Goal: Task Accomplishment & Management: Manage account settings

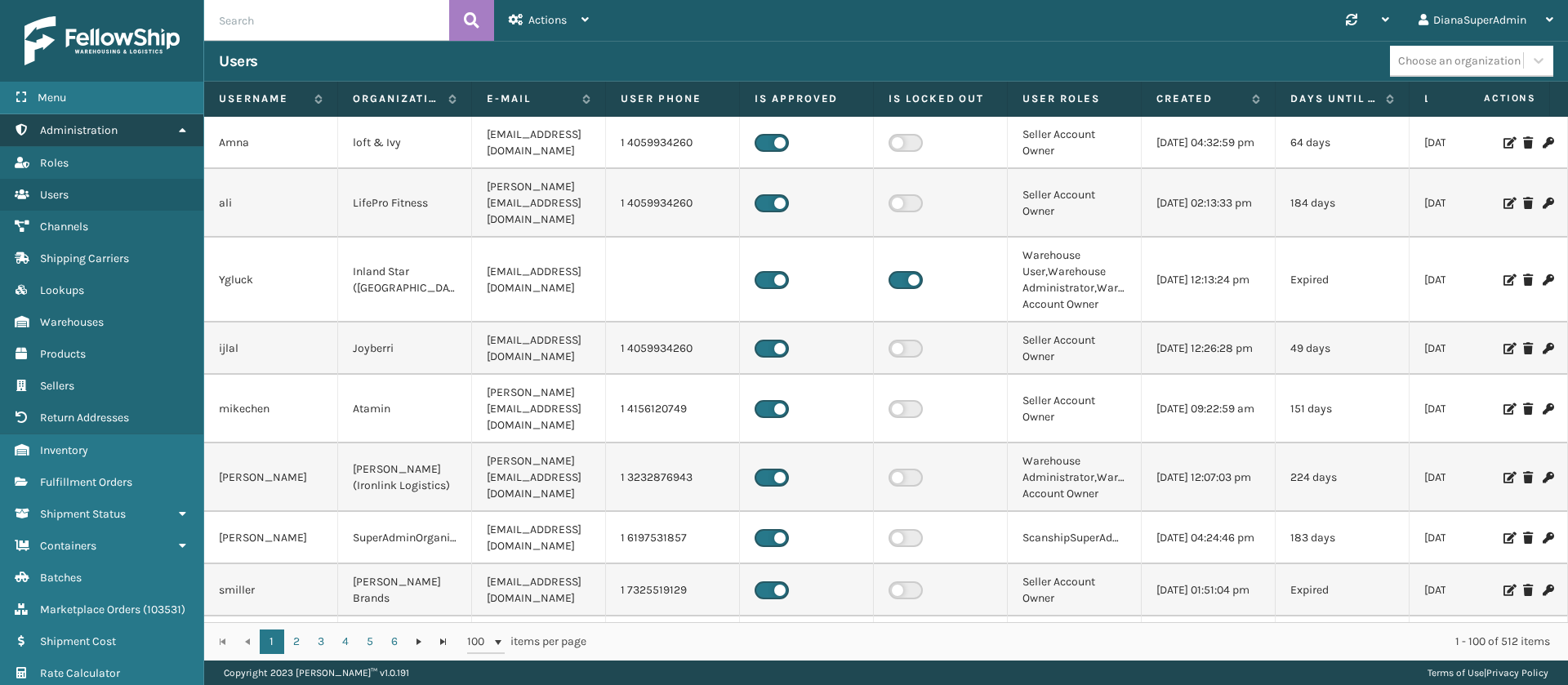
click at [154, 126] on link "Users Administration" at bounding box center [102, 130] width 204 height 32
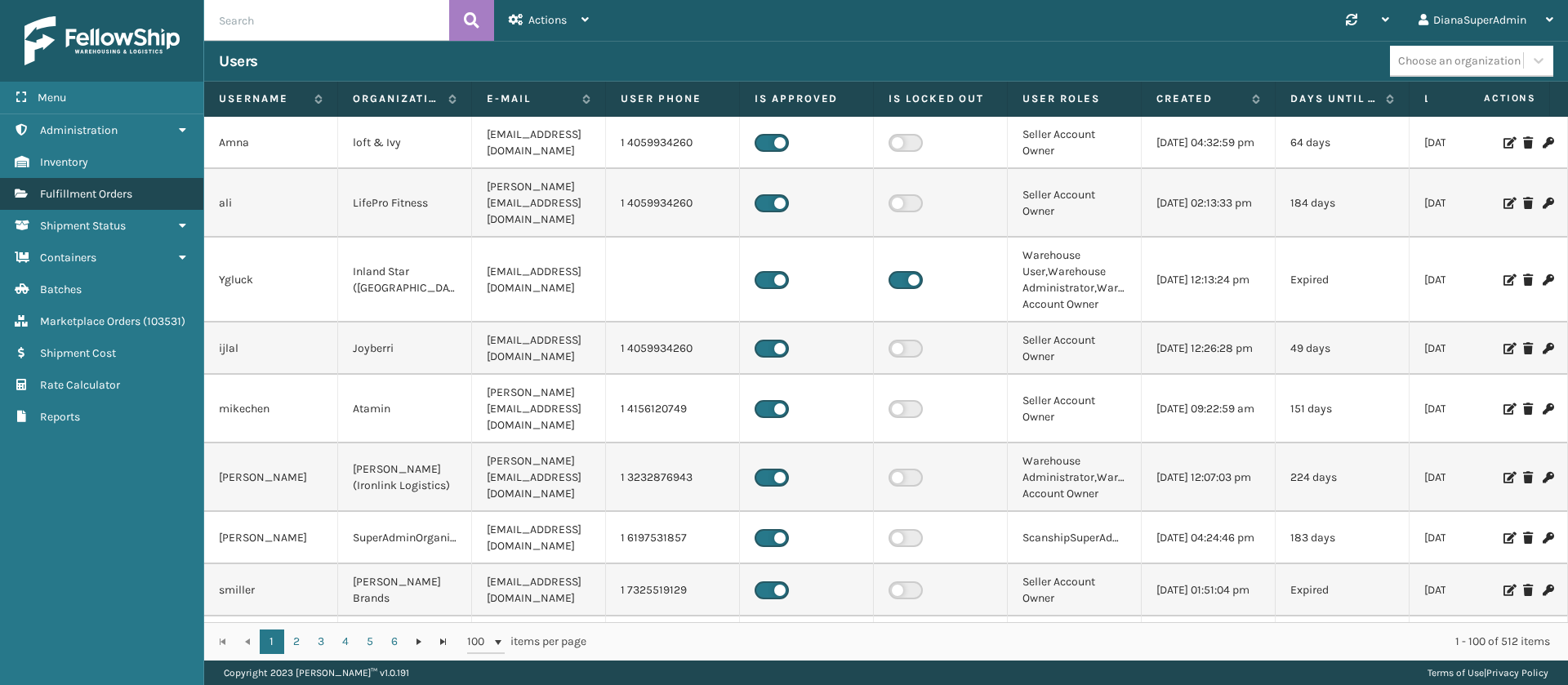
click at [154, 196] on link "Users Fulfillment Orders" at bounding box center [102, 194] width 204 height 32
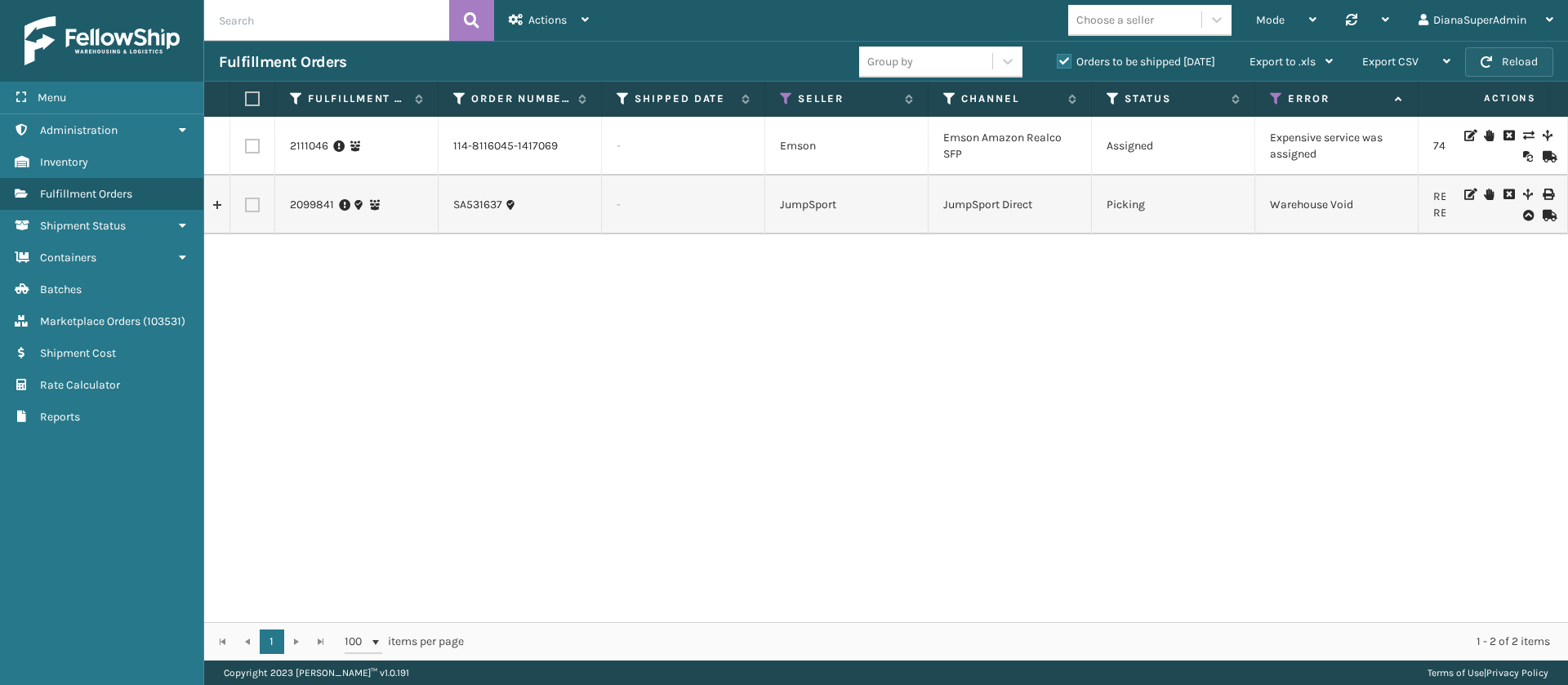
click at [1497, 57] on button "Reload" at bounding box center [1508, 62] width 89 height 30
click at [1524, 55] on button "Reload" at bounding box center [1508, 62] width 89 height 30
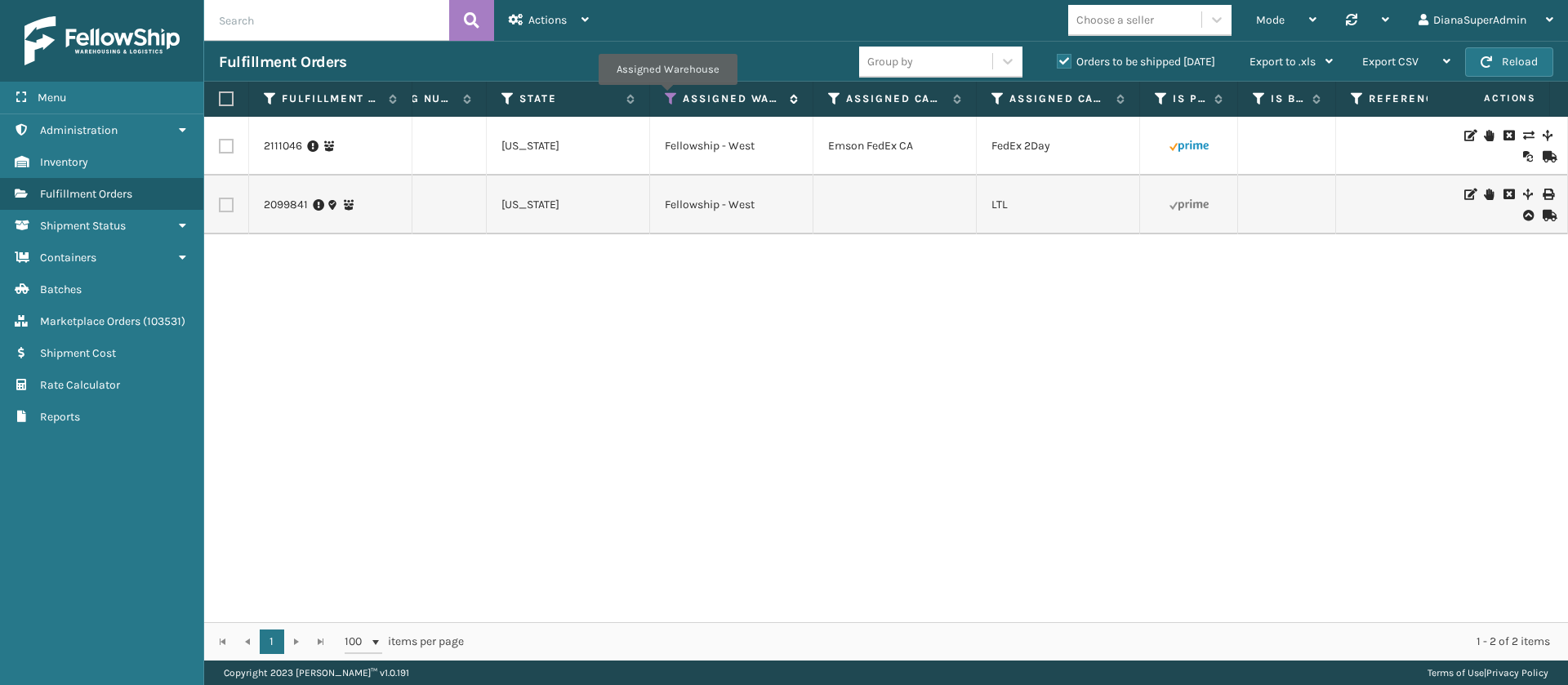
click at [667, 96] on icon at bounding box center [670, 98] width 13 height 15
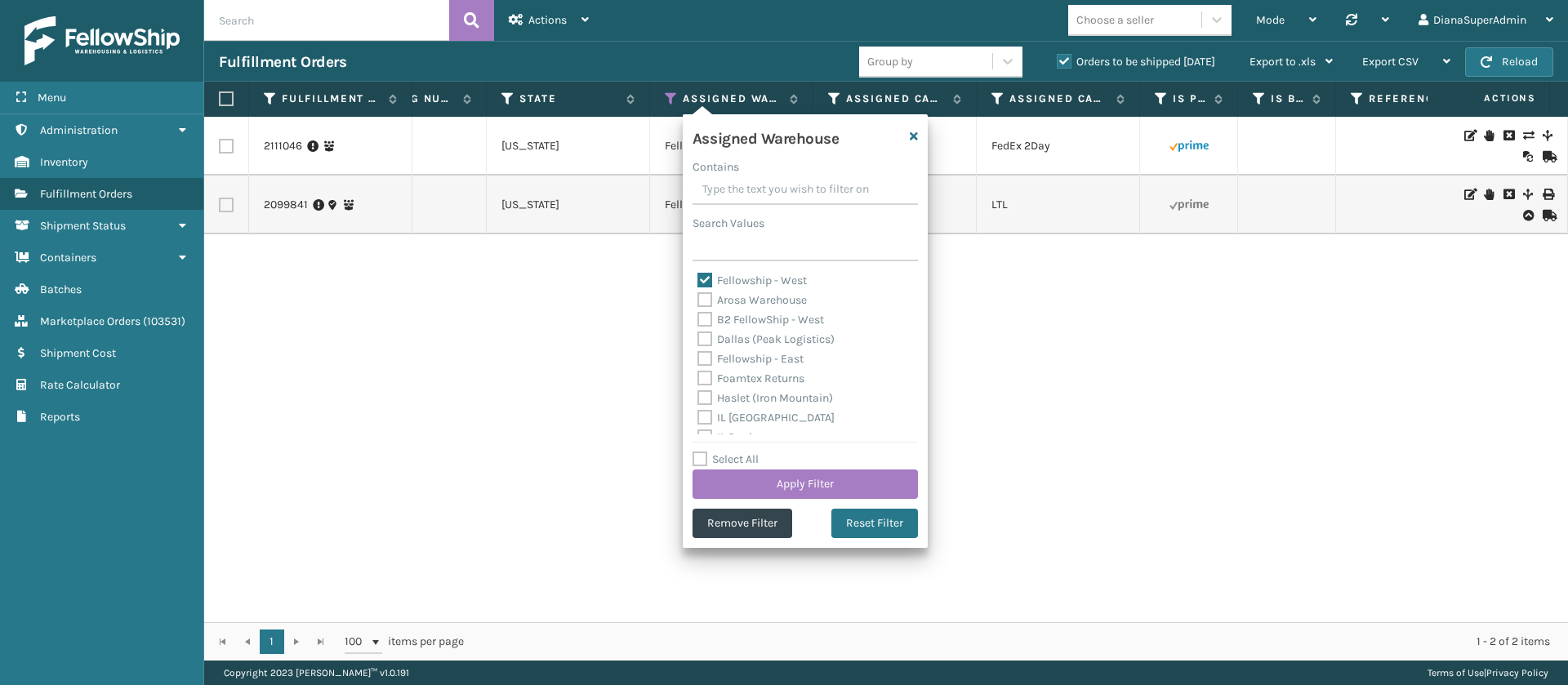
click at [706, 275] on label "Fellowship - West" at bounding box center [752, 281] width 110 height 14
click at [698, 275] on input "Fellowship - West" at bounding box center [698, 276] width 1 height 11
checkbox input "false"
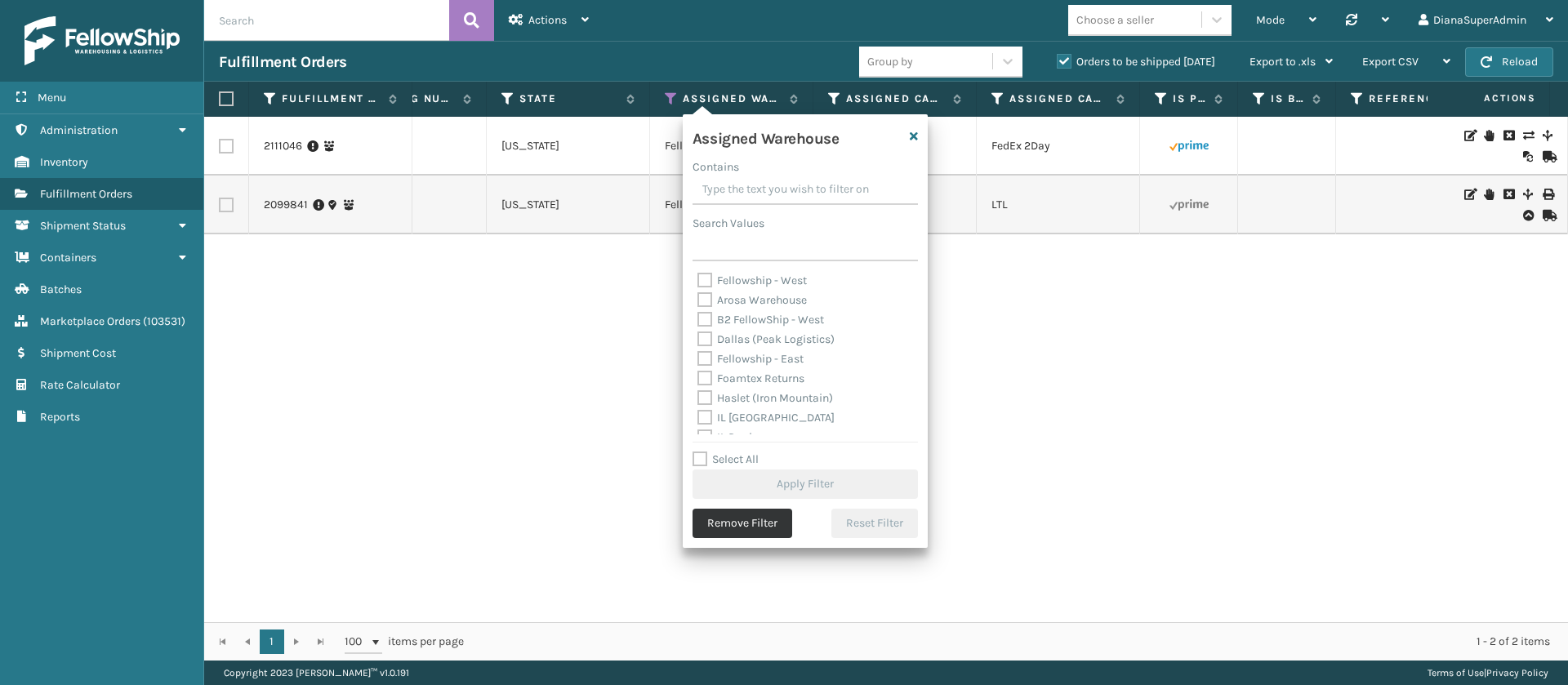
click at [752, 528] on button "Remove Filter" at bounding box center [742, 524] width 100 height 30
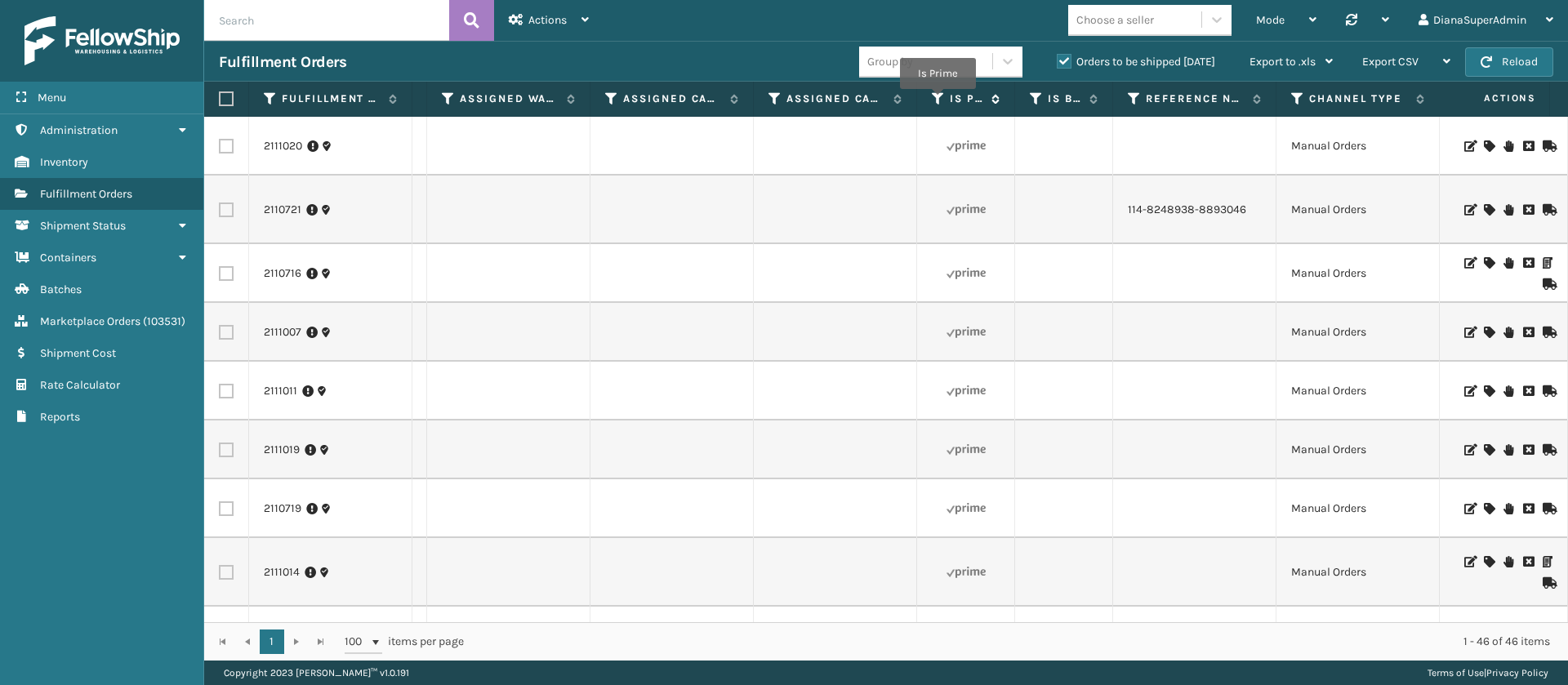
click at [937, 100] on icon at bounding box center [938, 98] width 13 height 15
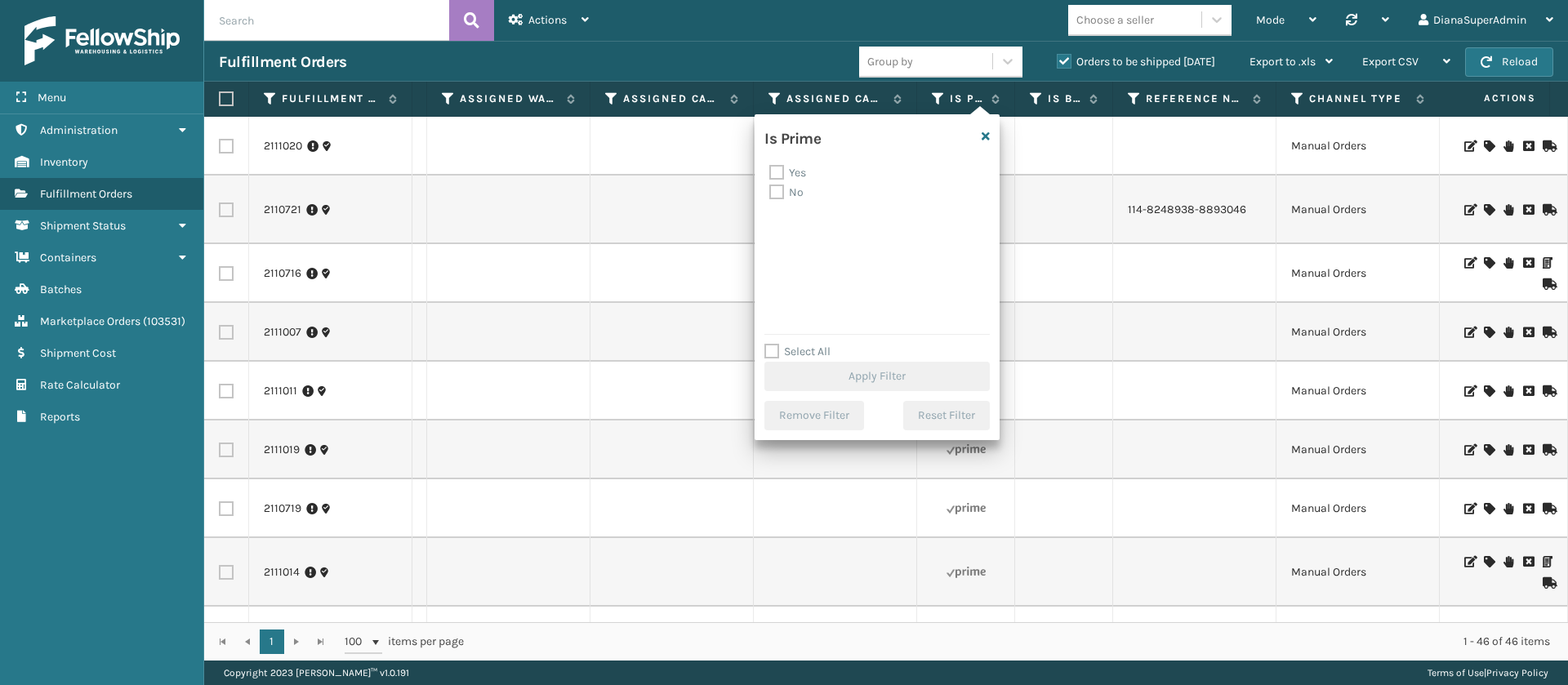
click at [782, 193] on label "No" at bounding box center [786, 192] width 34 height 14
click at [770, 193] on input "No" at bounding box center [770, 188] width 1 height 11
checkbox input "true"
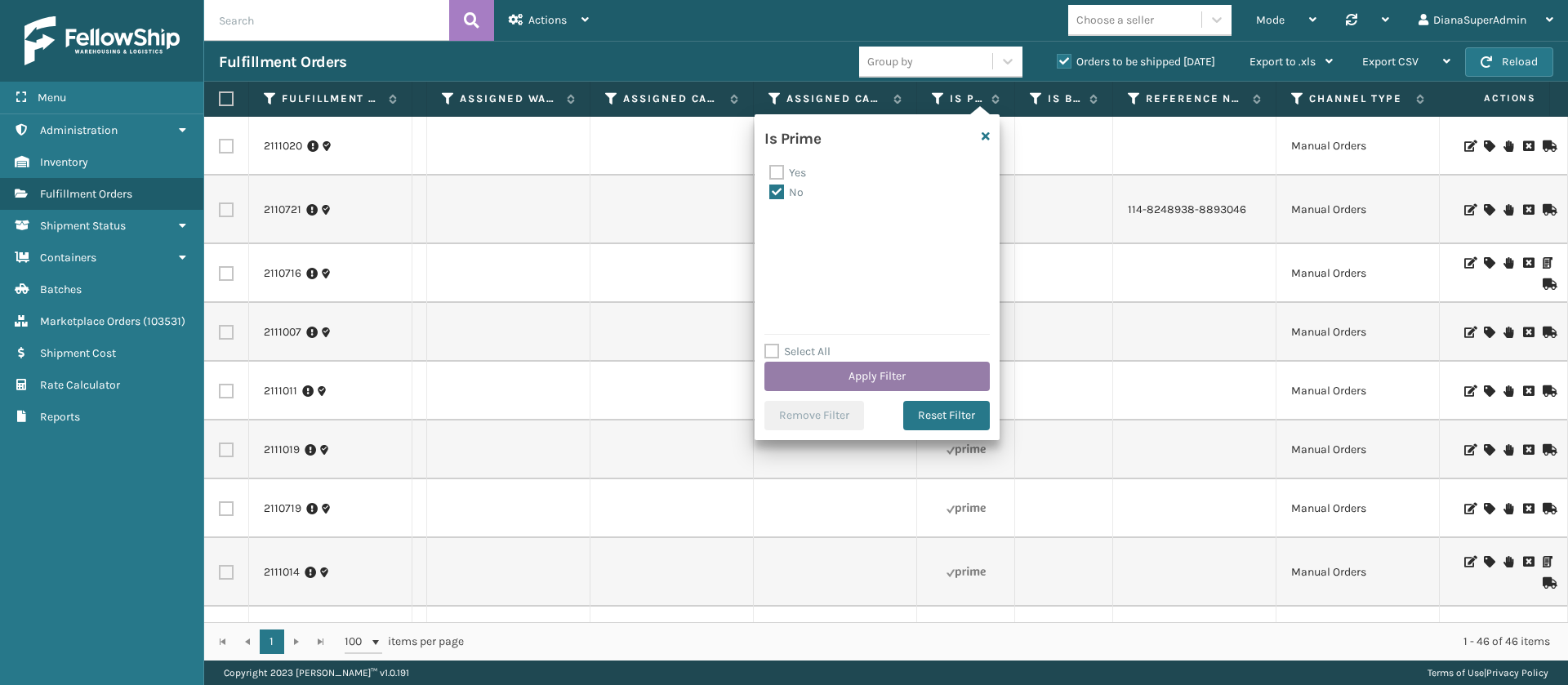
click at [827, 363] on button "Apply Filter" at bounding box center [877, 376] width 226 height 30
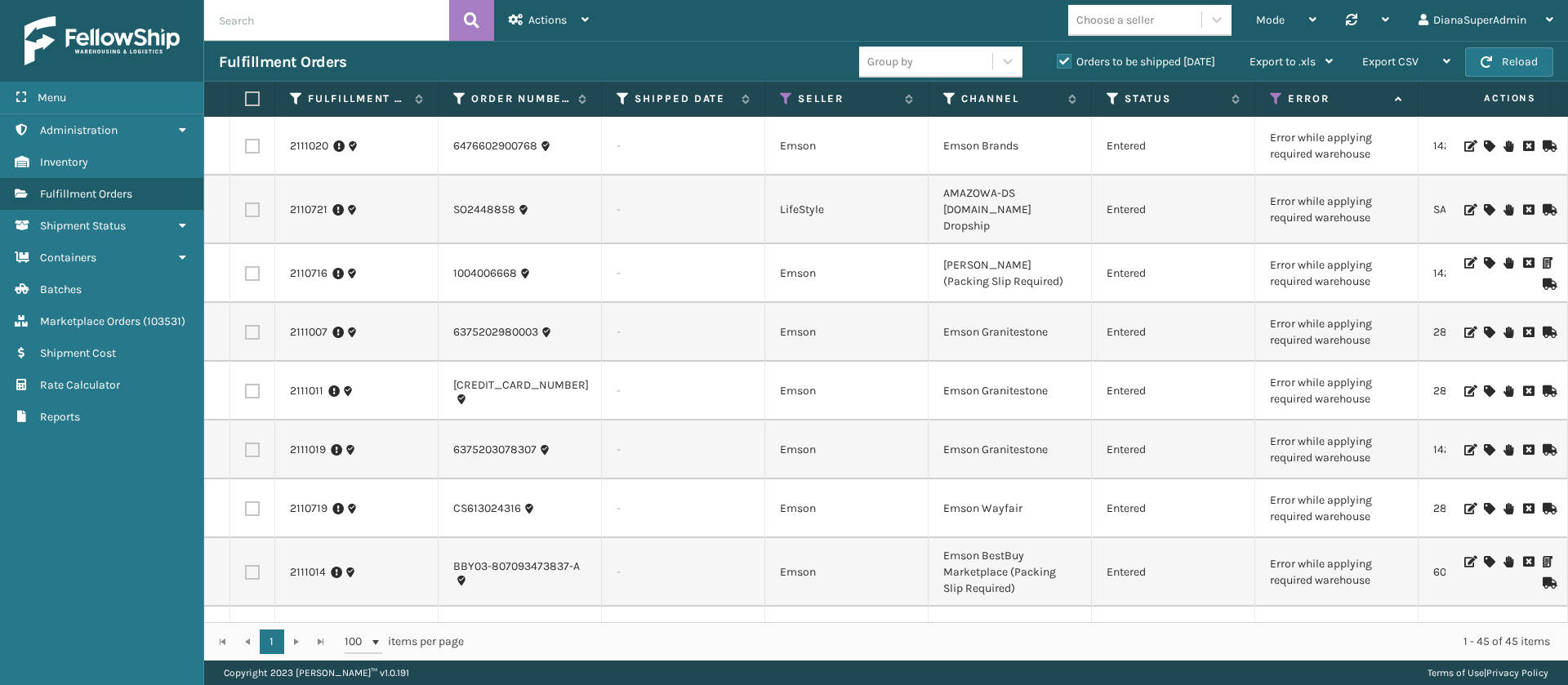
click at [1484, 146] on icon at bounding box center [1488, 146] width 10 height 11
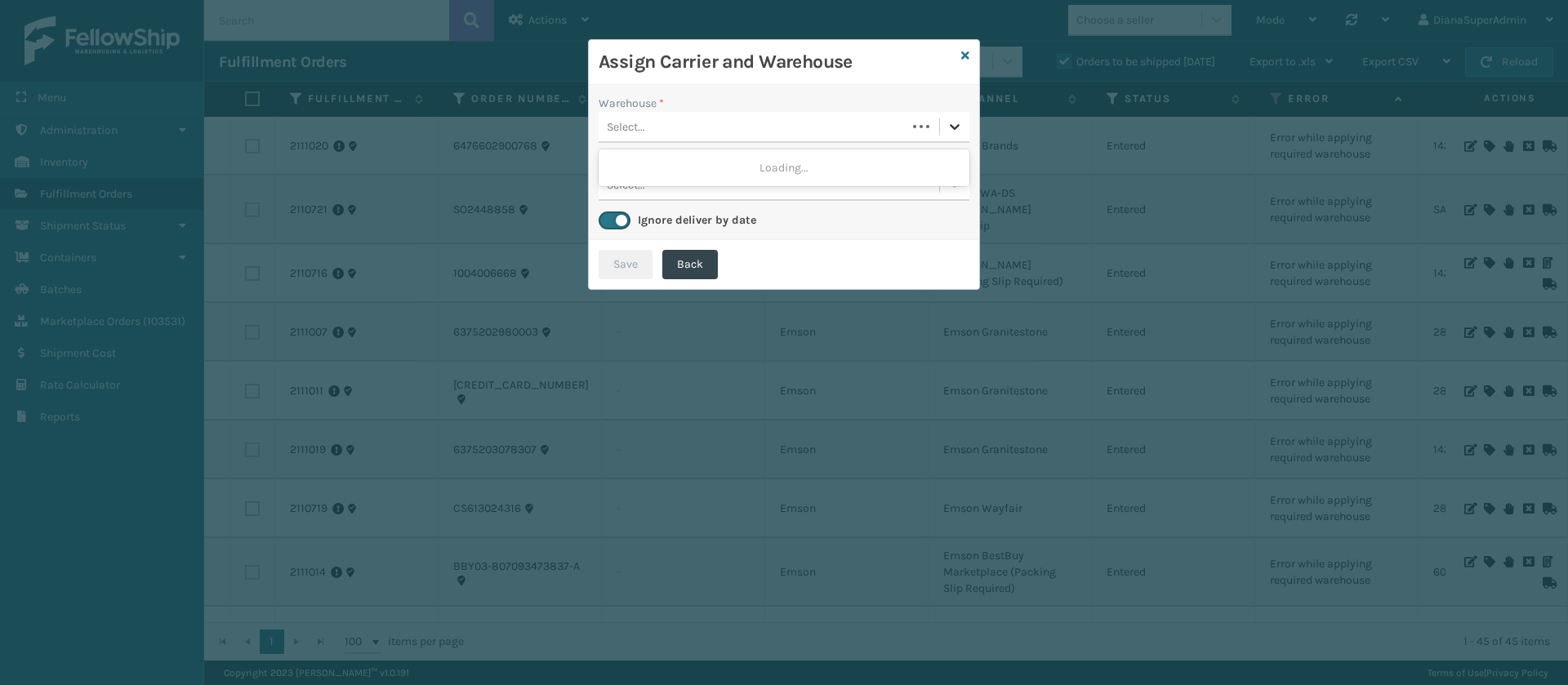
click at [950, 129] on icon at bounding box center [955, 126] width 17 height 17
click at [960, 130] on icon at bounding box center [955, 126] width 17 height 17
click at [968, 54] on icon at bounding box center [964, 55] width 8 height 11
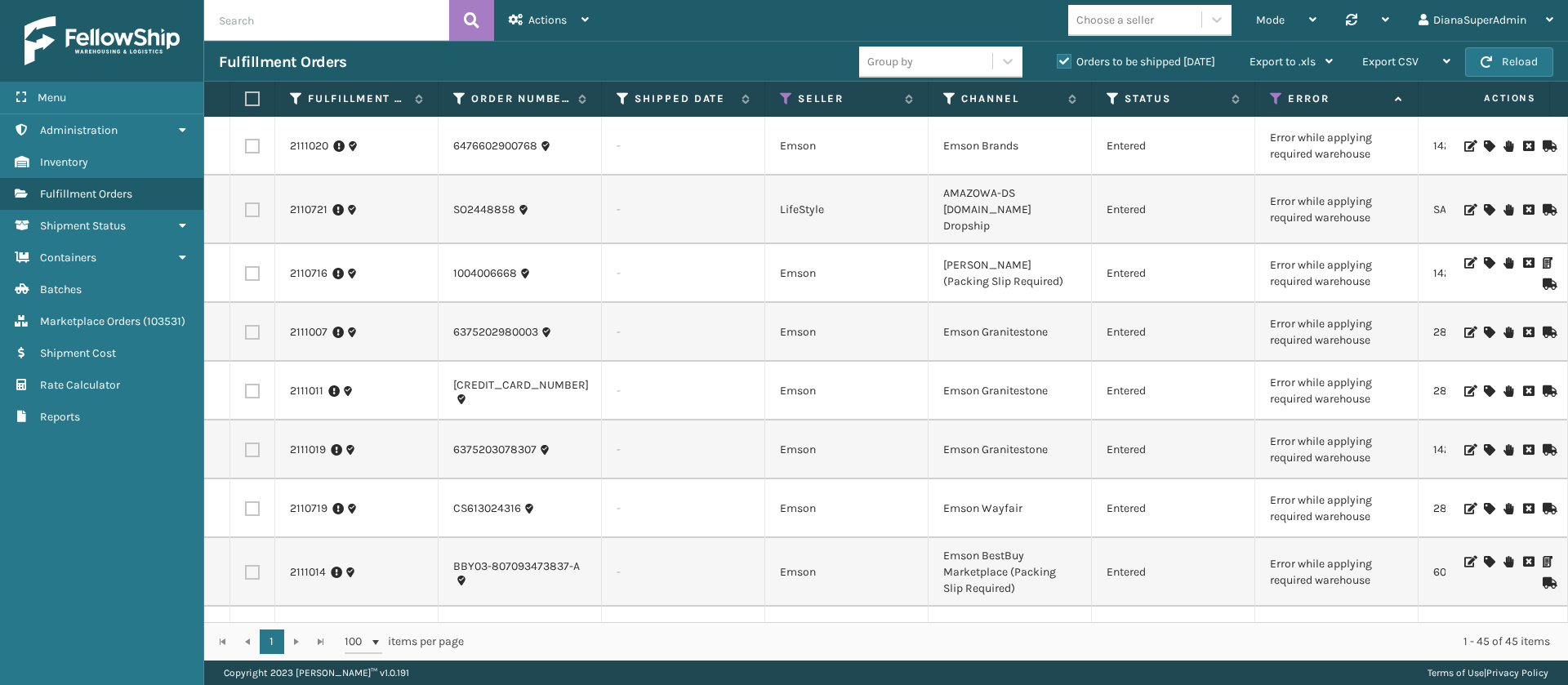
click at [1484, 204] on icon at bounding box center [1488, 210] width 10 height 11
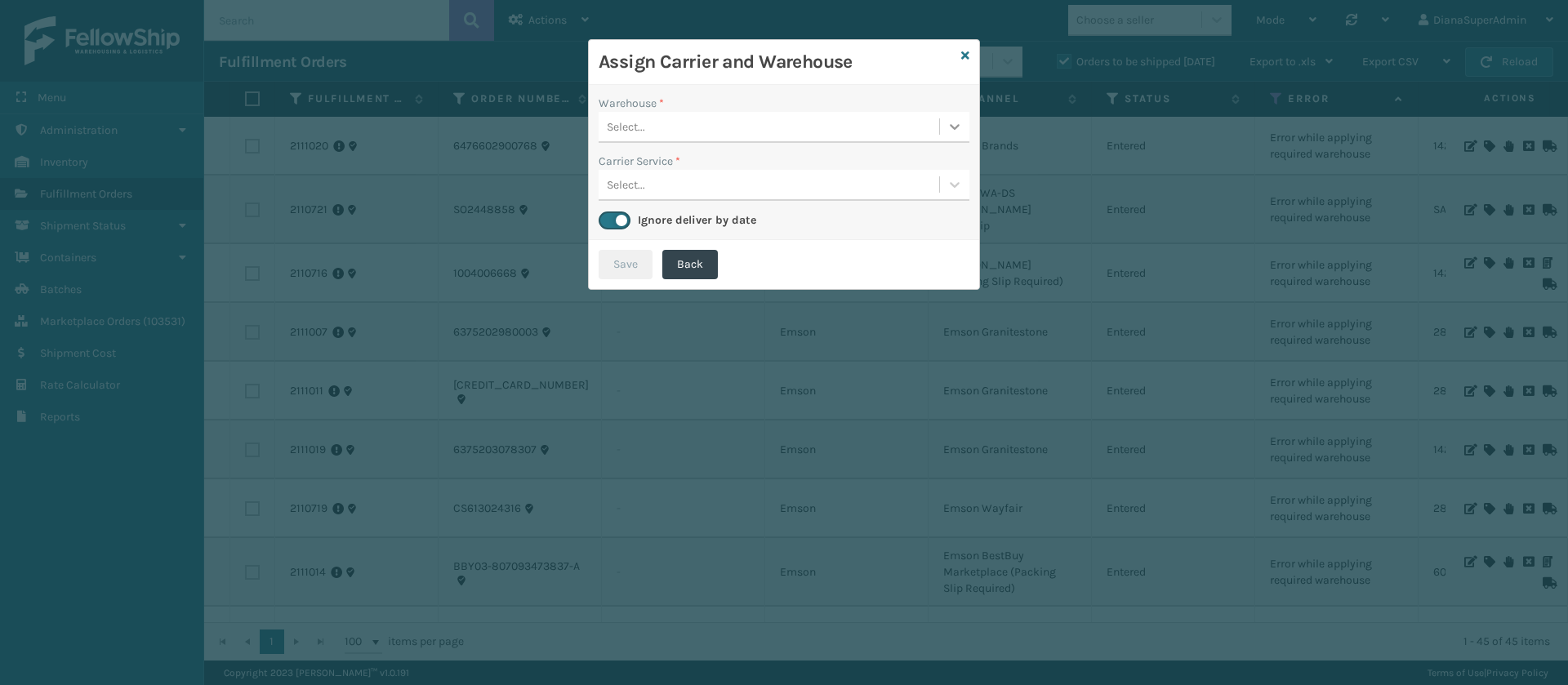
click at [958, 114] on div at bounding box center [955, 126] width 30 height 30
click at [965, 54] on icon at bounding box center [964, 55] width 8 height 11
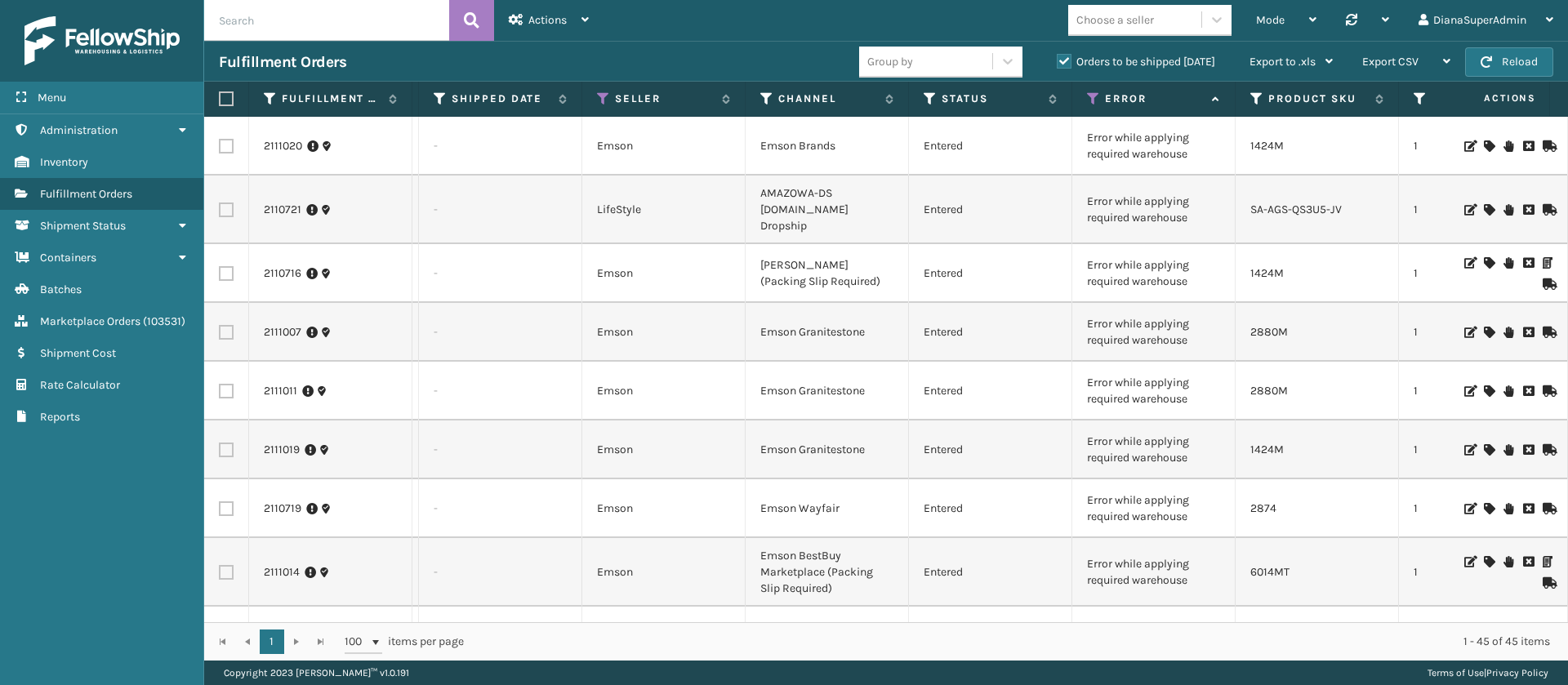
scroll to position [0, 190]
click at [1085, 100] on icon at bounding box center [1085, 98] width 13 height 15
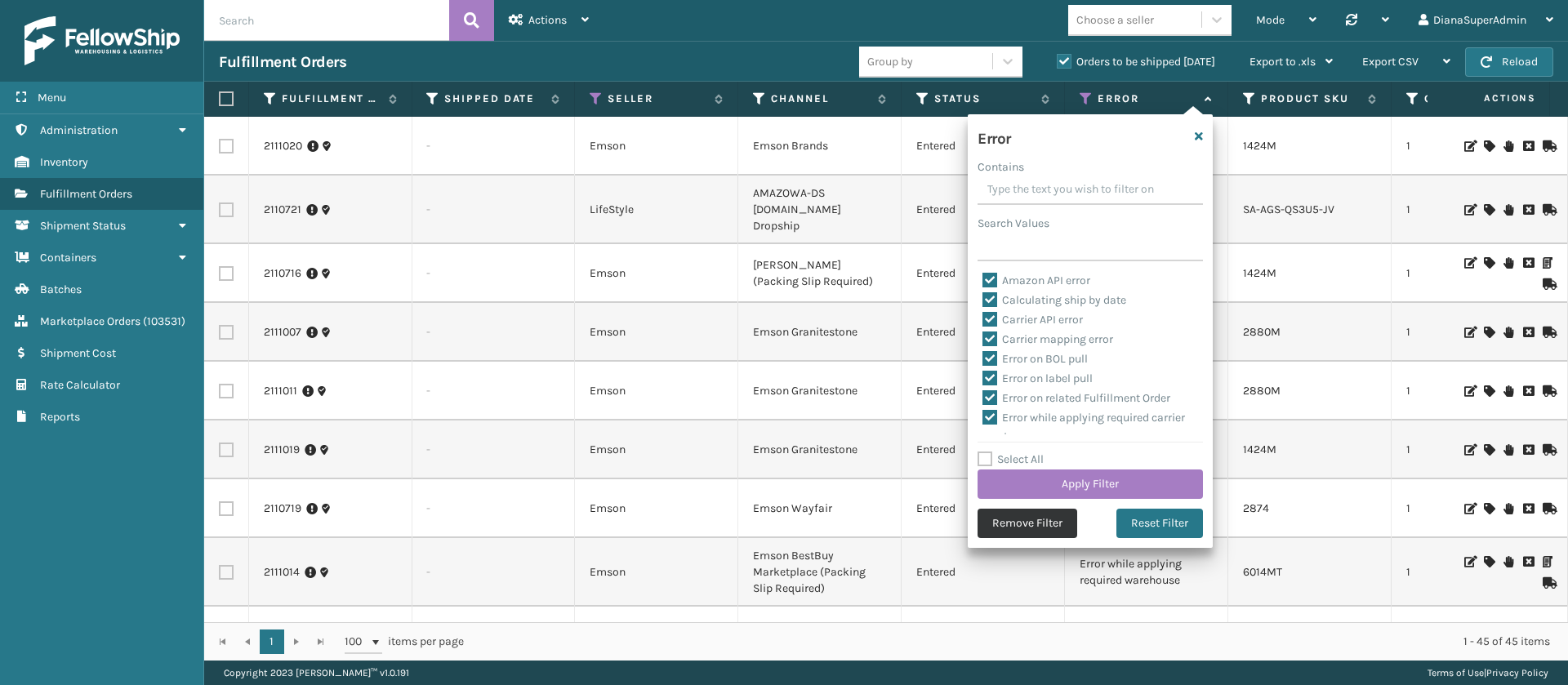
click at [1014, 520] on button "Remove Filter" at bounding box center [1027, 524] width 100 height 30
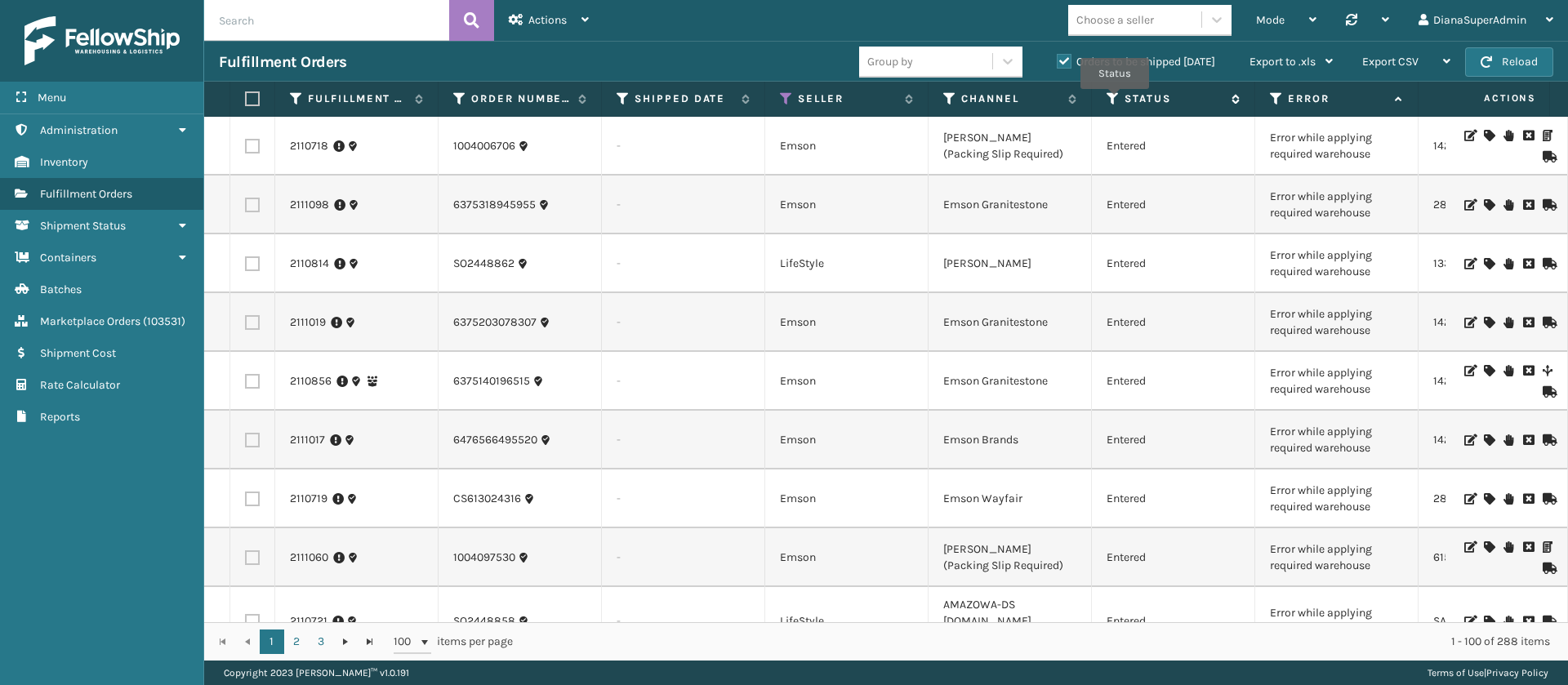
click at [1114, 100] on icon at bounding box center [1113, 98] width 13 height 15
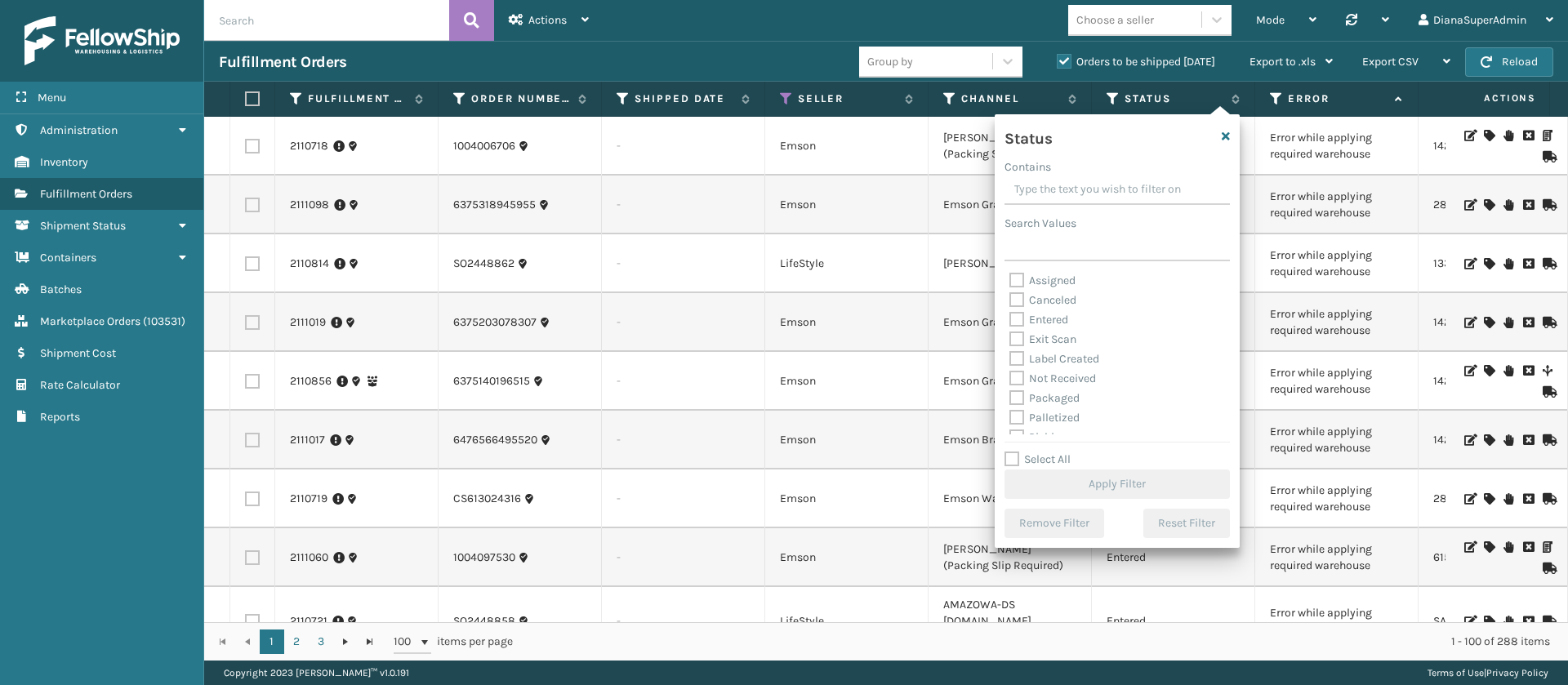
click at [1017, 355] on label "Label Created" at bounding box center [1054, 359] width 89 height 14
click at [1010, 355] on input "Label Created" at bounding box center [1009, 354] width 1 height 11
checkbox input "true"
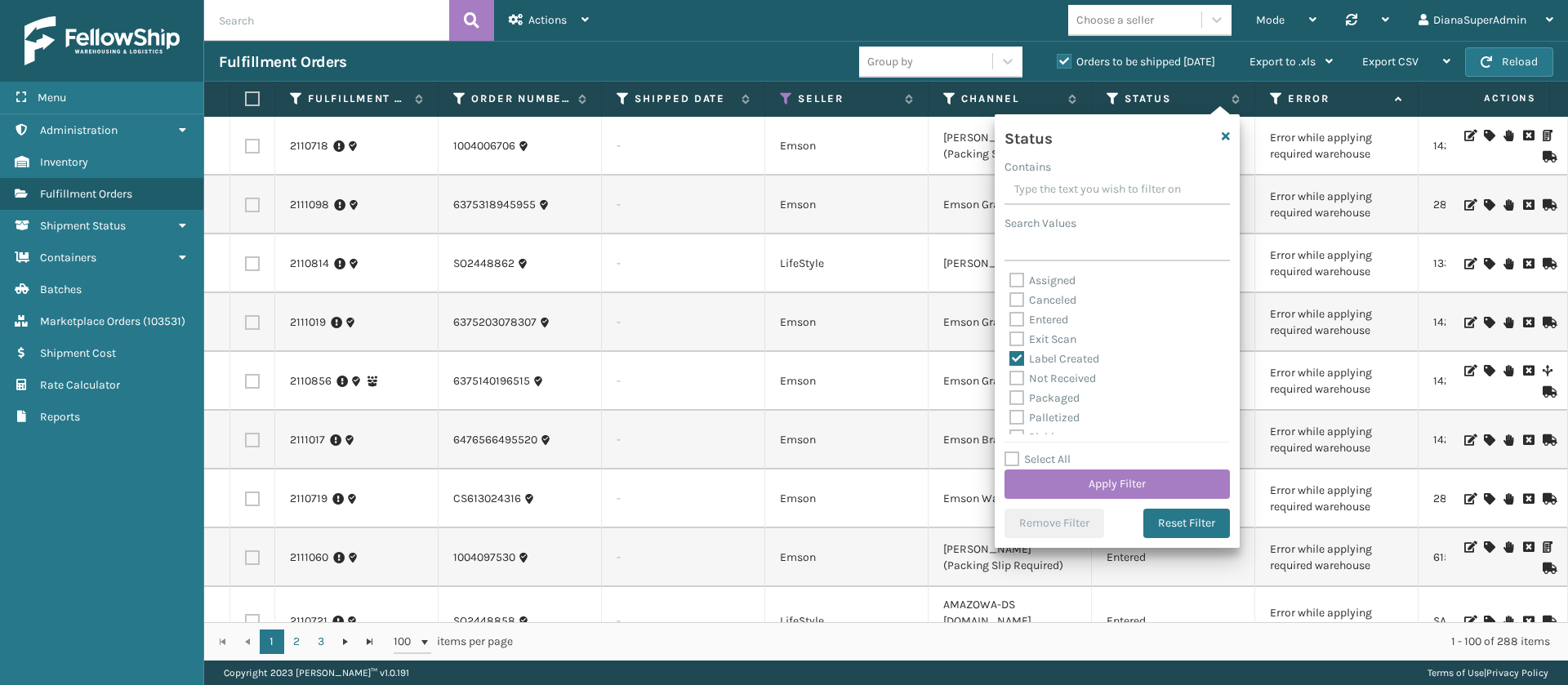
click at [1017, 394] on label "Packaged" at bounding box center [1044, 398] width 70 height 14
click at [1010, 394] on input "Packaged" at bounding box center [1009, 394] width 1 height 11
checkbox input "true"
click at [1017, 413] on label "Palletized" at bounding box center [1044, 417] width 70 height 14
click at [1010, 413] on input "Palletized" at bounding box center [1009, 413] width 1 height 11
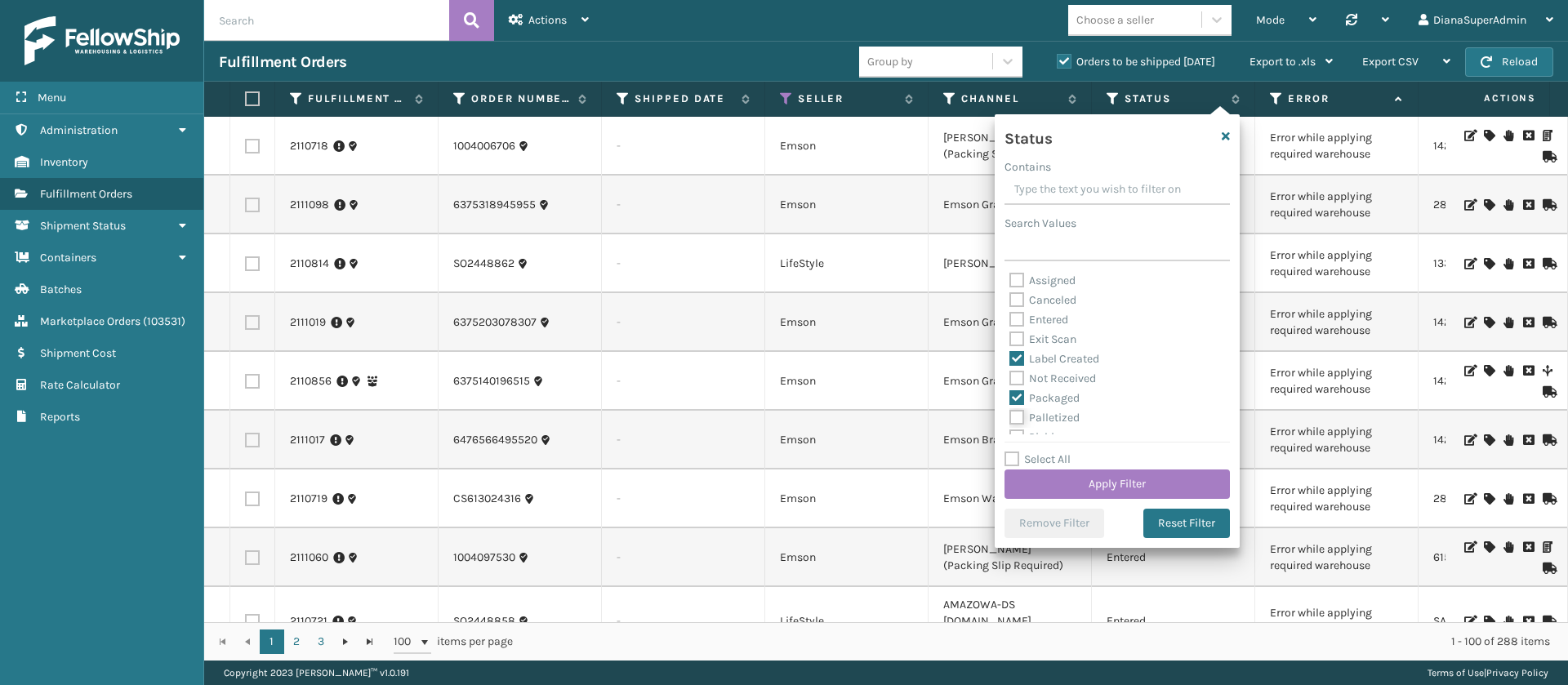
checkbox input "true"
click at [1017, 396] on label "Picking" at bounding box center [1038, 401] width 58 height 14
click at [1010, 396] on input "Picking" at bounding box center [1009, 397] width 1 height 11
checkbox input "true"
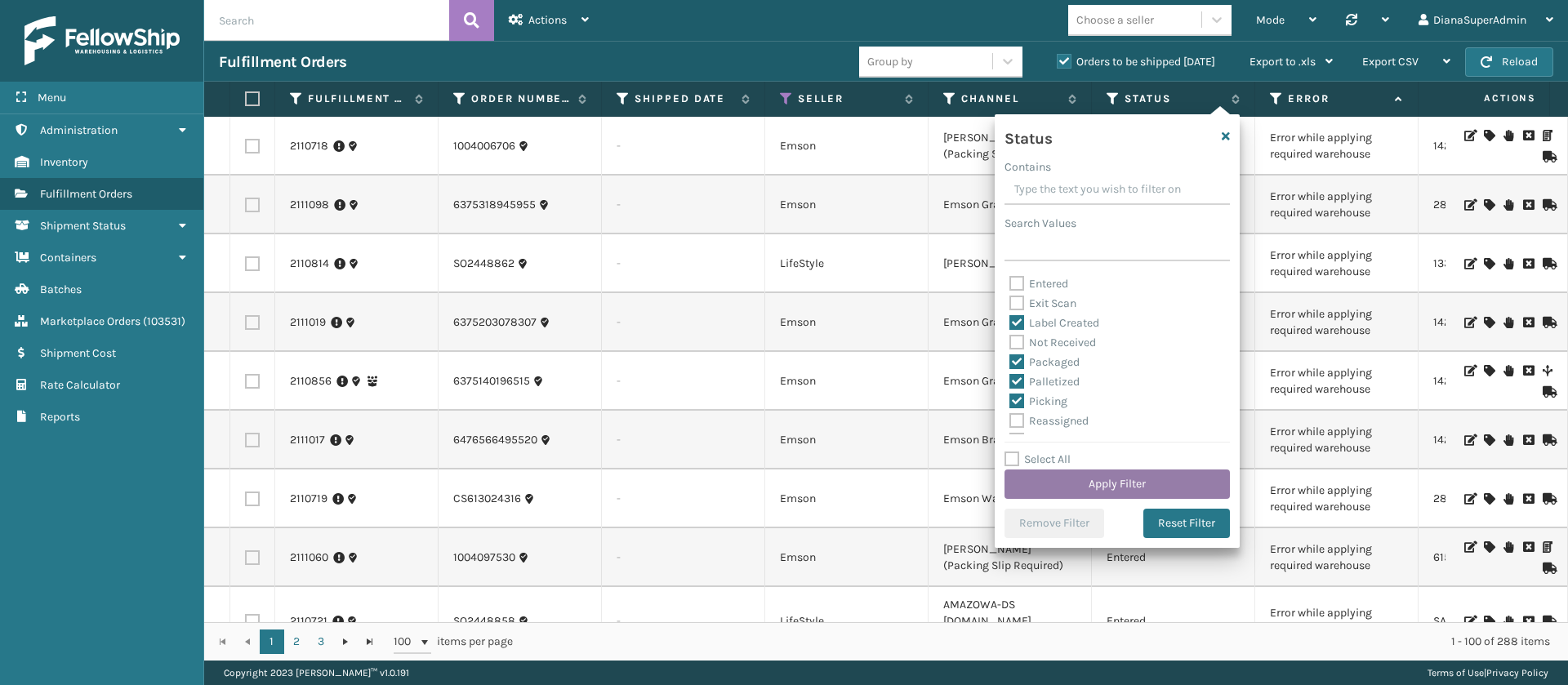
click at [1086, 475] on button "Apply Filter" at bounding box center [1117, 484] width 226 height 30
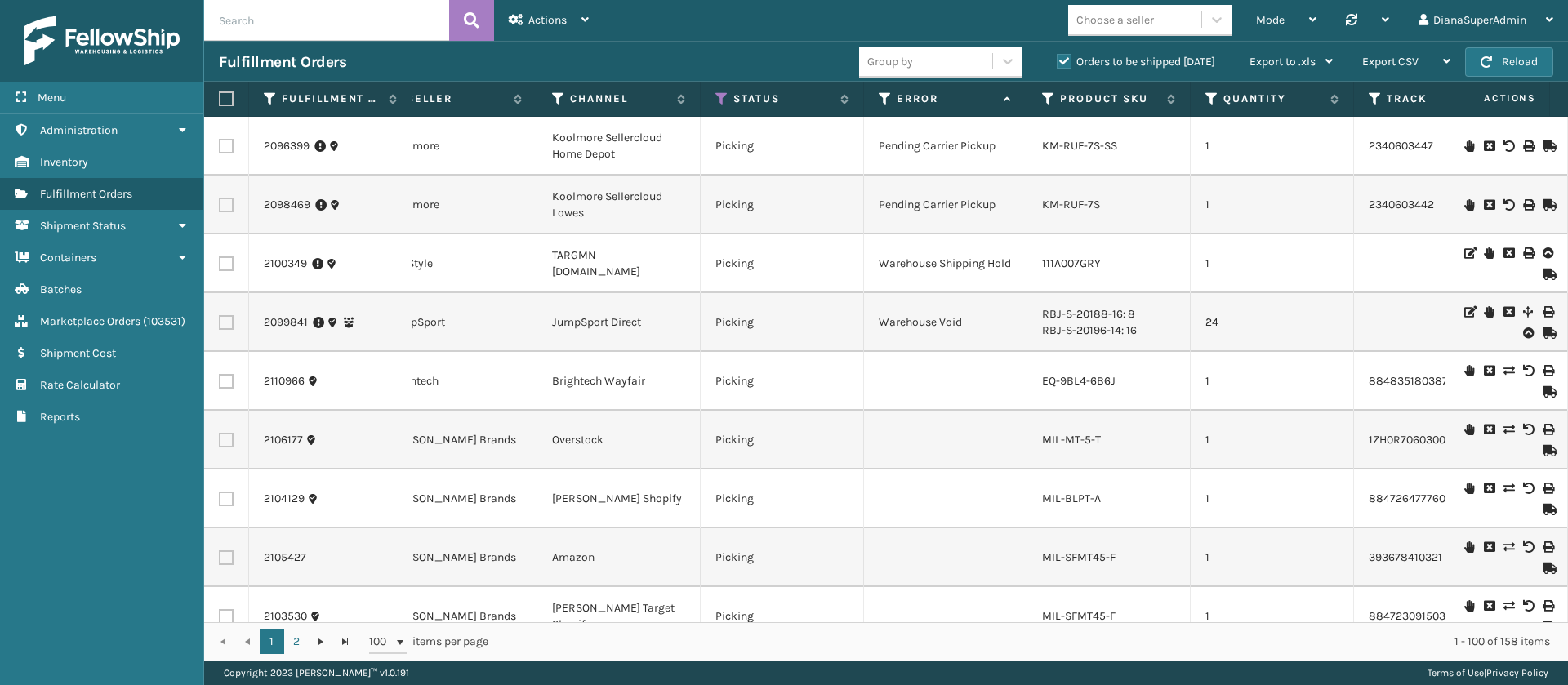
scroll to position [0, 599]
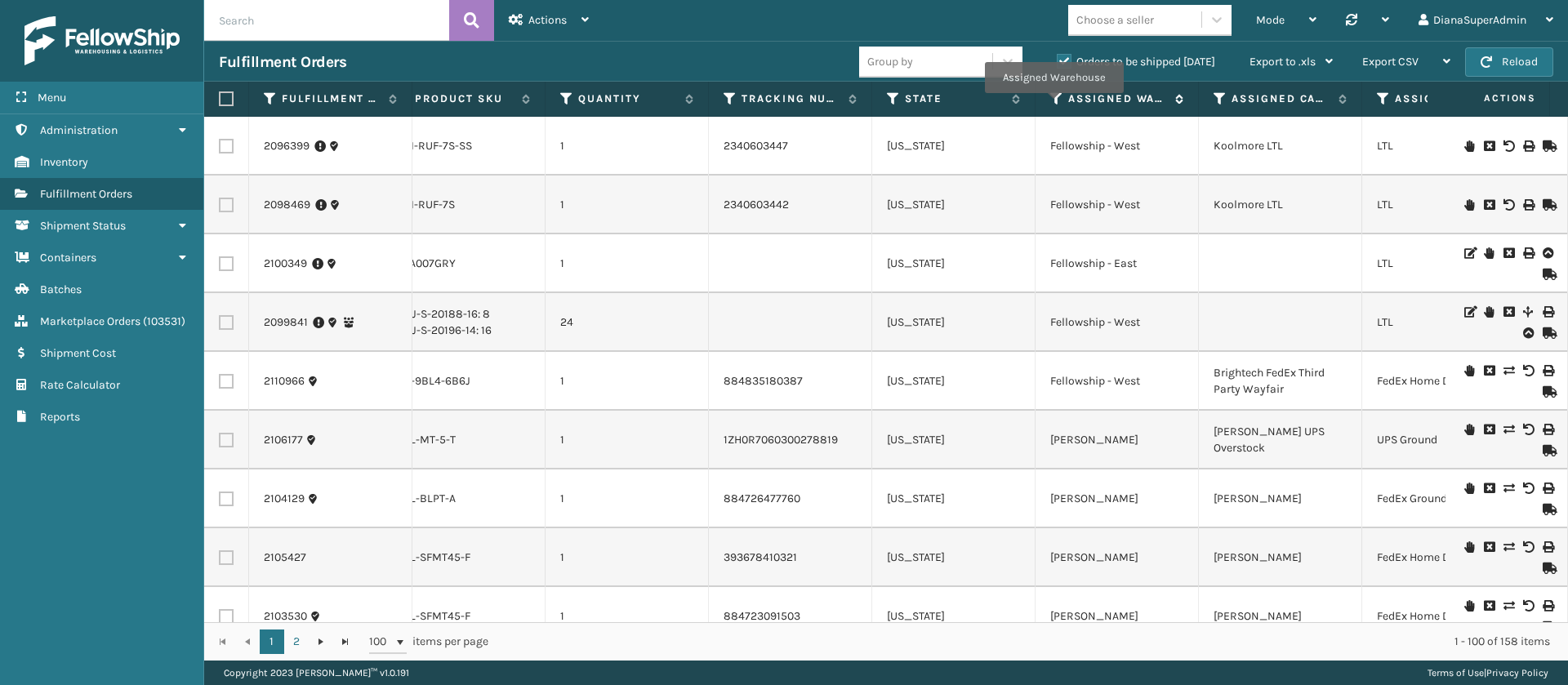
click at [1053, 104] on icon at bounding box center [1056, 98] width 13 height 15
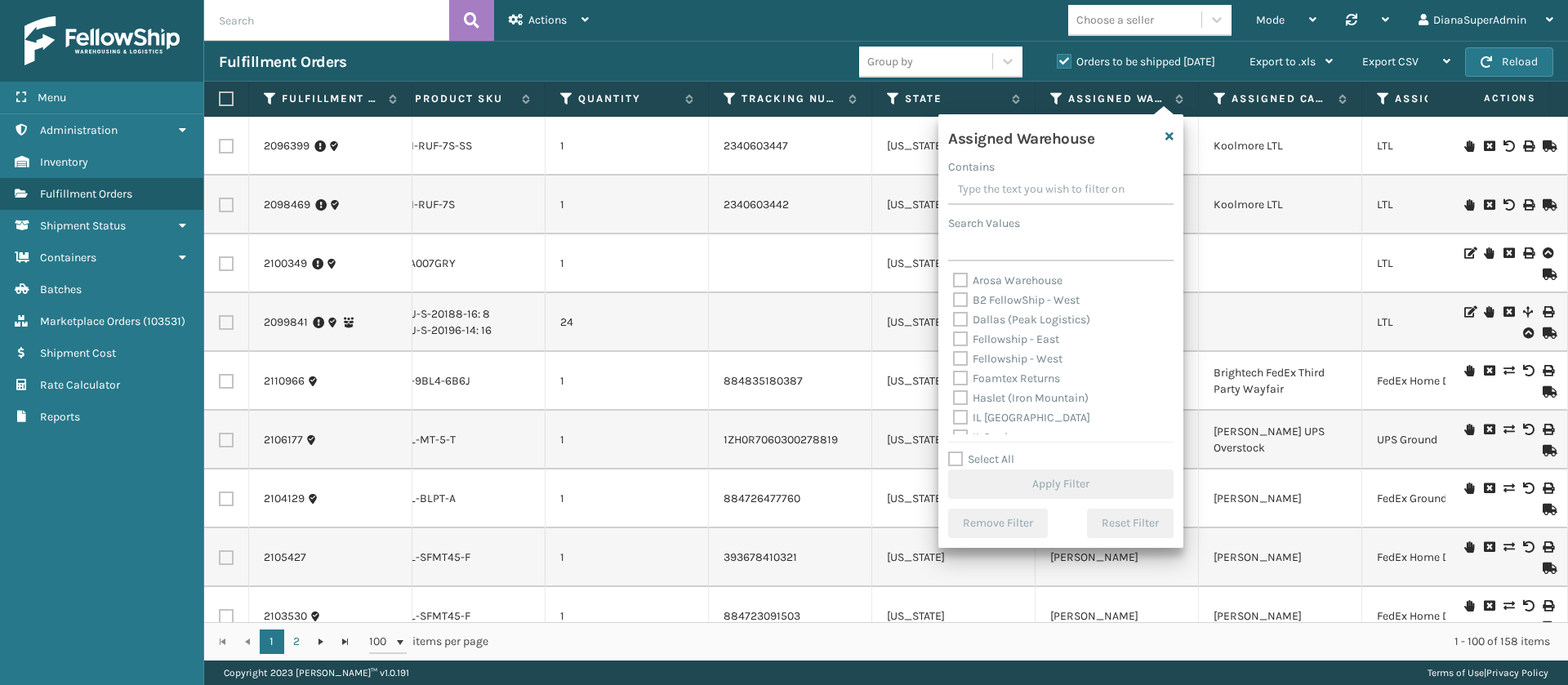
click at [960, 342] on label "Fellowship - East" at bounding box center [1006, 339] width 106 height 14
click at [954, 340] on input "Fellowship - East" at bounding box center [953, 335] width 1 height 11
checkbox input "true"
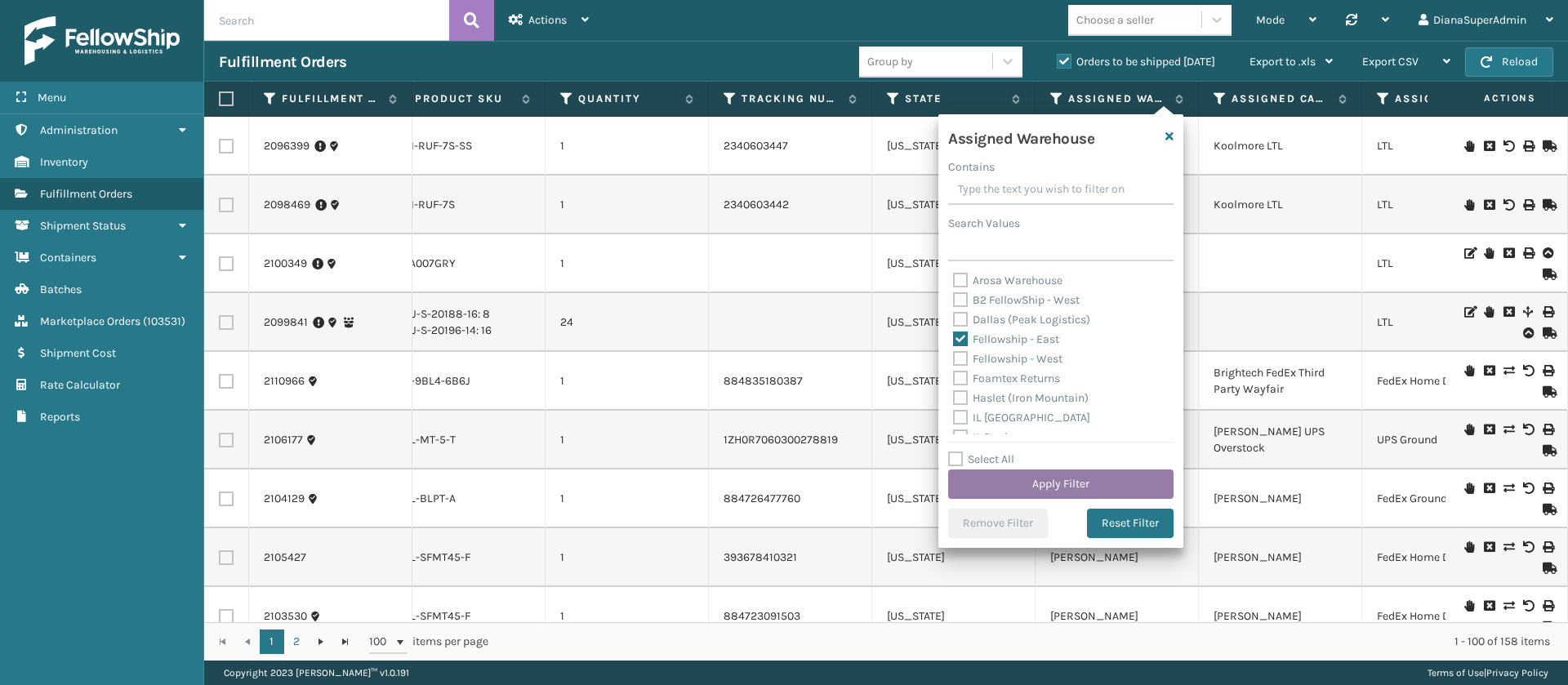
click at [1076, 477] on button "Apply Filter" at bounding box center [1060, 484] width 226 height 30
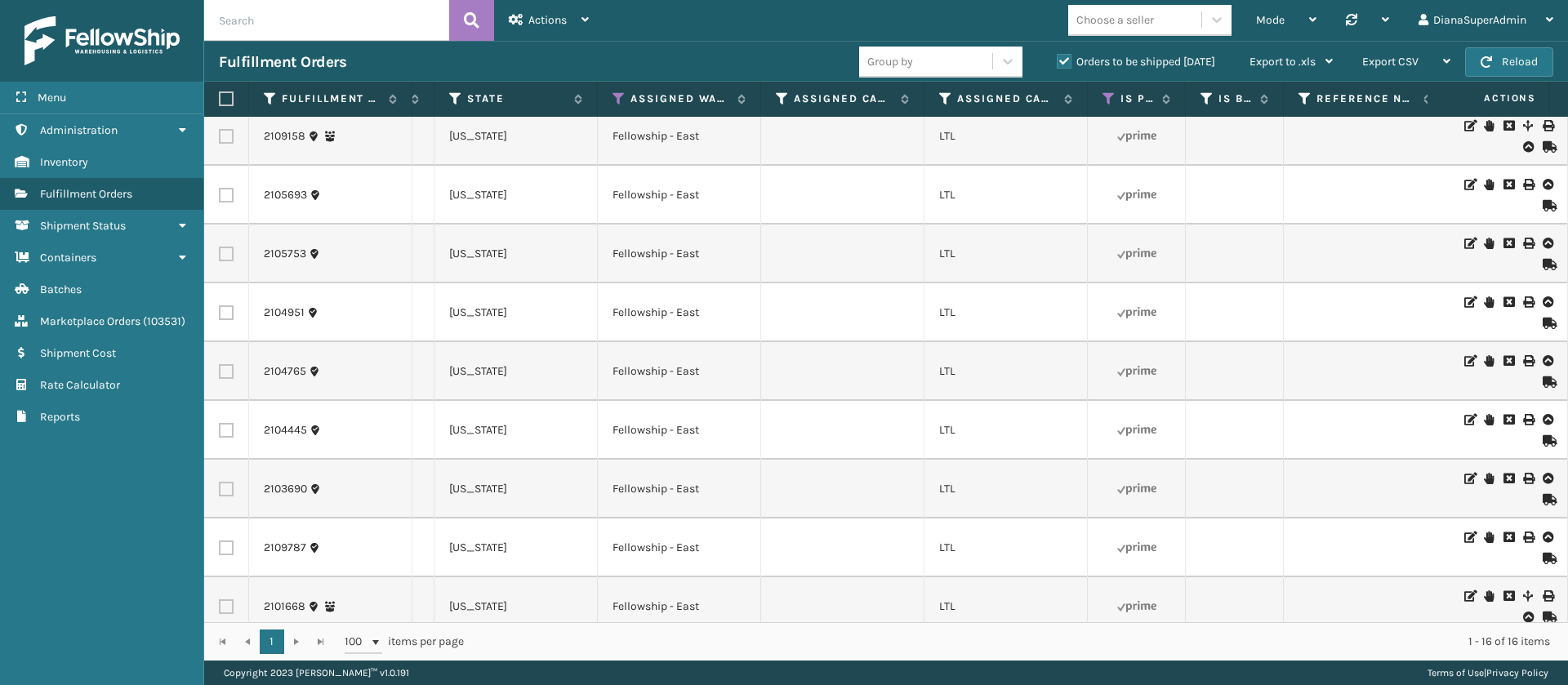
click at [1076, 477] on td "LTL" at bounding box center [1006, 489] width 163 height 59
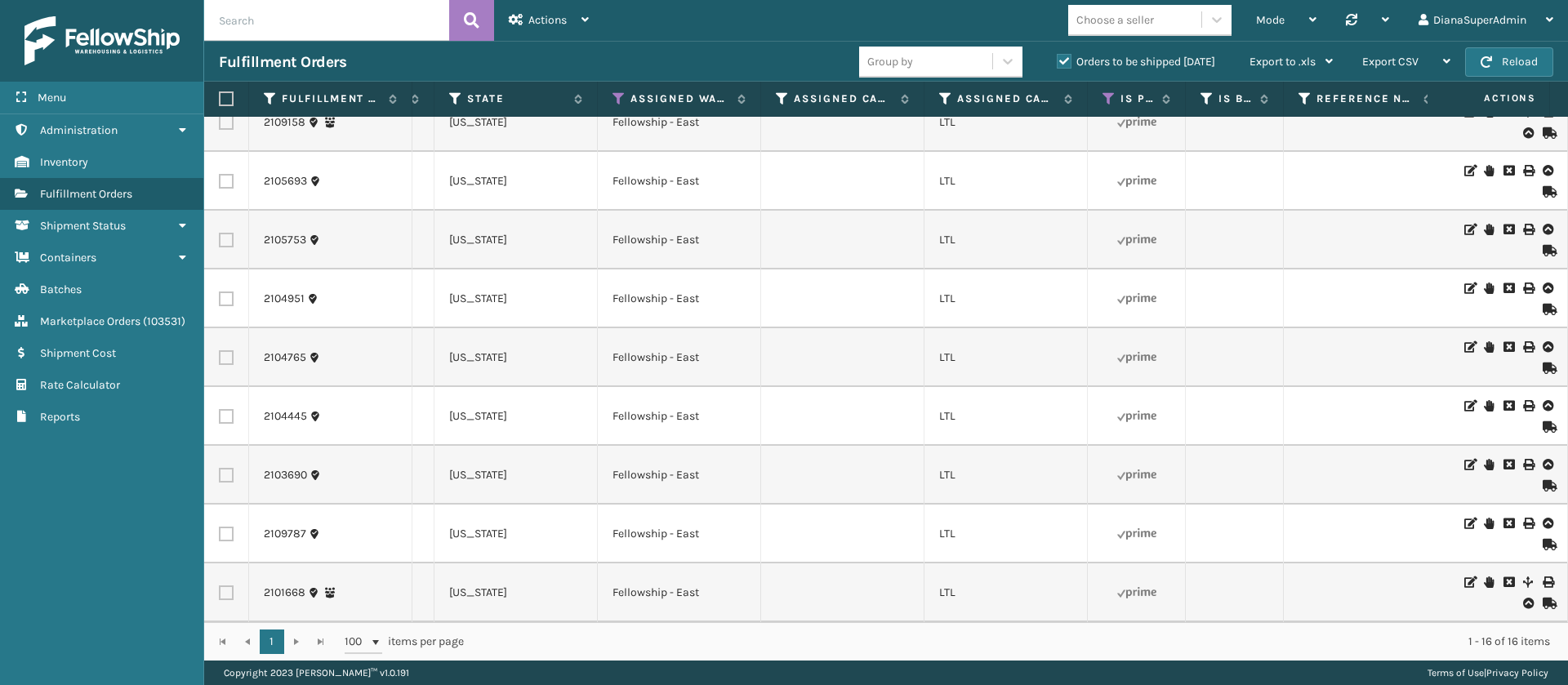
scroll to position [0, 1474]
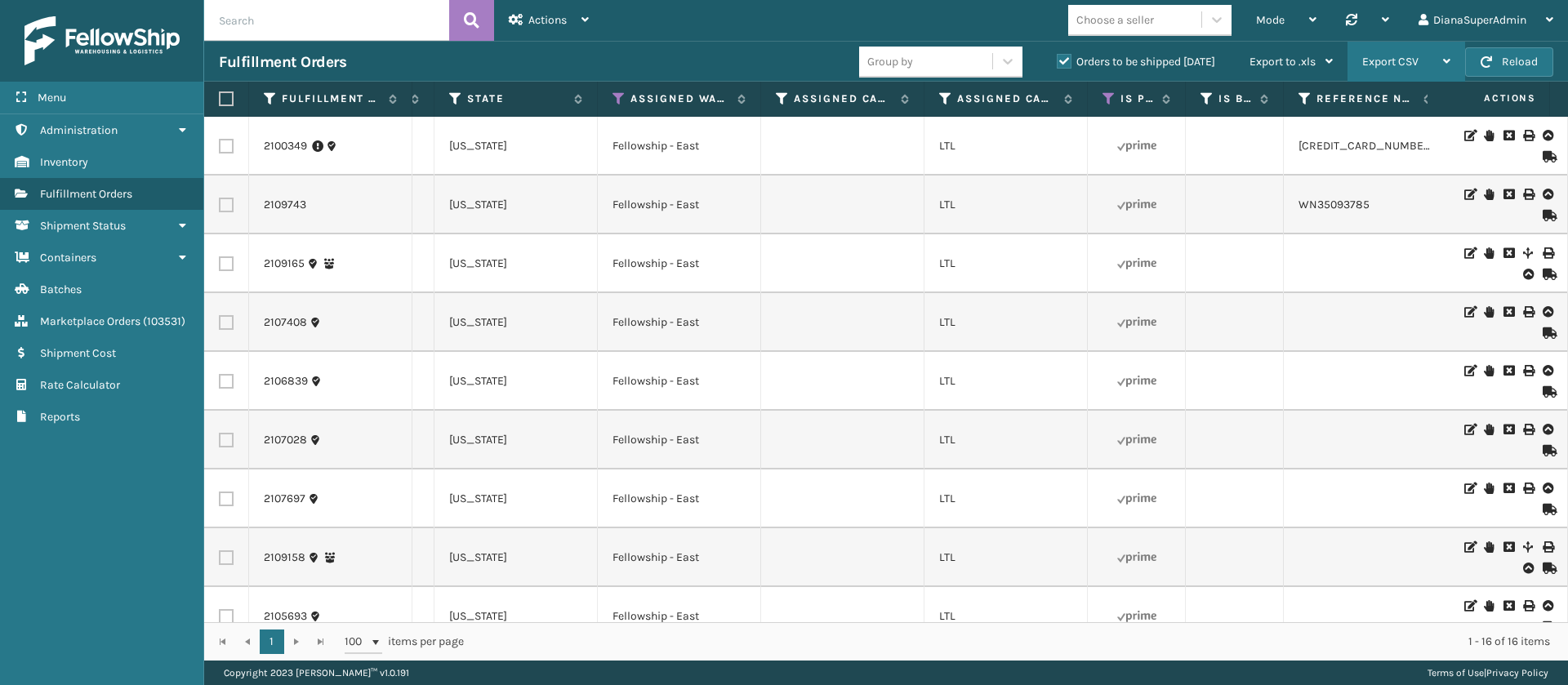
click at [1425, 69] on div "Export CSV" at bounding box center [1406, 61] width 89 height 41
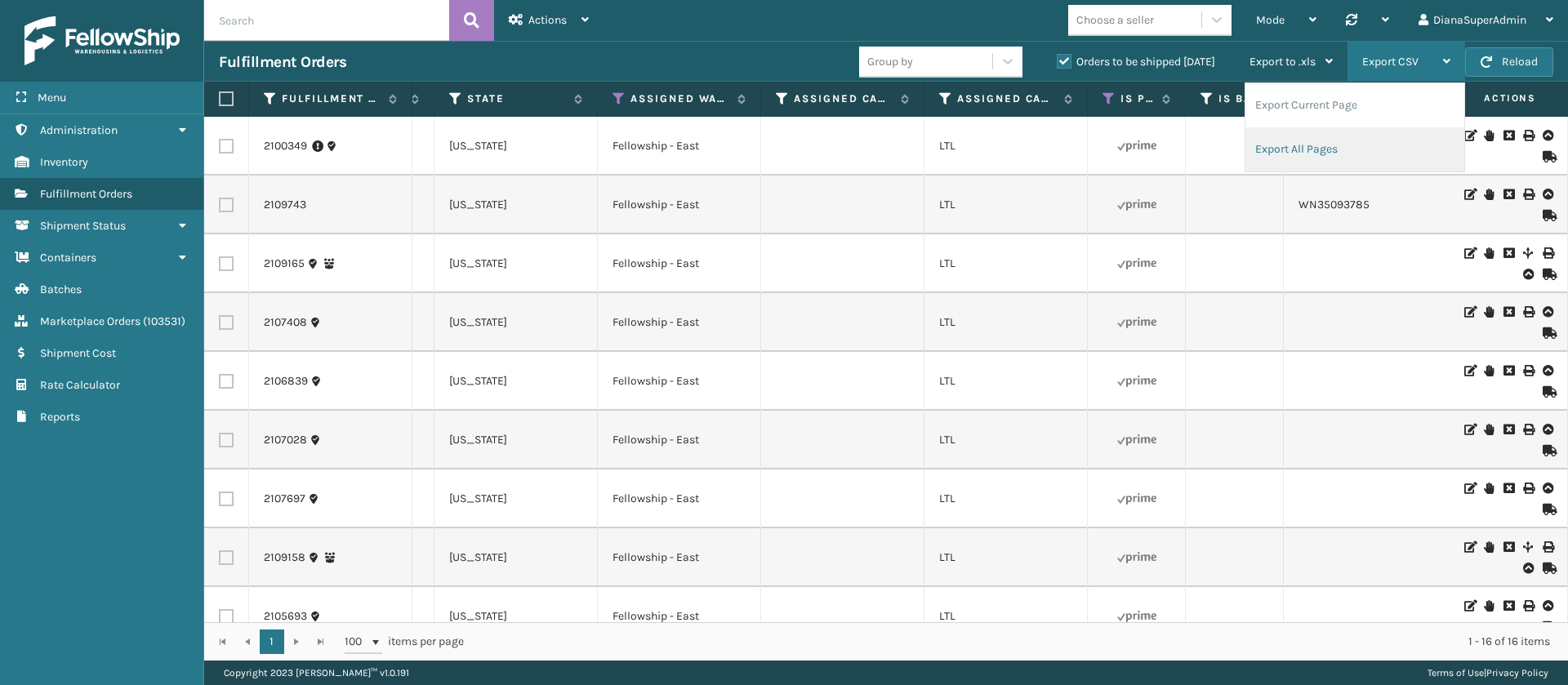
click at [1339, 139] on li "Export All Pages" at bounding box center [1354, 149] width 218 height 44
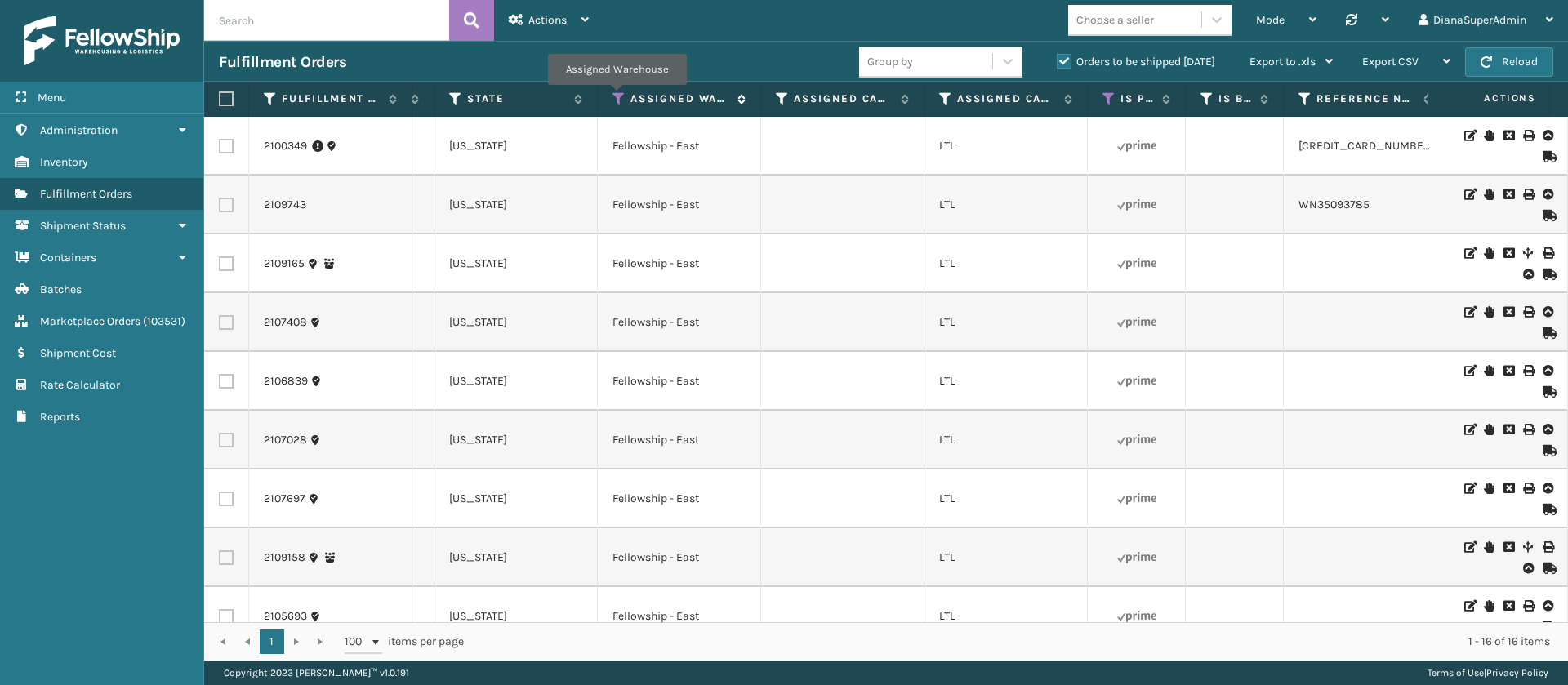
click at [617, 96] on icon at bounding box center [619, 98] width 13 height 15
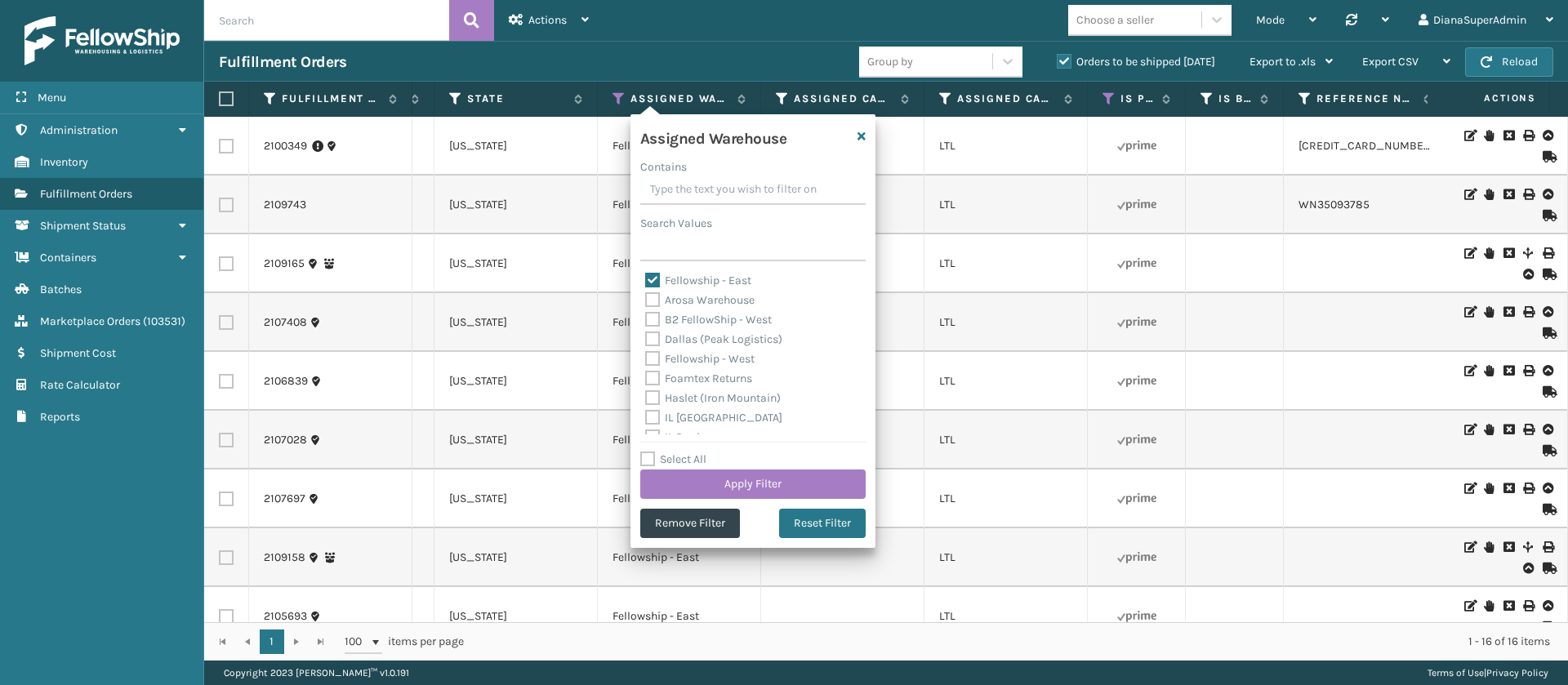
click at [649, 275] on label "Fellowship - East" at bounding box center [698, 281] width 106 height 14
click at [646, 275] on input "Fellowship - East" at bounding box center [645, 276] width 1 height 11
checkbox input "false"
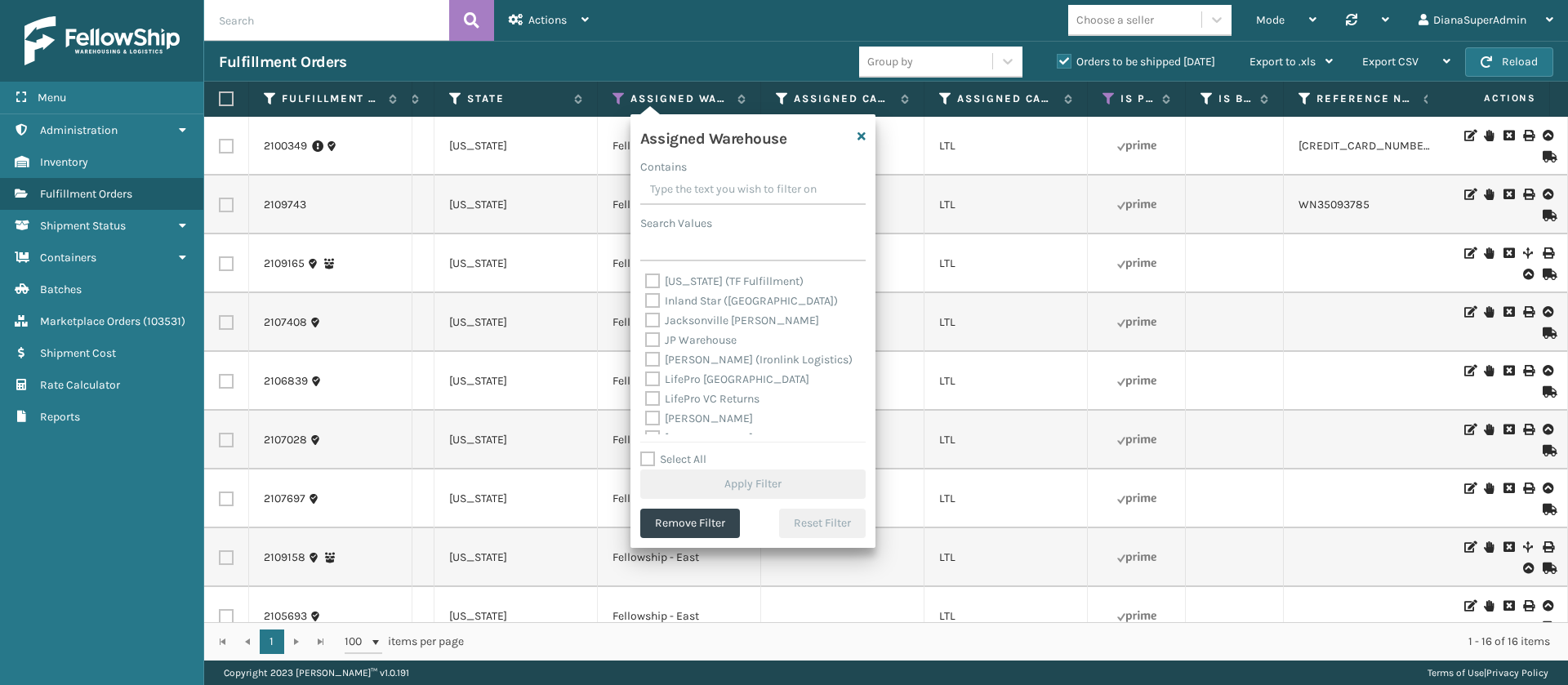
scroll to position [176, 0]
click at [649, 359] on label "[PERSON_NAME] (Ironlink Logistics)" at bounding box center [748, 359] width 207 height 14
click at [646, 359] on input "[PERSON_NAME] (Ironlink Logistics)" at bounding box center [645, 354] width 1 height 11
checkbox input "true"
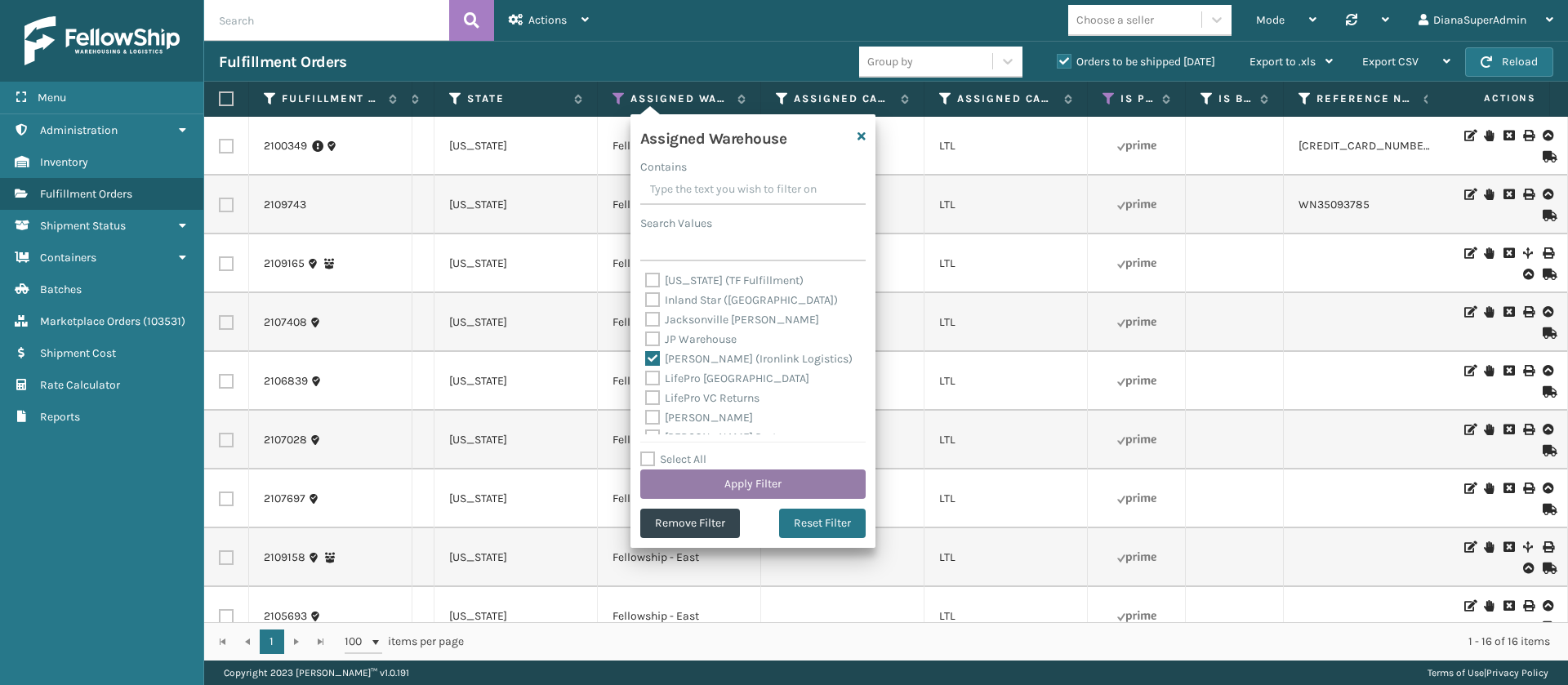
click at [782, 478] on button "Apply Filter" at bounding box center [753, 484] width 226 height 30
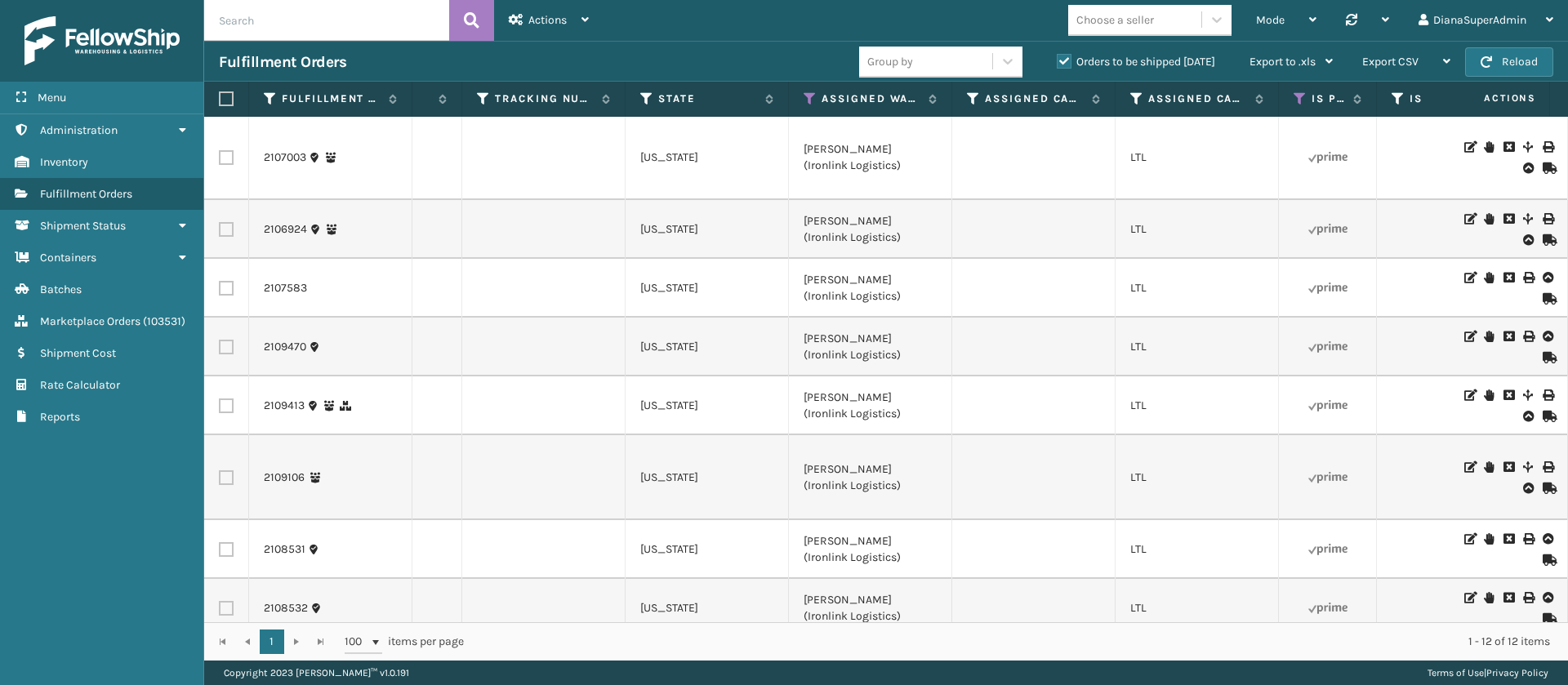
scroll to position [0, 1283]
click at [1423, 56] on div "Export CSV" at bounding box center [1406, 61] width 89 height 41
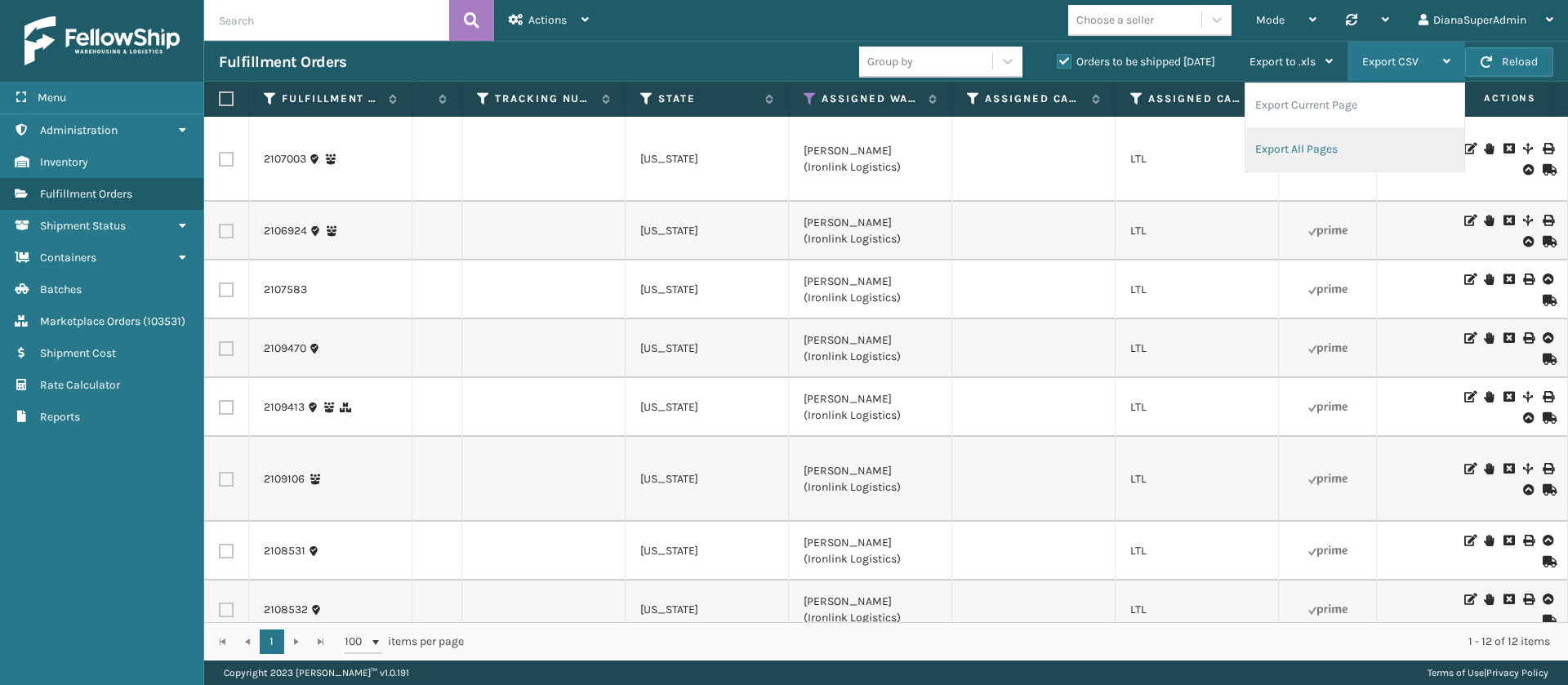
click at [1330, 147] on li "Export All Pages" at bounding box center [1354, 149] width 218 height 44
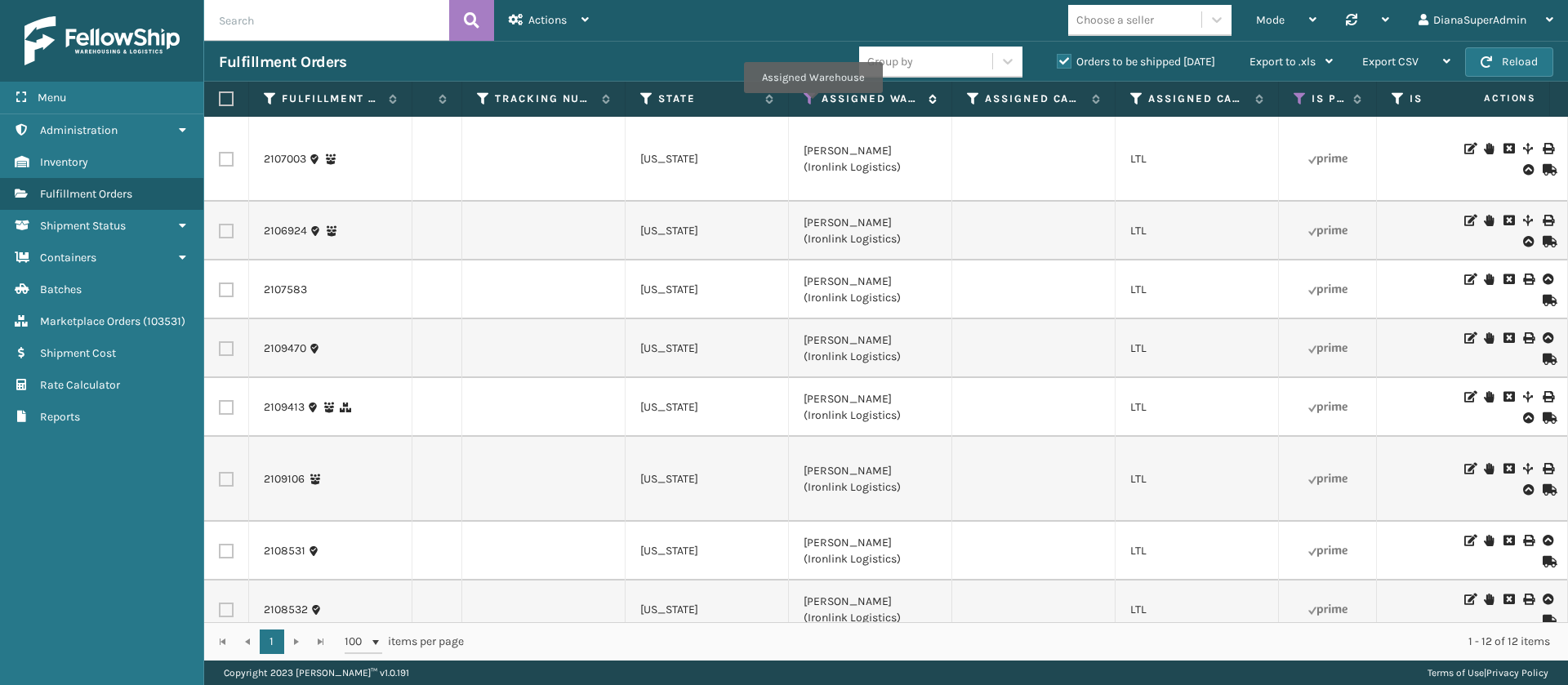
click at [813, 104] on icon at bounding box center [810, 98] width 13 height 15
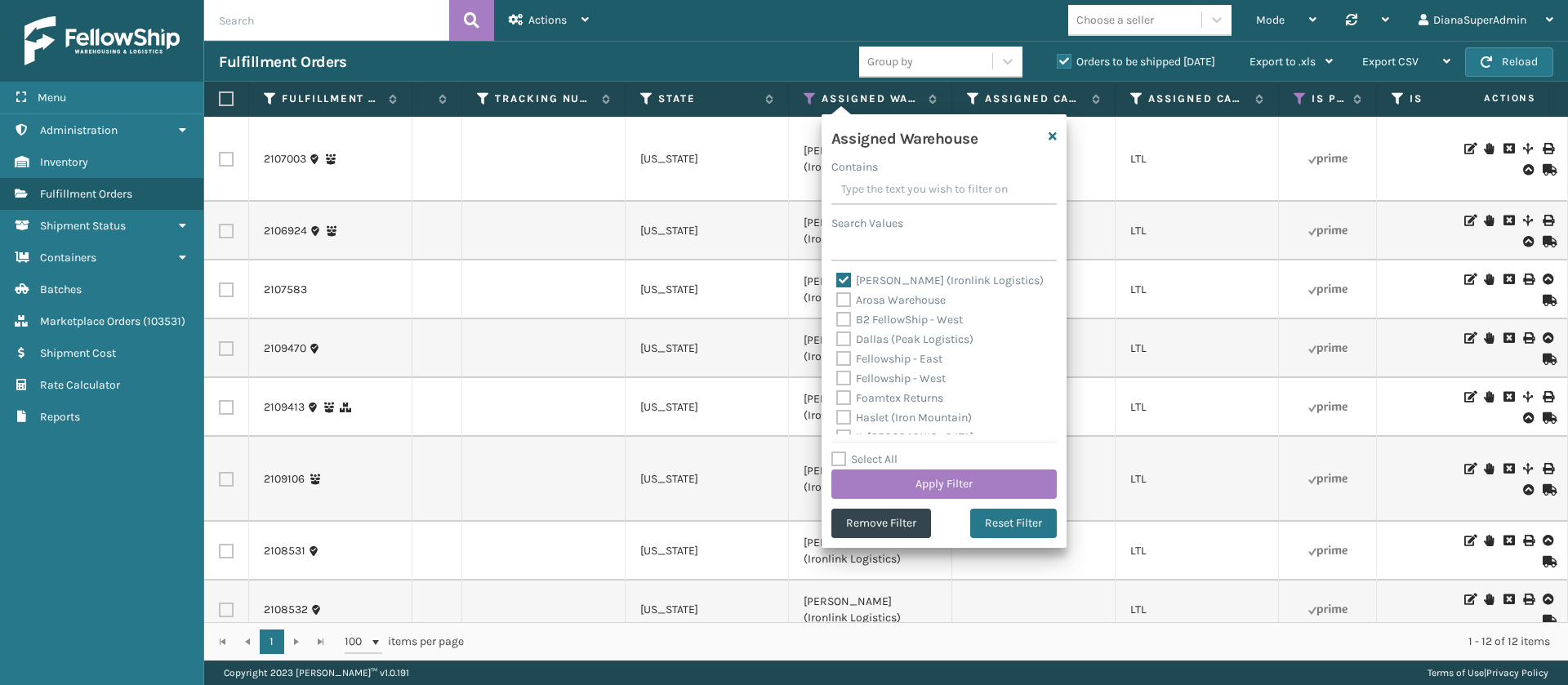
click at [846, 282] on label "[PERSON_NAME] (Ironlink Logistics)" at bounding box center [940, 281] width 207 height 14
click at [837, 282] on input "[PERSON_NAME] (Ironlink Logistics)" at bounding box center [836, 276] width 1 height 11
checkbox input "false"
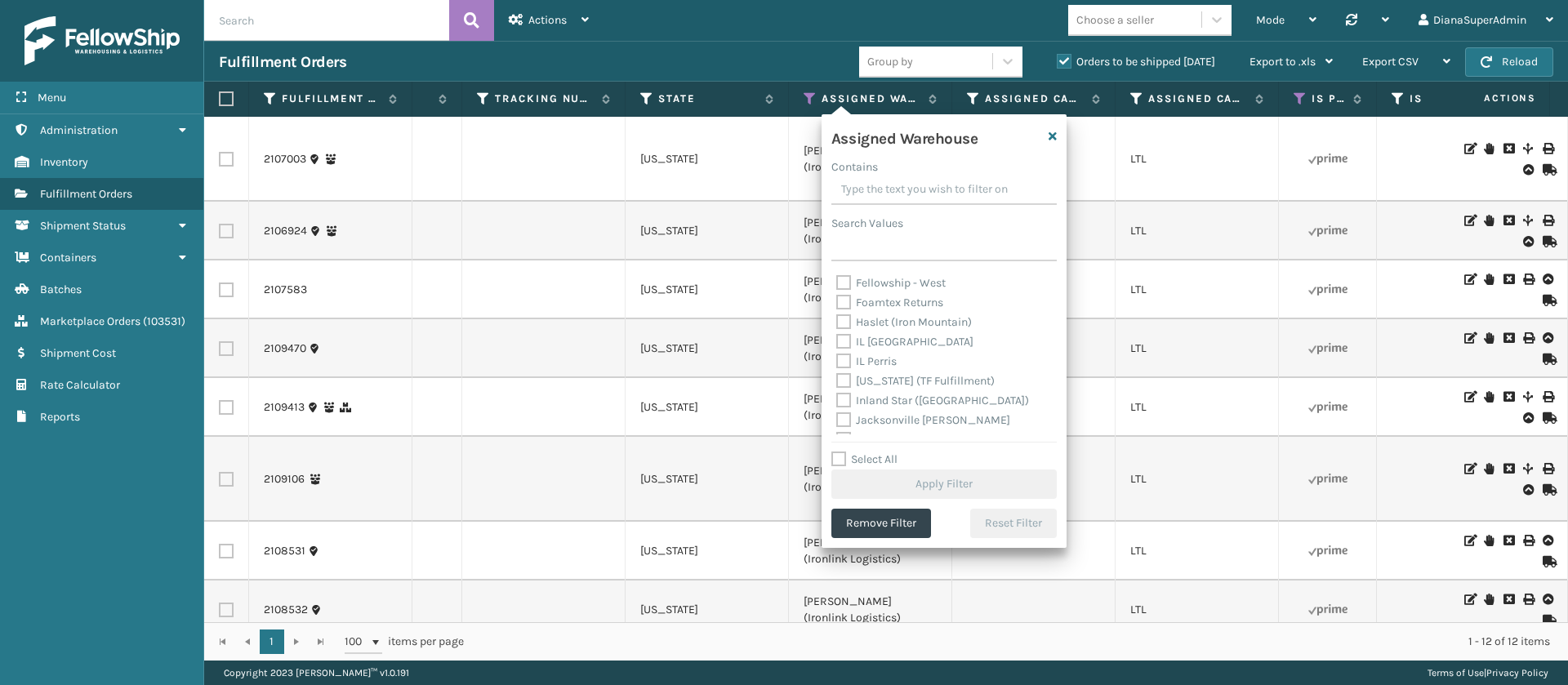
scroll to position [115, 0]
click at [843, 359] on label "[US_STATE] (TF Fulfillment)" at bounding box center [915, 361] width 159 height 14
click at [837, 359] on input "[US_STATE] (TF Fulfillment)" at bounding box center [836, 357] width 1 height 11
checkbox input "true"
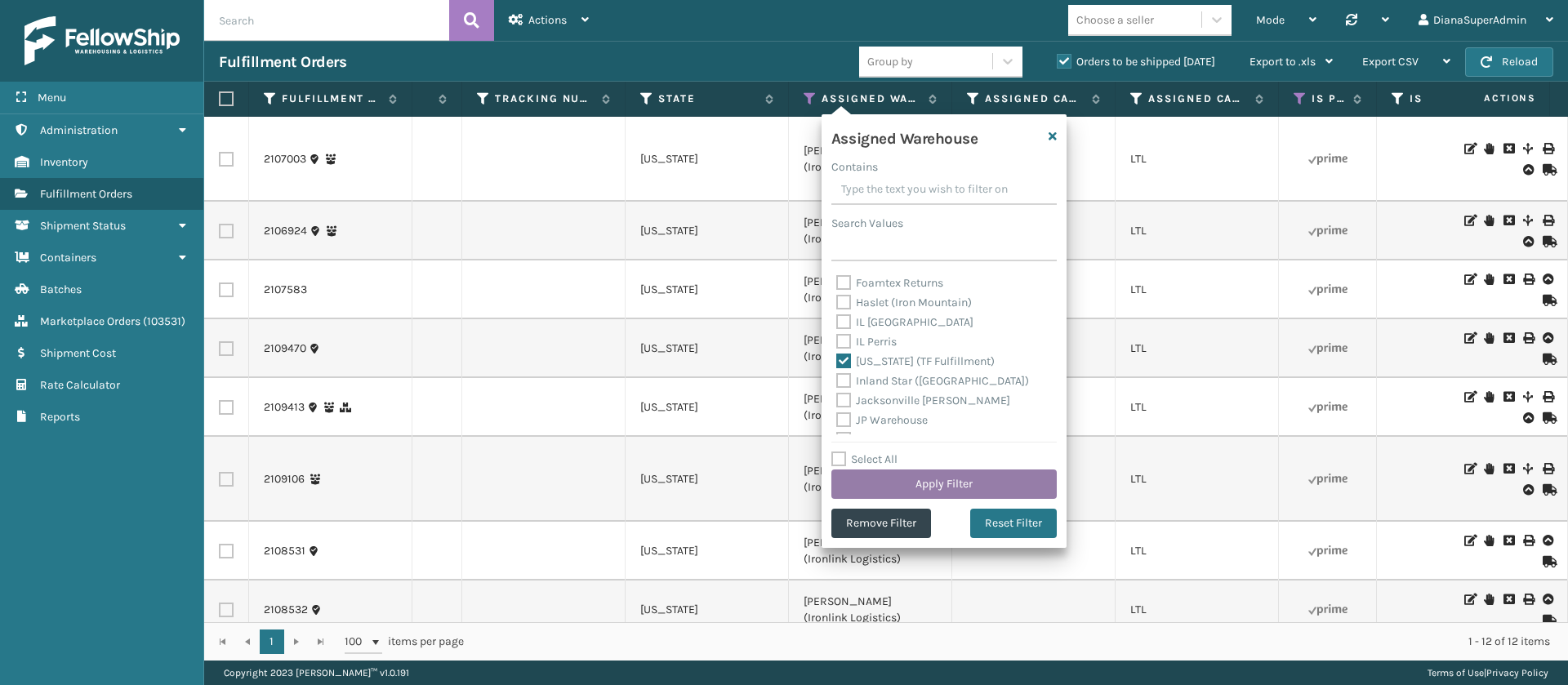
click at [947, 482] on button "Apply Filter" at bounding box center [943, 484] width 226 height 30
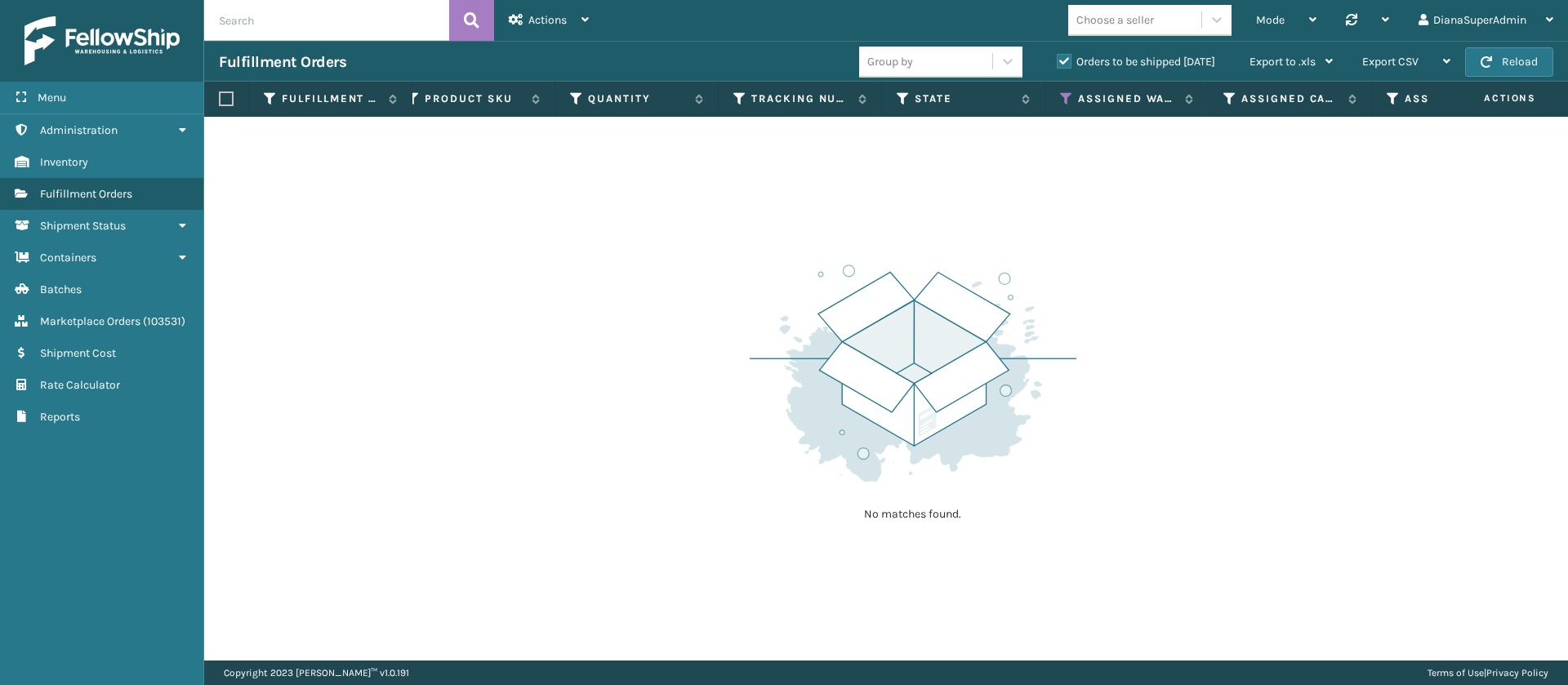
scroll to position [0, 1293]
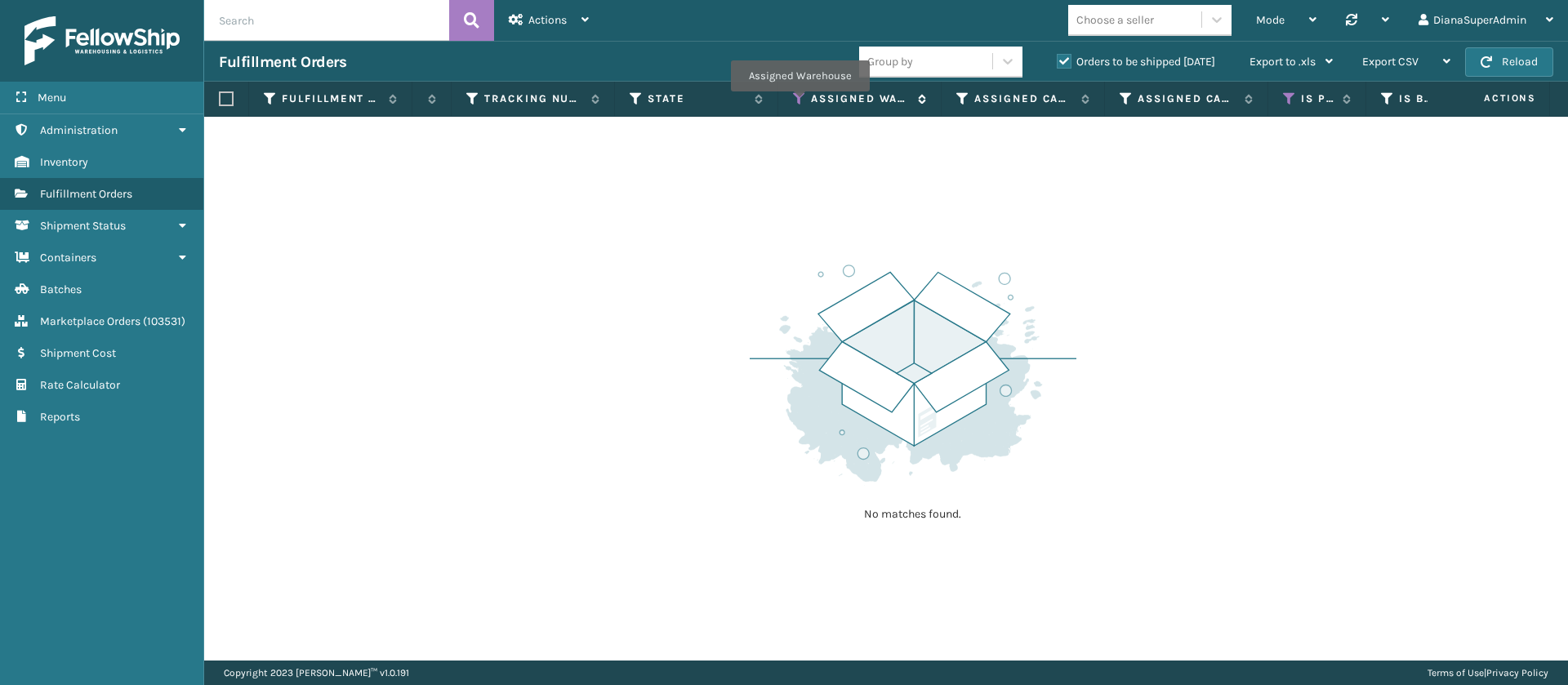
click at [799, 103] on icon at bounding box center [799, 98] width 13 height 15
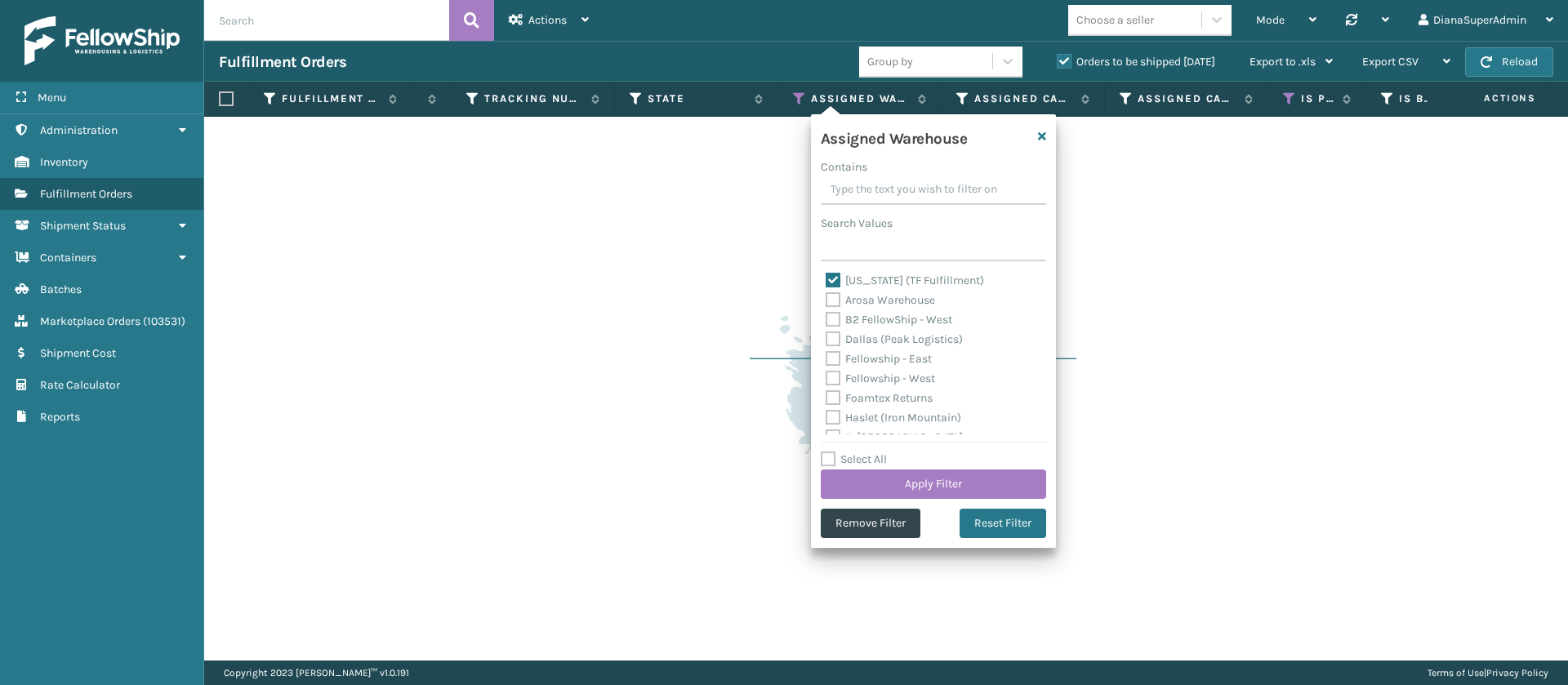
click at [834, 275] on label "[US_STATE] (TF Fulfillment)" at bounding box center [905, 281] width 159 height 14
click at [827, 275] on input "[US_STATE] (TF Fulfillment)" at bounding box center [826, 276] width 1 height 11
checkbox input "false"
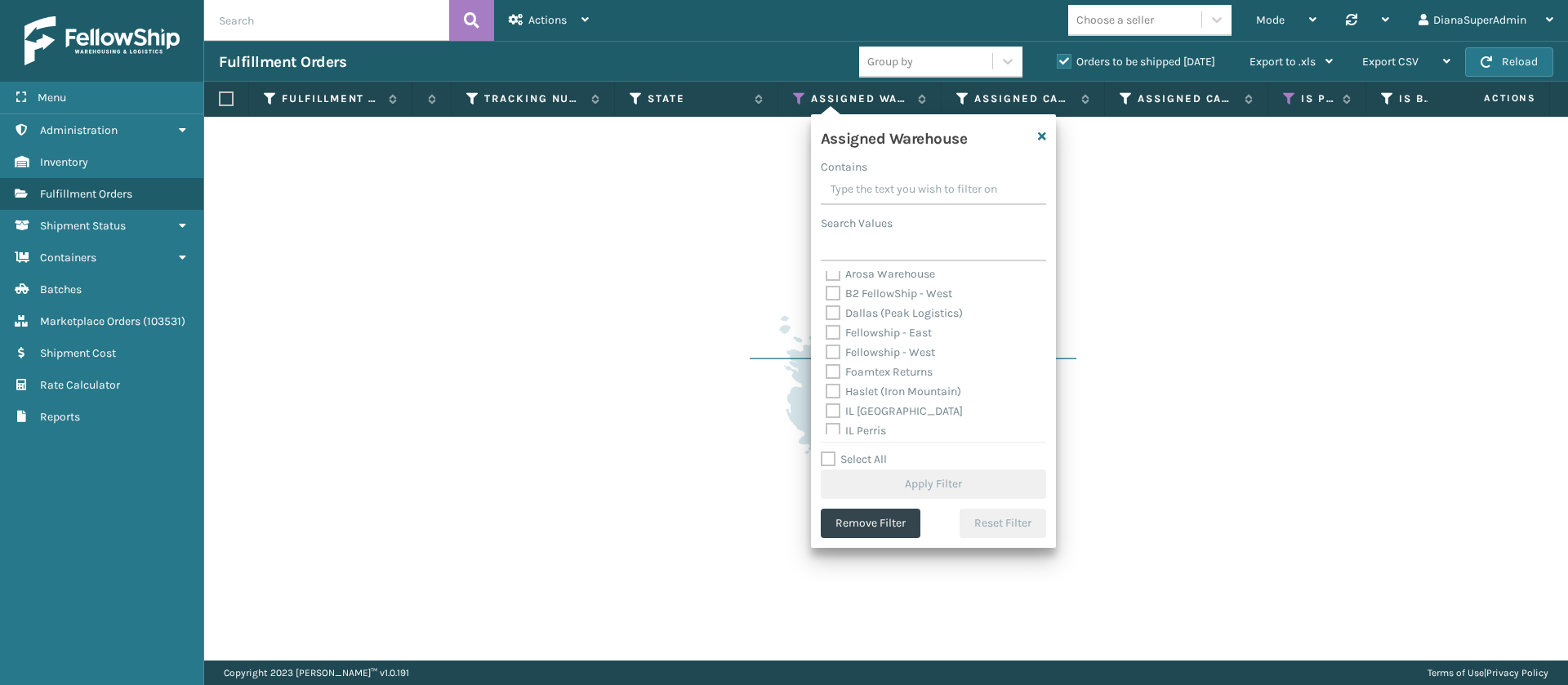
scroll to position [30, 0]
click at [835, 309] on label "Dallas (Peak Logistics)" at bounding box center [894, 310] width 137 height 14
click at [827, 309] on input "Dallas (Peak Logistics)" at bounding box center [826, 305] width 1 height 11
checkbox input "true"
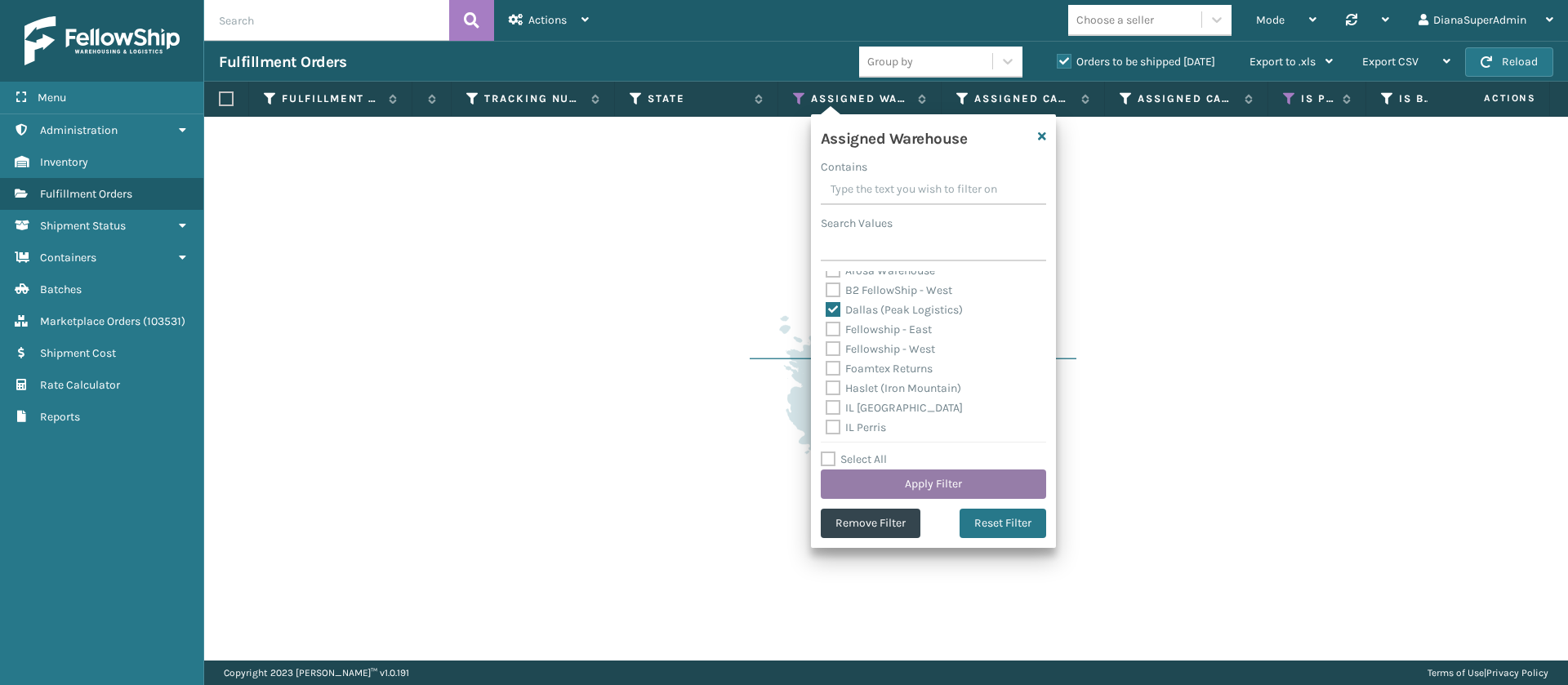
click at [942, 480] on button "Apply Filter" at bounding box center [933, 484] width 226 height 30
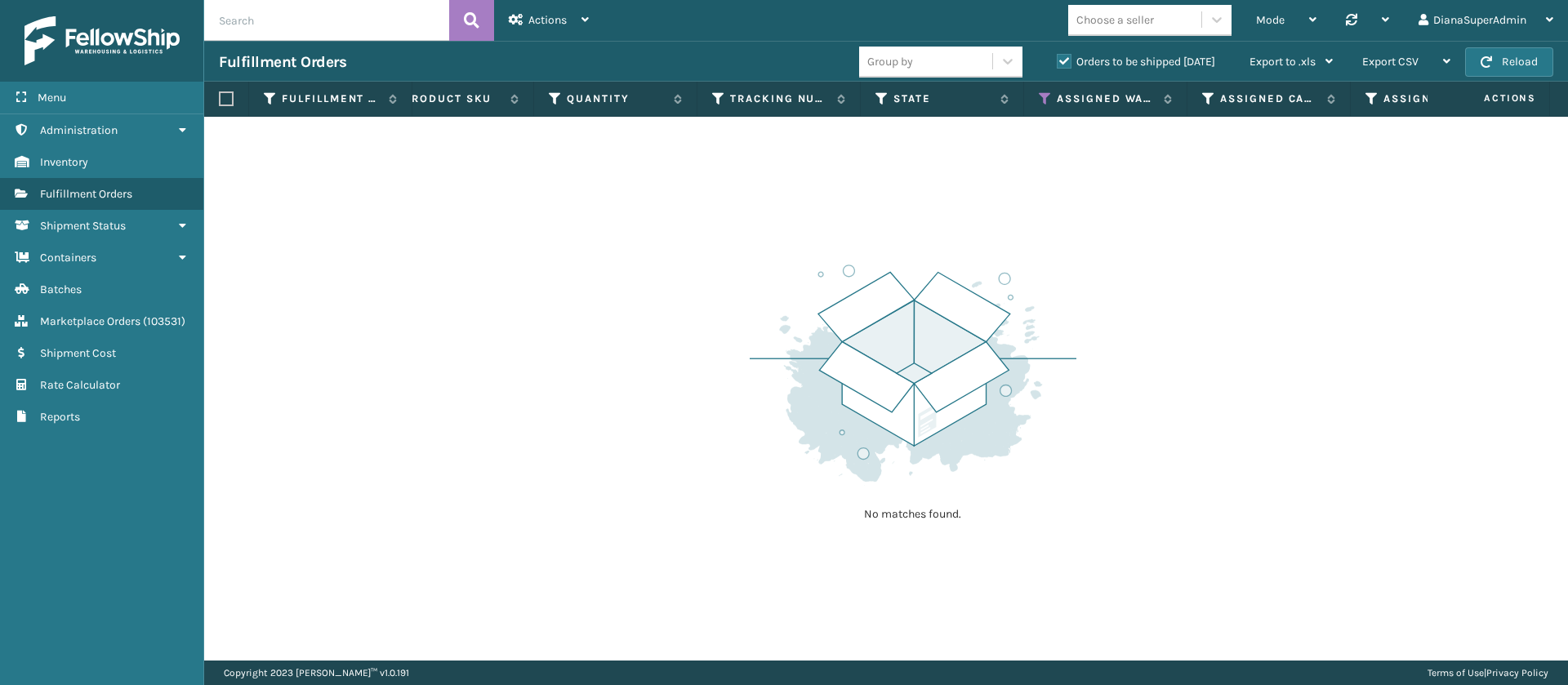
scroll to position [0, 1088]
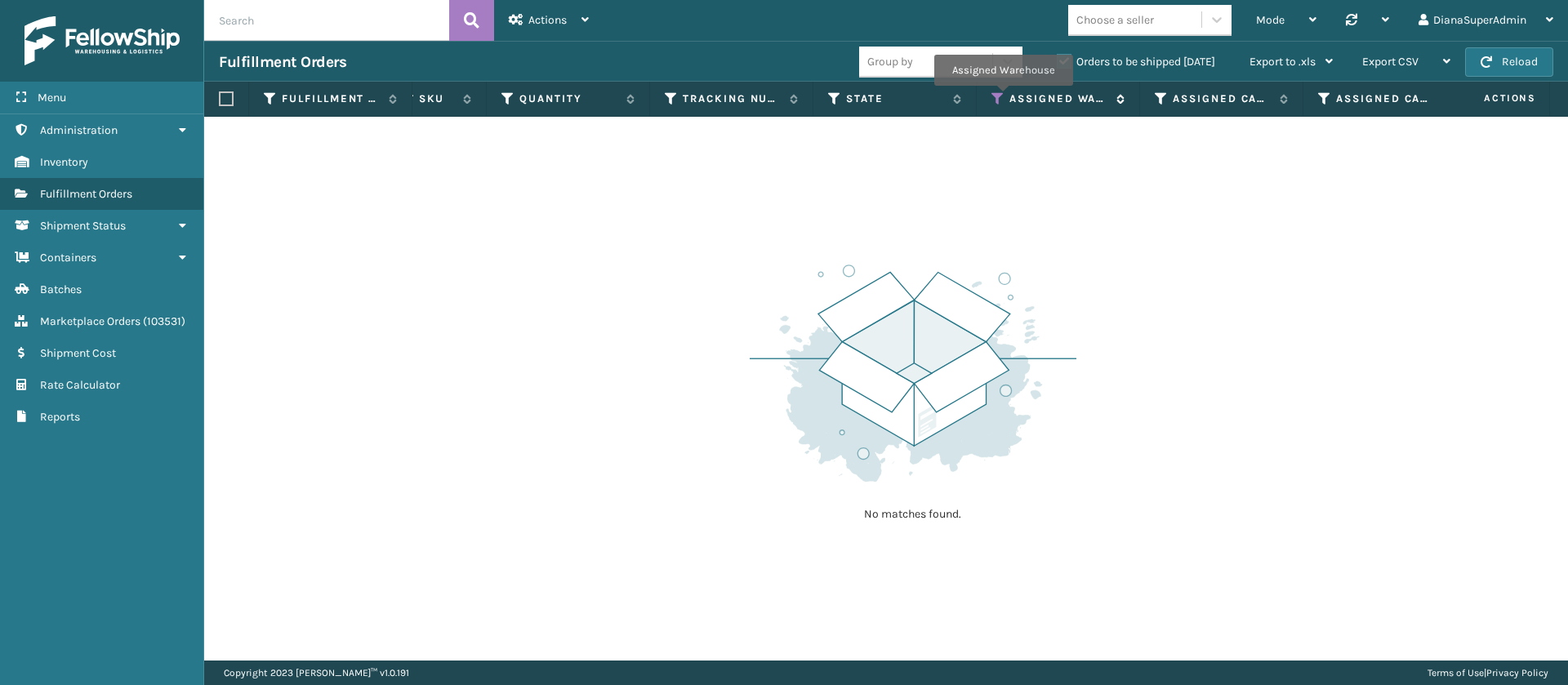
click at [1003, 97] on icon at bounding box center [998, 98] width 13 height 15
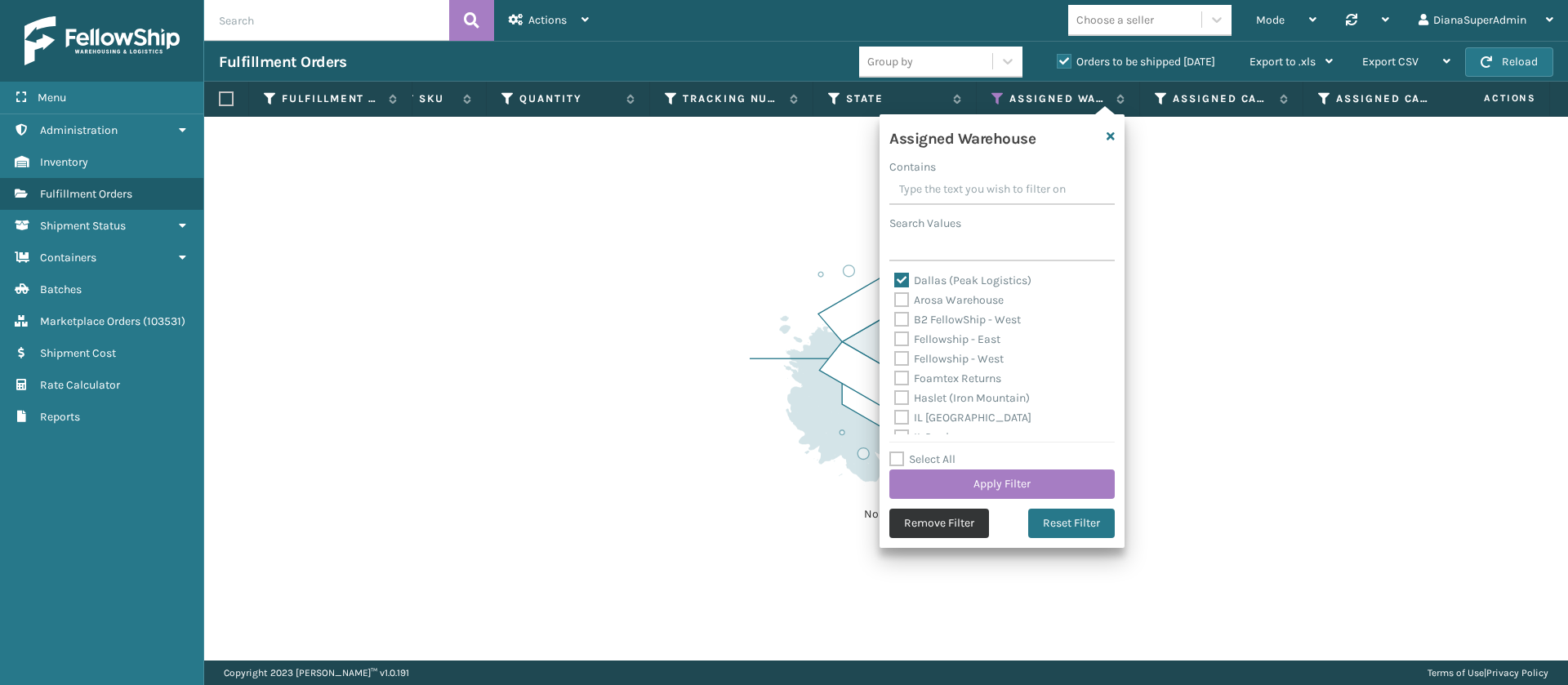
click at [953, 523] on button "Remove Filter" at bounding box center [939, 524] width 100 height 30
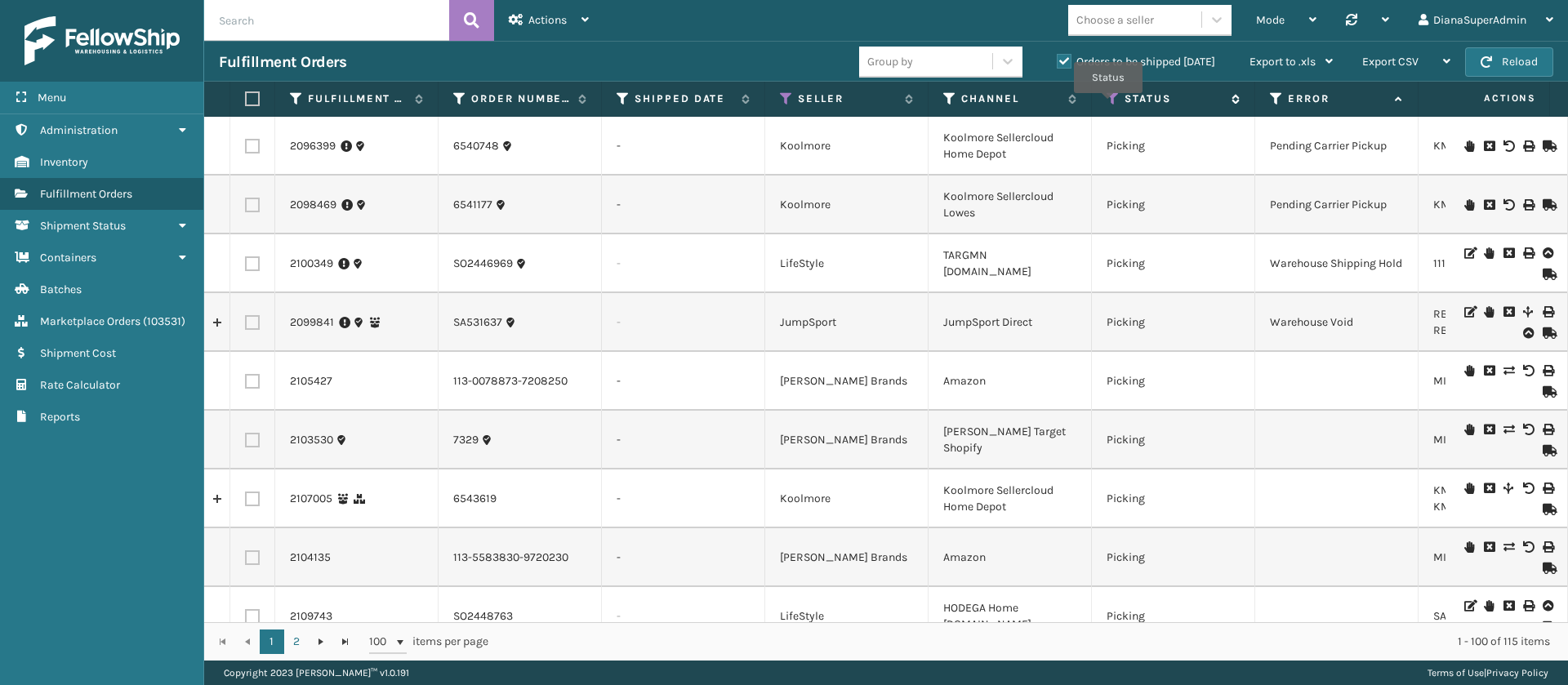
click at [1108, 104] on icon at bounding box center [1113, 98] width 13 height 15
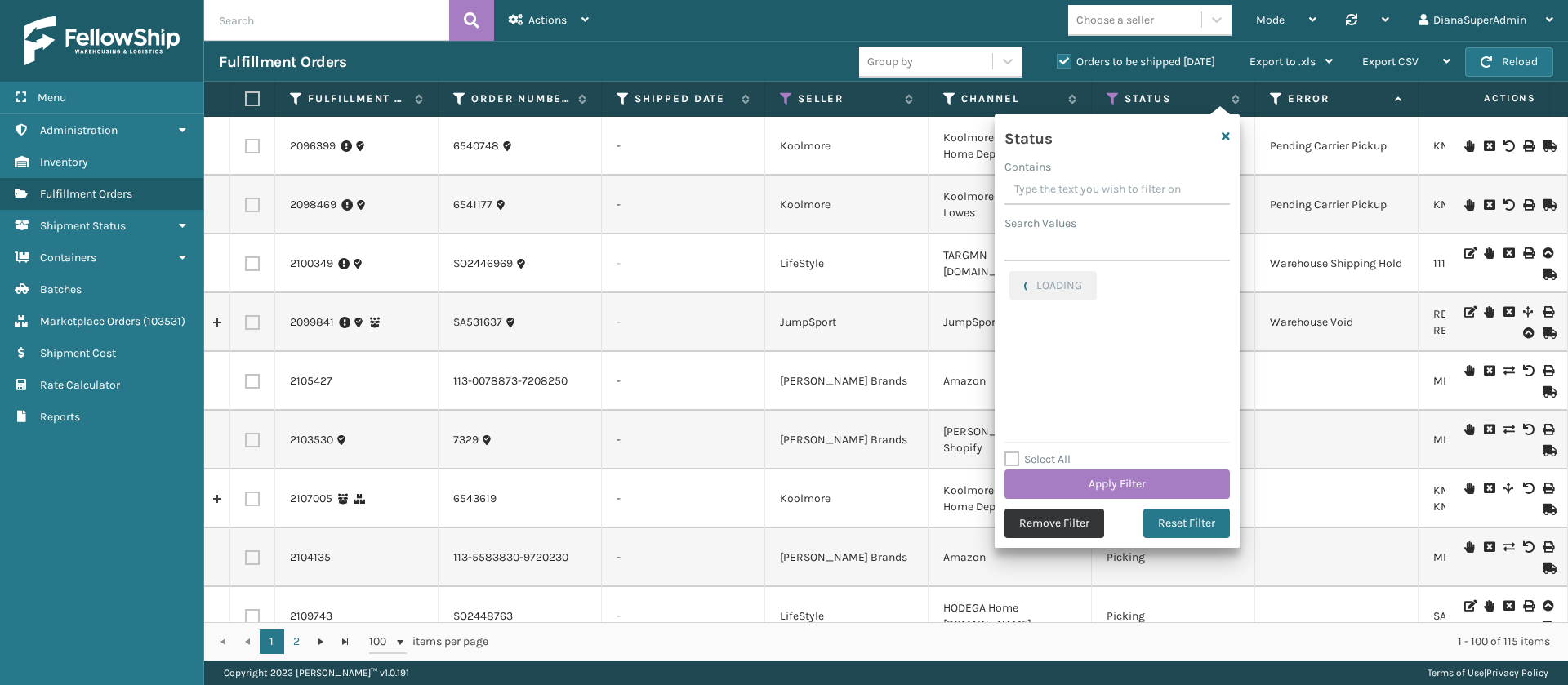
click at [1051, 520] on button "Remove Filter" at bounding box center [1055, 524] width 100 height 30
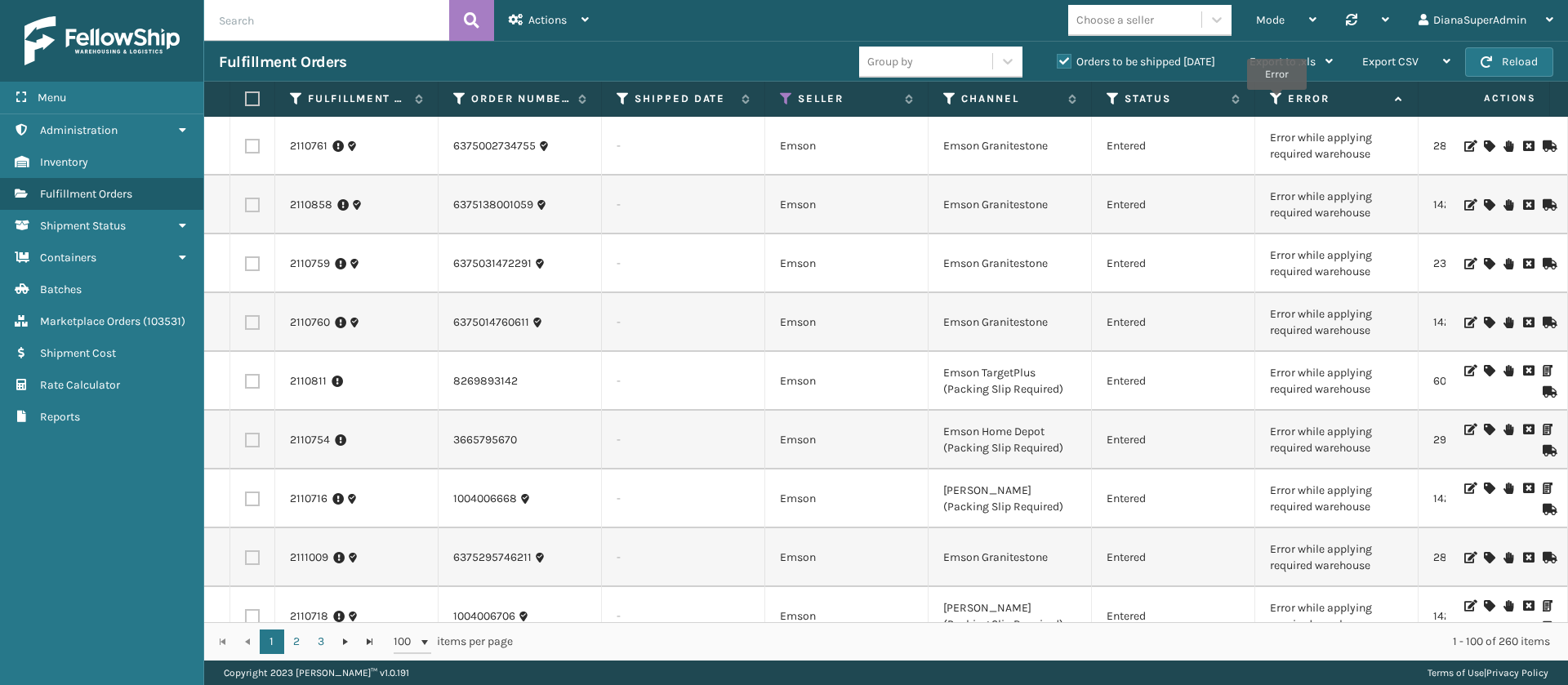
click at [1276, 101] on icon at bounding box center [1276, 98] width 13 height 15
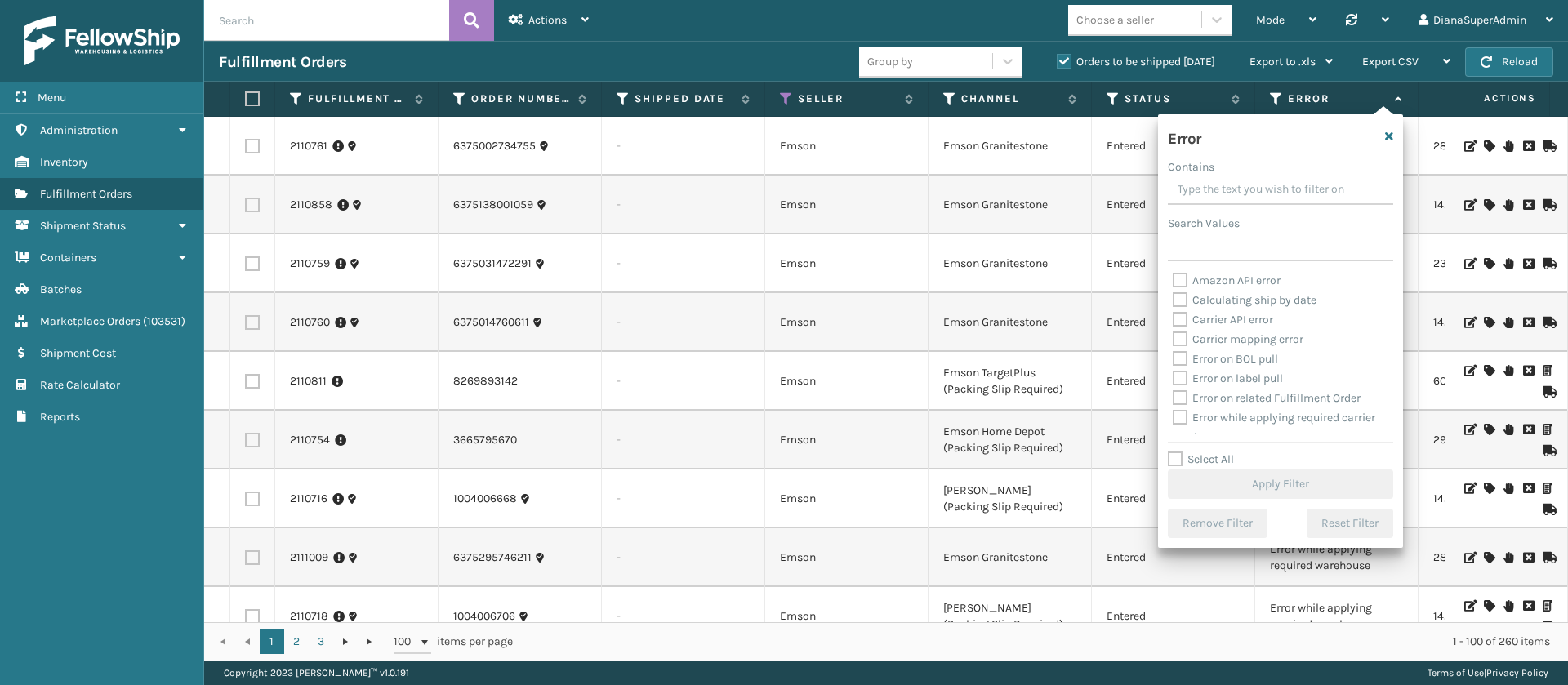
click at [1178, 462] on label "Select All" at bounding box center [1200, 460] width 66 height 14
click at [1178, 452] on input "Select All" at bounding box center [1290, 451] width 245 height 2
checkbox input "true"
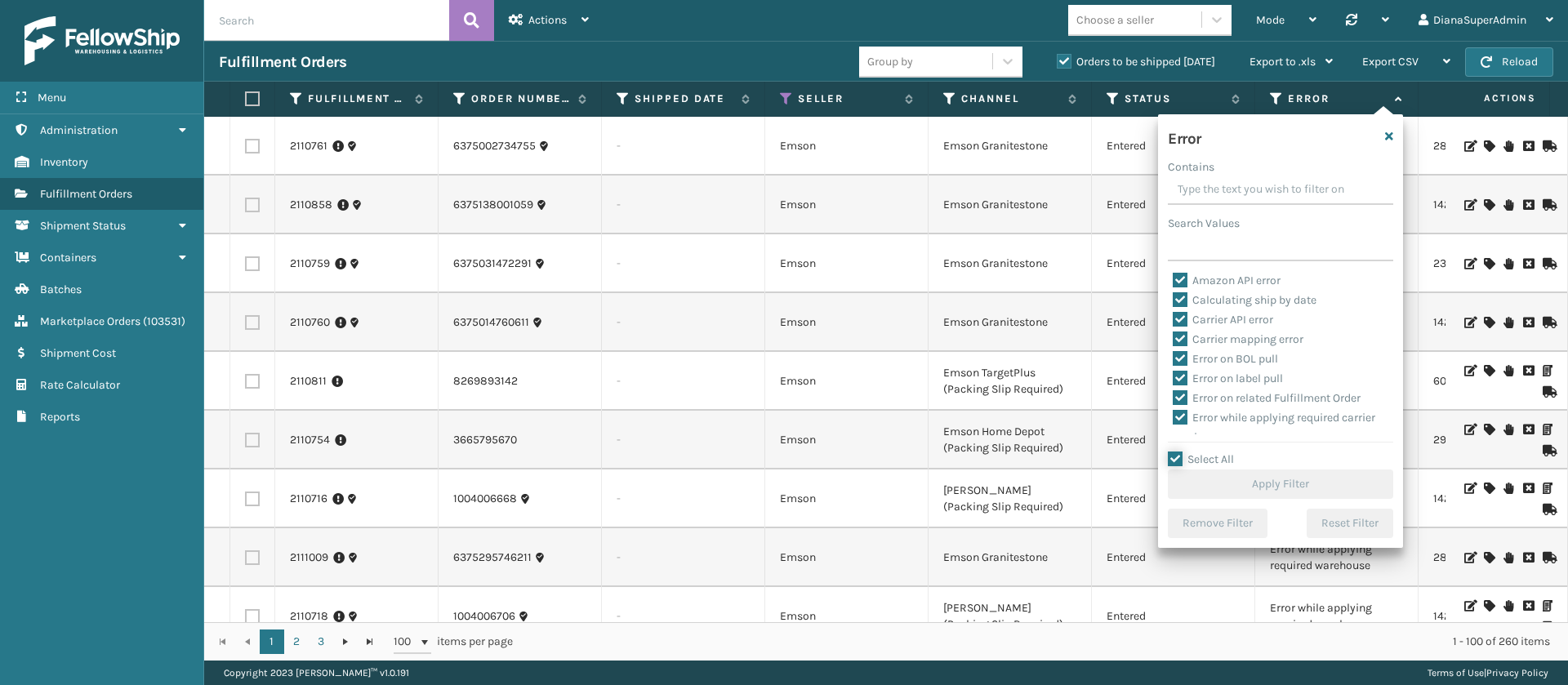
checkbox input "true"
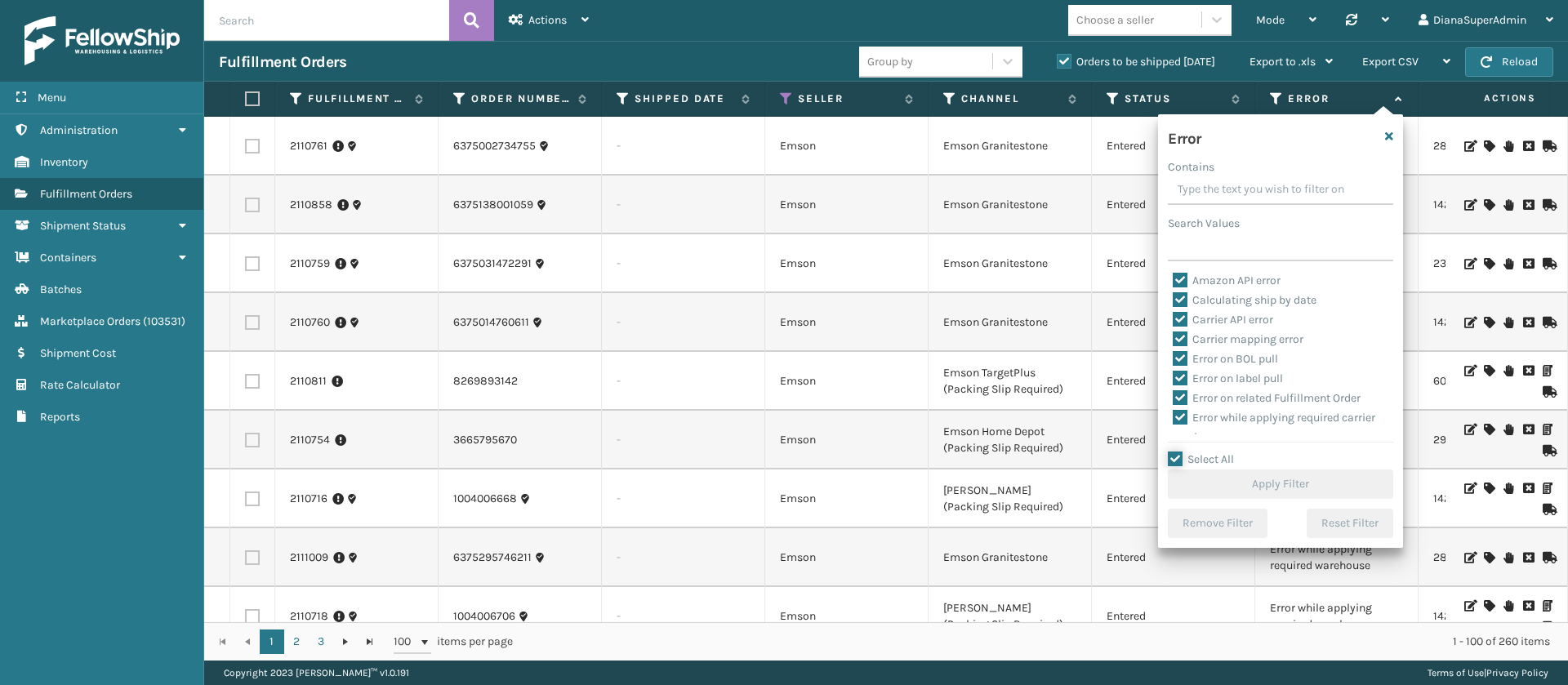
checkbox input "true"
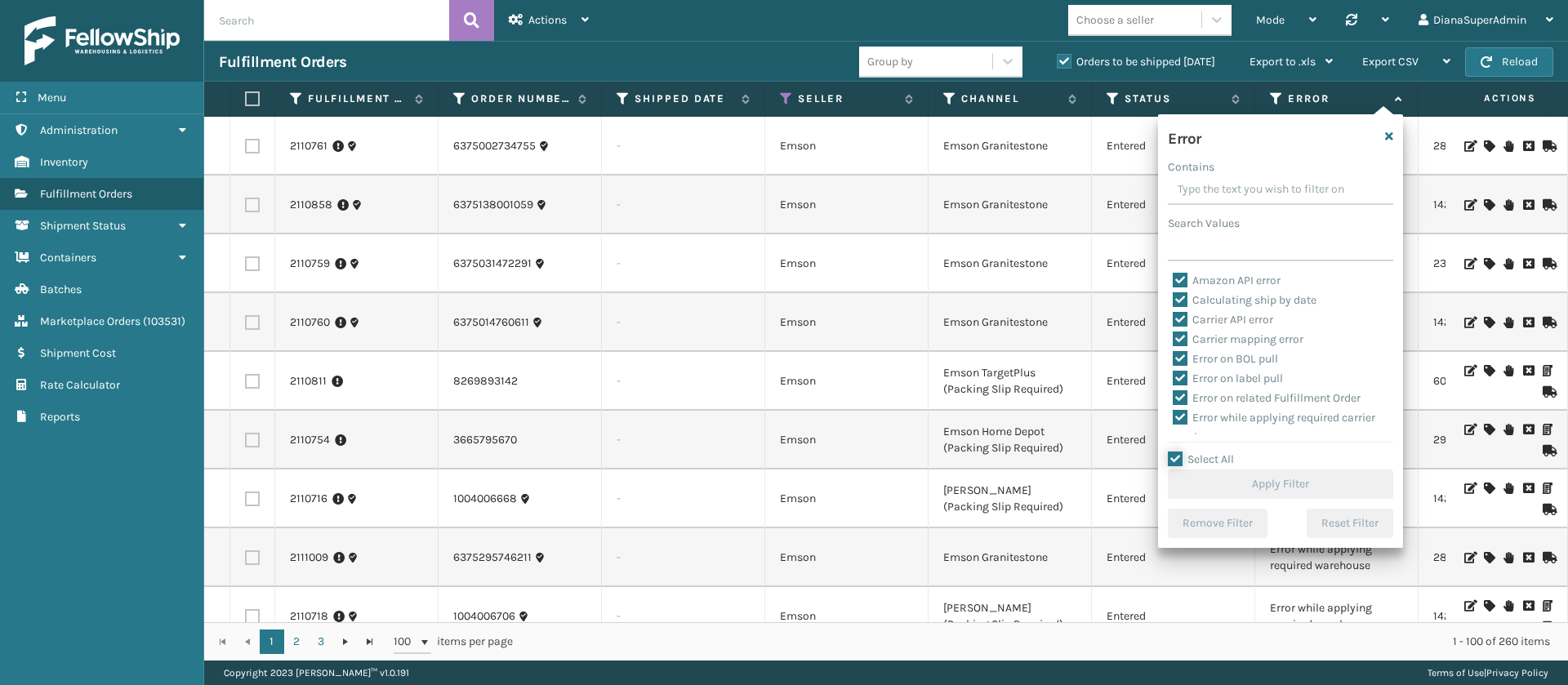
checkbox input "true"
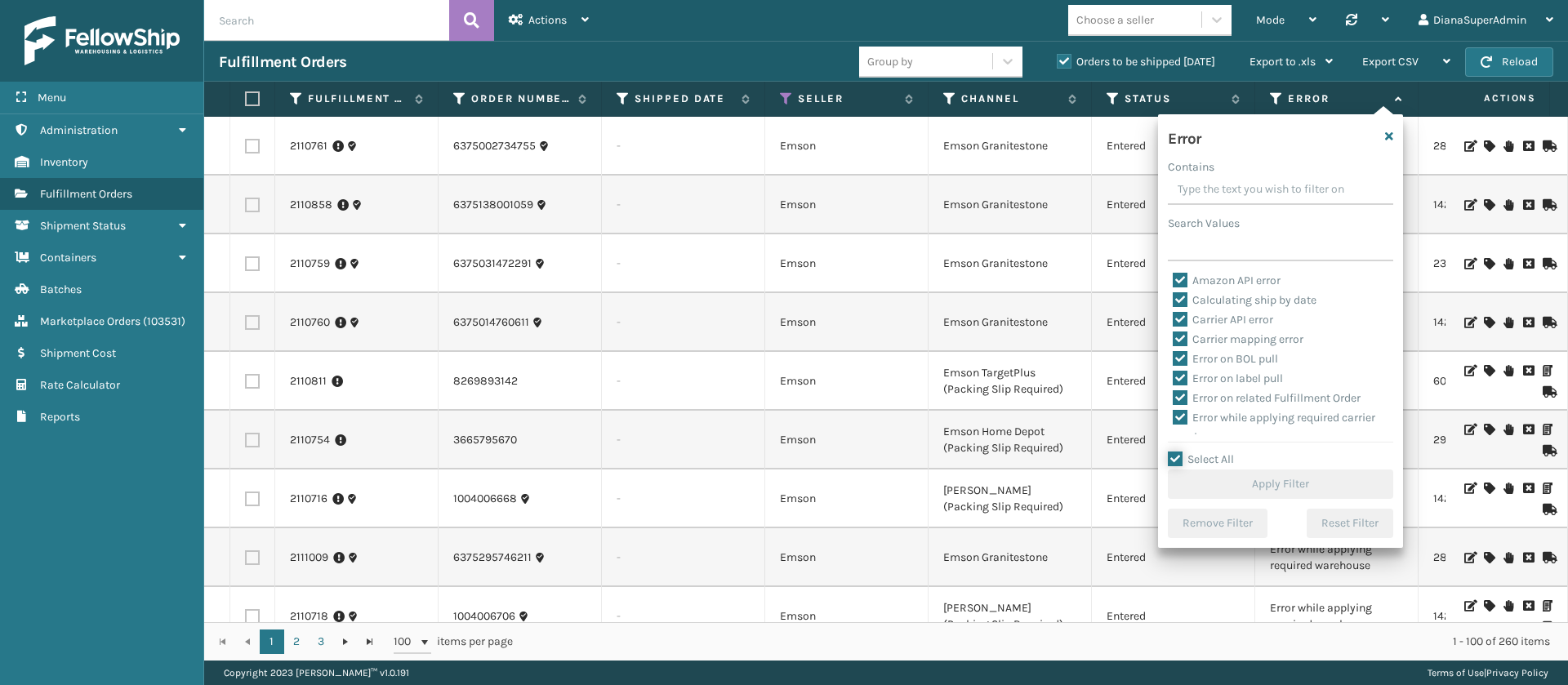
checkbox input "true"
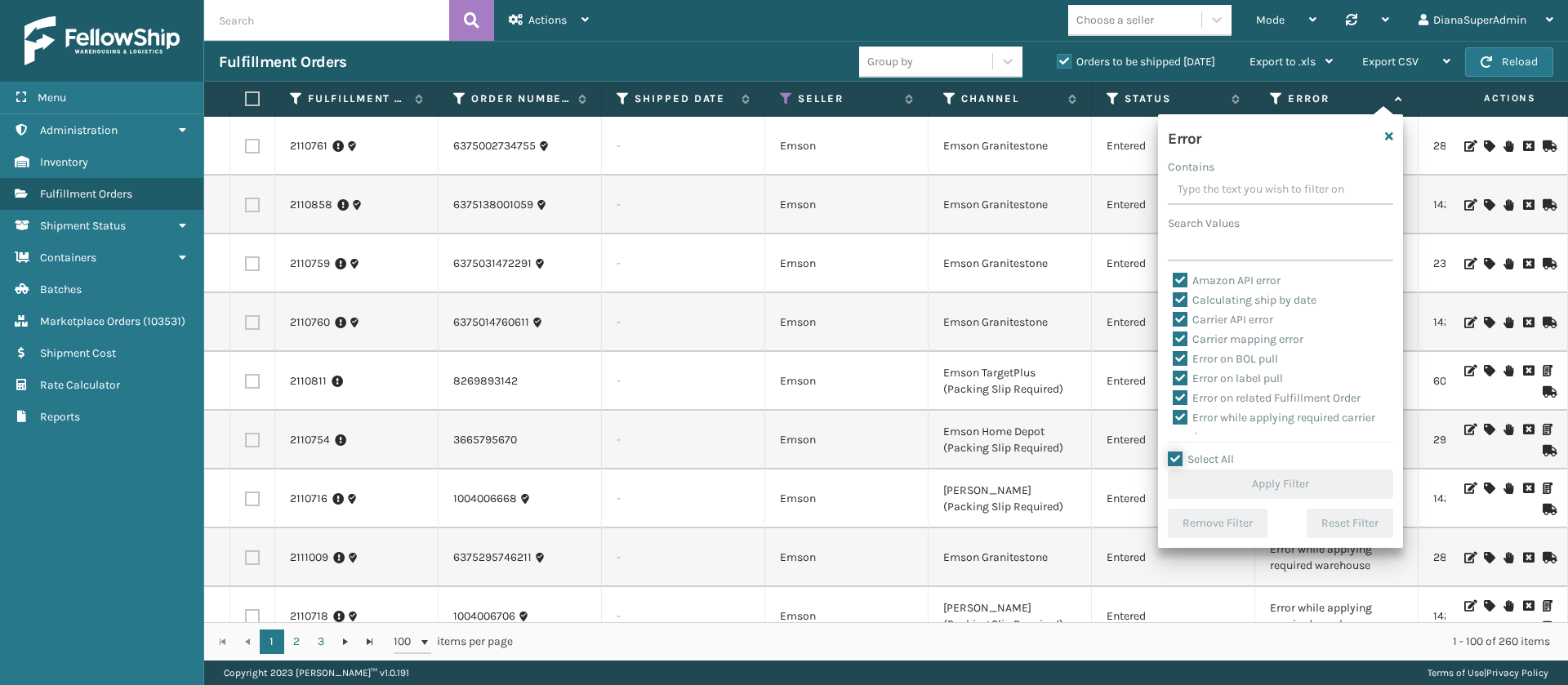
checkbox input "true"
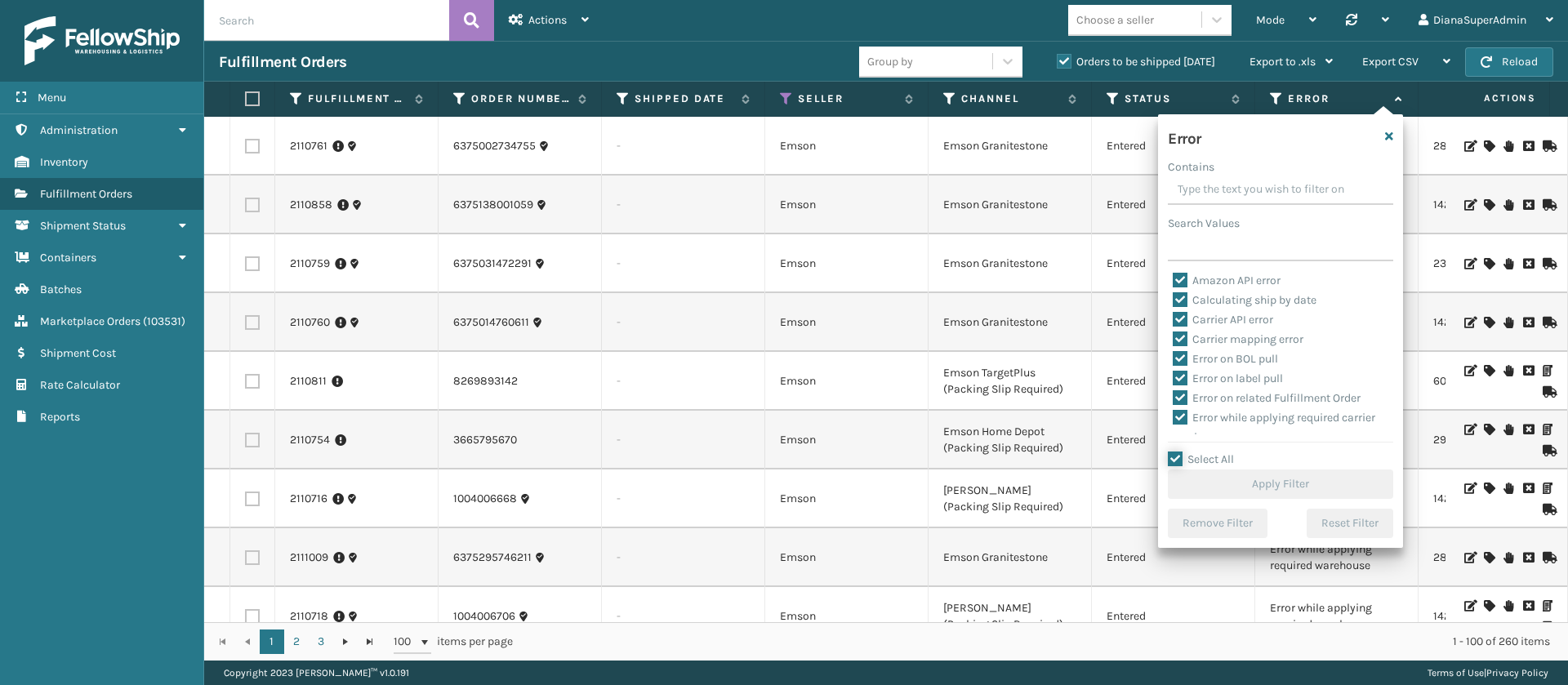
checkbox input "true"
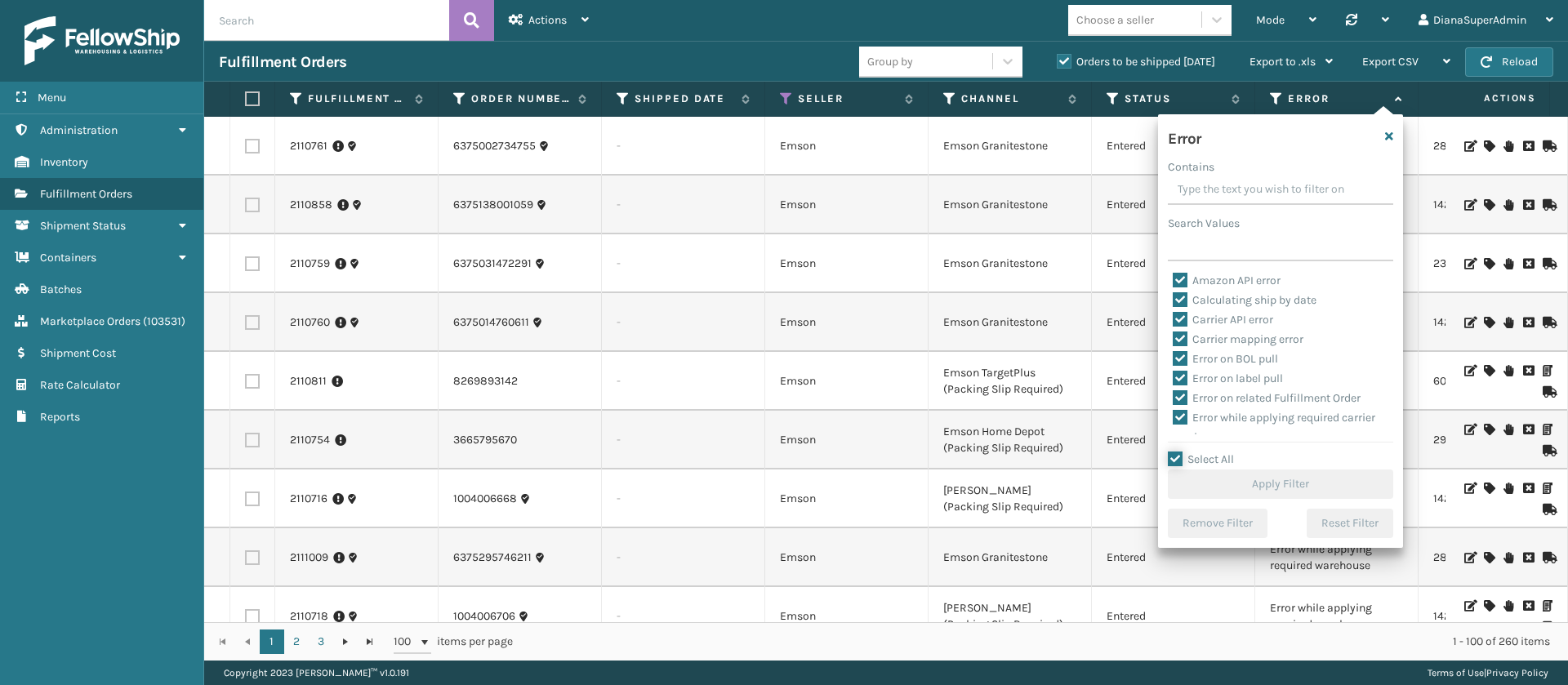
checkbox input "true"
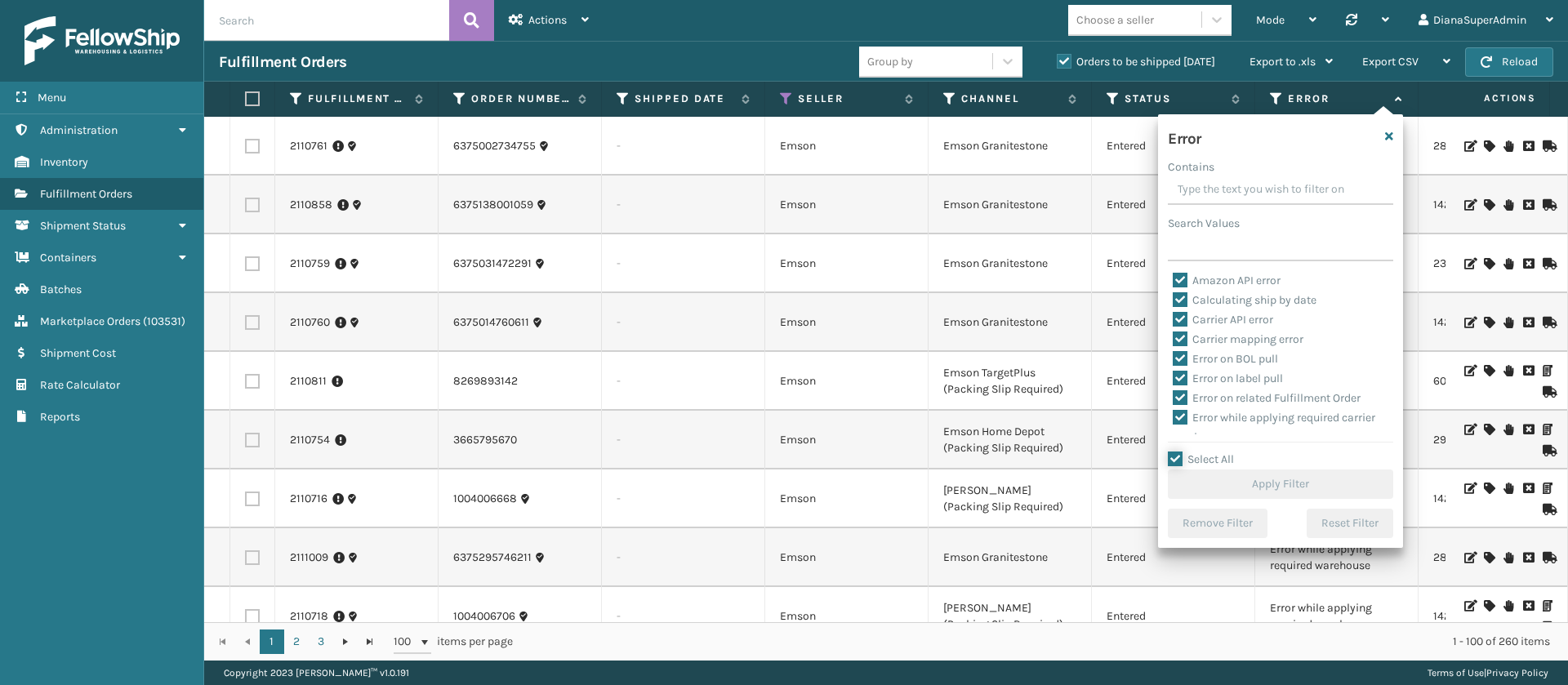
checkbox input "true"
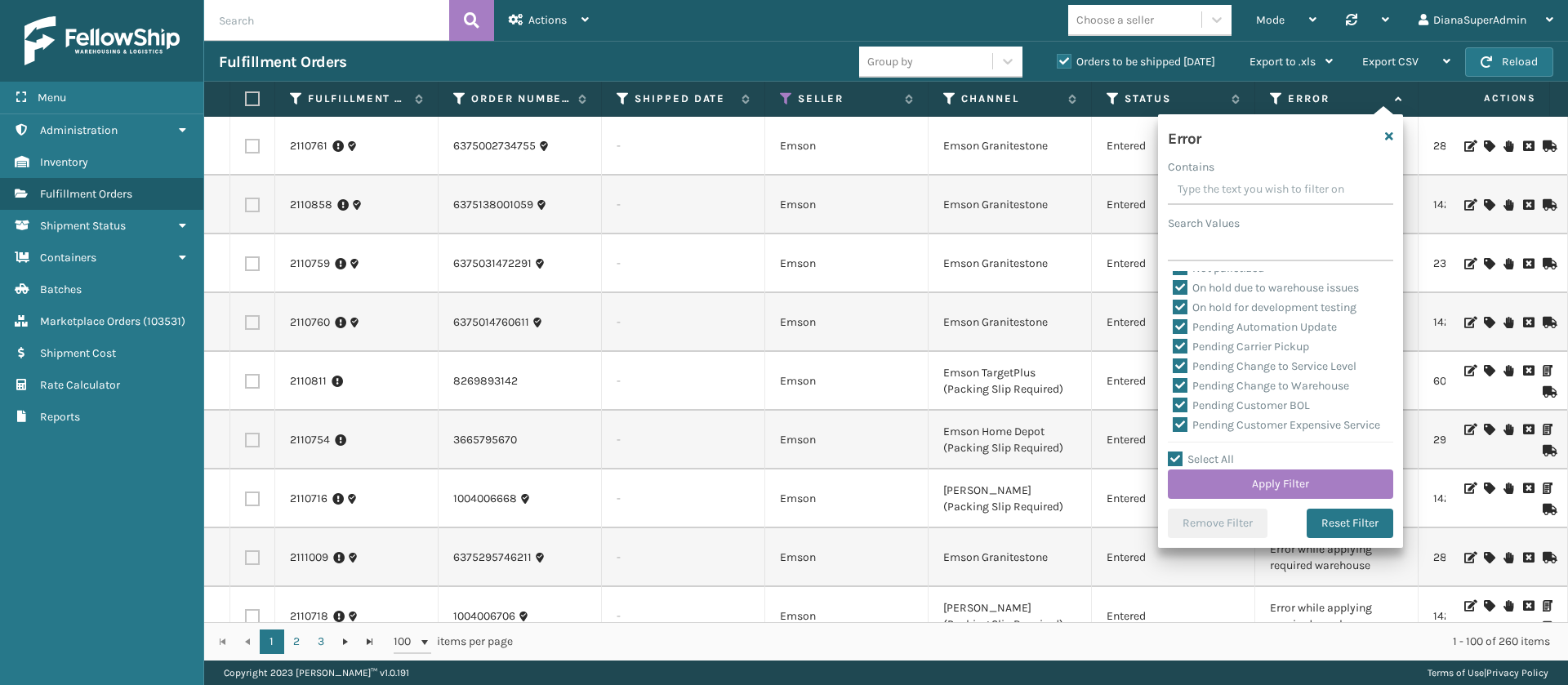
click at [1181, 327] on label "Pending Automation Update" at bounding box center [1254, 327] width 164 height 14
click at [1173, 327] on input "Pending Automation Update" at bounding box center [1172, 323] width 1 height 11
checkbox input "false"
click at [1181, 344] on label "Pending Carrier Pickup" at bounding box center [1240, 346] width 136 height 14
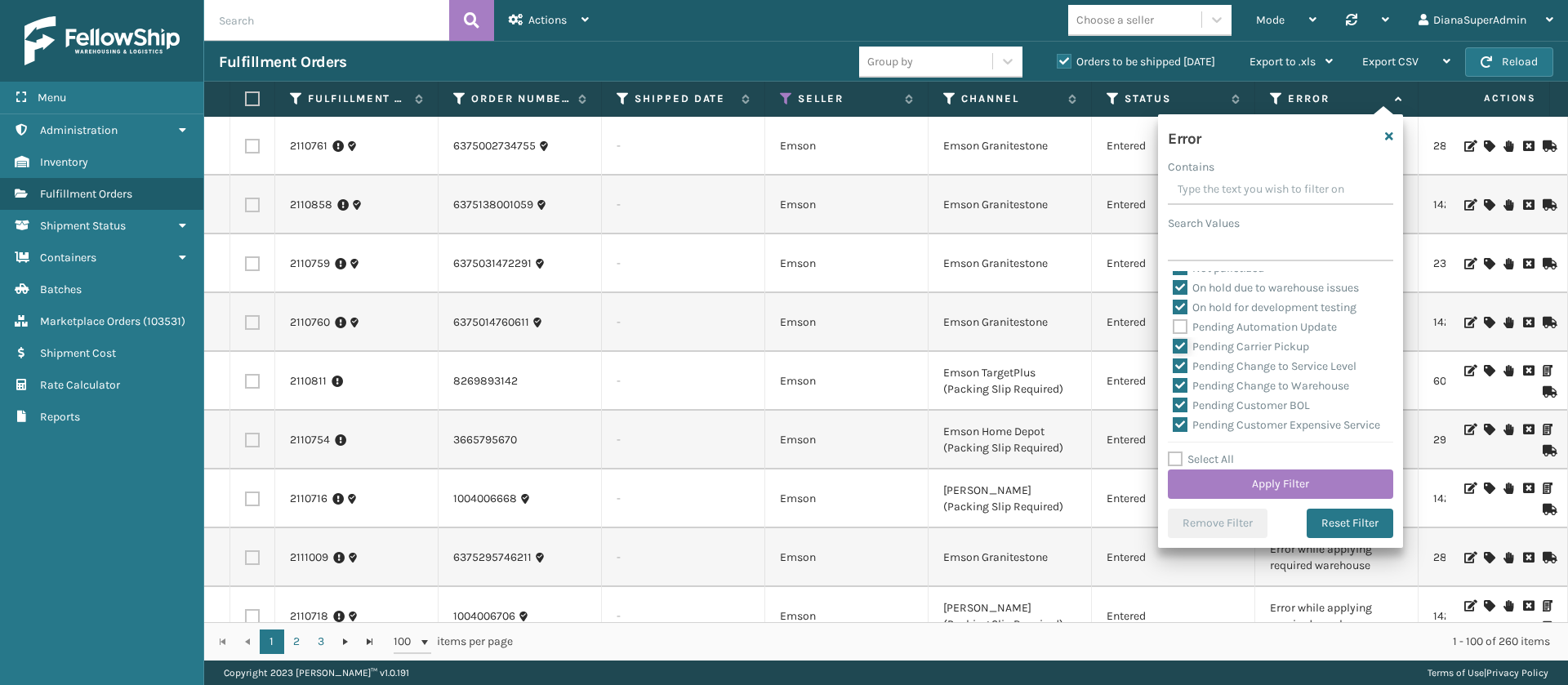
click at [1173, 344] on input "Pending Carrier Pickup" at bounding box center [1172, 342] width 1 height 11
checkbox input "false"
click at [1181, 366] on label "Pending Change to Service Level" at bounding box center [1264, 366] width 183 height 14
click at [1173, 366] on input "Pending Change to Service Level" at bounding box center [1172, 362] width 1 height 11
checkbox input "false"
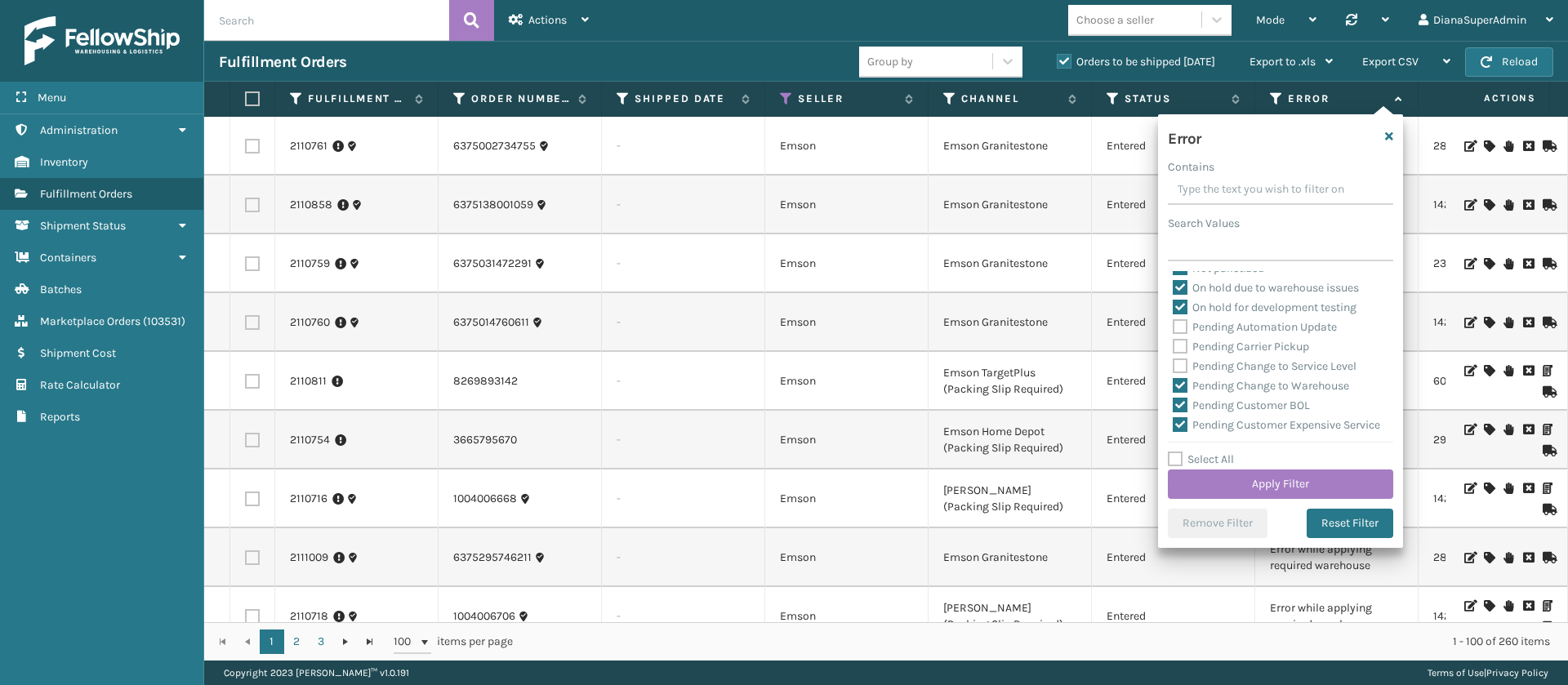
click at [1181, 379] on label "Pending Change to Warehouse" at bounding box center [1260, 386] width 176 height 14
click at [1173, 379] on input "Pending Change to Warehouse" at bounding box center [1172, 382] width 1 height 11
checkbox input "false"
click at [1181, 403] on label "Pending Customer BOL" at bounding box center [1241, 405] width 137 height 14
click at [1173, 403] on input "Pending Customer BOL" at bounding box center [1172, 401] width 1 height 11
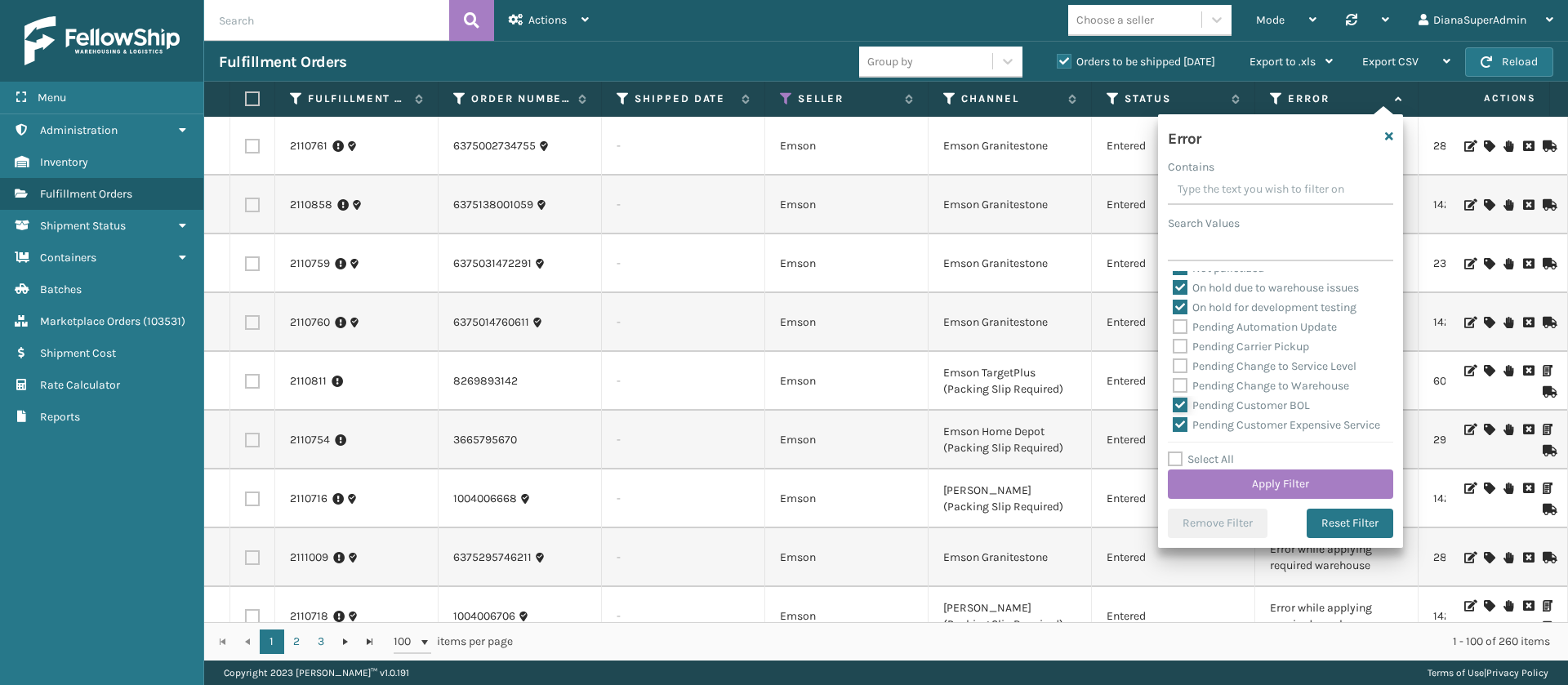
checkbox input "false"
click at [1178, 317] on label "Pending Customer Expensive Service" at bounding box center [1276, 318] width 207 height 14
click at [1173, 317] on input "Pending Customer Expensive Service" at bounding box center [1172, 313] width 1 height 11
checkbox input "false"
click at [1181, 344] on label "Pending Customer Label Issue" at bounding box center [1259, 337] width 174 height 14
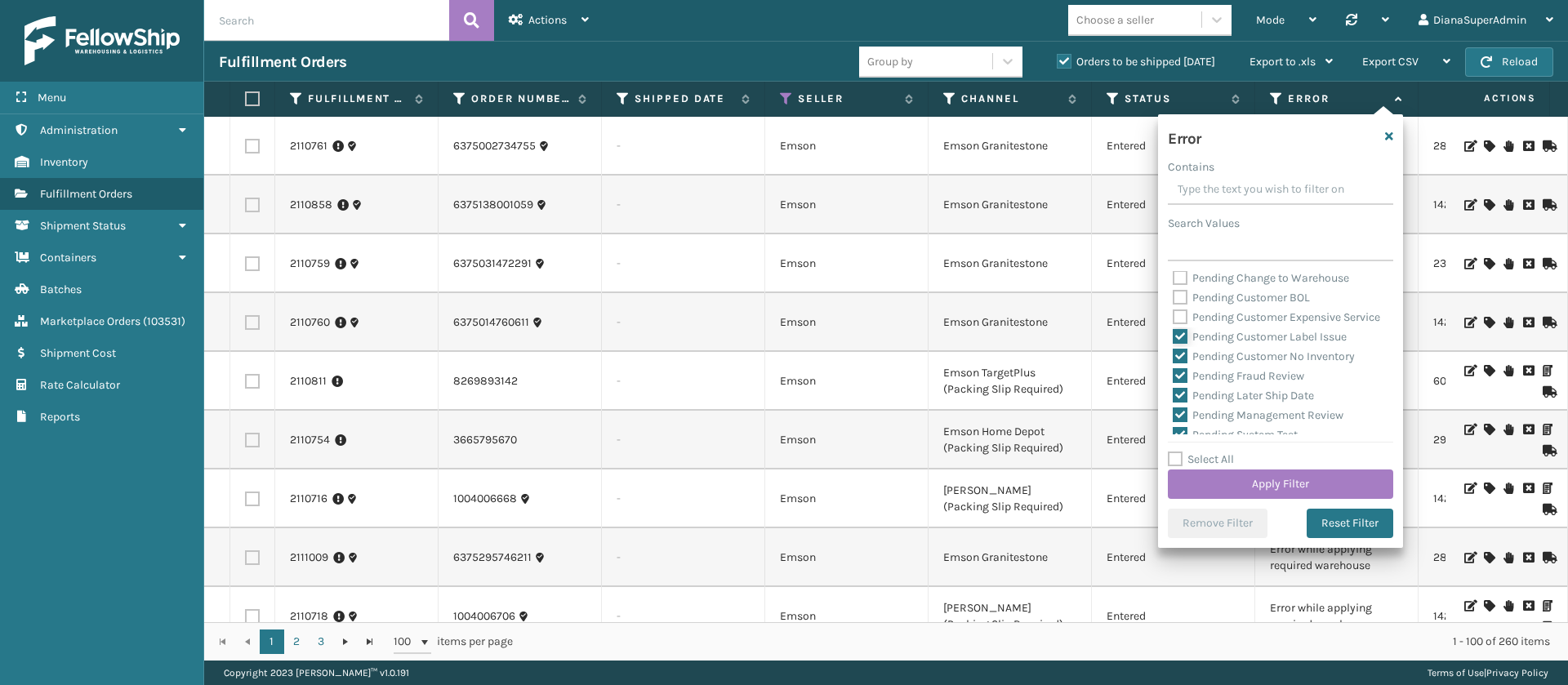
click at [1173, 338] on input "Pending Customer Label Issue" at bounding box center [1172, 332] width 1 height 11
checkbox input "false"
click at [1182, 363] on label "Pending Customer No Inventory" at bounding box center [1264, 356] width 183 height 14
click at [1173, 358] on input "Pending Customer No Inventory" at bounding box center [1172, 352] width 1 height 11
checkbox input "false"
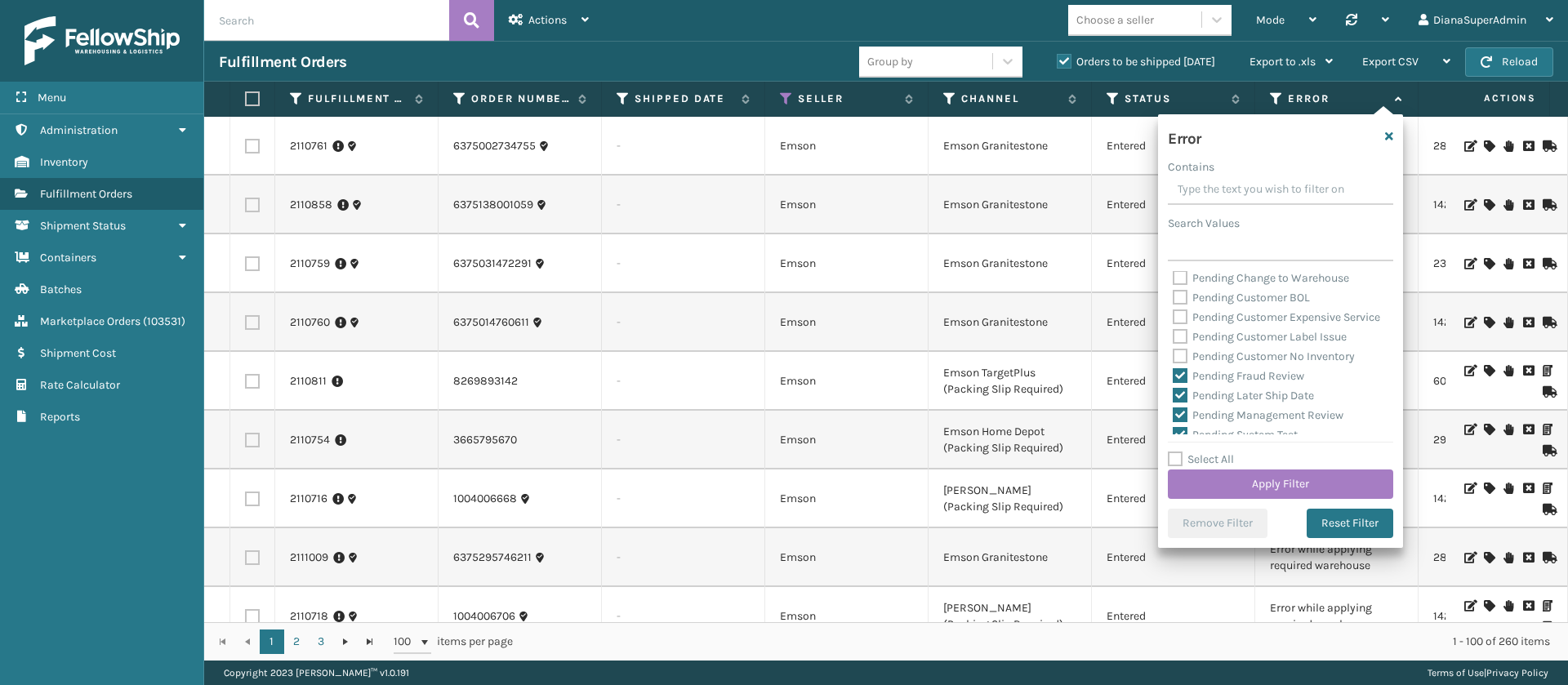
click at [1181, 382] on label "Pending Fraud Review" at bounding box center [1238, 376] width 132 height 14
click at [1173, 377] on input "Pending Fraud Review" at bounding box center [1172, 372] width 1 height 11
checkbox input "false"
click at [1177, 314] on label "Pending Later Ship Date" at bounding box center [1242, 307] width 141 height 14
click at [1173, 309] on input "Pending Later Ship Date" at bounding box center [1172, 303] width 1 height 11
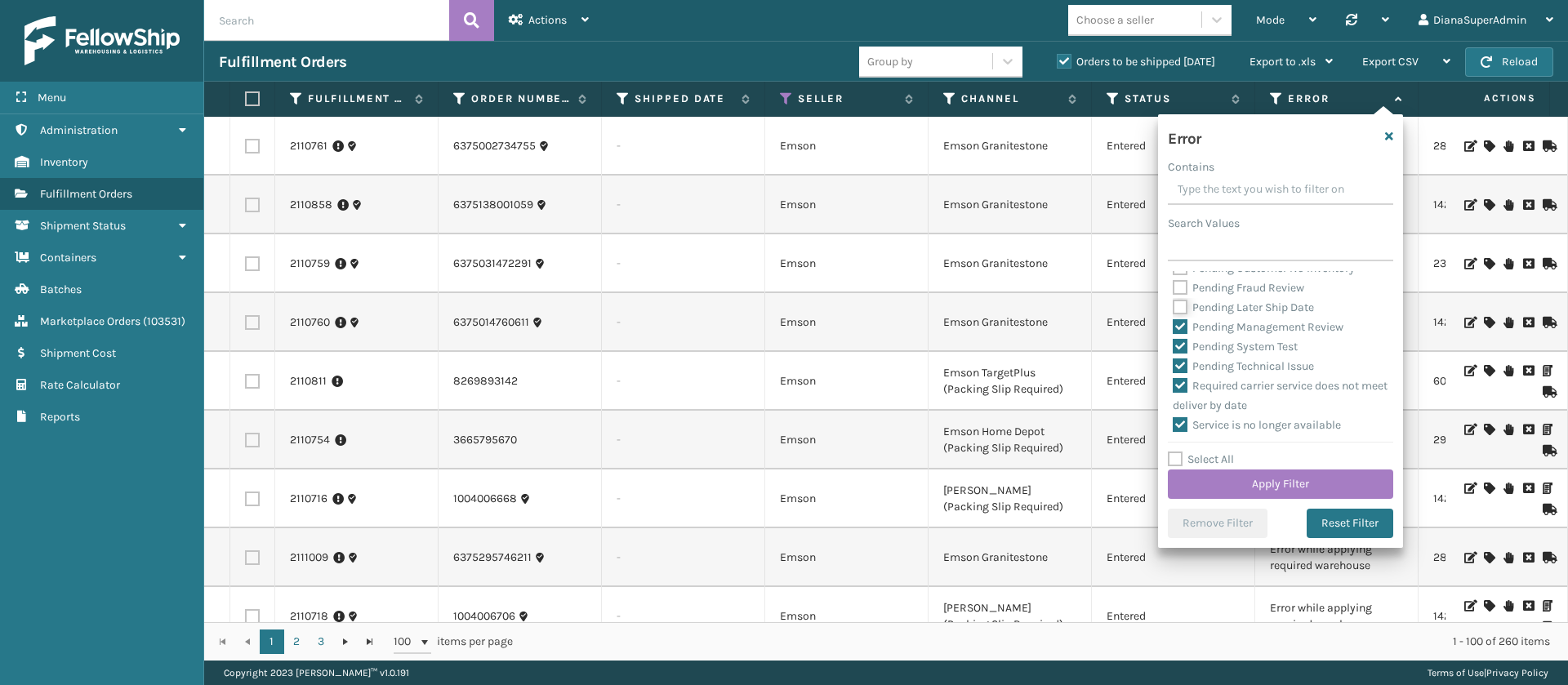
checkbox input "false"
click at [1180, 334] on label "Pending Management Review" at bounding box center [1257, 327] width 170 height 14
click at [1173, 328] on input "Pending Management Review" at bounding box center [1172, 323] width 1 height 11
checkbox input "false"
click at [1180, 353] on label "Pending System Test" at bounding box center [1235, 346] width 125 height 14
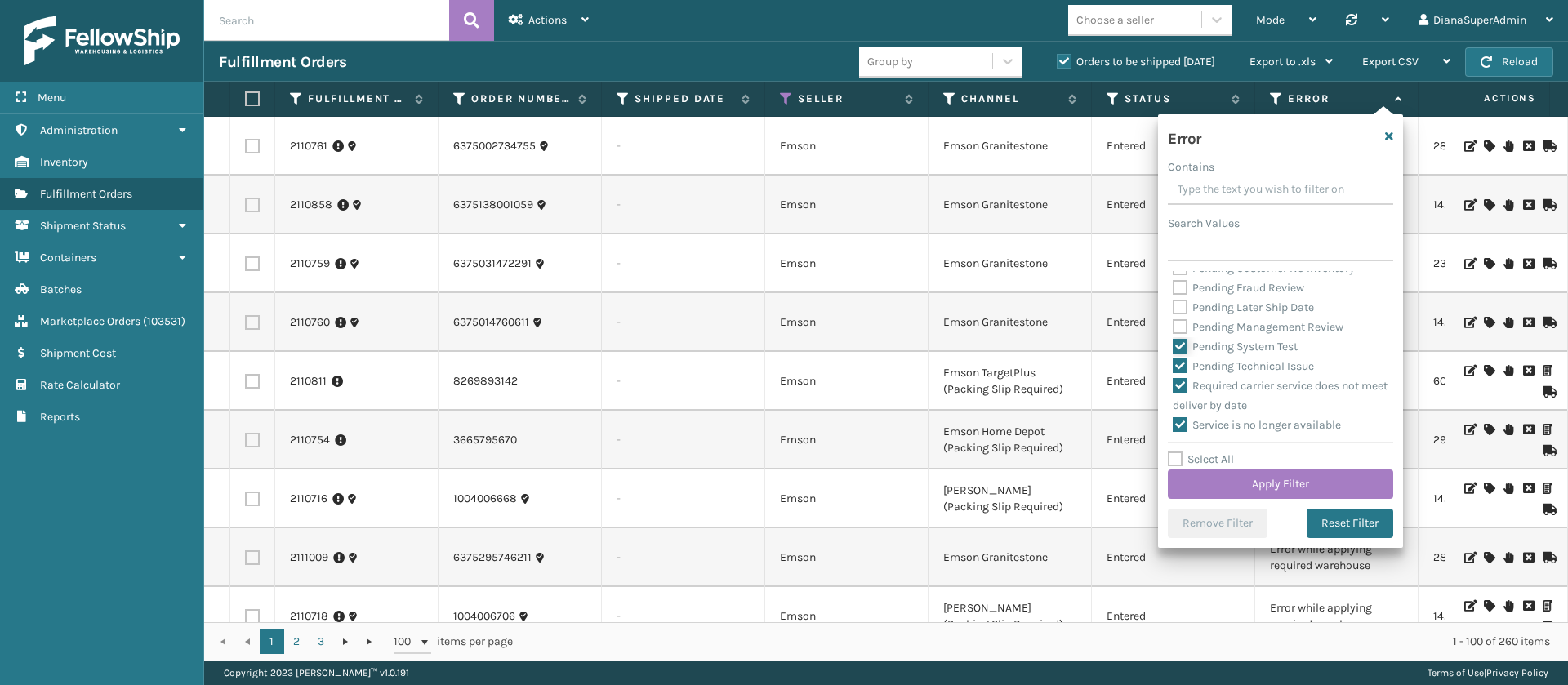
click at [1173, 347] on input "Pending System Test" at bounding box center [1172, 342] width 1 height 11
checkbox input "false"
click at [1180, 373] on label "Pending Technical Issue" at bounding box center [1242, 366] width 141 height 14
click at [1173, 367] on input "Pending Technical Issue" at bounding box center [1172, 362] width 1 height 11
checkbox input "false"
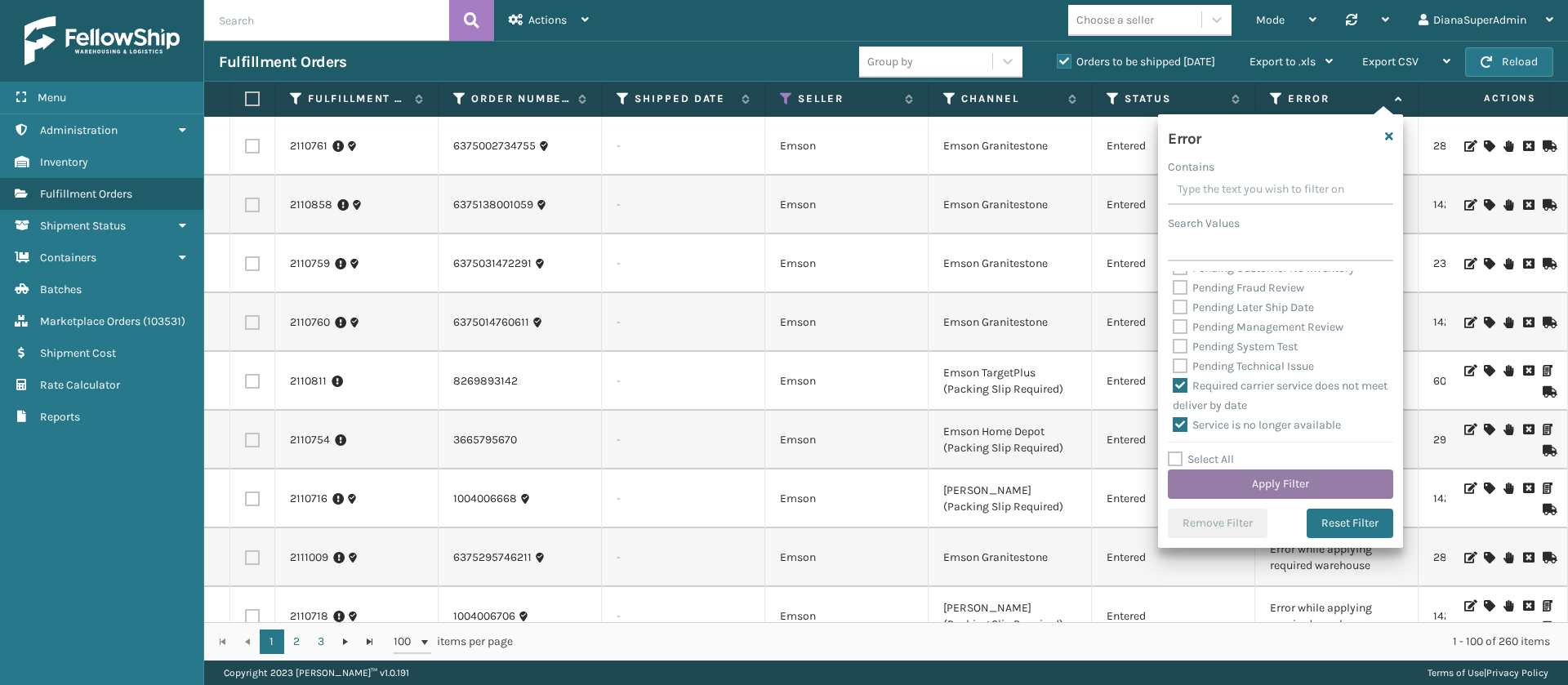
click at [1291, 486] on button "Apply Filter" at bounding box center [1280, 484] width 226 height 30
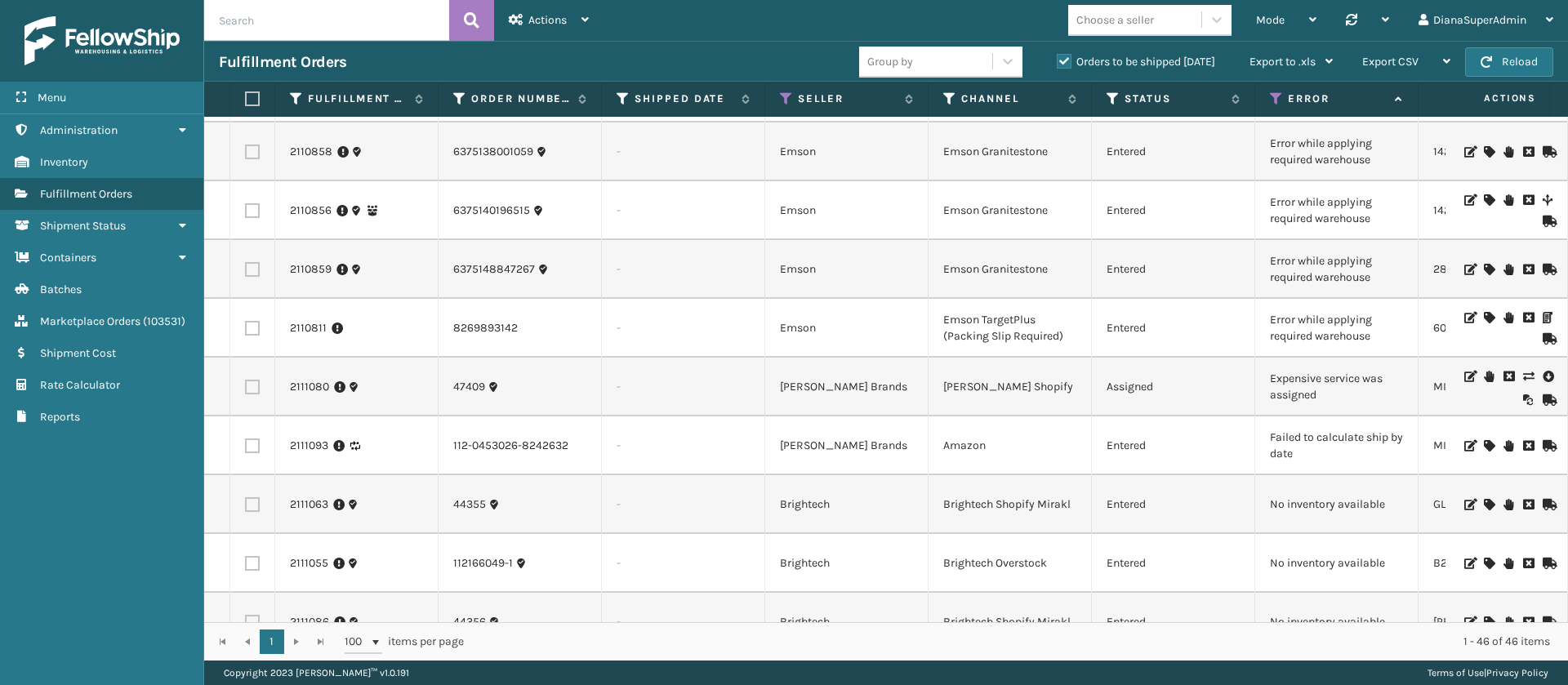
click at [1522, 370] on icon at bounding box center [1527, 375] width 10 height 11
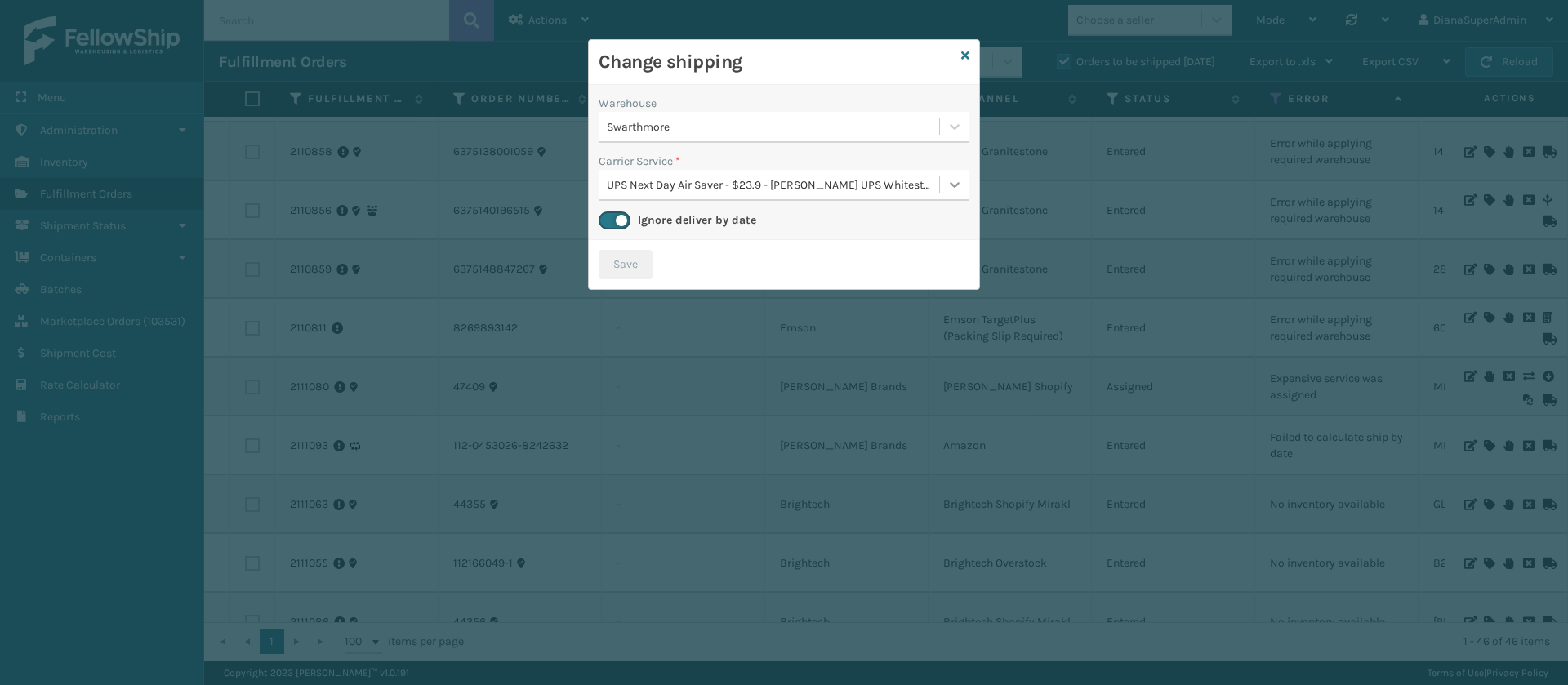
click at [952, 182] on icon at bounding box center [955, 184] width 17 height 17
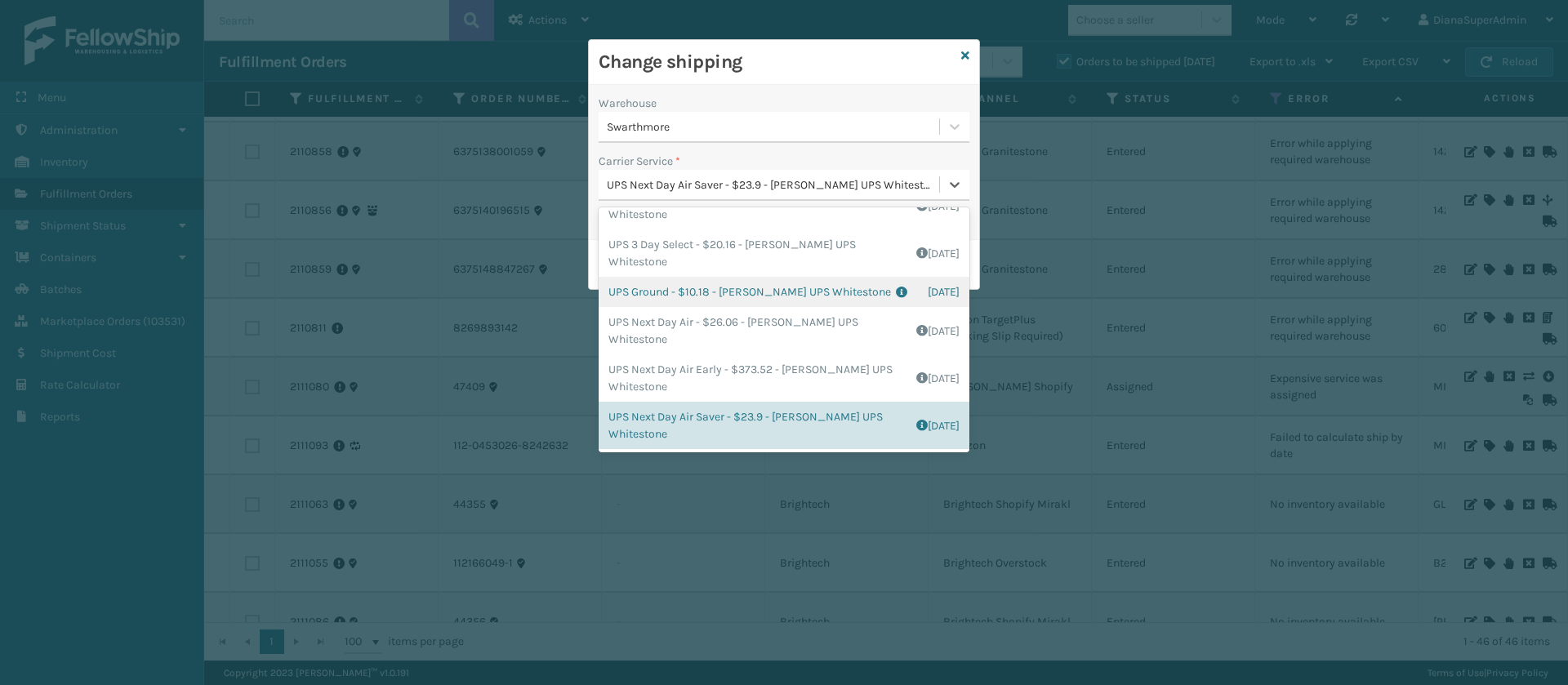
click at [661, 282] on div "UPS Ground - $10.18 - Milliard UPS Whitestone Shipping Cost $8.48 Surplus Cost …" at bounding box center [784, 291] width 370 height 30
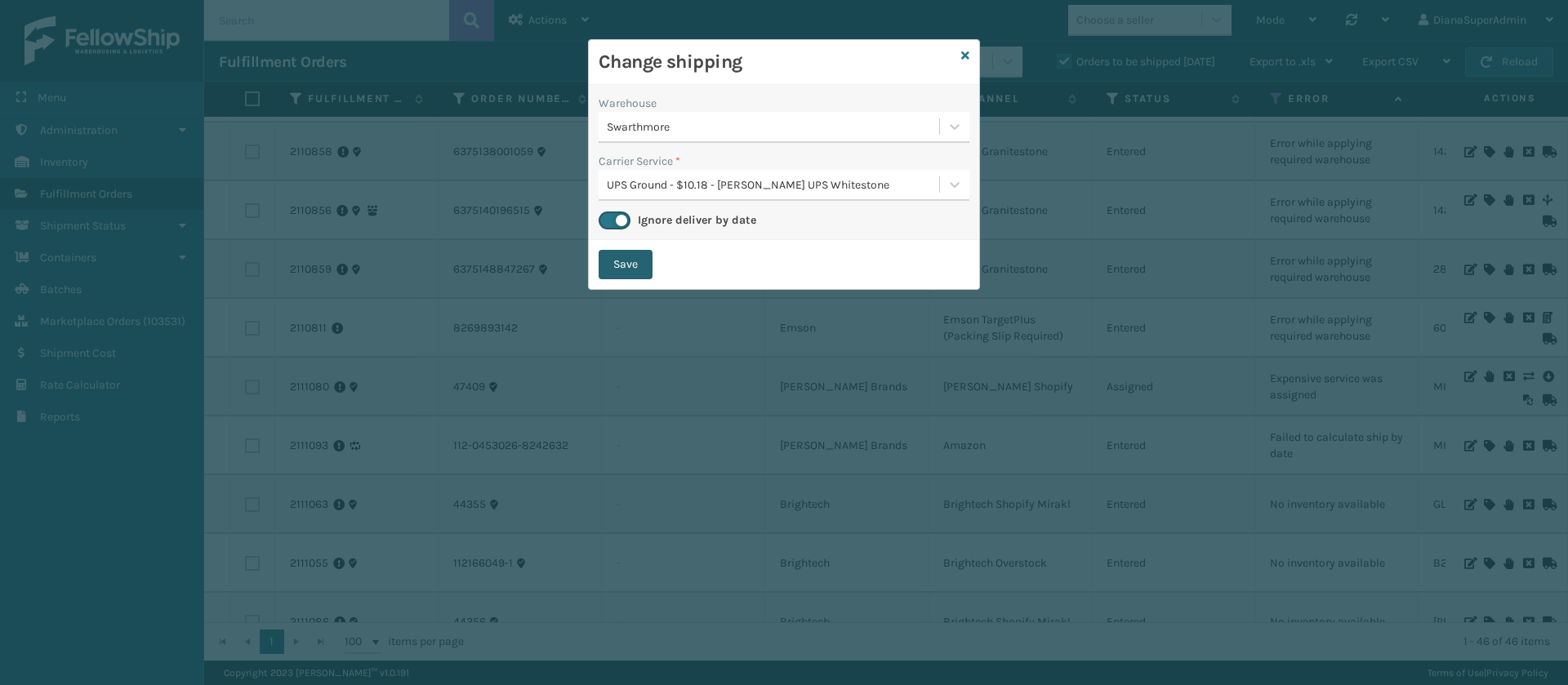
click at [628, 268] on button "Save" at bounding box center [625, 265] width 54 height 30
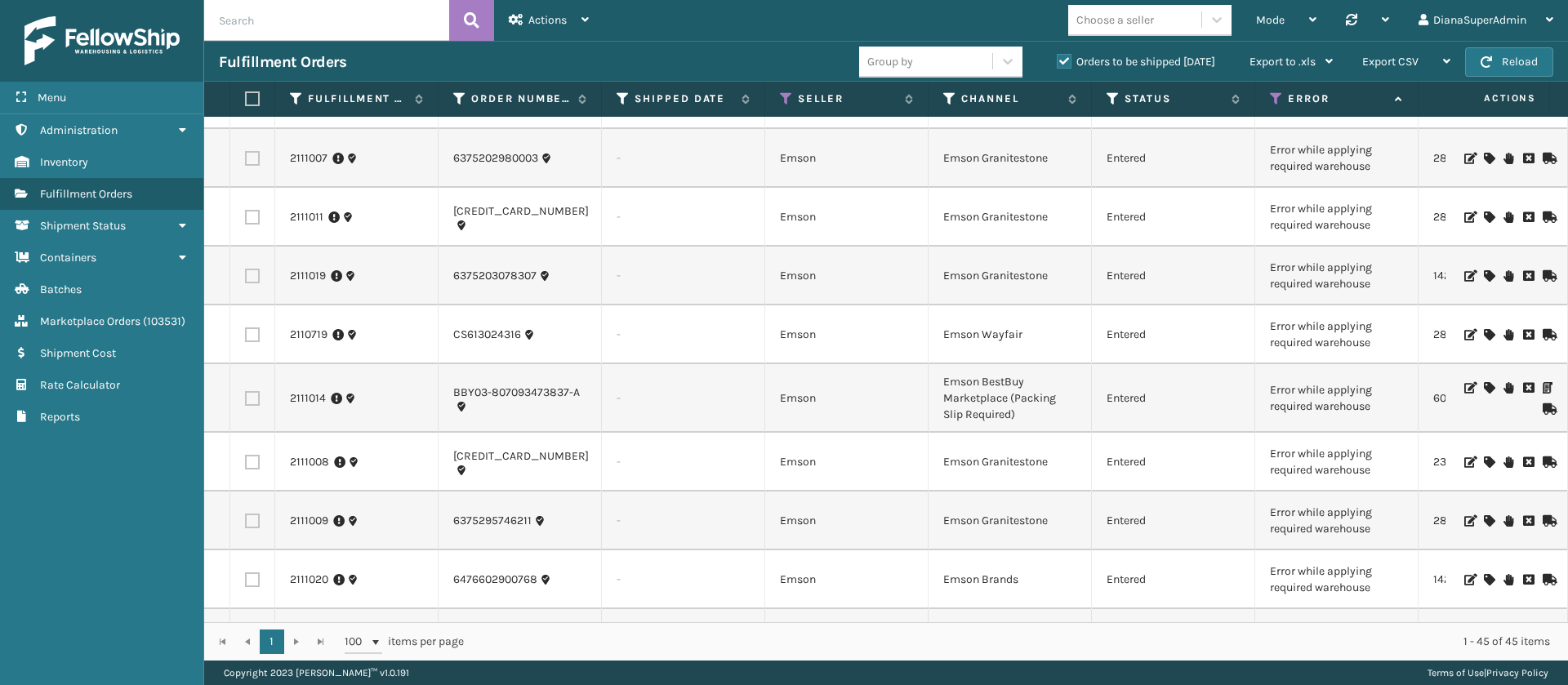
scroll to position [0, 0]
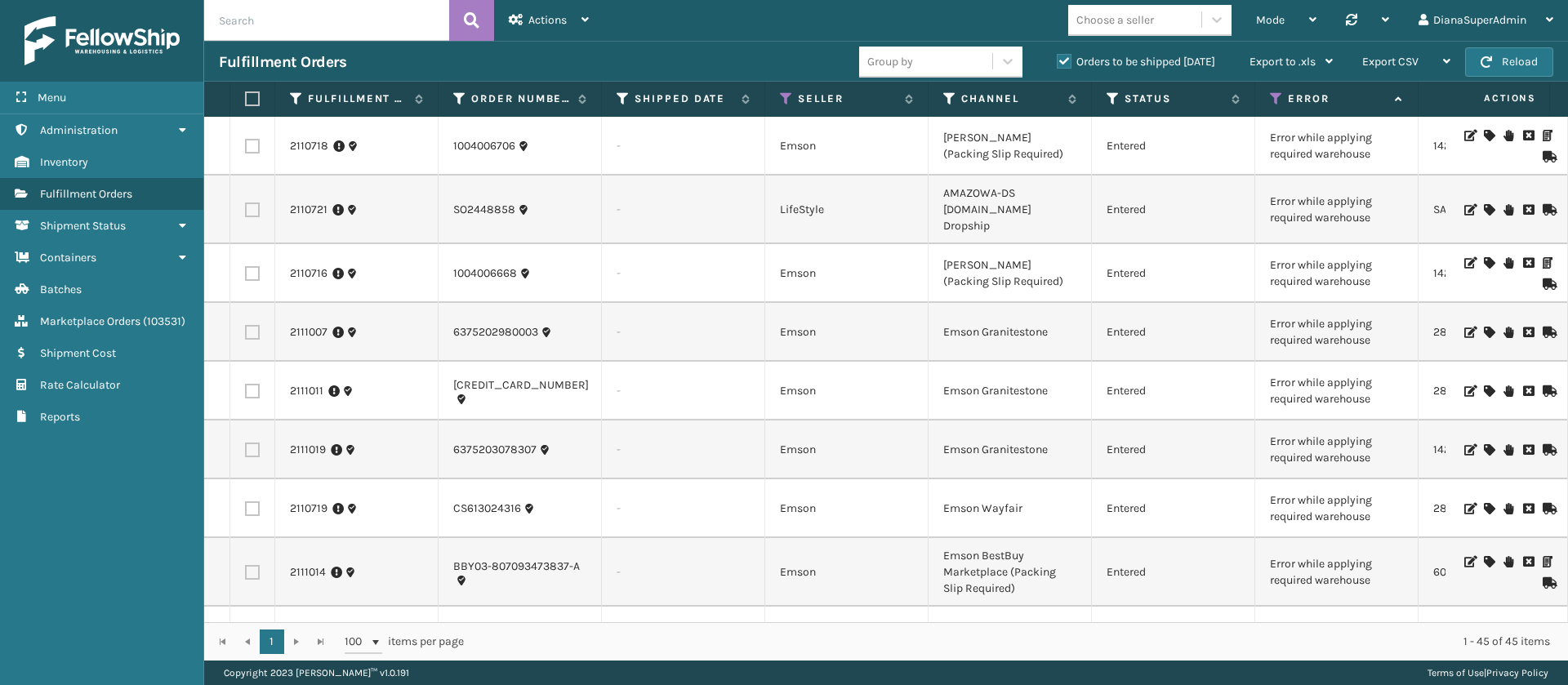
click at [362, 30] on input "text" at bounding box center [326, 20] width 245 height 41
paste input "2111076"
click at [469, 23] on icon at bounding box center [472, 20] width 16 height 25
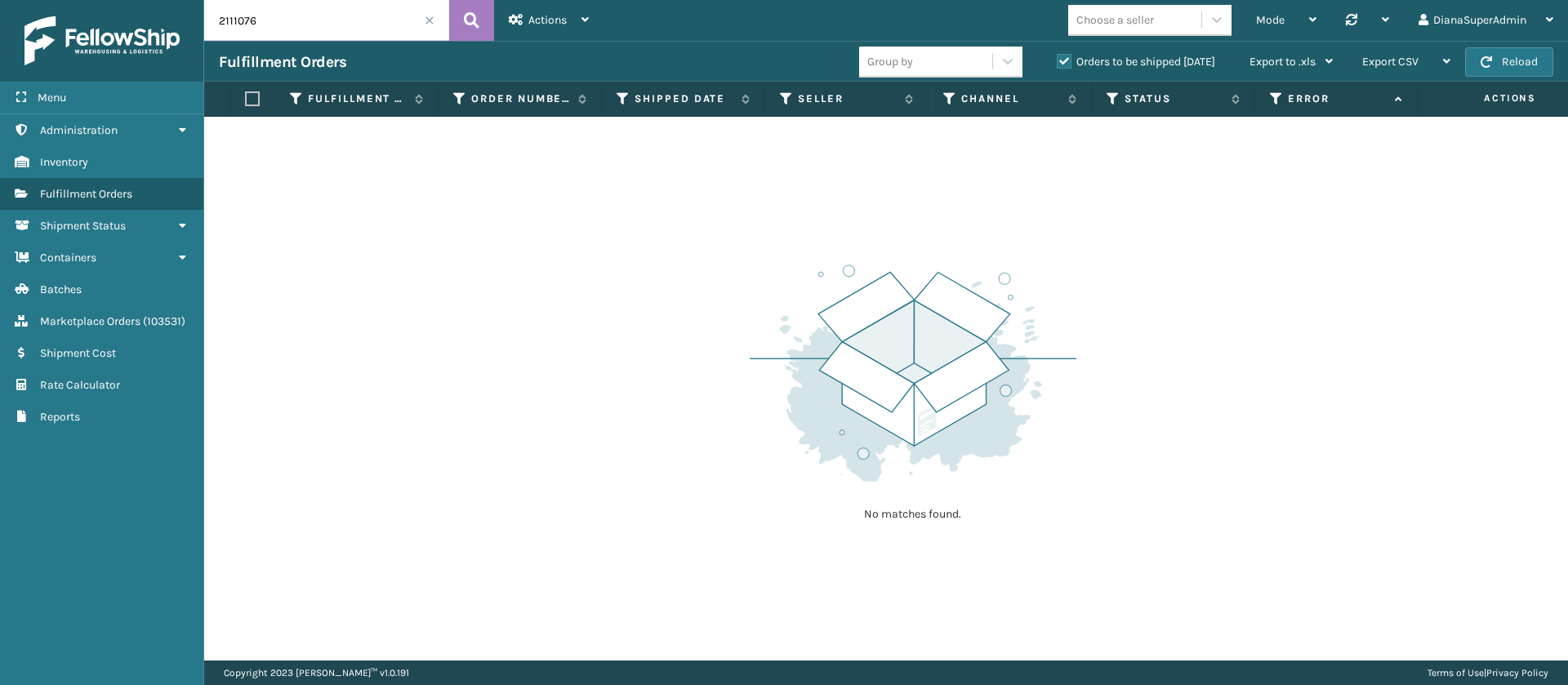
click at [1063, 63] on label "Orders to be shipped [DATE]" at bounding box center [1135, 61] width 159 height 14
click at [1057, 63] on input "Orders to be shipped [DATE]" at bounding box center [1056, 58] width 1 height 11
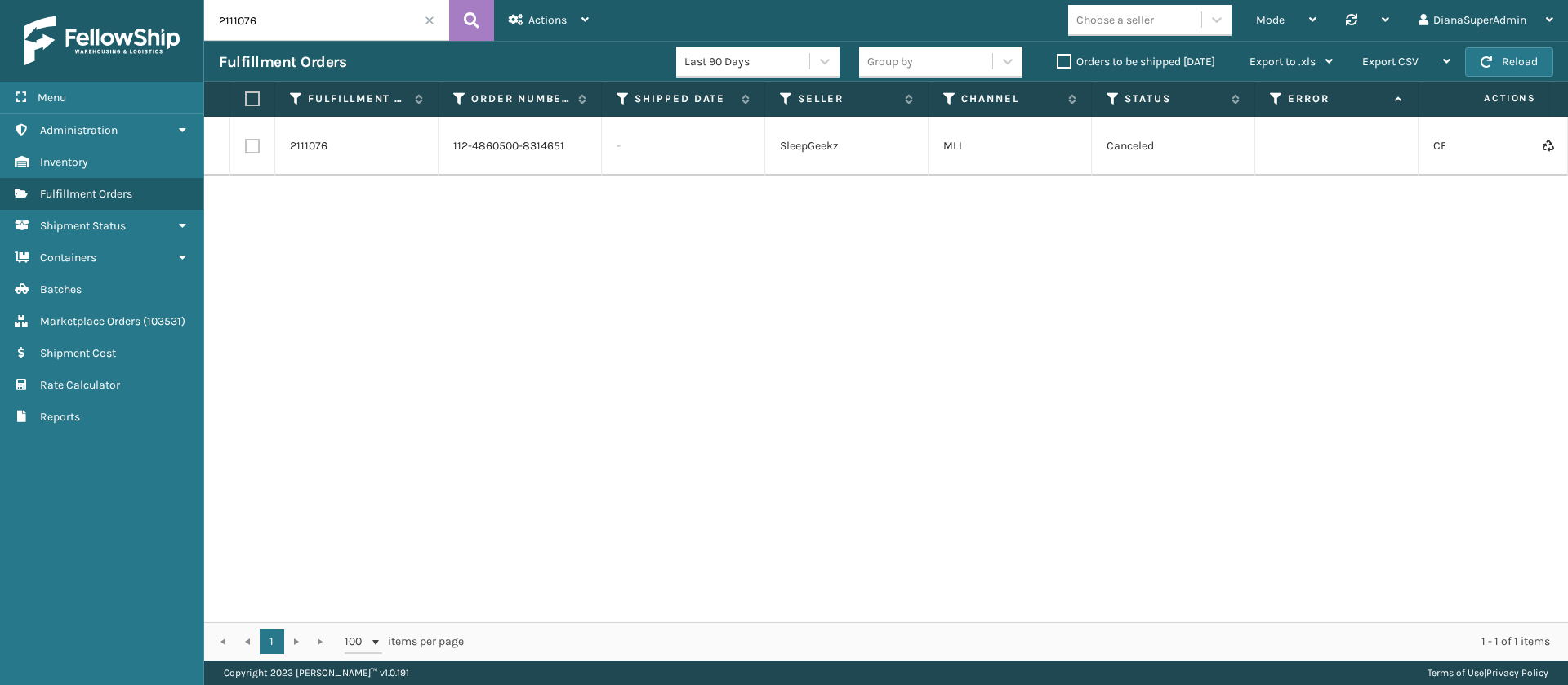
click at [326, 12] on input "2111076" at bounding box center [326, 20] width 245 height 41
paste input "95"
type input "2111095"
click at [468, 16] on icon at bounding box center [472, 20] width 16 height 25
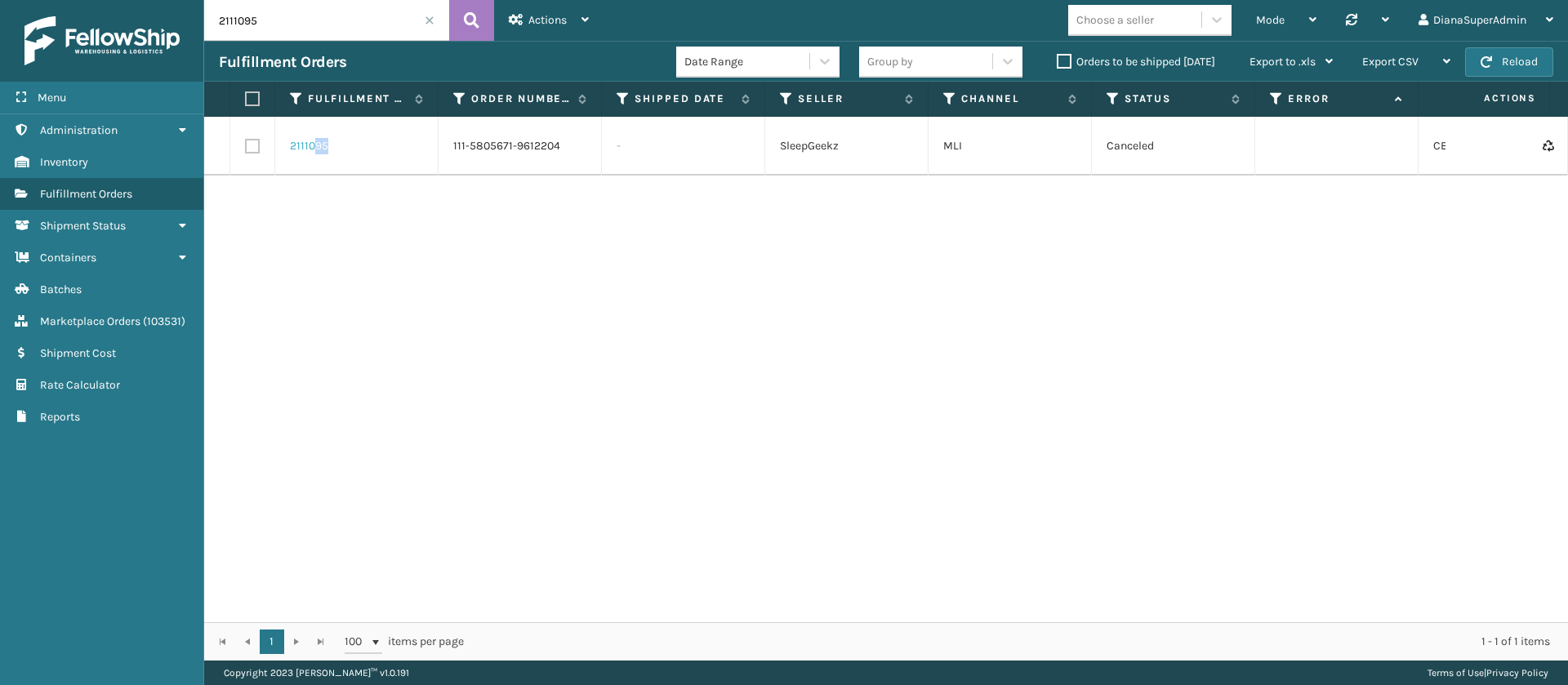
drag, startPoint x: 328, startPoint y: 154, endPoint x: 316, endPoint y: 153, distance: 12.0
click at [316, 153] on div "2111095" at bounding box center [356, 146] width 133 height 17
click at [316, 153] on link "2111095" at bounding box center [309, 146] width 39 height 17
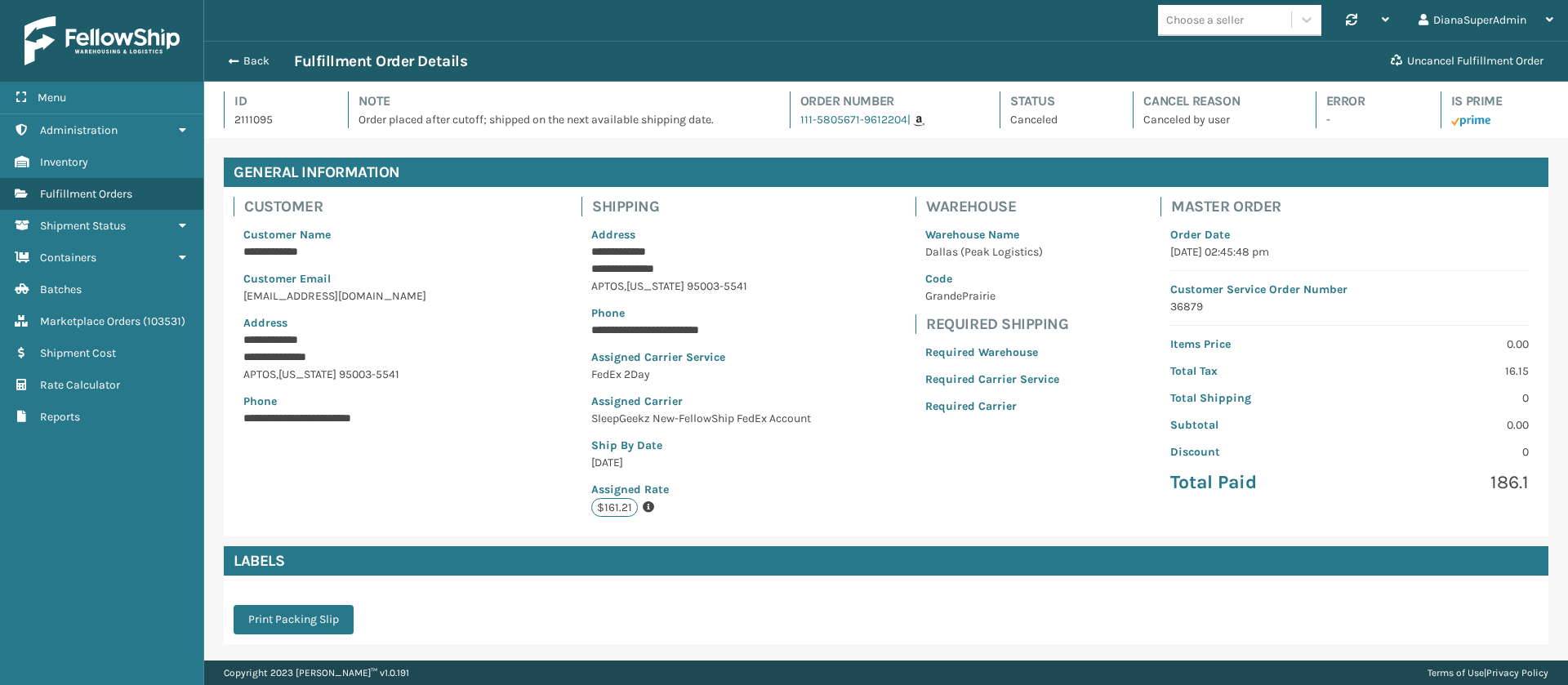
scroll to position [172, 0]
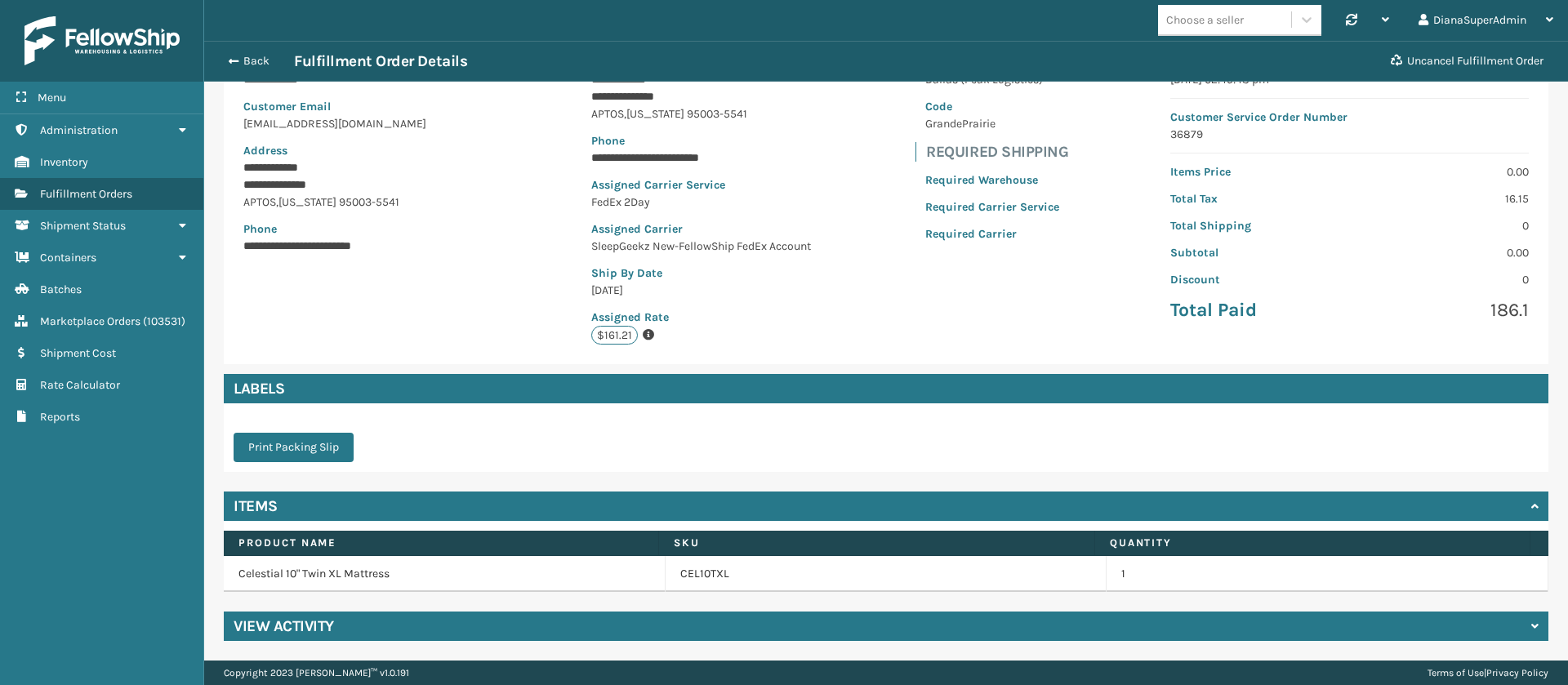
click at [469, 622] on div "View Activity" at bounding box center [885, 626] width 1324 height 30
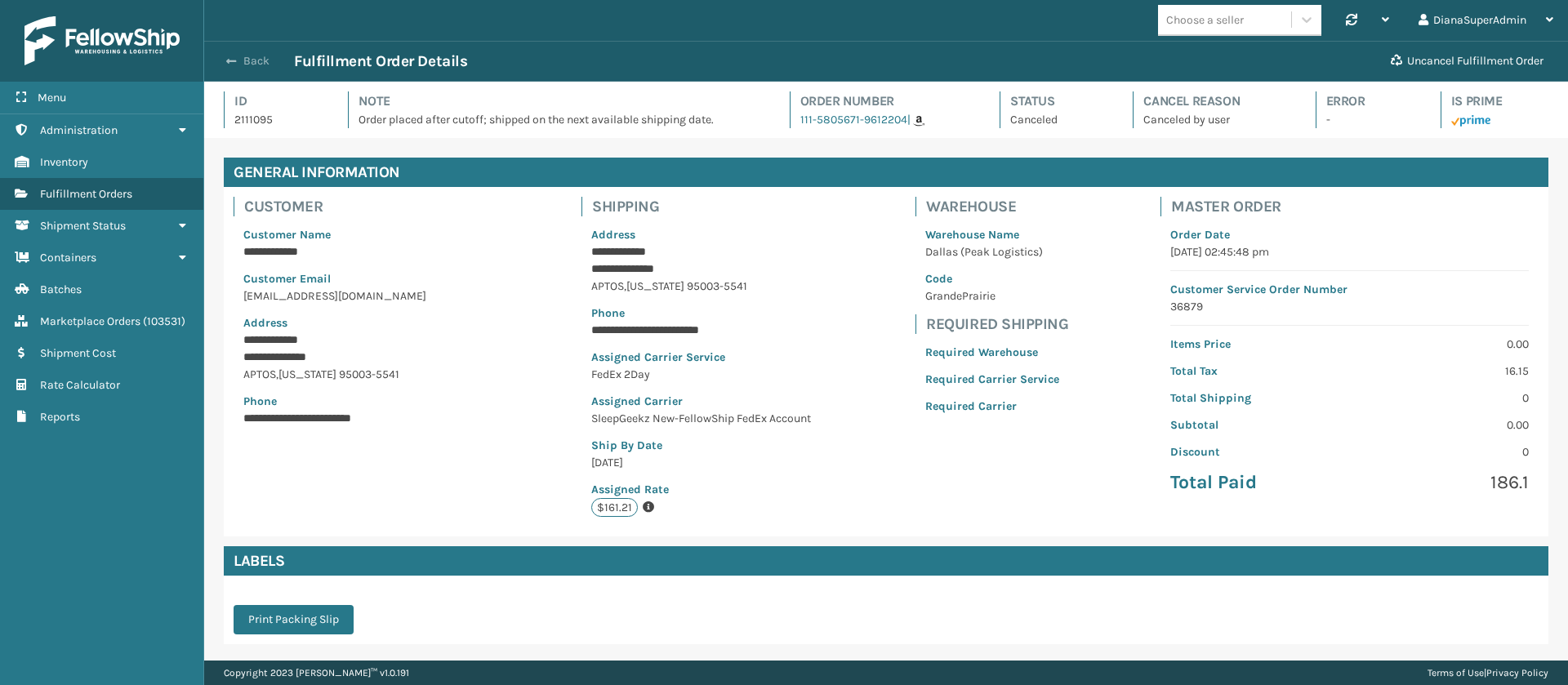
click at [236, 61] on span "button" at bounding box center [231, 61] width 10 height 11
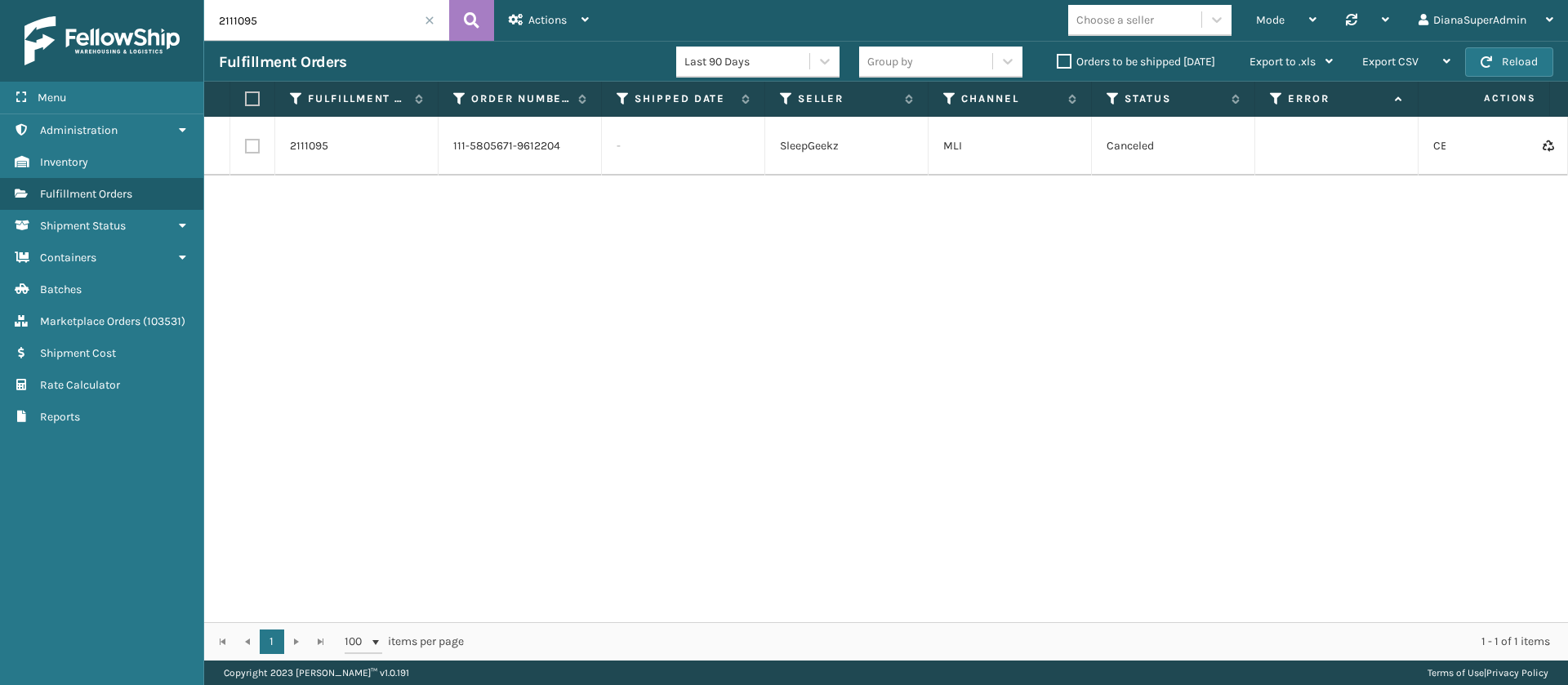
click at [304, 161] on td "2111095" at bounding box center [357, 146] width 163 height 59
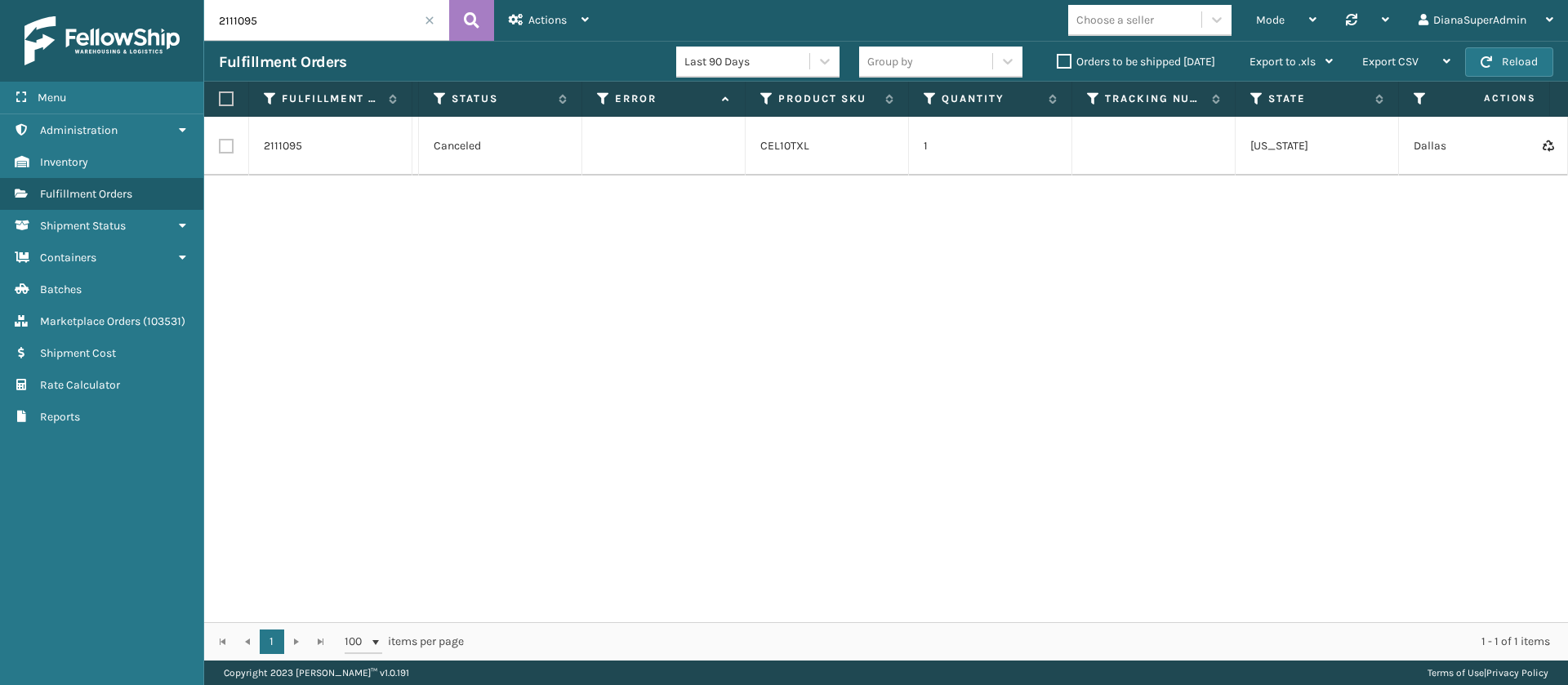
scroll to position [0, 732]
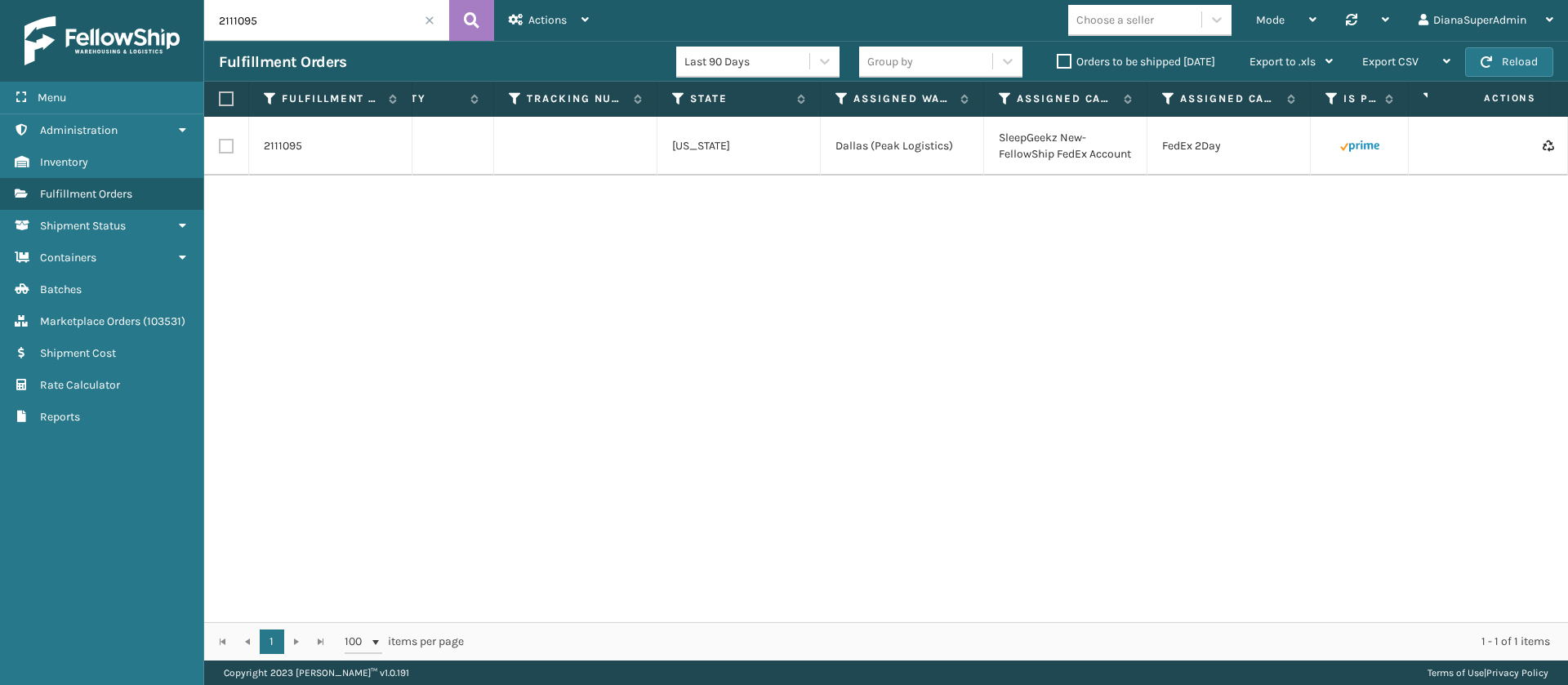
click at [375, 14] on input "2111095" at bounding box center [326, 20] width 245 height 41
paste input "446693"
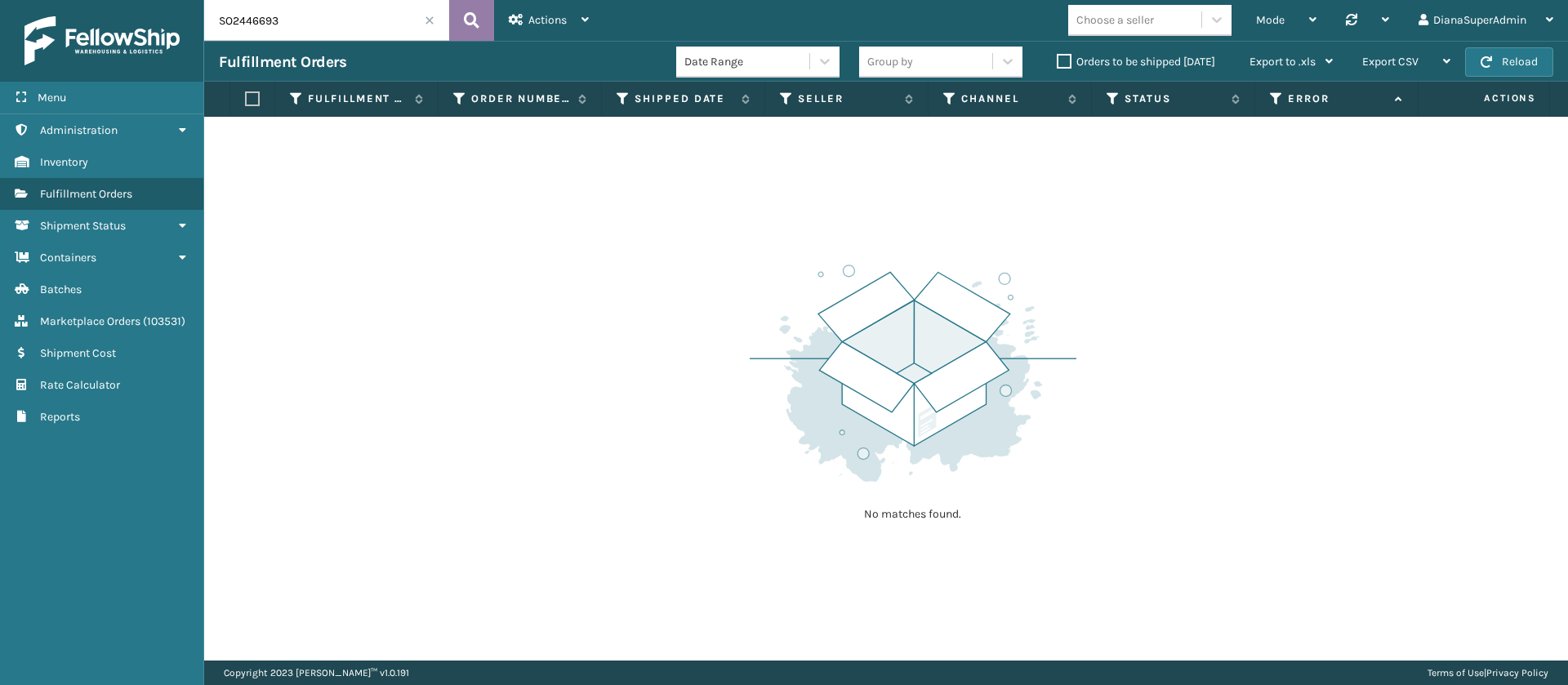
type input "SO2446693"
click at [471, 20] on icon at bounding box center [472, 20] width 16 height 25
click at [303, 30] on input "SO2446693" at bounding box center [326, 20] width 245 height 41
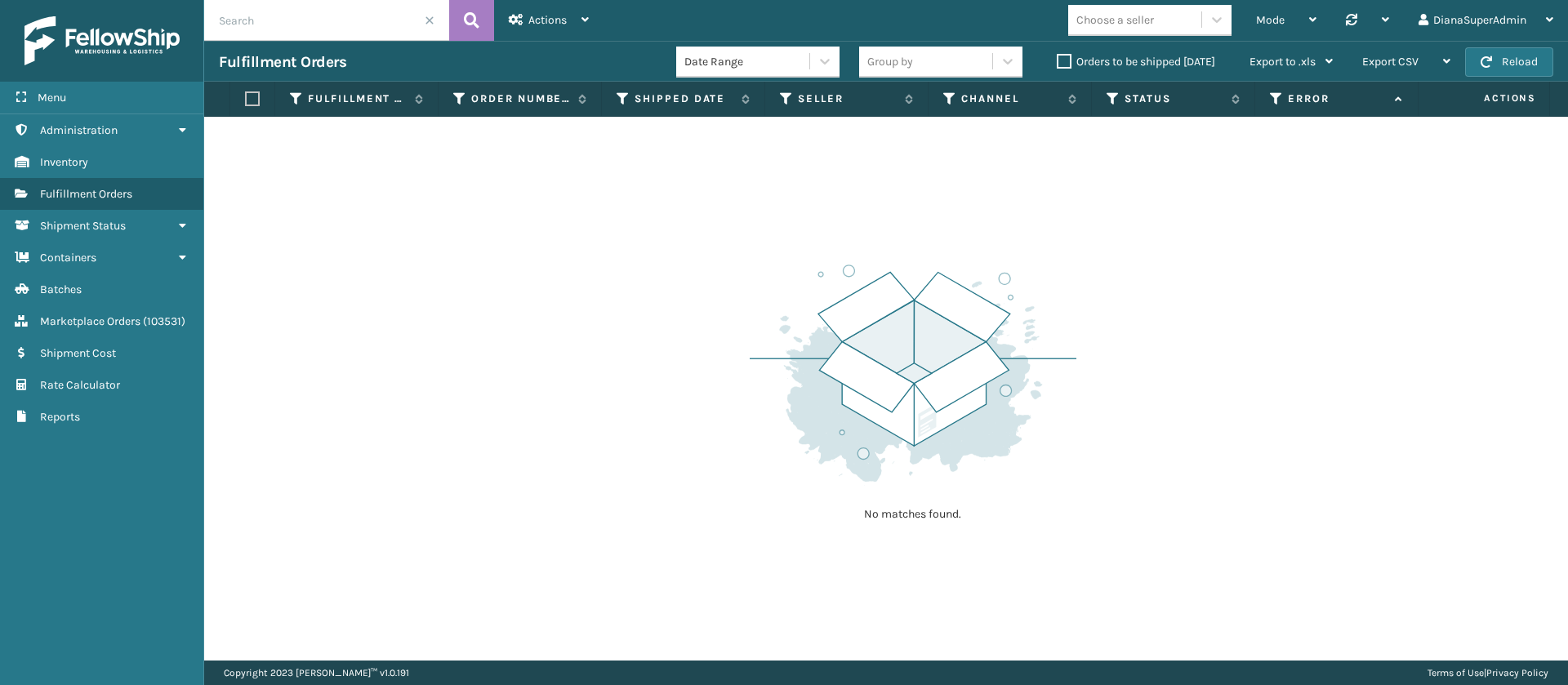
click at [433, 25] on input "text" at bounding box center [326, 20] width 245 height 41
click at [426, 20] on span at bounding box center [429, 20] width 10 height 10
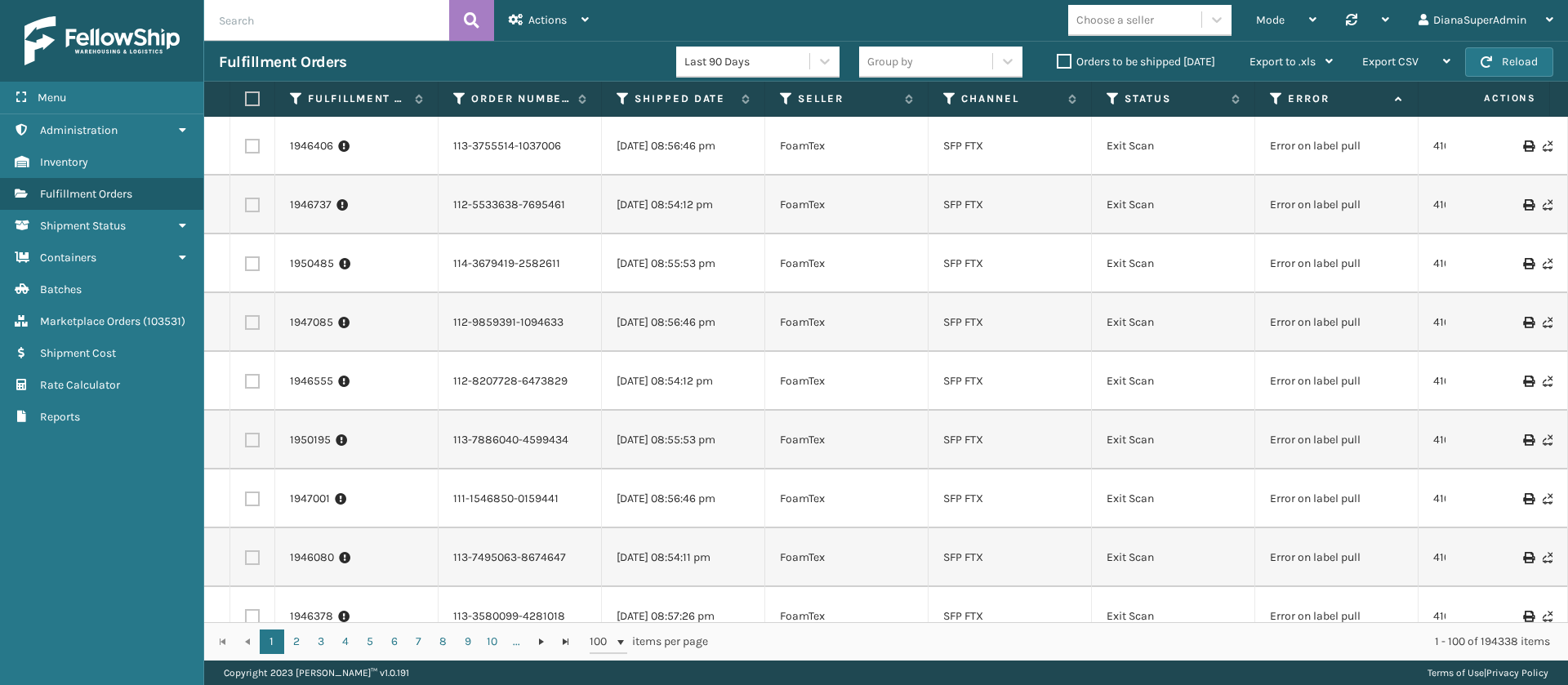
click at [340, 19] on input "text" at bounding box center [326, 20] width 245 height 41
paste input "2111076"
type input "2111076"
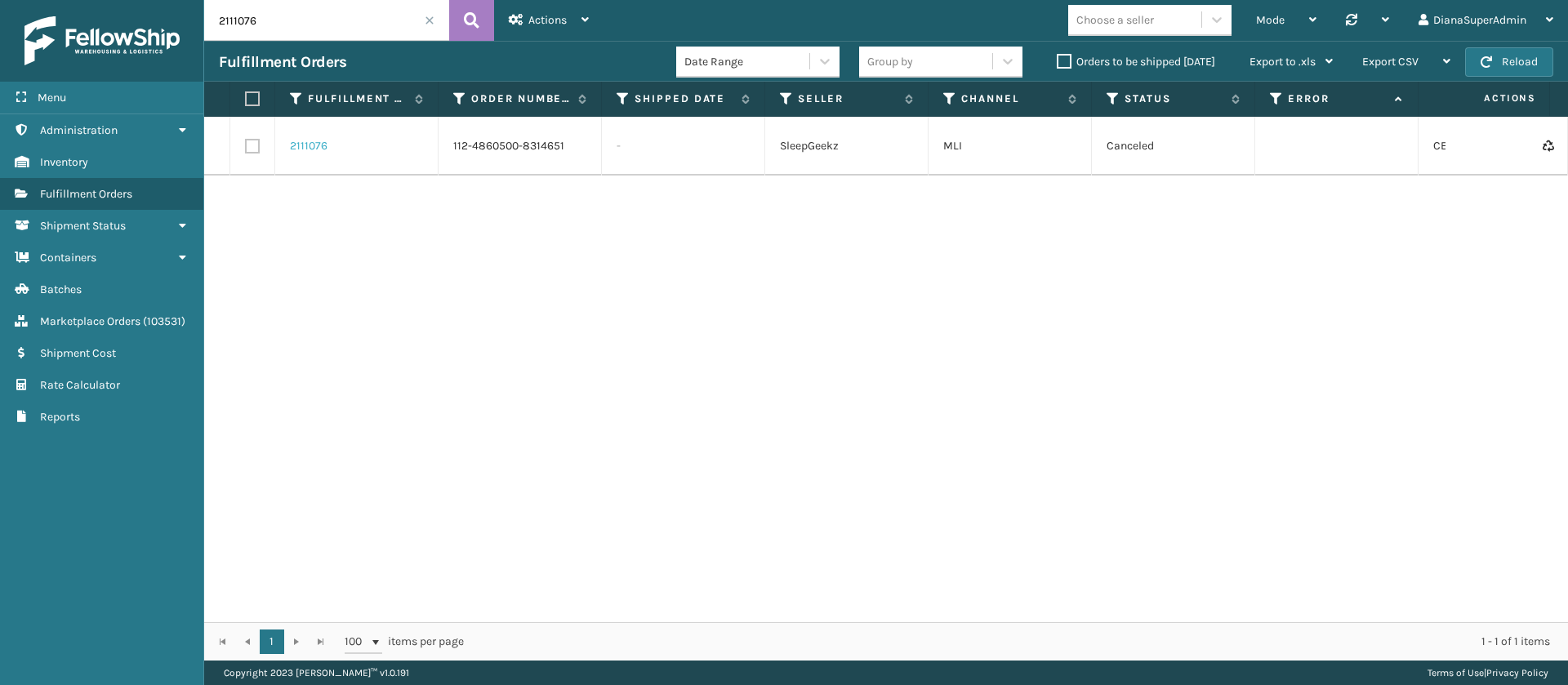
click at [306, 144] on link "2111076" at bounding box center [308, 146] width 38 height 17
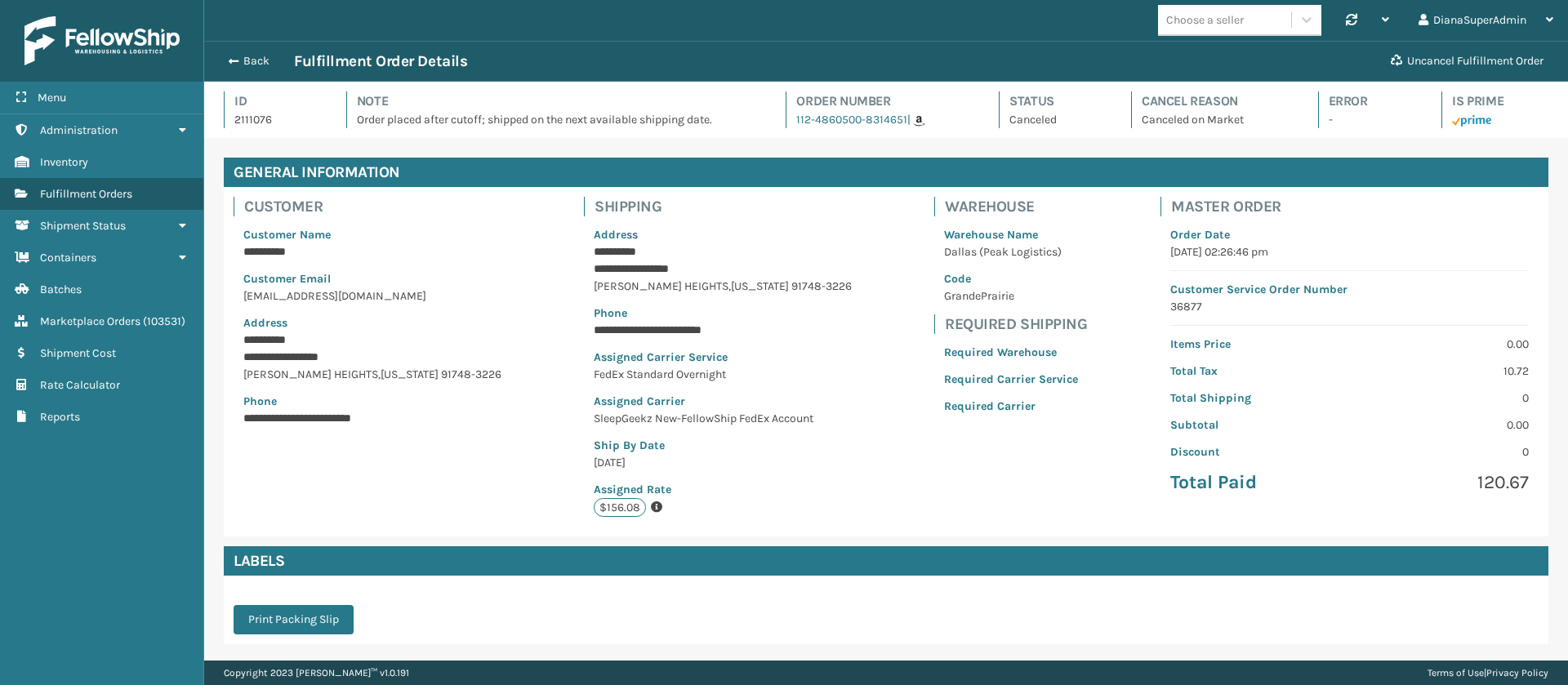
scroll to position [172, 0]
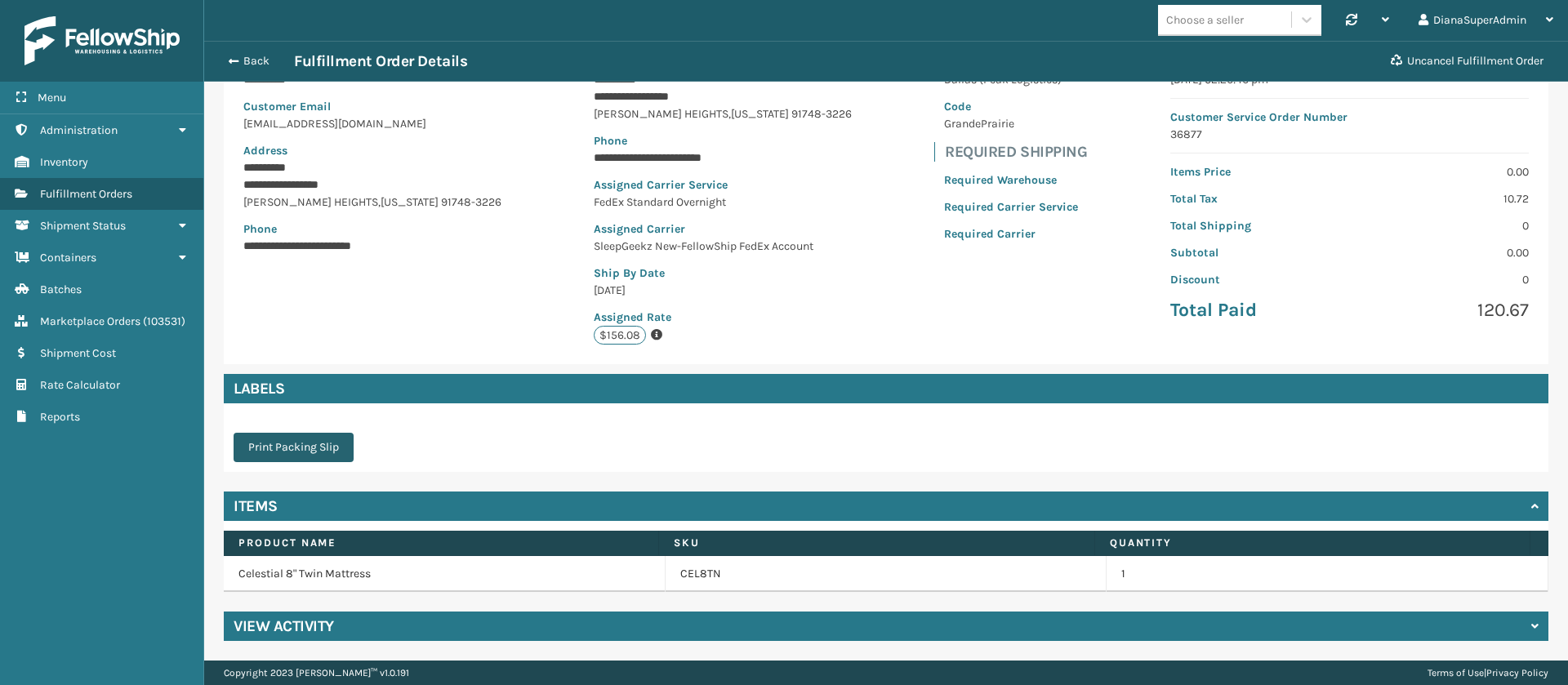
click at [319, 443] on button "Print Packing Slip" at bounding box center [293, 447] width 120 height 30
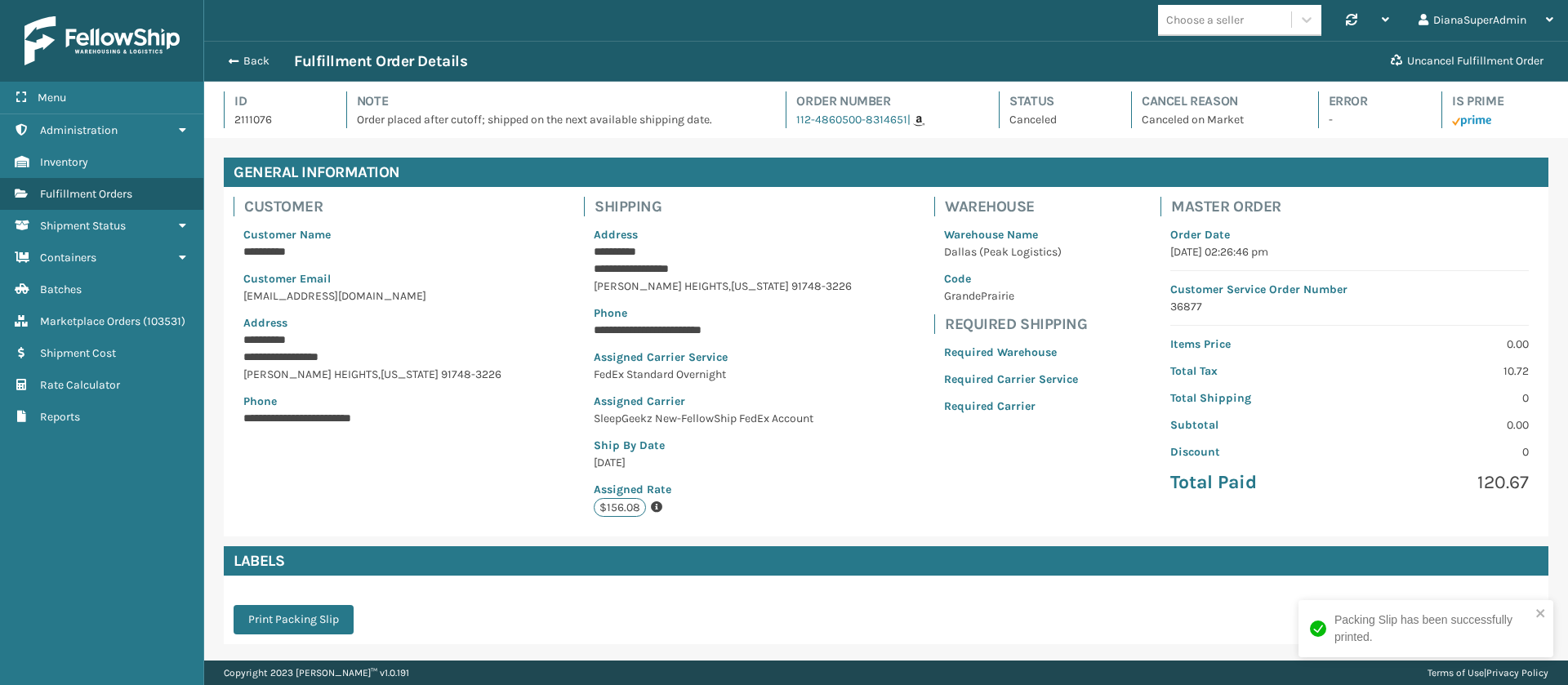
scroll to position [39, 1364]
click at [241, 59] on button "Back" at bounding box center [256, 61] width 75 height 15
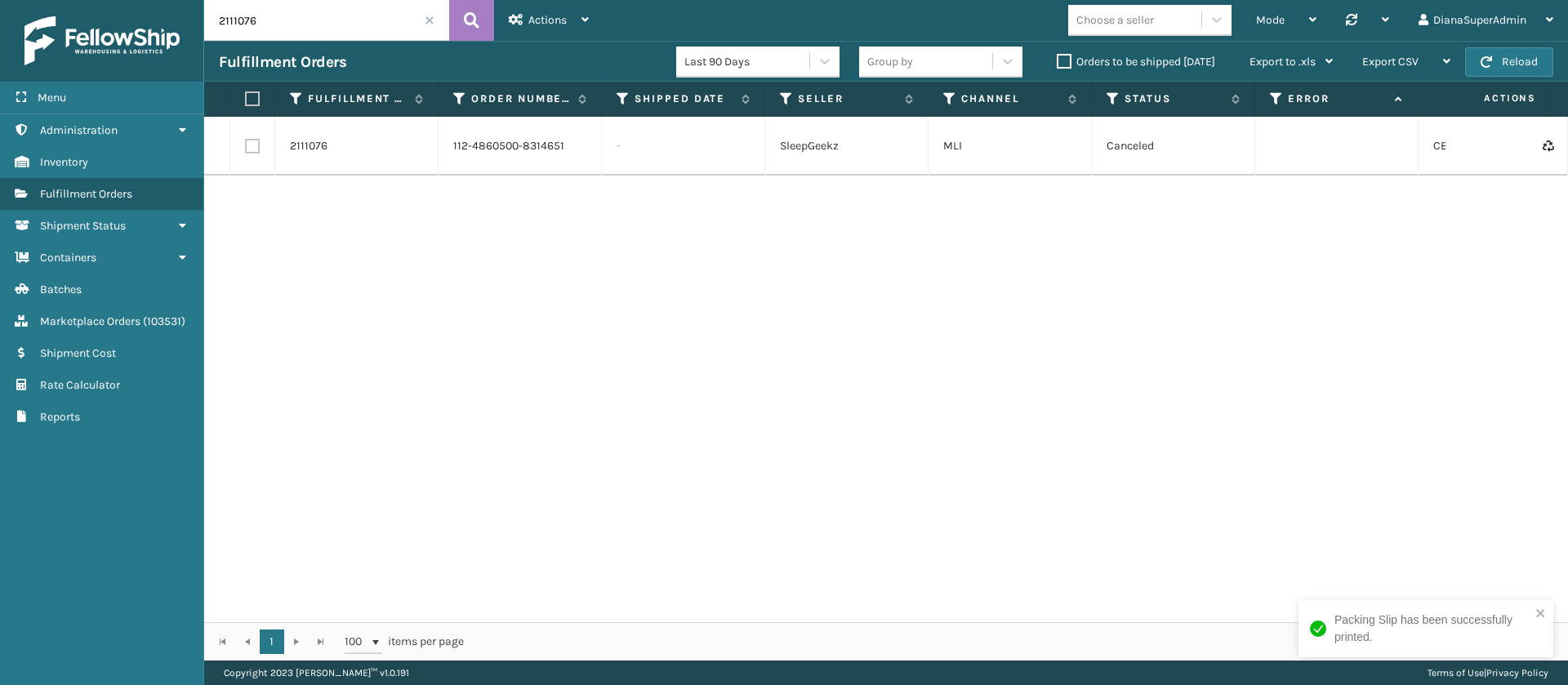
click at [330, 18] on input "2111076" at bounding box center [326, 20] width 245 height 41
paste input "95"
type input "2111095"
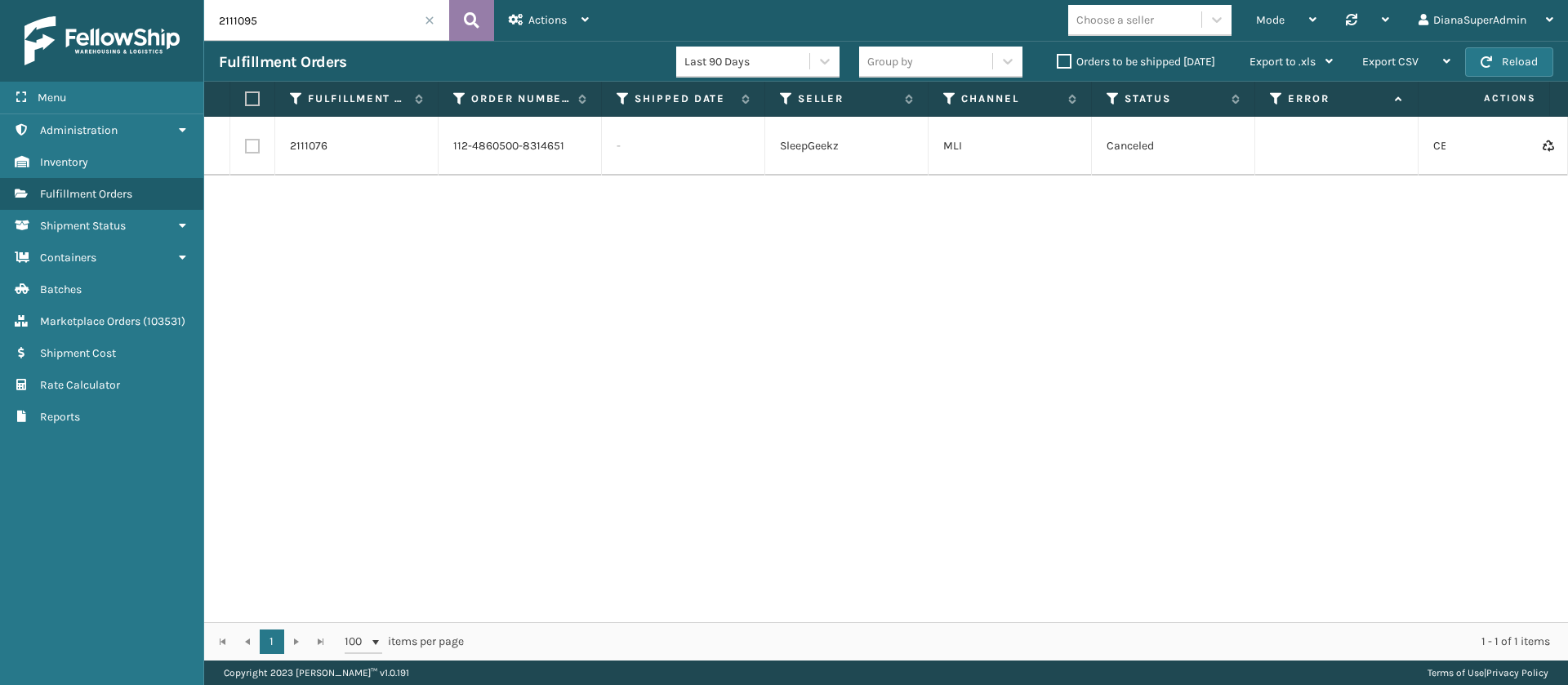
click at [480, 23] on button at bounding box center [471, 20] width 45 height 41
click at [321, 148] on link "2111095" at bounding box center [309, 146] width 39 height 17
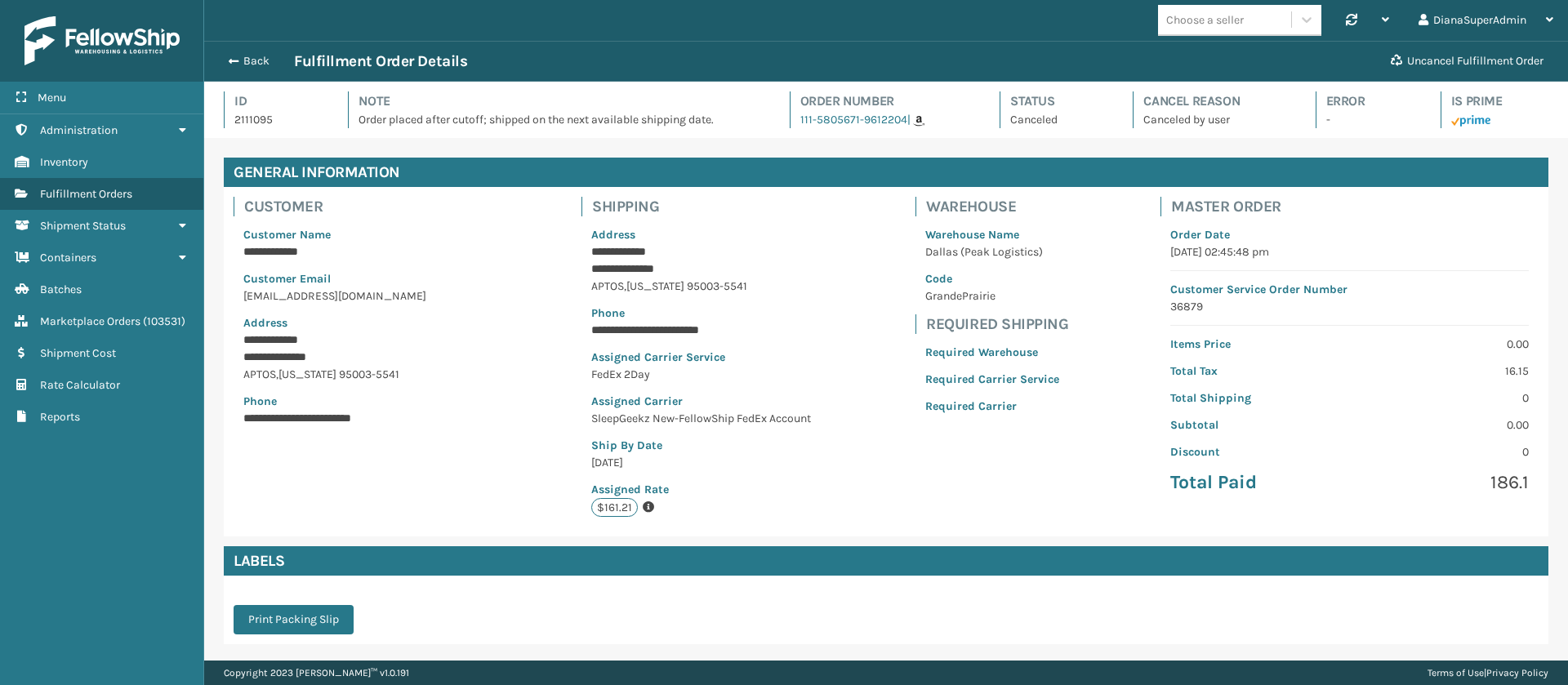
scroll to position [172, 0]
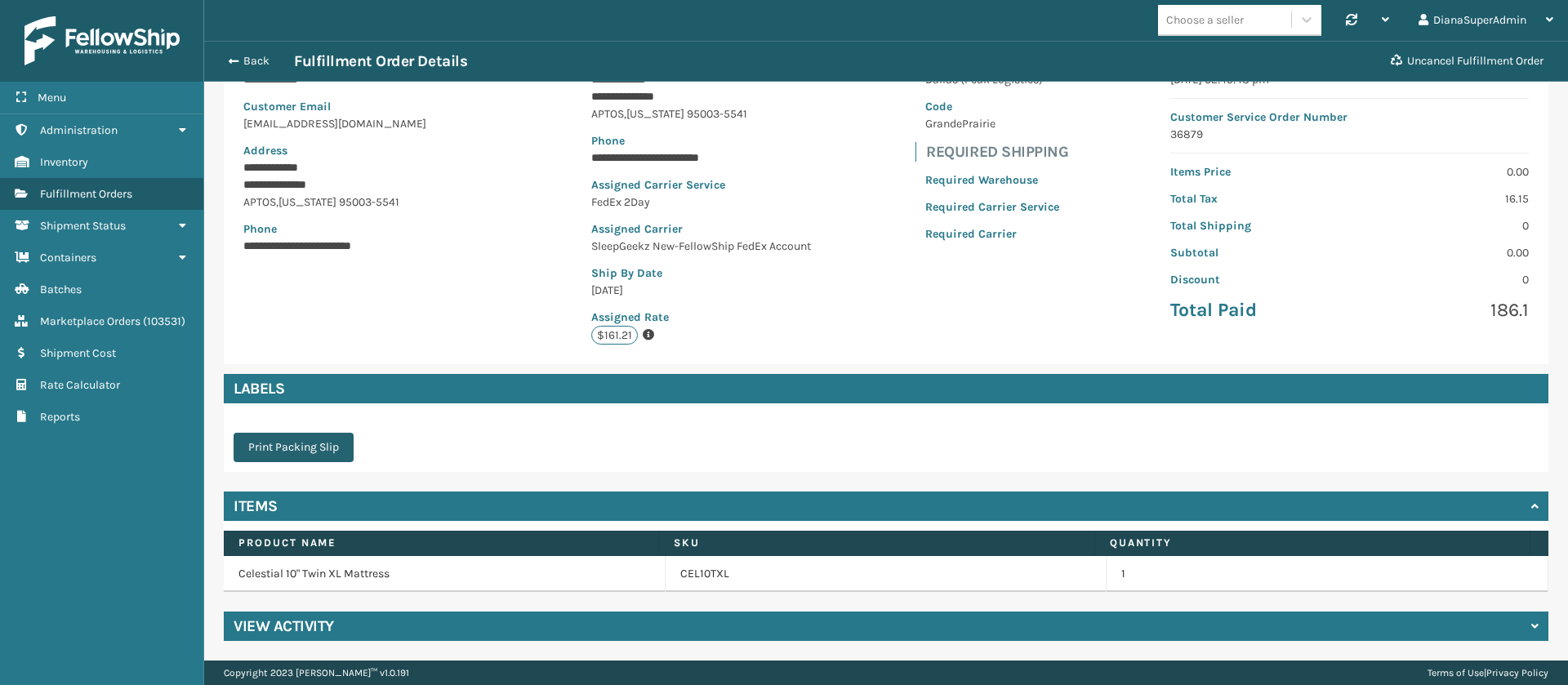
click at [332, 435] on button "Print Packing Slip" at bounding box center [293, 447] width 120 height 30
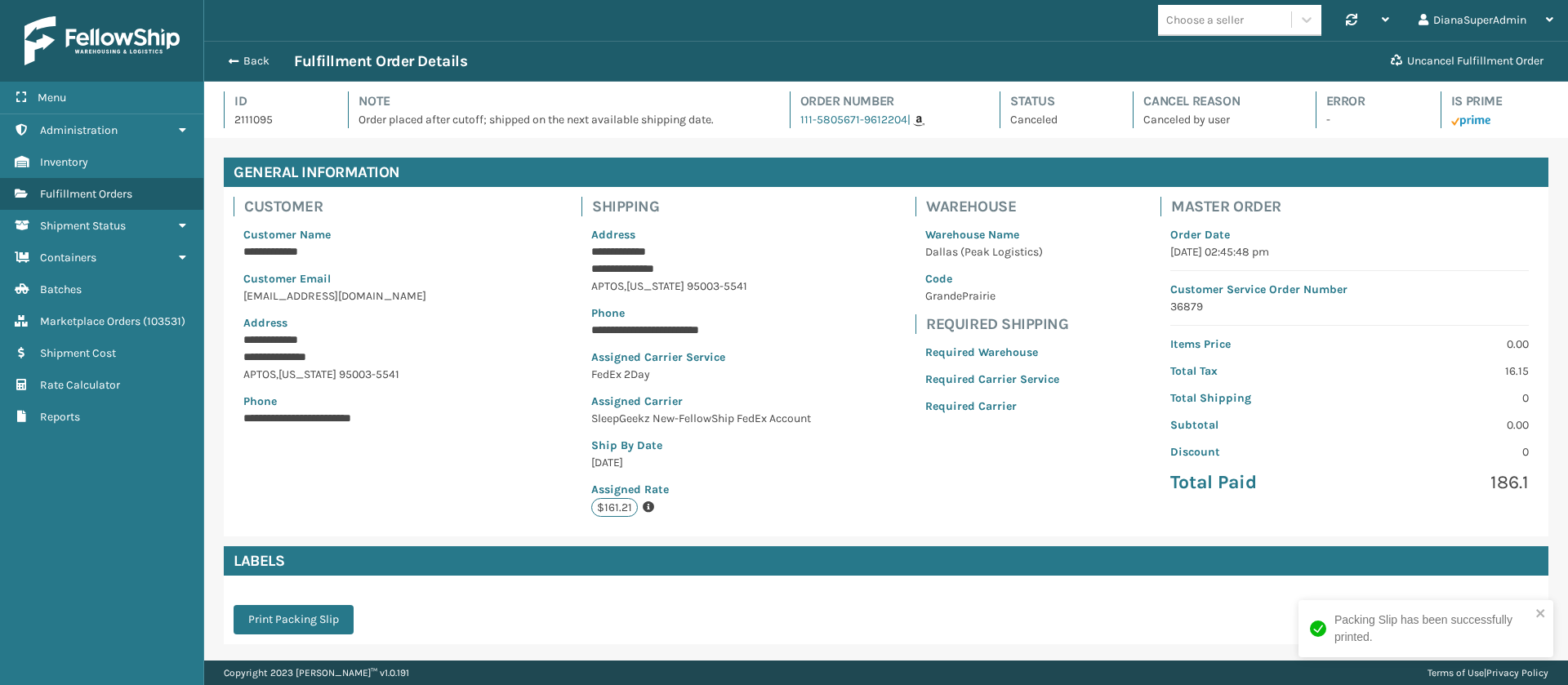
scroll to position [39, 1364]
click at [183, 129] on icon at bounding box center [182, 129] width 13 height 11
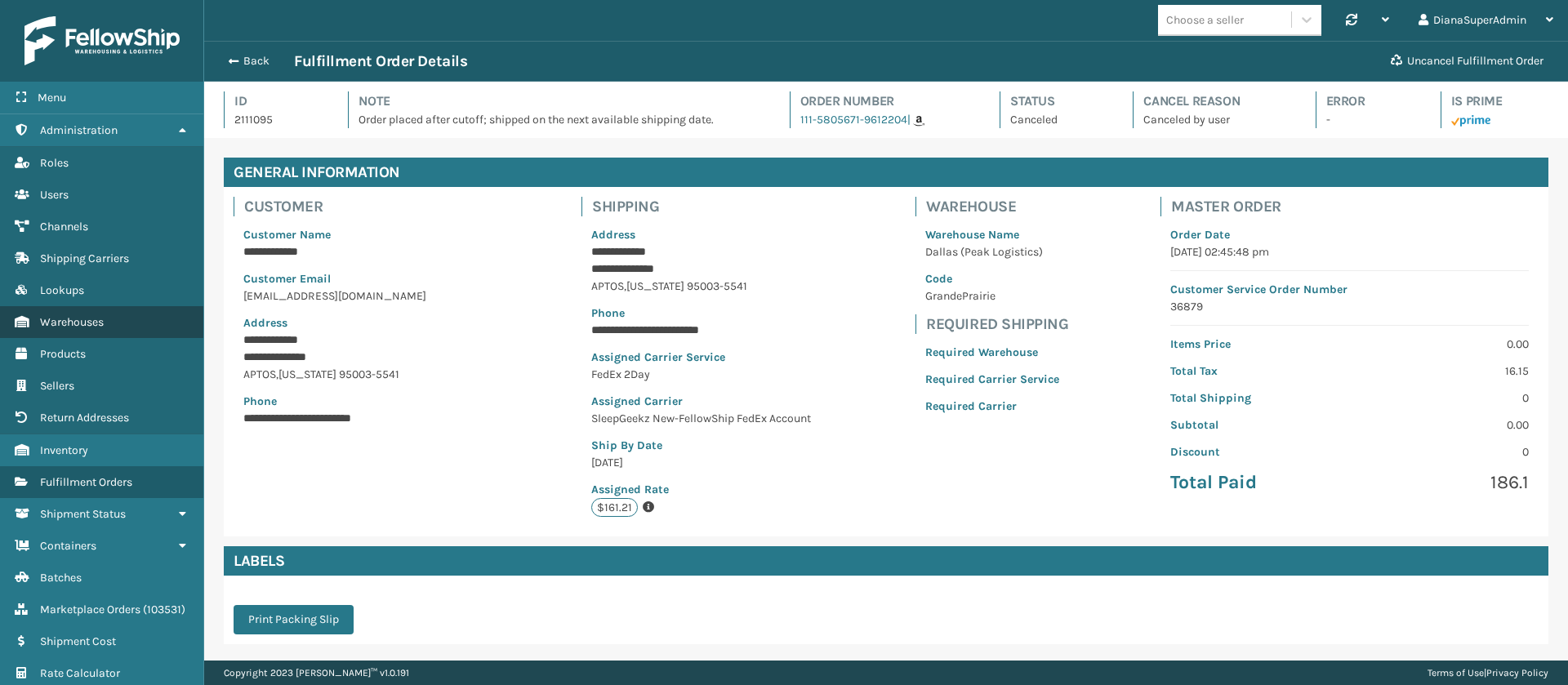
click at [89, 319] on span "Warehouses" at bounding box center [72, 322] width 64 height 14
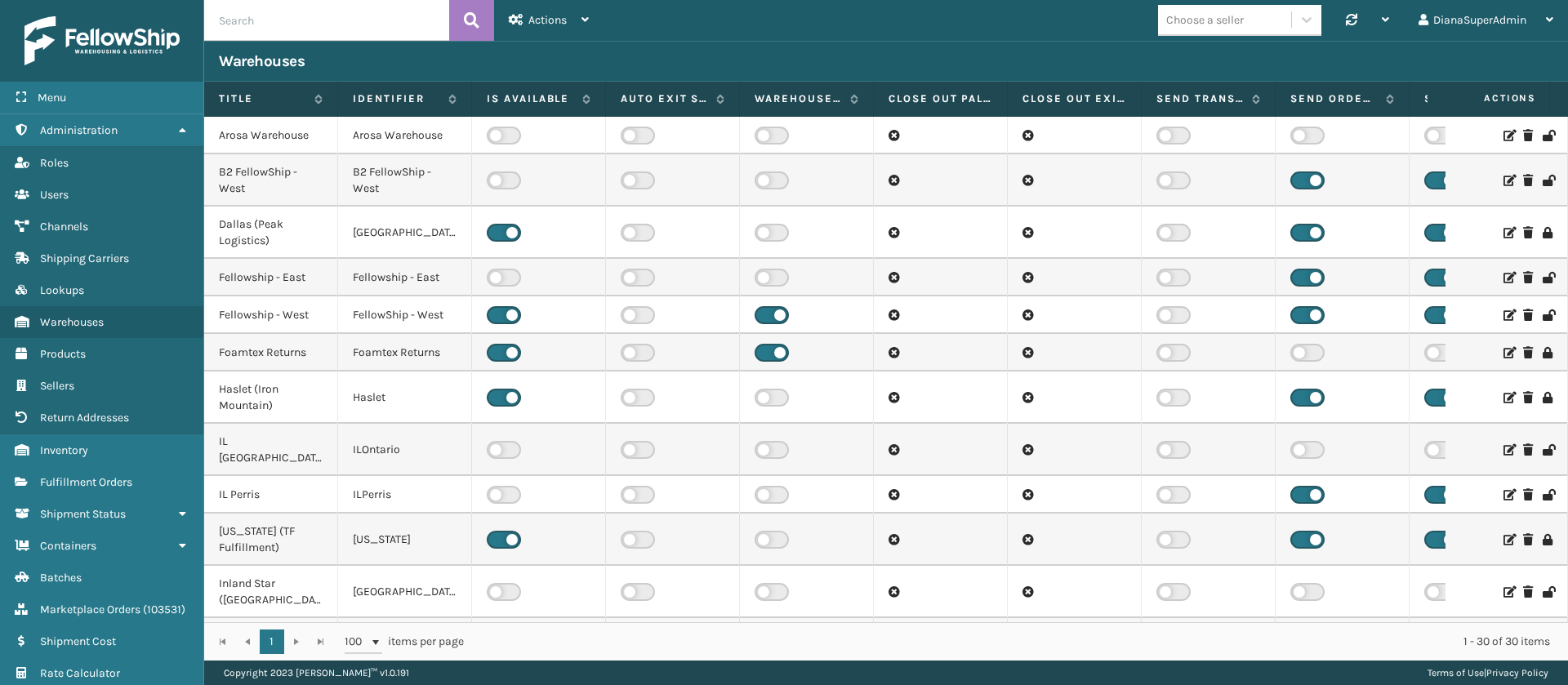
click at [513, 311] on label at bounding box center [504, 315] width 34 height 18
click at [498, 311] on input "checkbox" at bounding box center [492, 311] width 11 height 11
click at [777, 321] on label at bounding box center [771, 315] width 34 height 18
click at [765, 317] on input "checkbox" at bounding box center [760, 311] width 11 height 11
click at [1313, 311] on label at bounding box center [1307, 315] width 34 height 18
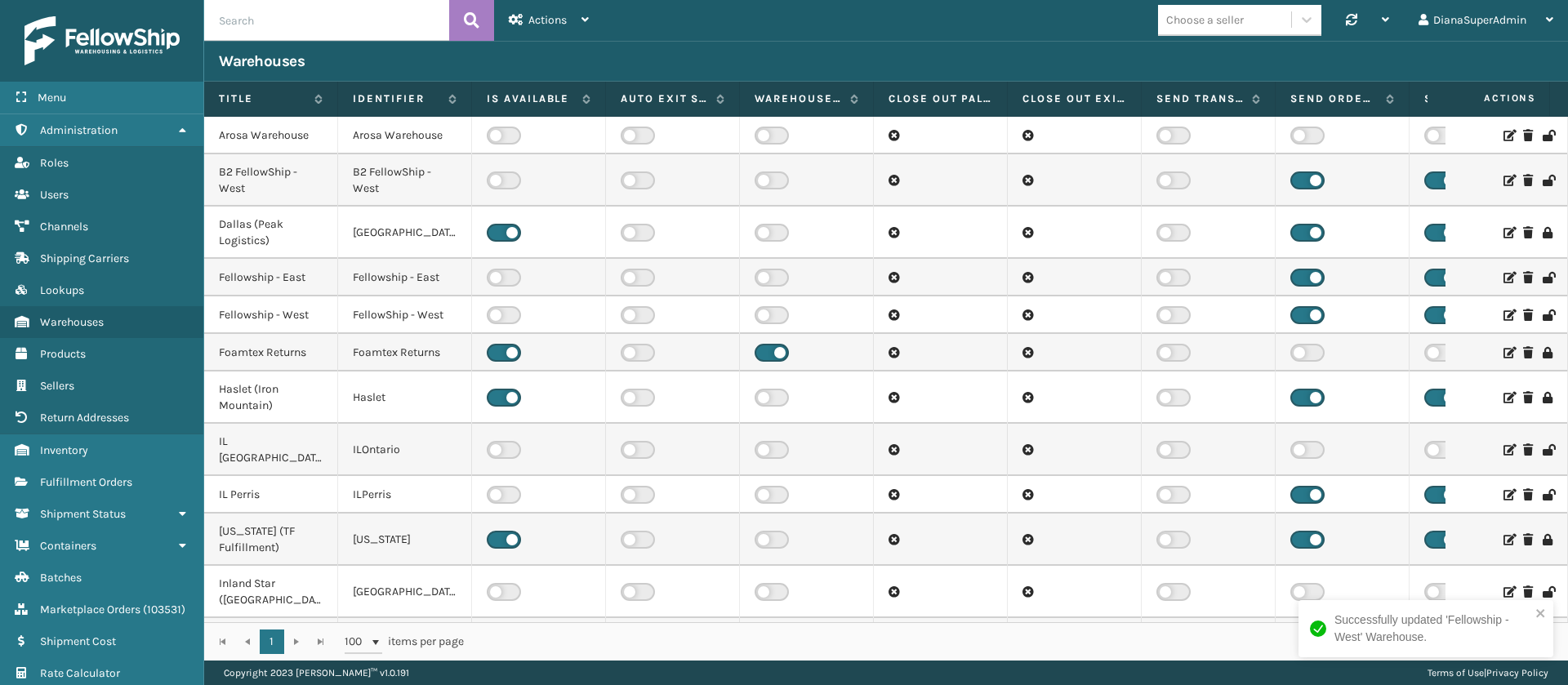
click at [1300, 311] on input "checkbox" at bounding box center [1295, 311] width 11 height 11
click at [498, 310] on label at bounding box center [504, 315] width 34 height 18
click at [498, 310] on input "checkbox" at bounding box center [492, 311] width 11 height 11
click at [763, 313] on label at bounding box center [771, 315] width 34 height 18
click at [763, 313] on input "checkbox" at bounding box center [760, 311] width 11 height 11
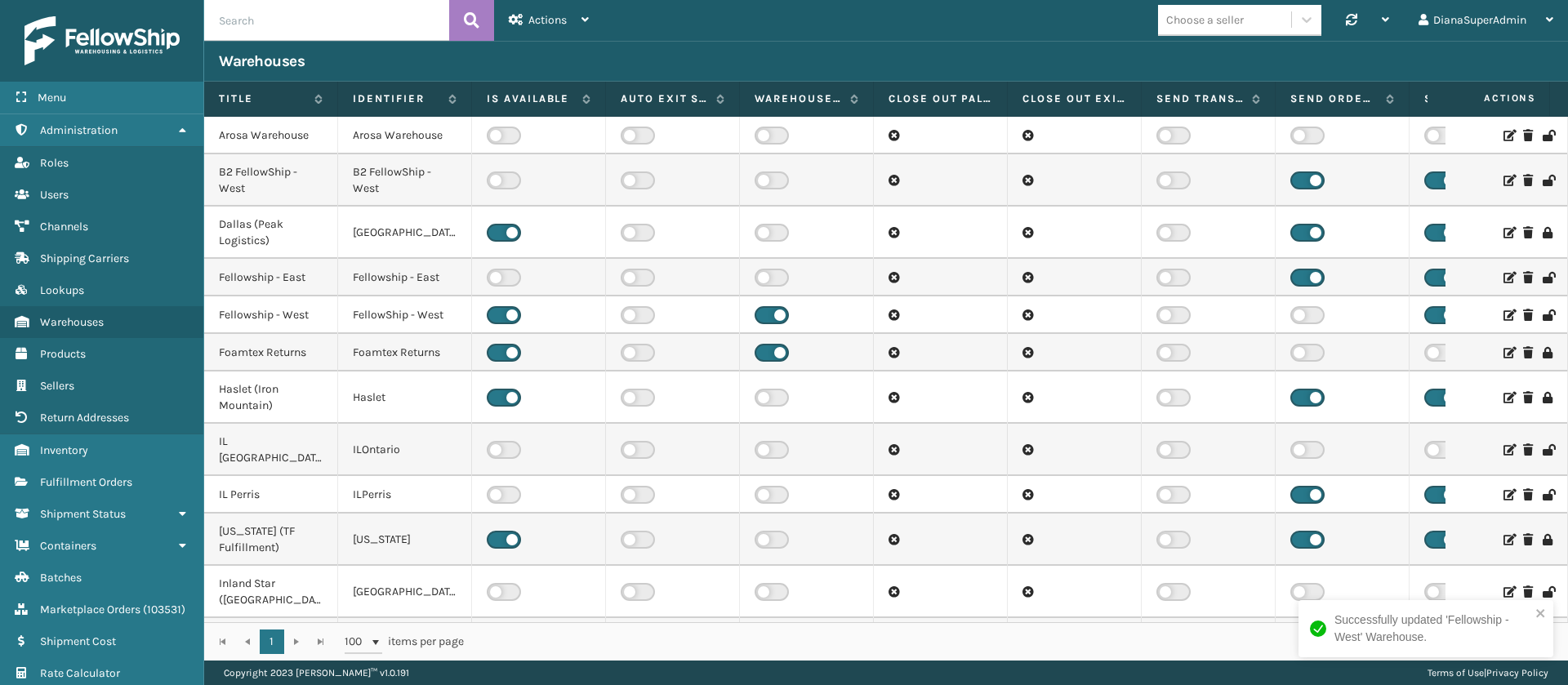
click at [1312, 313] on label at bounding box center [1307, 315] width 34 height 18
click at [1300, 313] on input "checkbox" at bounding box center [1295, 311] width 11 height 11
click at [66, 381] on span "Sellers" at bounding box center [57, 386] width 34 height 14
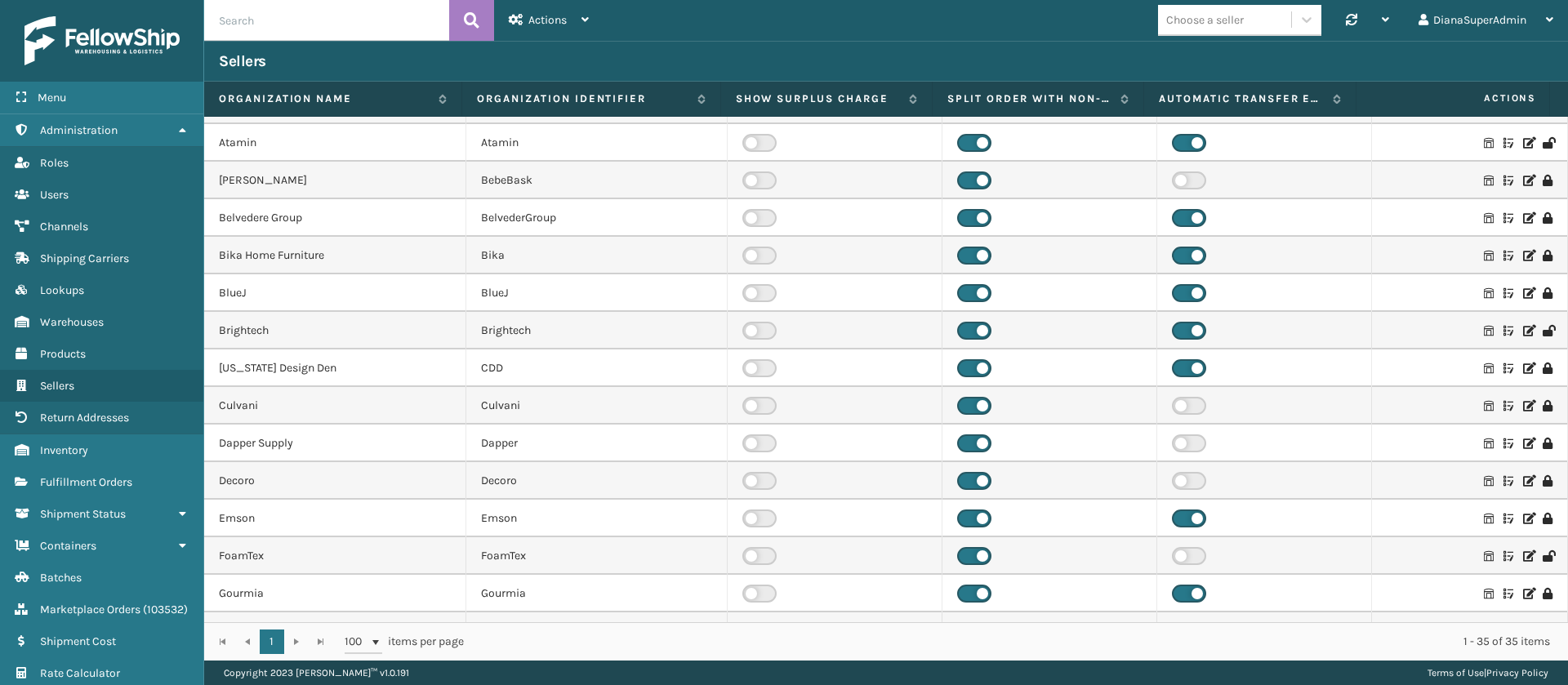
scroll to position [68, 0]
click at [1522, 366] on icon at bounding box center [1527, 367] width 10 height 11
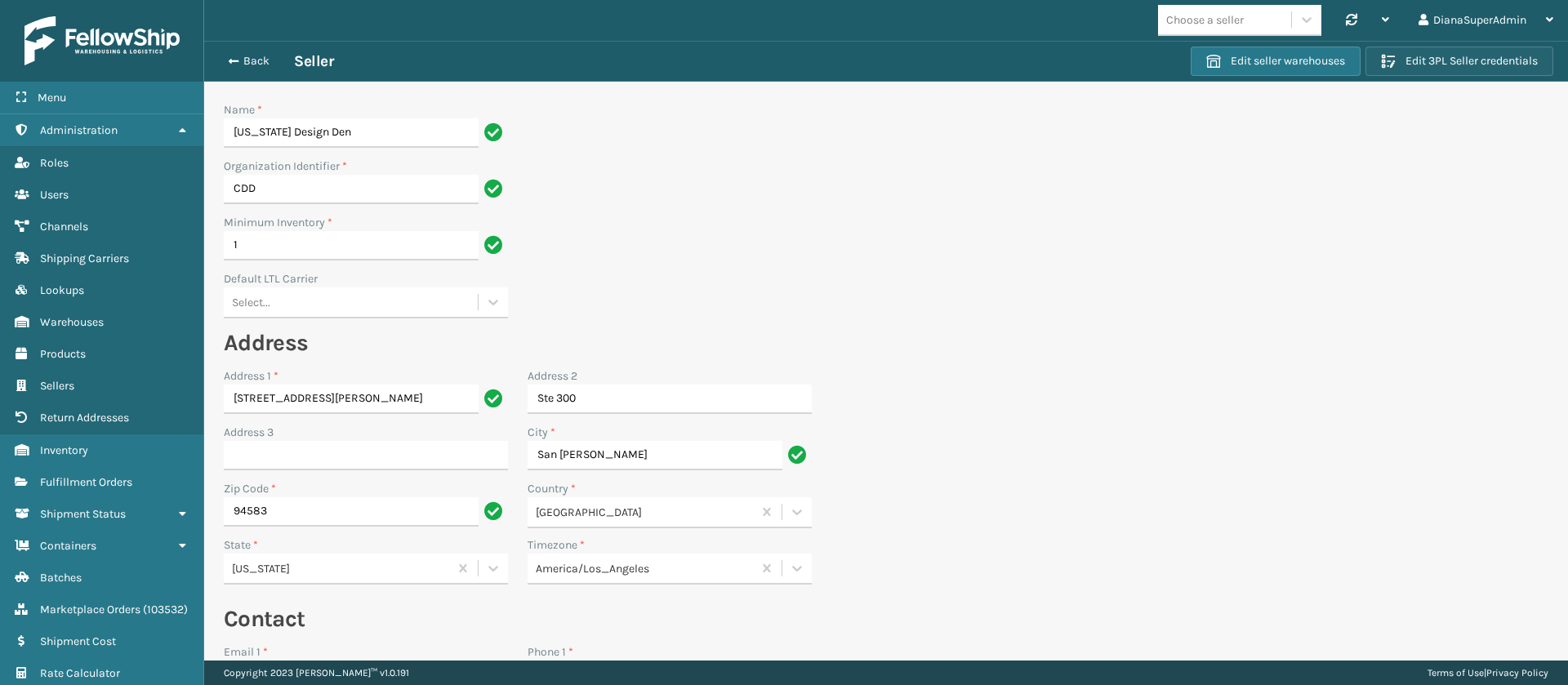
click at [1434, 62] on button "Edit 3PL Seller credentials" at bounding box center [1459, 61] width 188 height 30
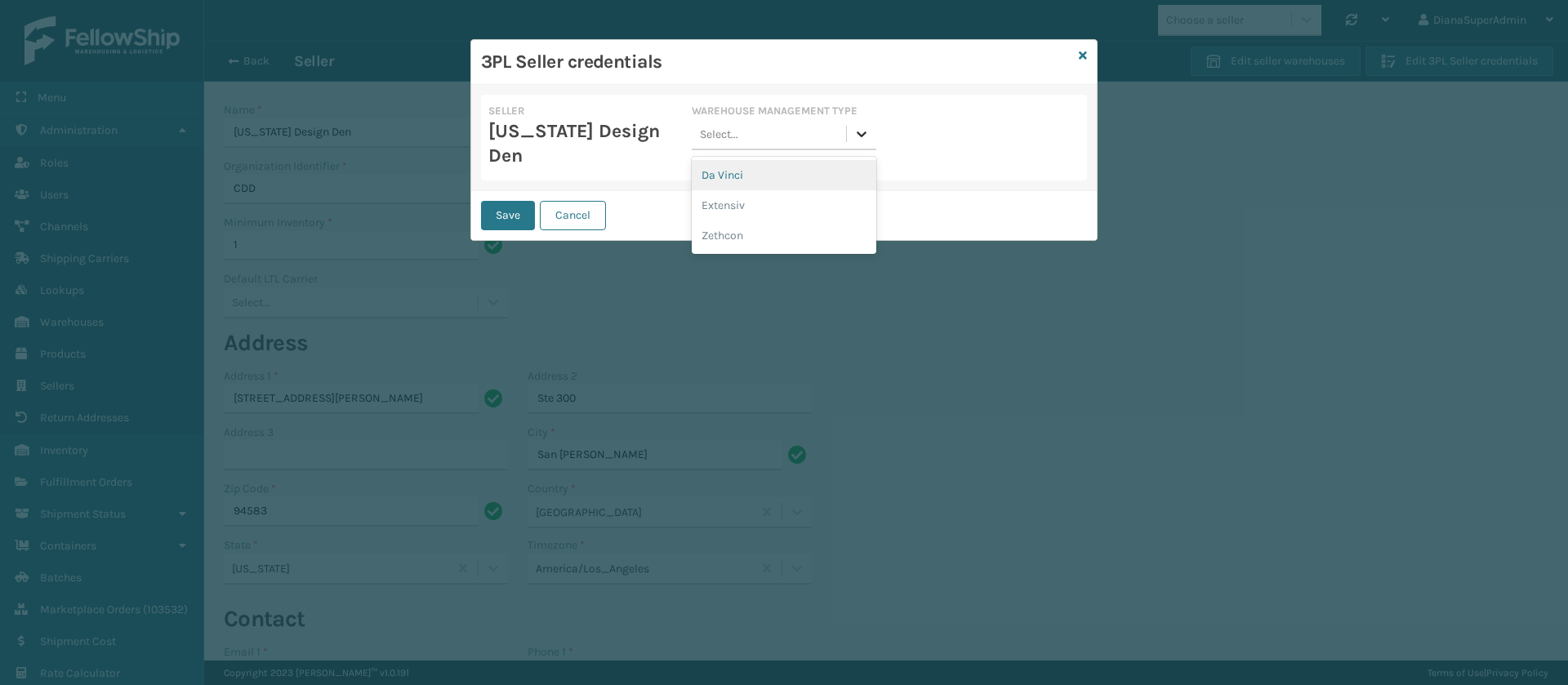
click at [863, 136] on icon at bounding box center [861, 133] width 17 height 17
click at [1082, 56] on icon at bounding box center [1082, 55] width 8 height 11
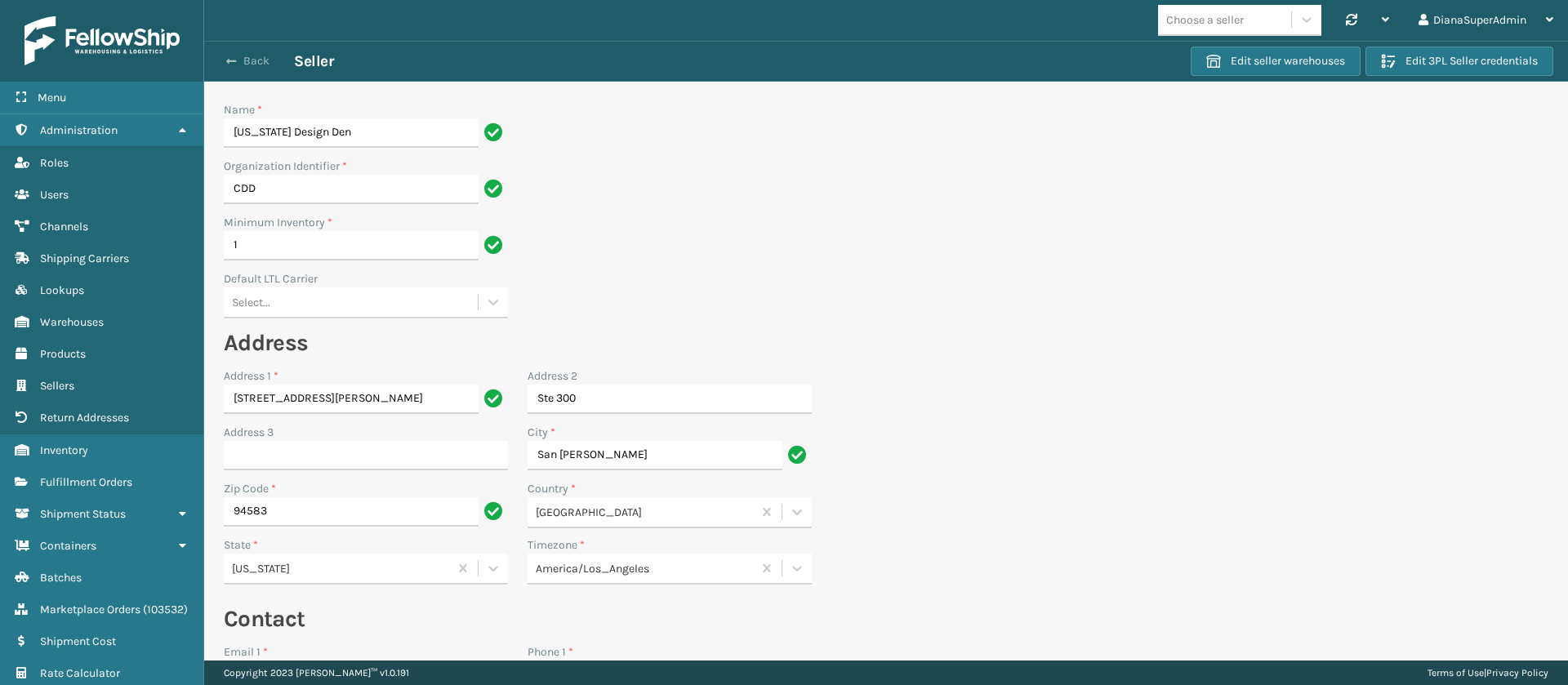
click at [226, 64] on span "button" at bounding box center [231, 61] width 10 height 11
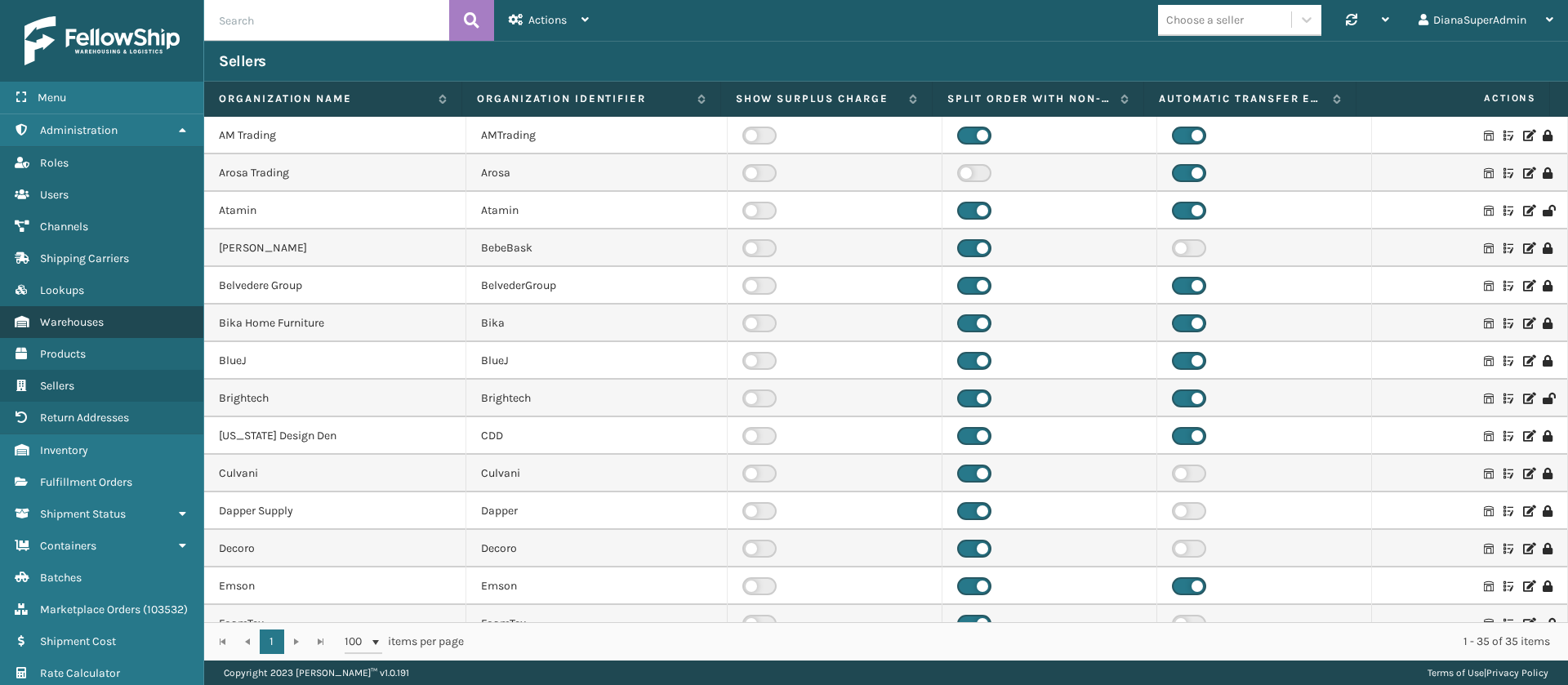
click at [105, 320] on link "Warehouses" at bounding box center [102, 322] width 204 height 32
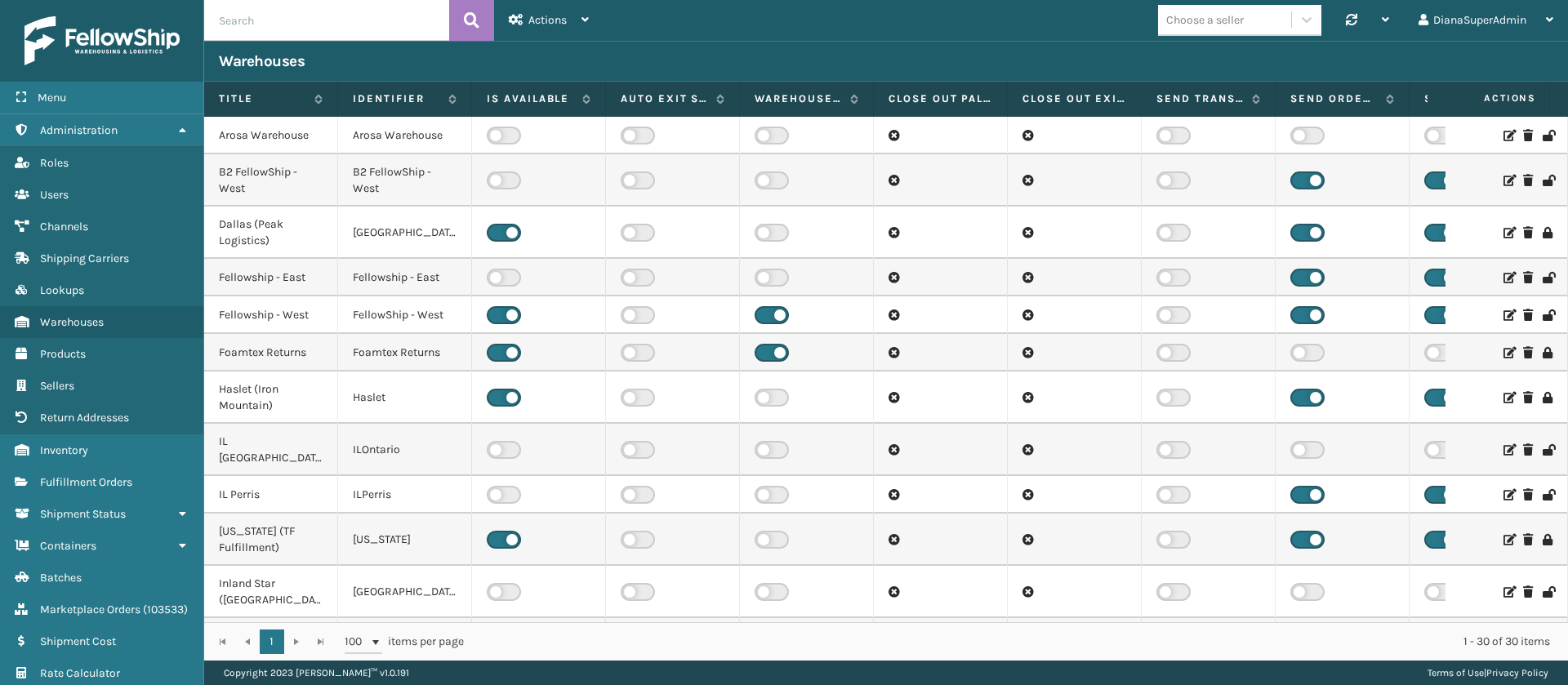
click at [509, 306] on label at bounding box center [504, 315] width 34 height 18
click at [498, 306] on input "checkbox" at bounding box center [492, 311] width 11 height 11
click at [776, 311] on label at bounding box center [771, 315] width 34 height 18
click at [765, 311] on input "checkbox" at bounding box center [760, 311] width 11 height 11
click at [1503, 314] on icon at bounding box center [1507, 315] width 10 height 11
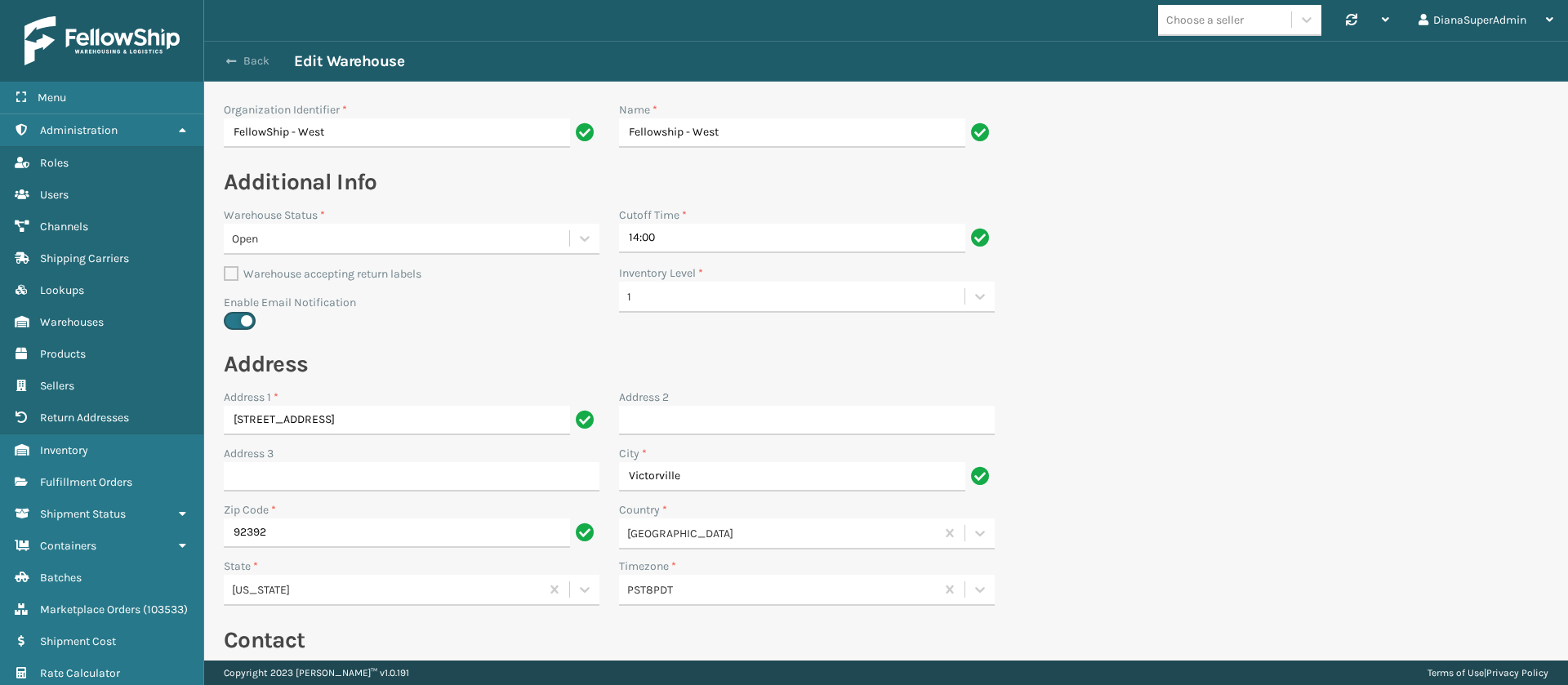
click at [228, 57] on span "button" at bounding box center [231, 61] width 10 height 11
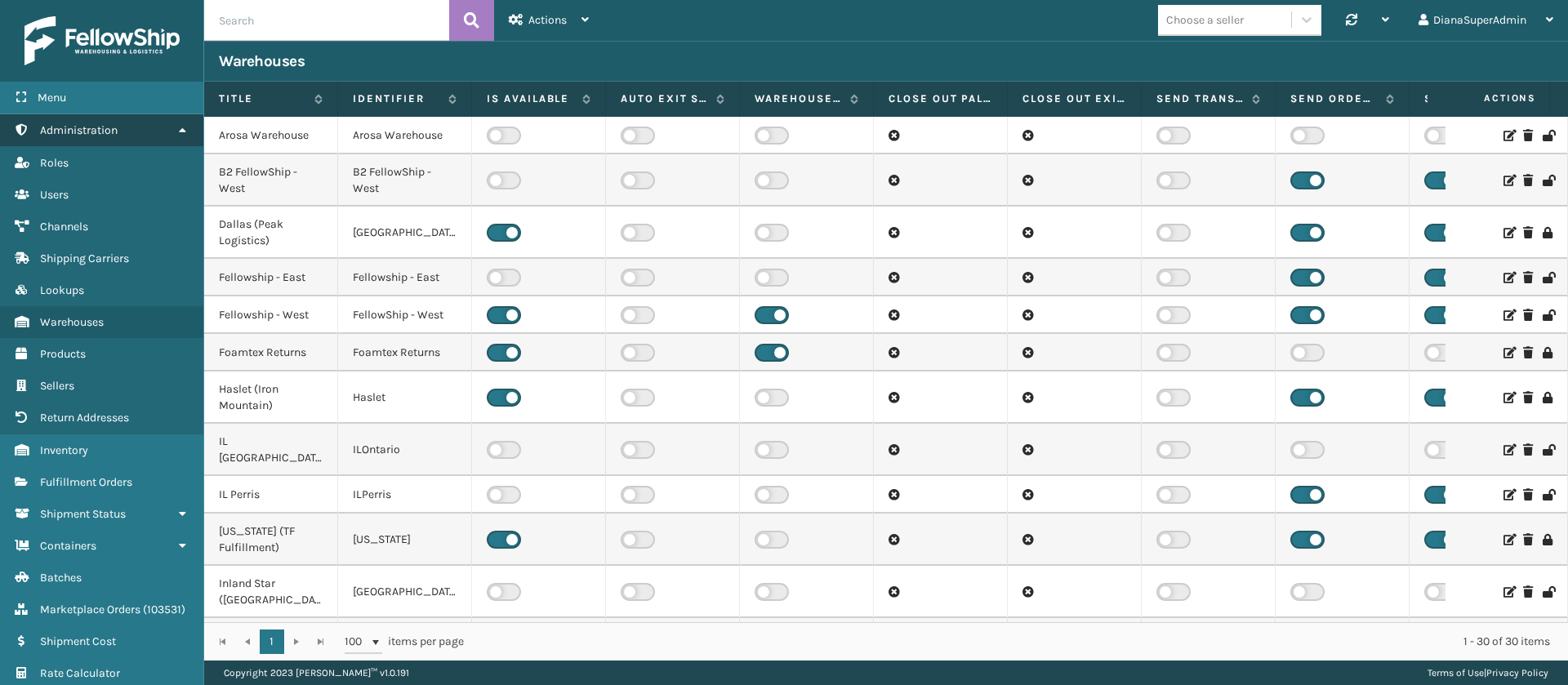
click at [164, 126] on link "Administration" at bounding box center [102, 130] width 204 height 32
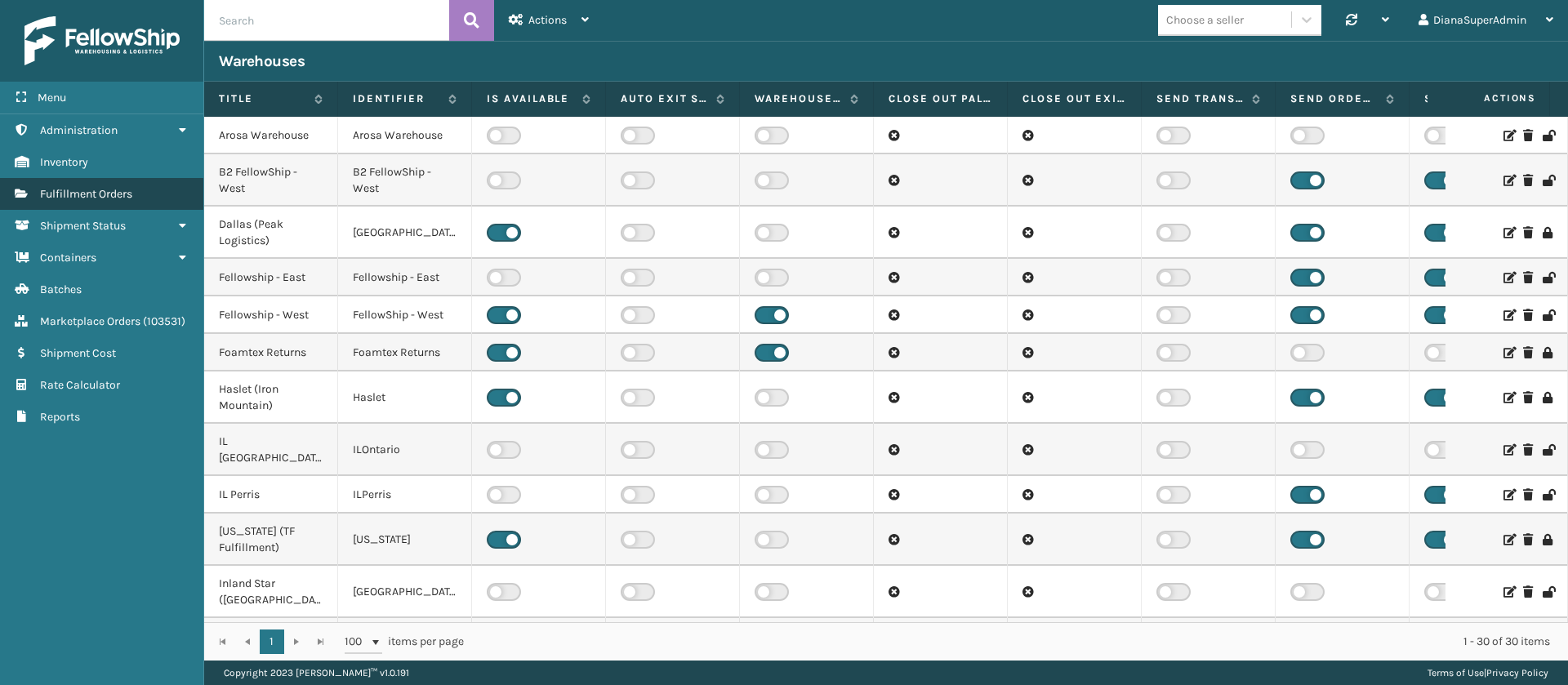
click at [147, 195] on link "Fulfillment Orders" at bounding box center [102, 194] width 204 height 32
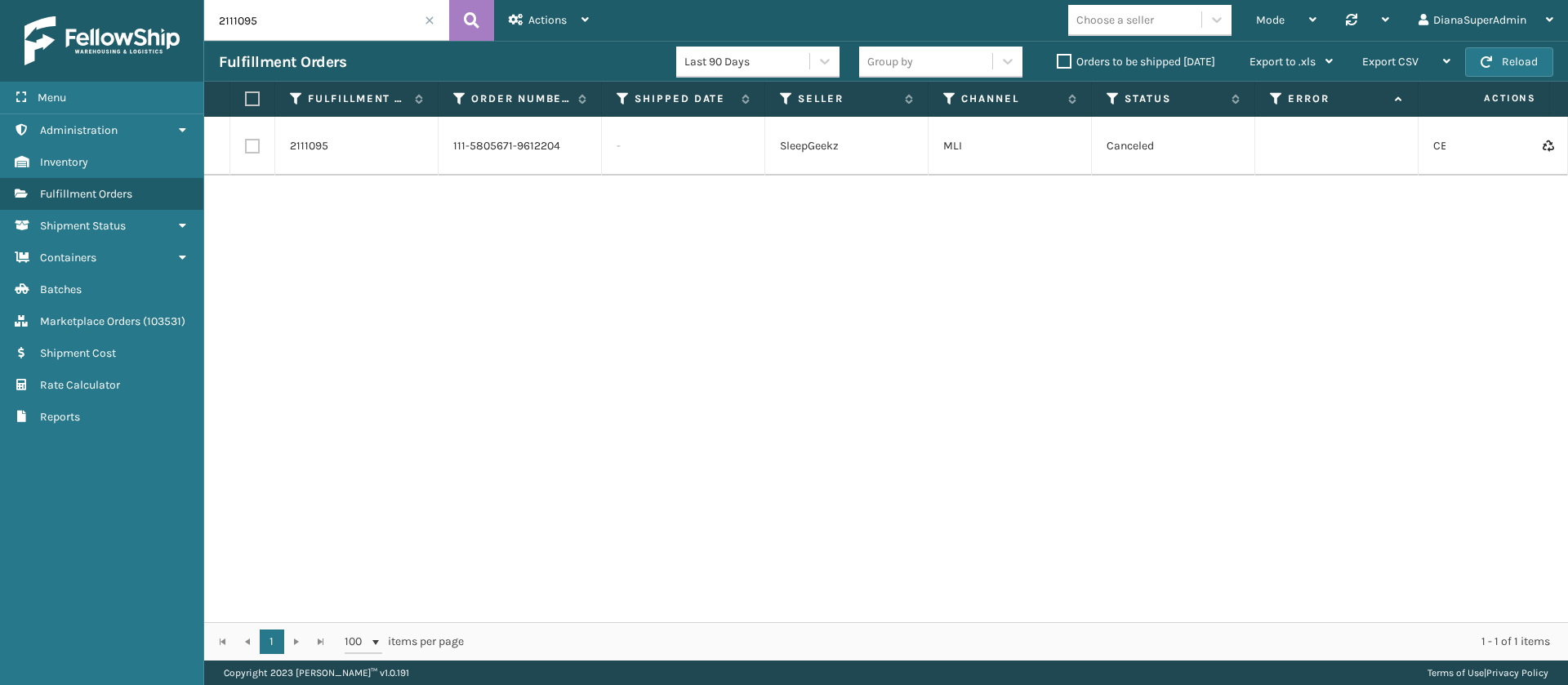
click at [333, 17] on input "2111095" at bounding box center [326, 20] width 245 height 41
paste input "76"
type input "2111076"
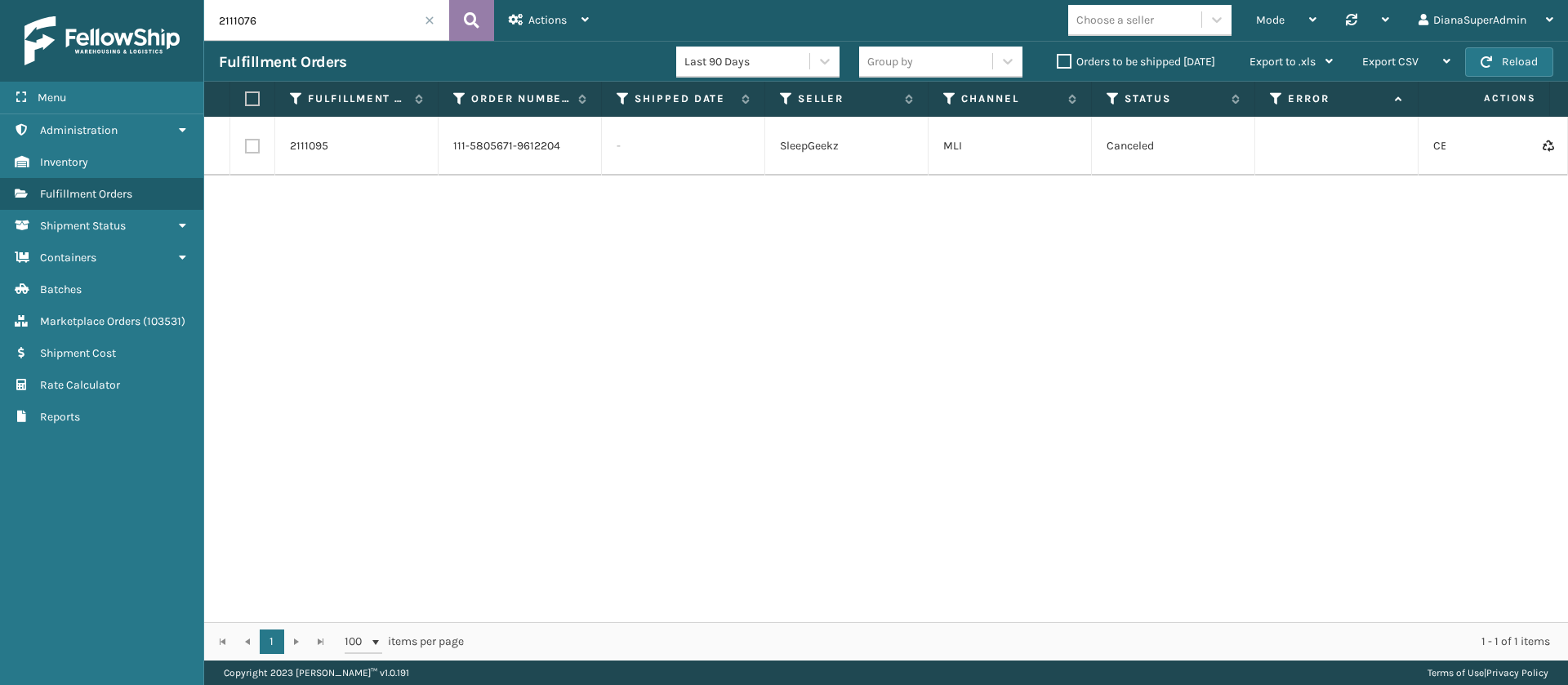
click at [470, 25] on icon at bounding box center [472, 20] width 16 height 25
click at [306, 153] on link "2111076" at bounding box center [308, 146] width 38 height 17
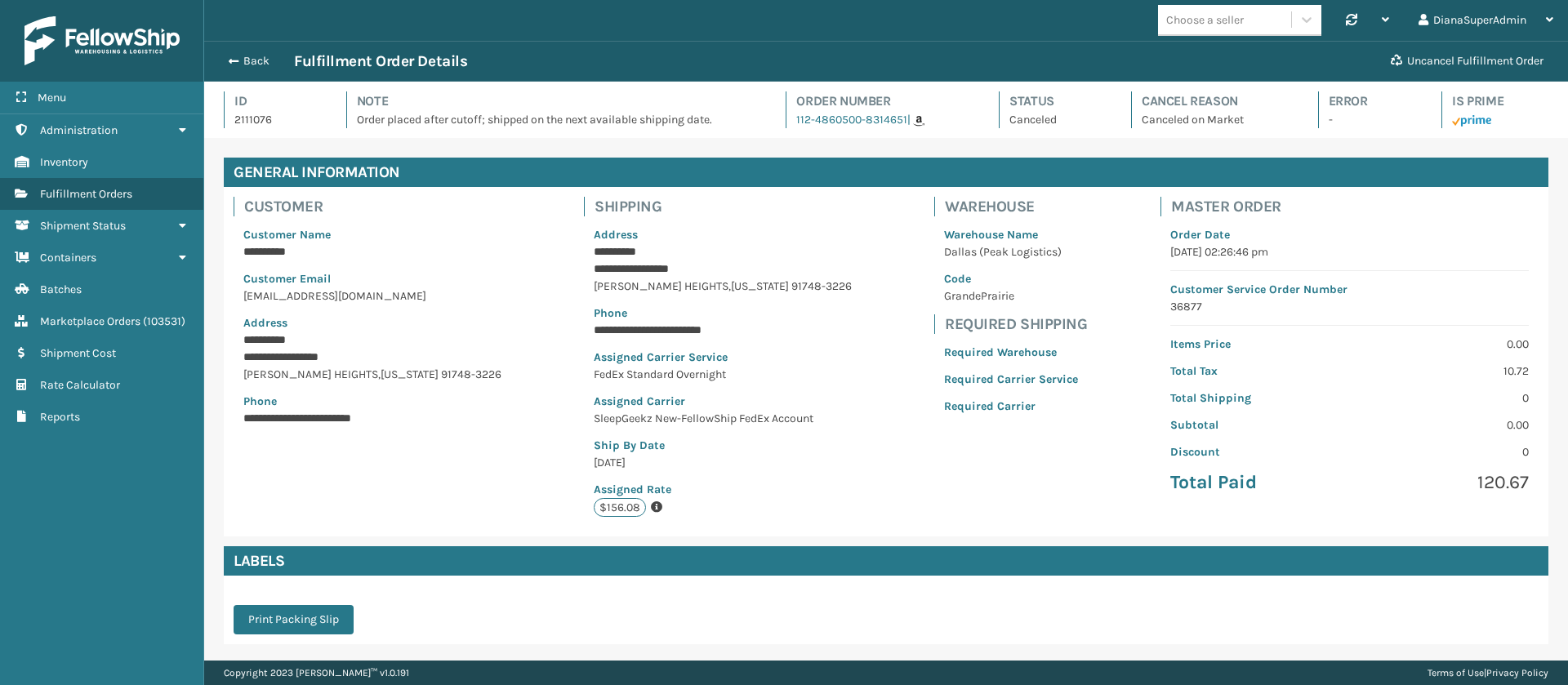
click at [1176, 119] on p "Canceled on Market" at bounding box center [1215, 120] width 147 height 18
click at [242, 62] on button "Back" at bounding box center [256, 61] width 75 height 15
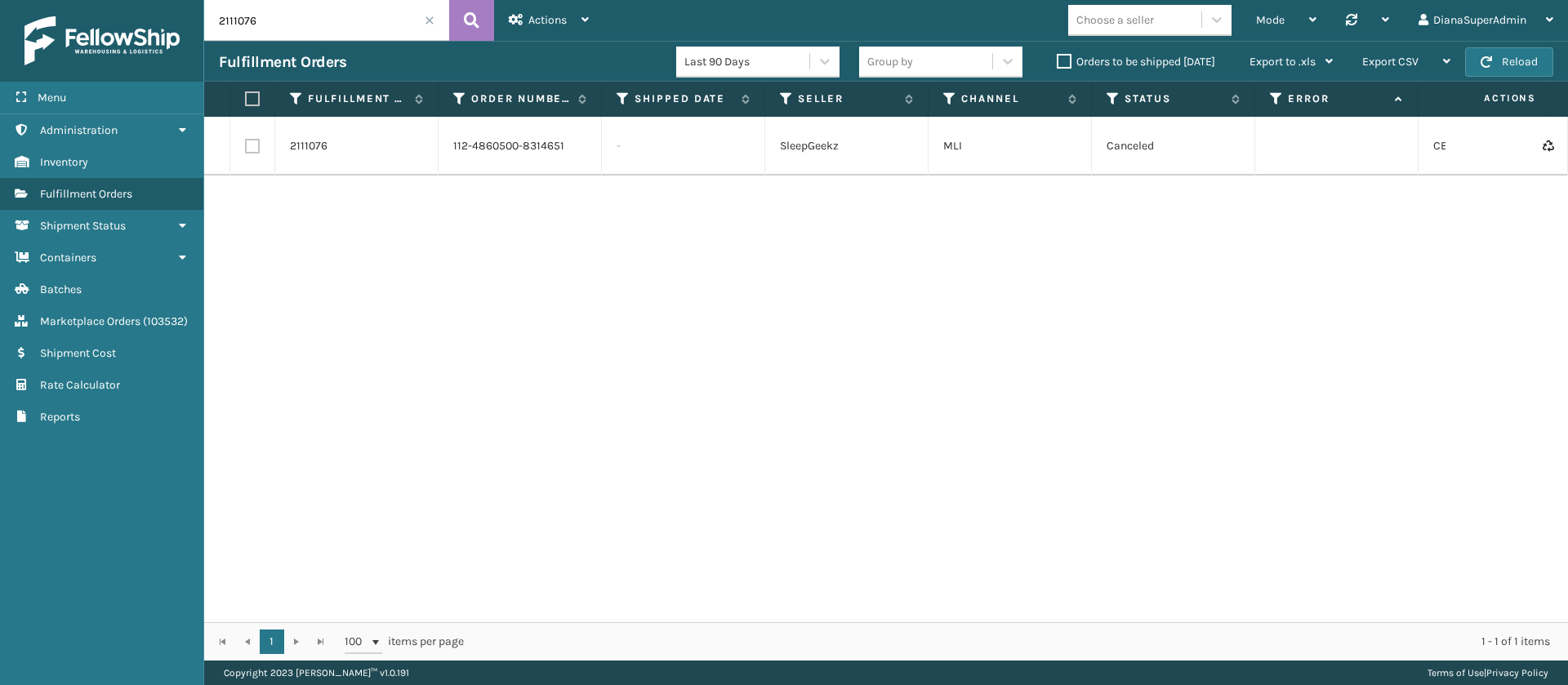
click at [431, 18] on span at bounding box center [429, 20] width 10 height 10
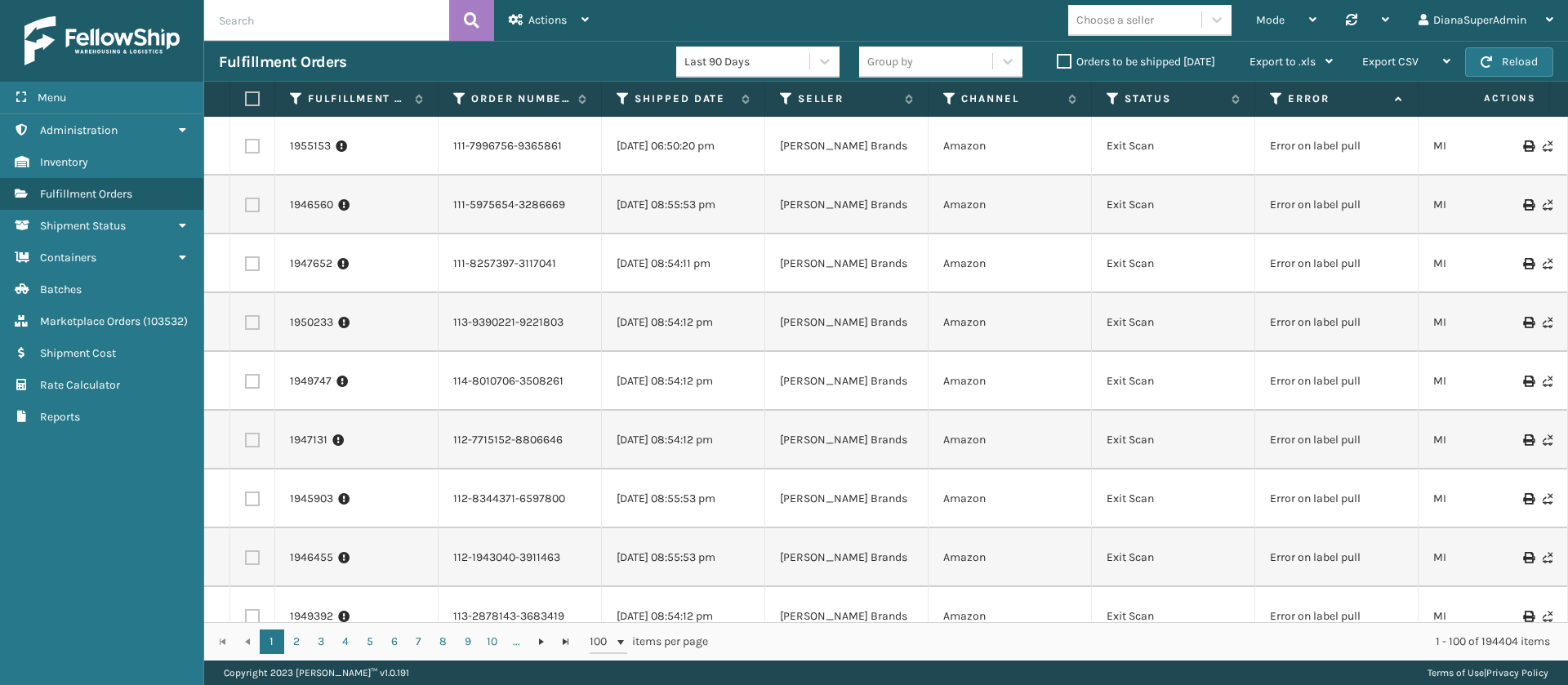
click at [1064, 59] on label "Orders to be shipped [DATE]" at bounding box center [1135, 61] width 159 height 14
click at [1057, 59] on input "Orders to be shipped [DATE]" at bounding box center [1056, 58] width 1 height 11
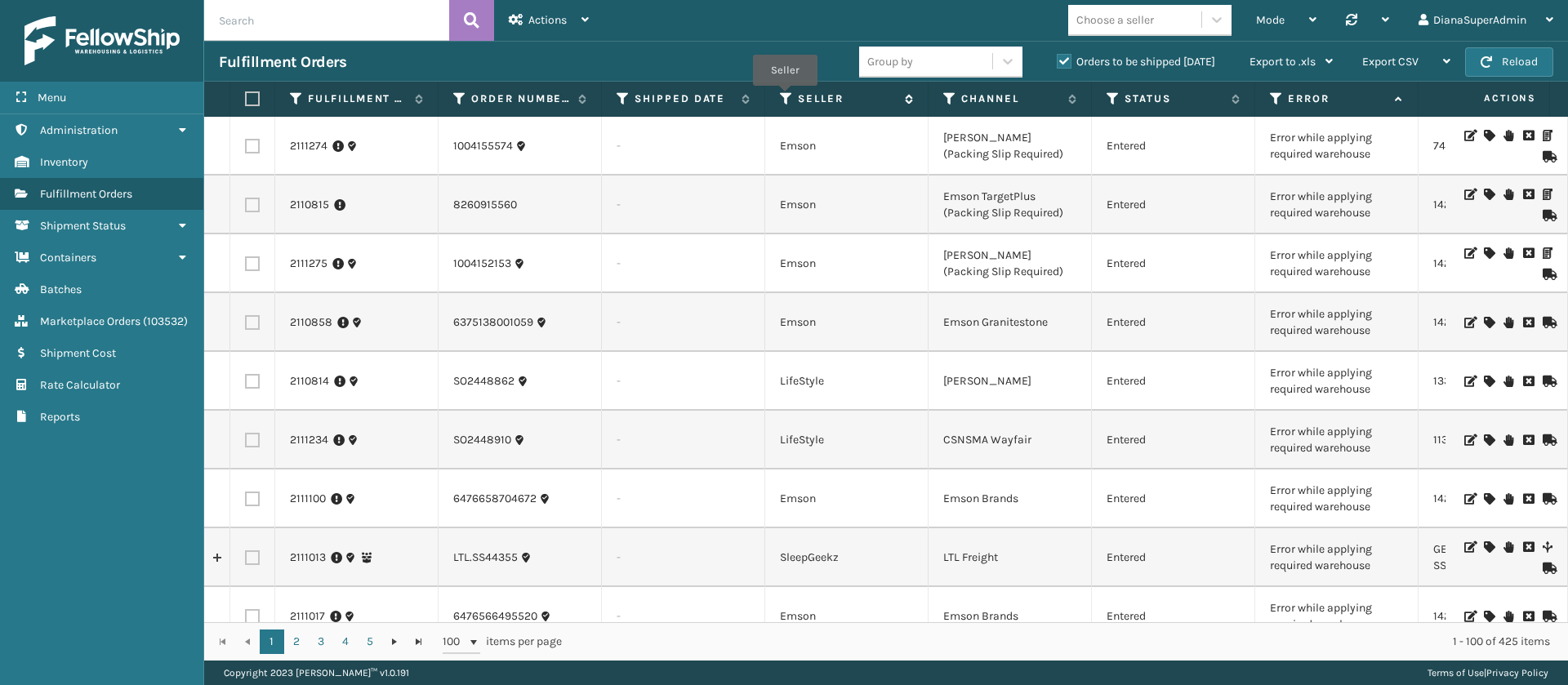
click at [784, 97] on icon at bounding box center [786, 98] width 13 height 15
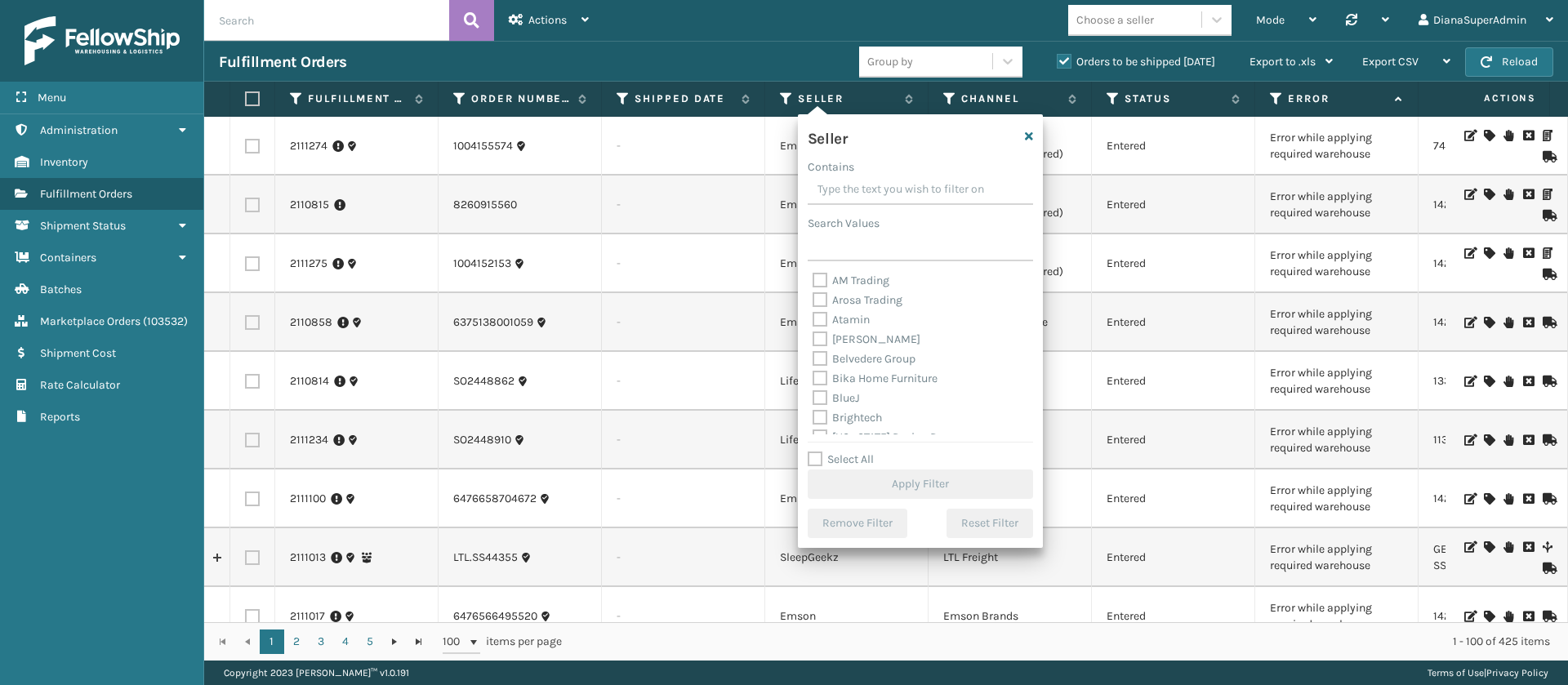
scroll to position [523, 0]
click at [814, 461] on label "Select All" at bounding box center [840, 460] width 66 height 14
click at [814, 452] on input "Select All" at bounding box center [929, 451] width 245 height 2
checkbox input "true"
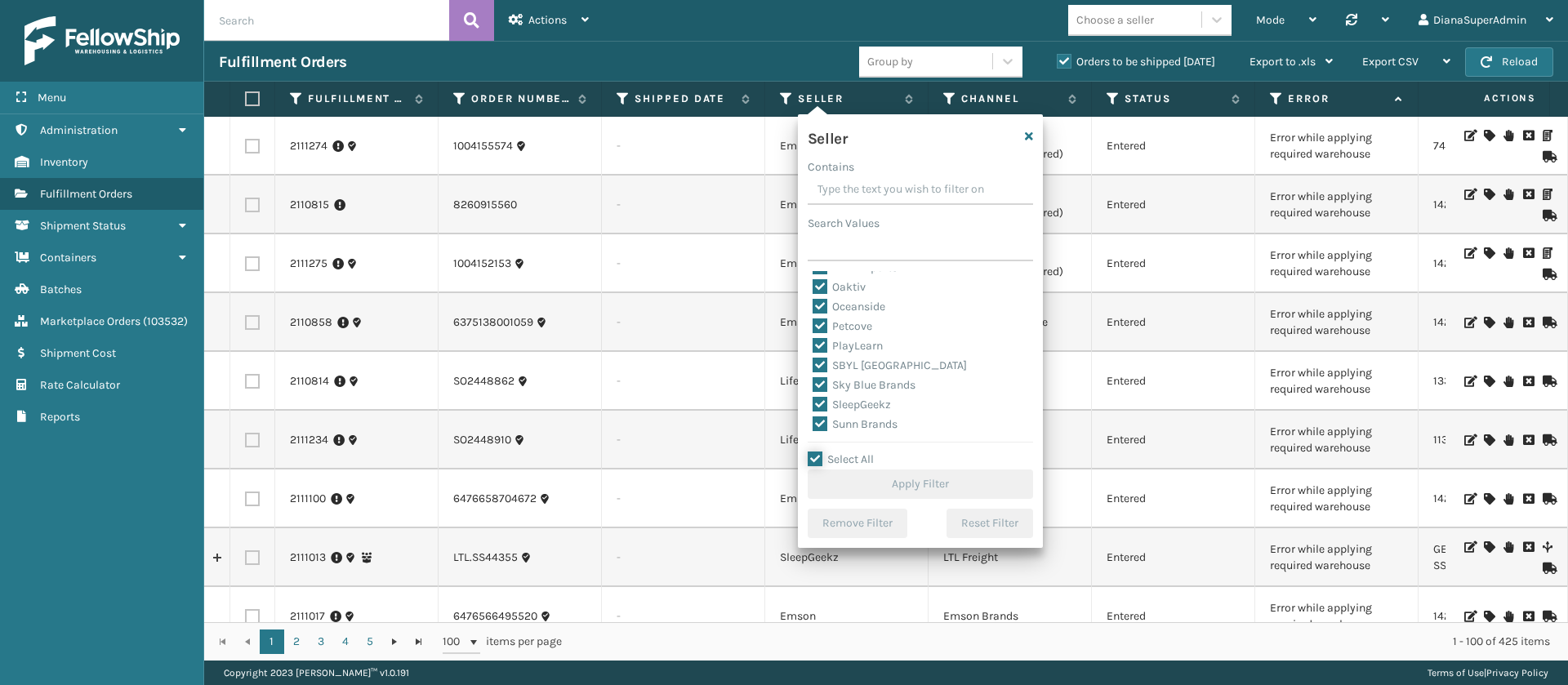
checkbox input "true"
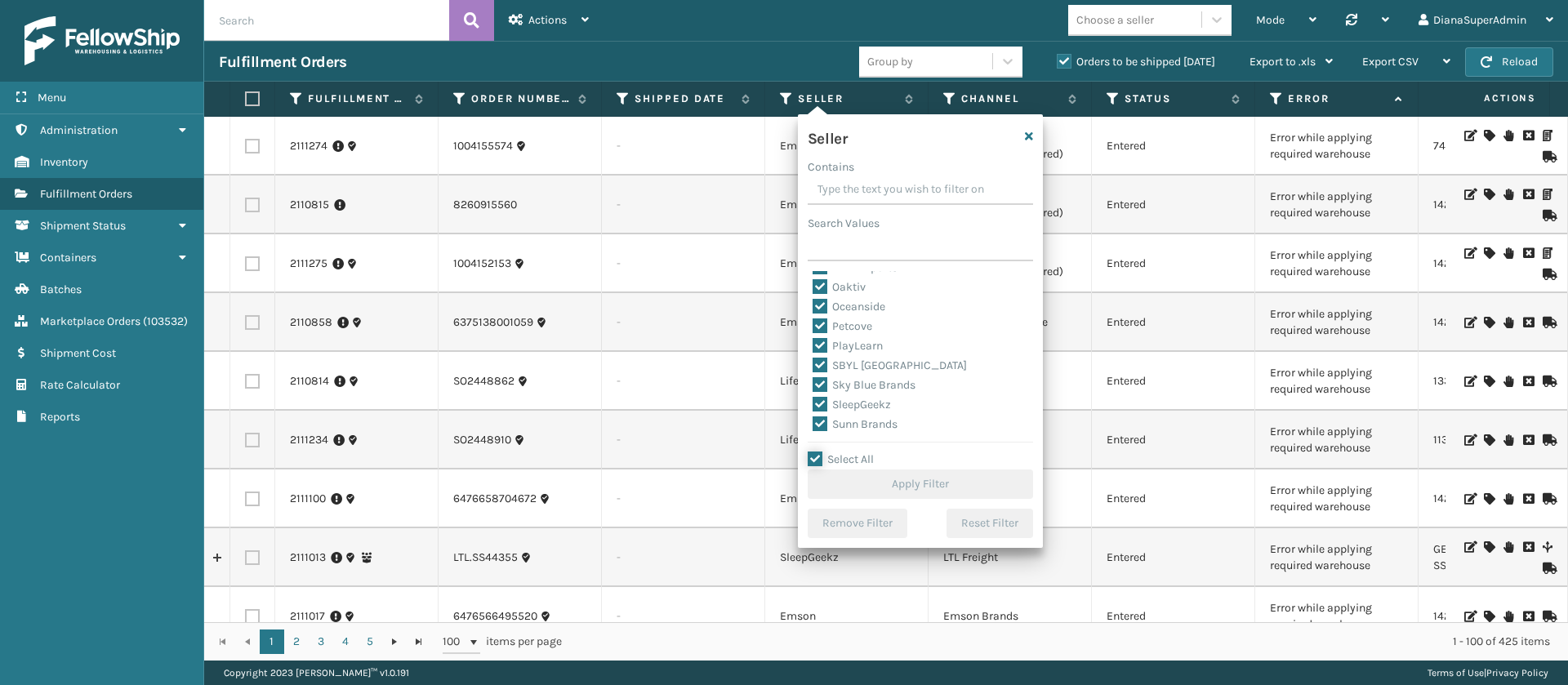
checkbox input "true"
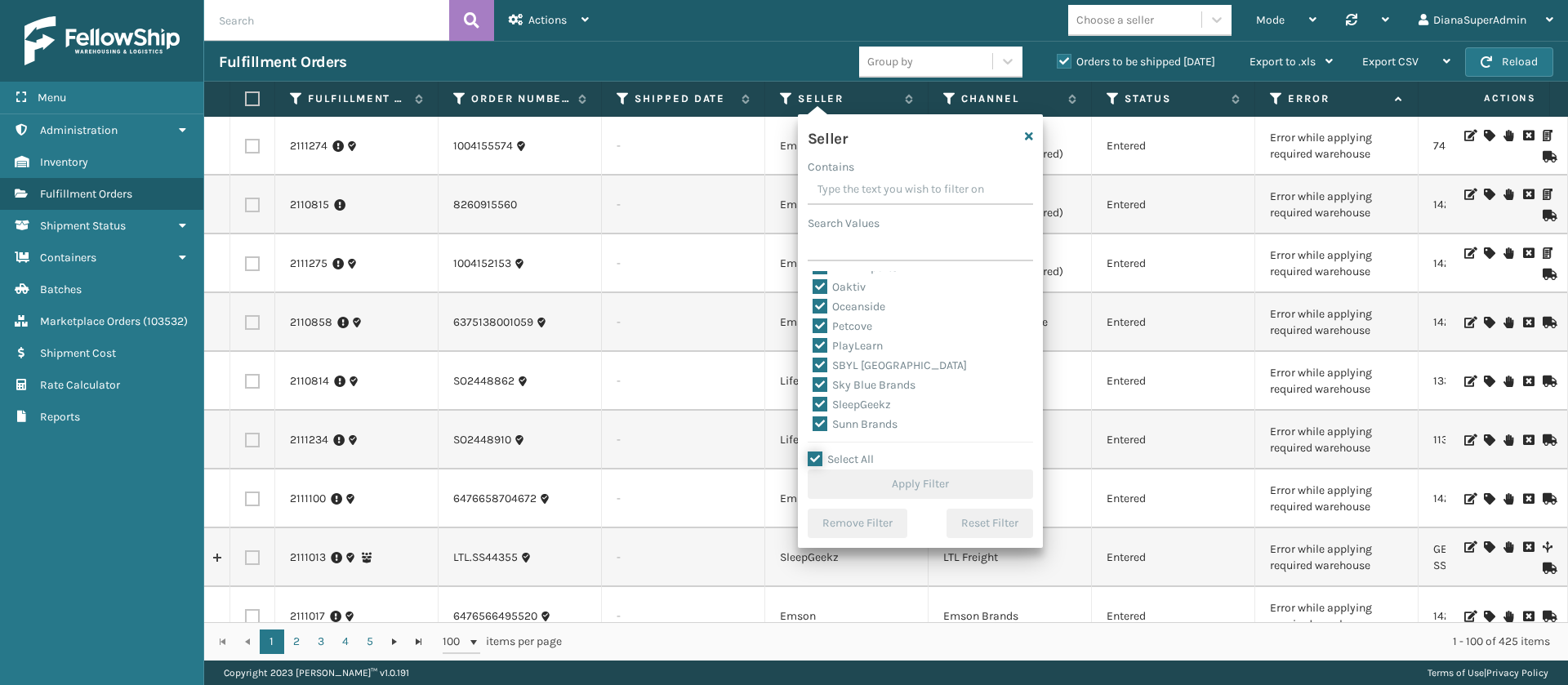
checkbox input "true"
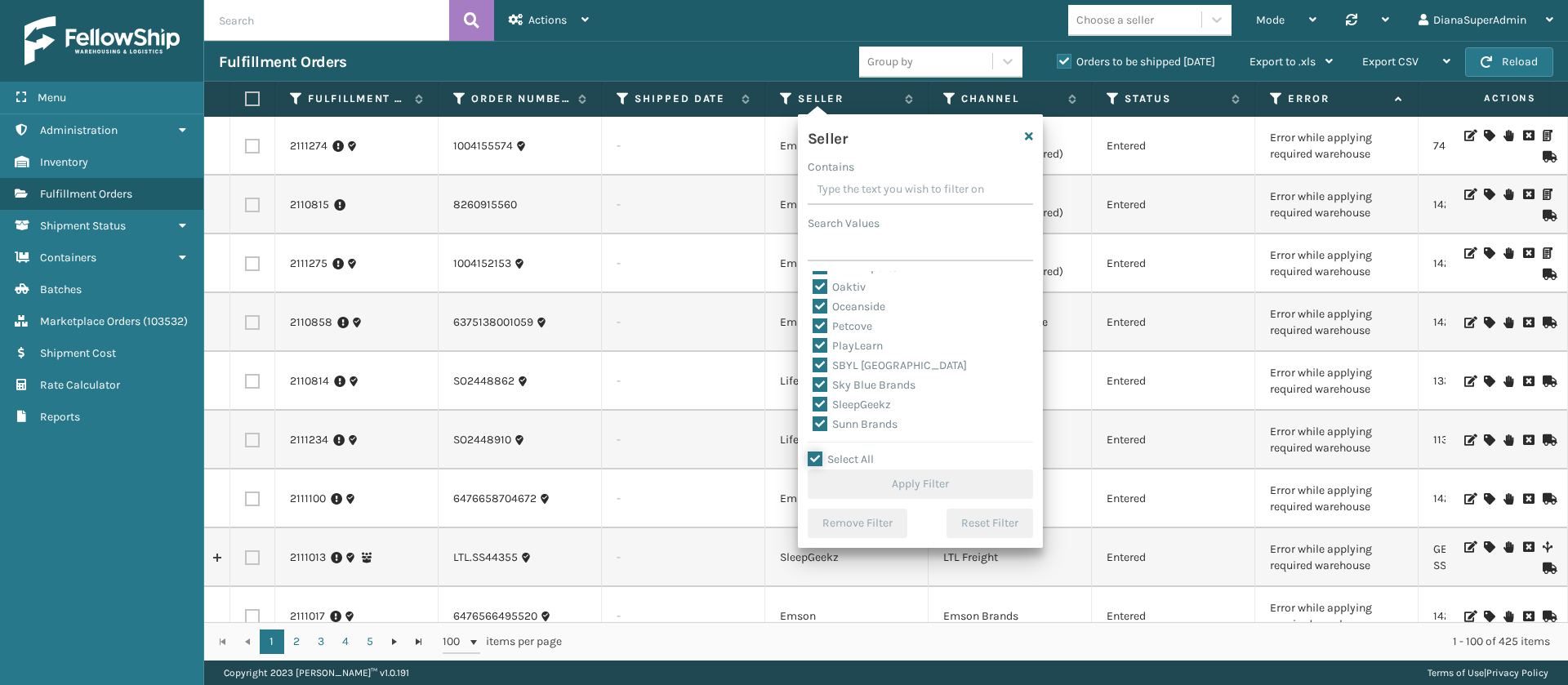
checkbox input "true"
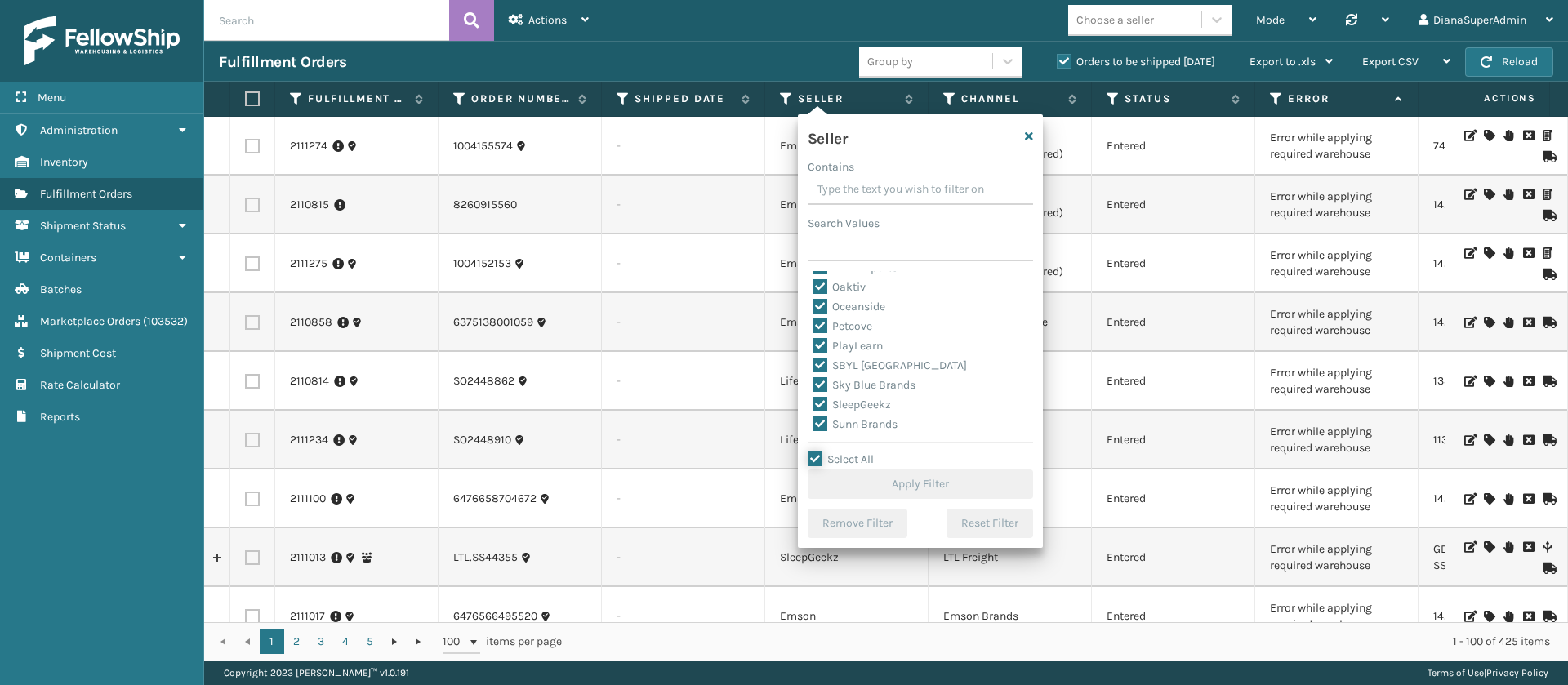
checkbox input "true"
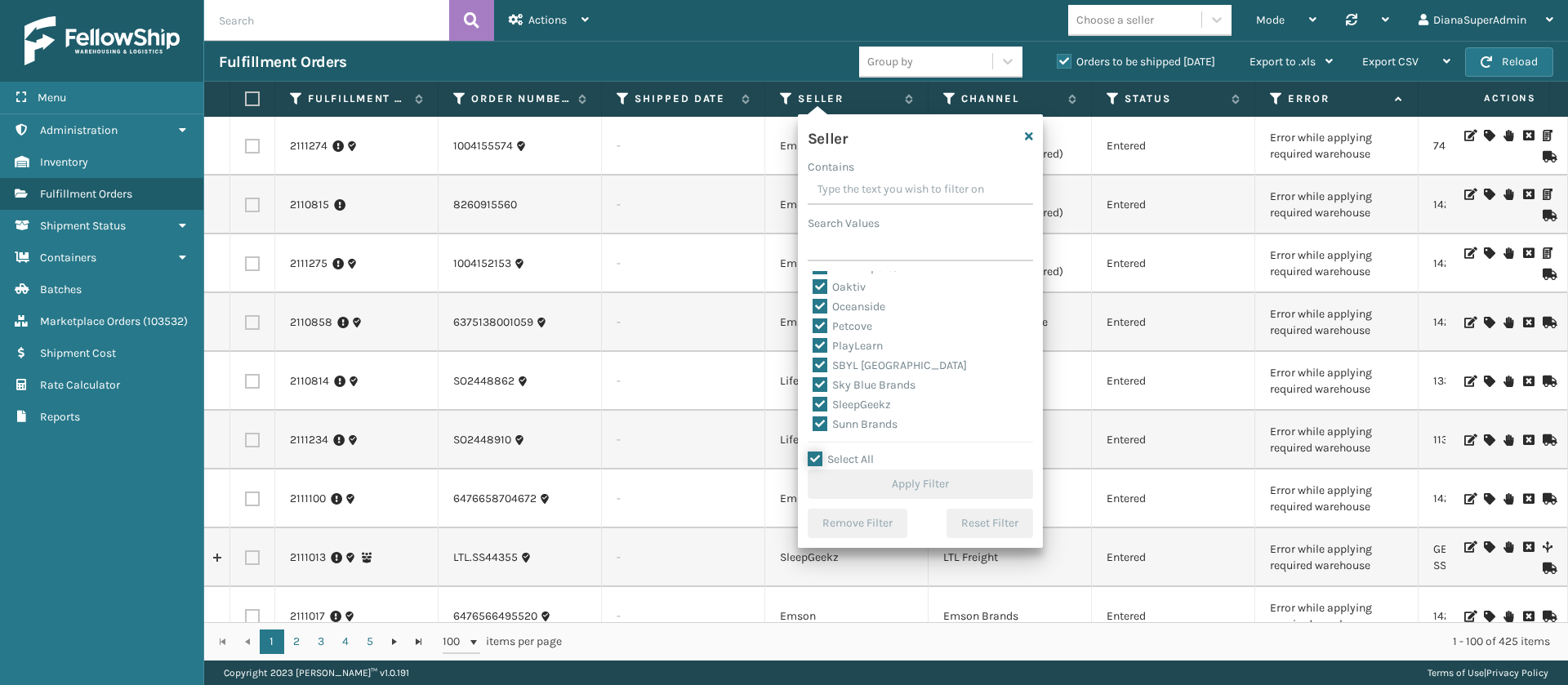
checkbox input "true"
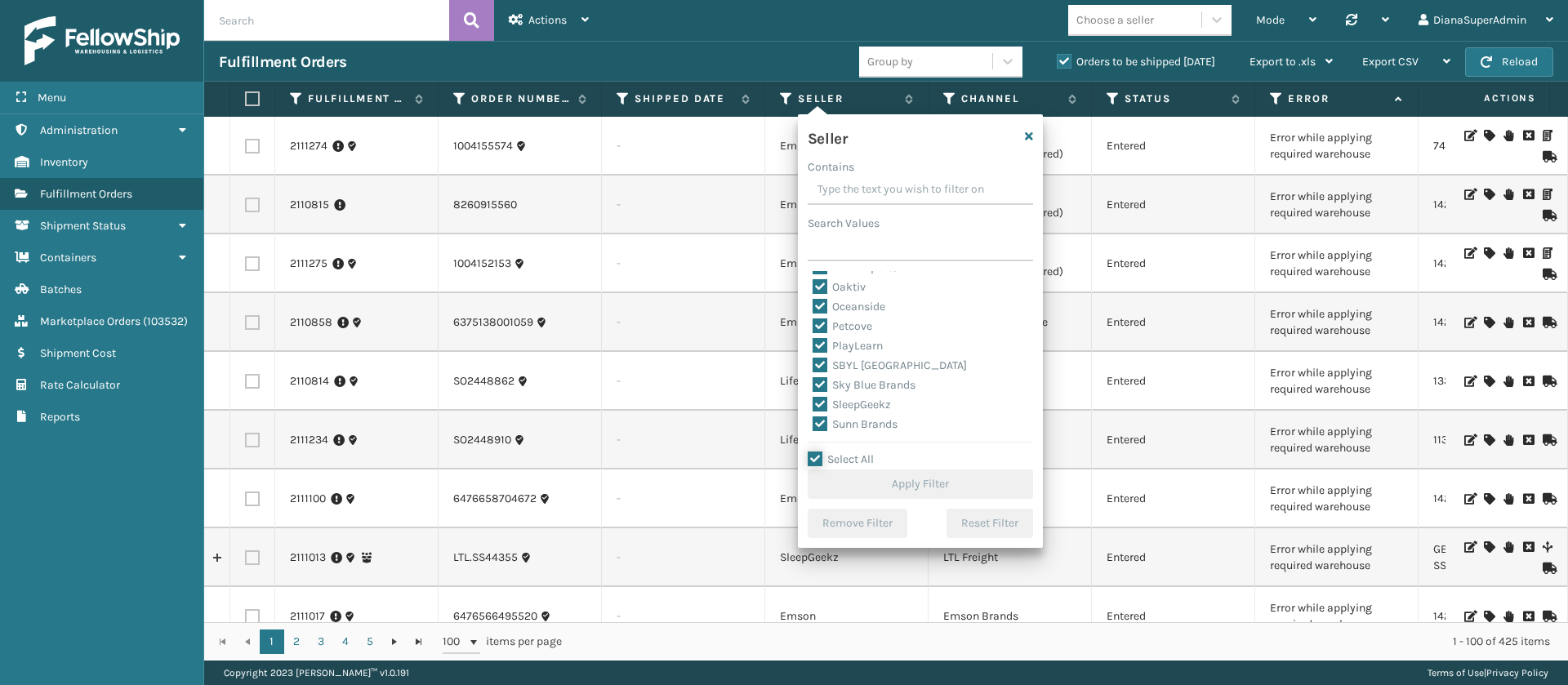
checkbox input "true"
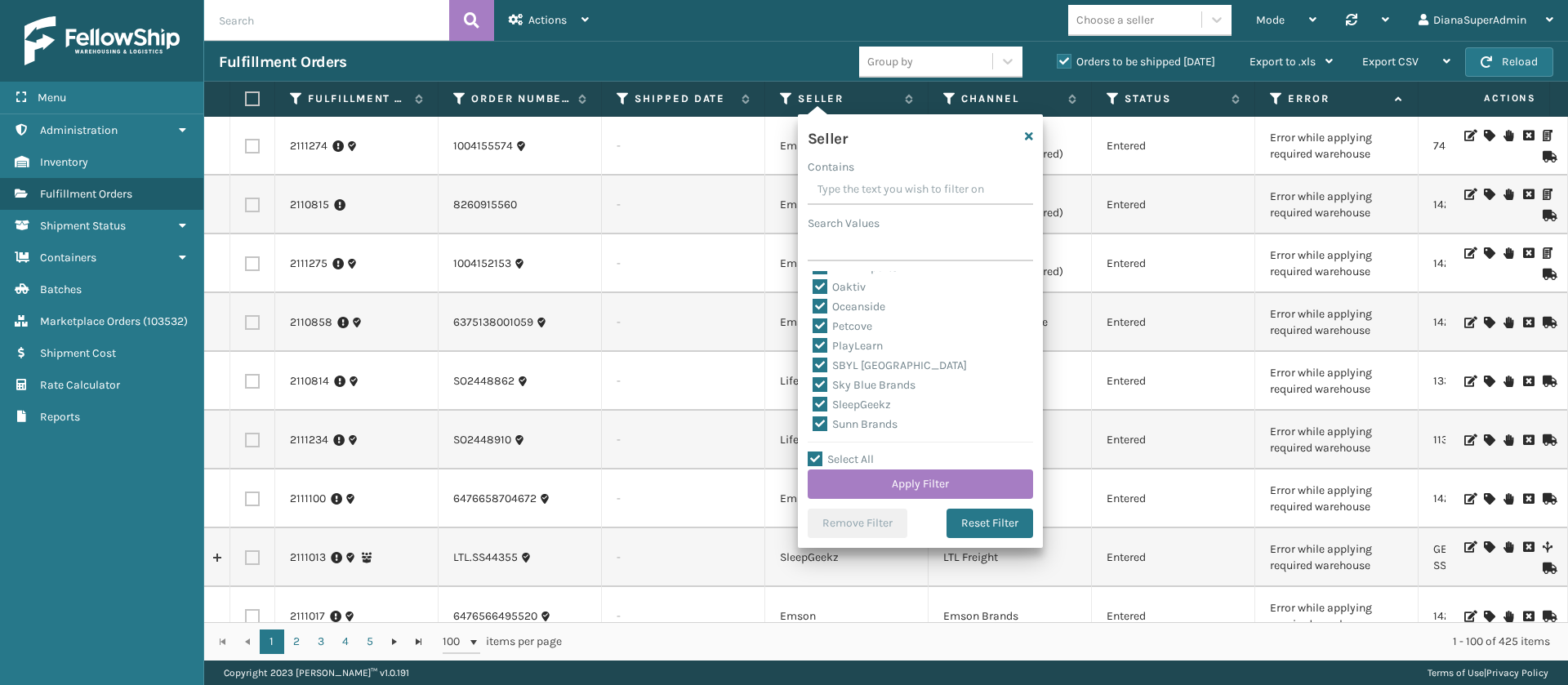
click at [824, 398] on label "SleepGeekz" at bounding box center [851, 404] width 78 height 14
click at [813, 398] on input "SleepGeekz" at bounding box center [813, 400] width 1 height 11
checkbox input "false"
click at [909, 482] on button "Apply Filter" at bounding box center [920, 484] width 226 height 30
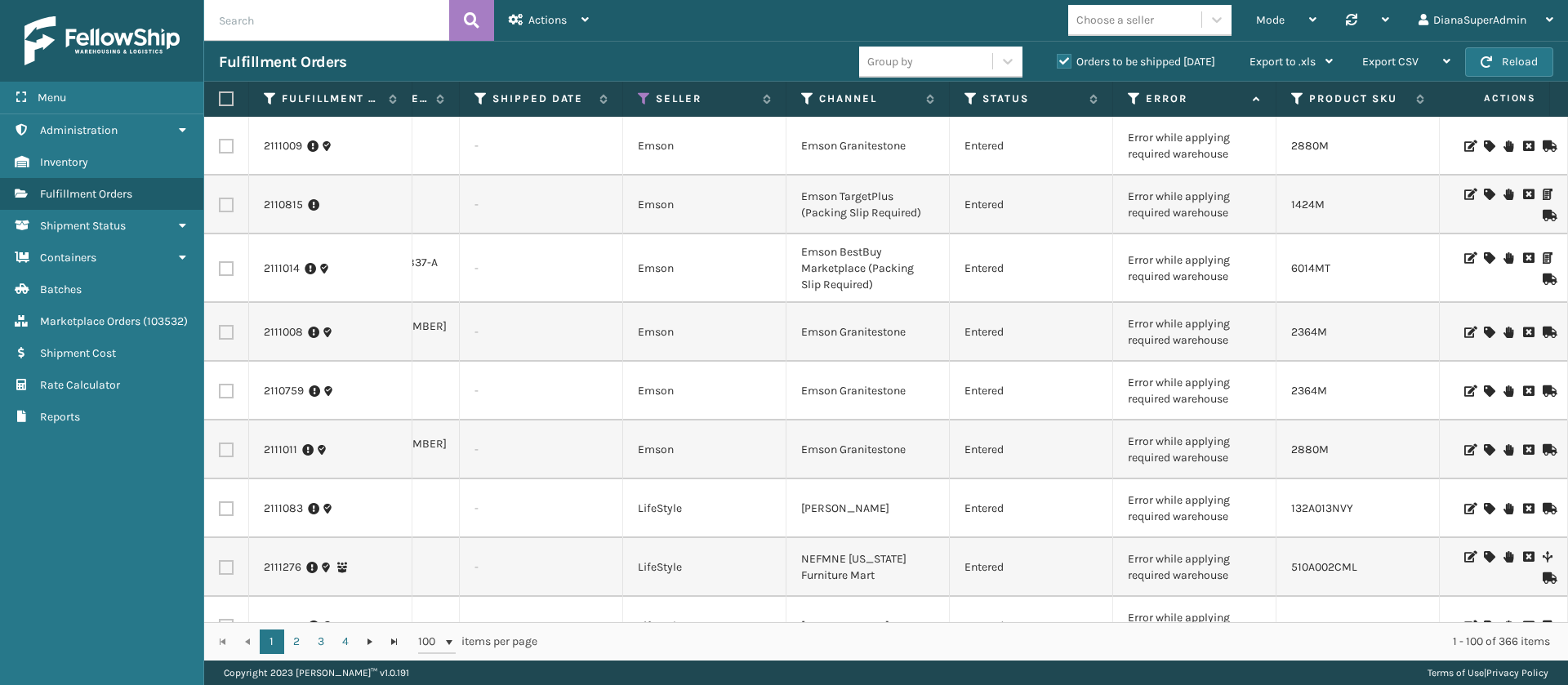
scroll to position [0, 0]
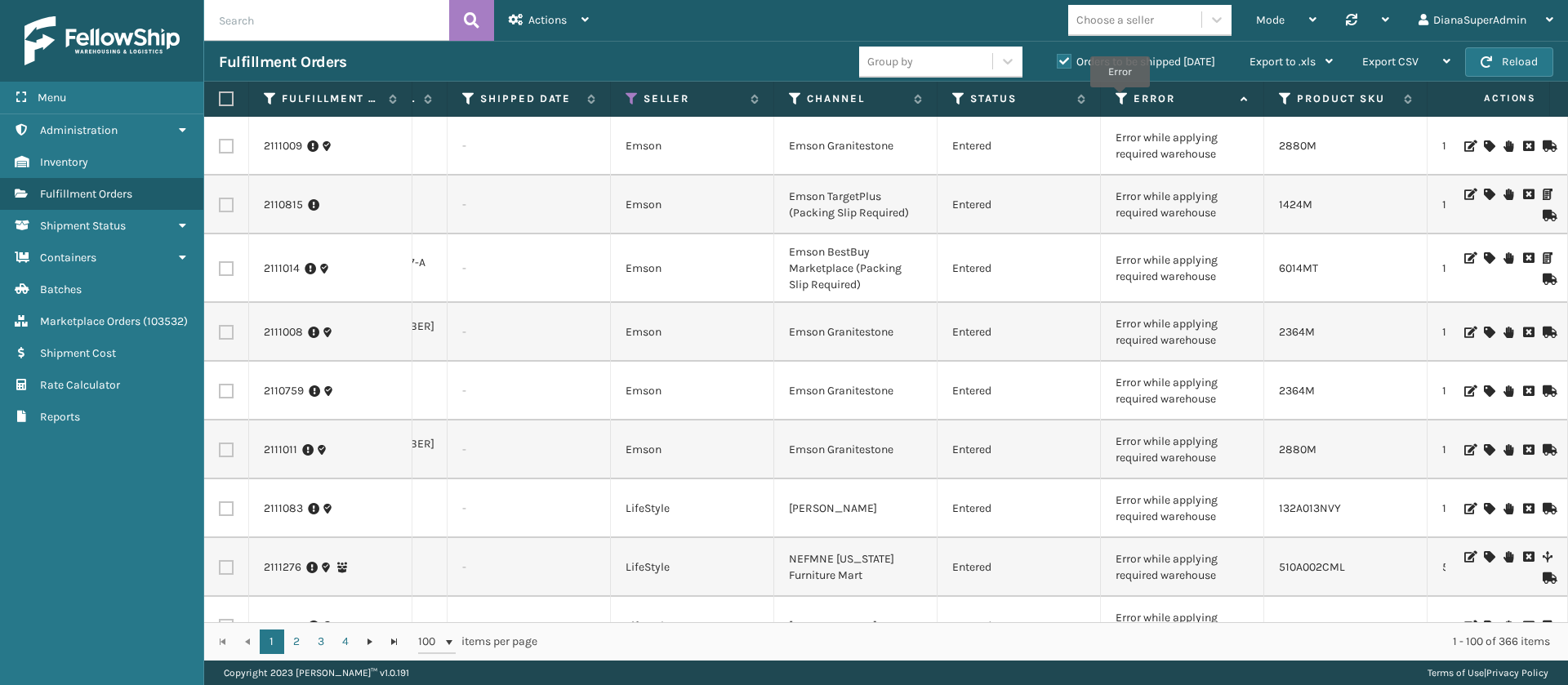
click at [1120, 99] on icon at bounding box center [1121, 98] width 13 height 15
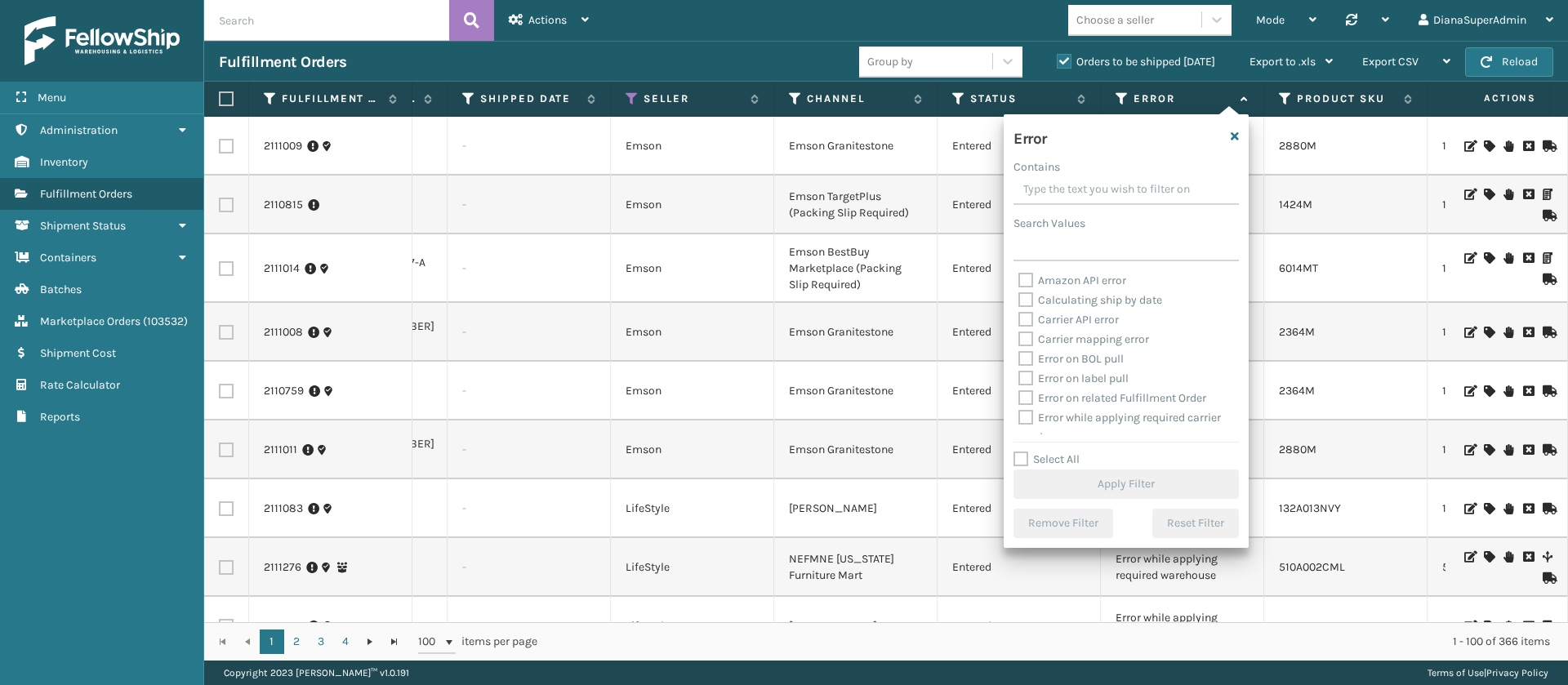
click at [1019, 448] on div "Error Contains Search Values Amazon API error Calculating ship by date Carrier …" at bounding box center [1126, 331] width 245 height 433
click at [1019, 457] on label "Select All" at bounding box center [1046, 460] width 66 height 14
click at [1019, 452] on input "Select All" at bounding box center [1135, 451] width 245 height 2
checkbox input "true"
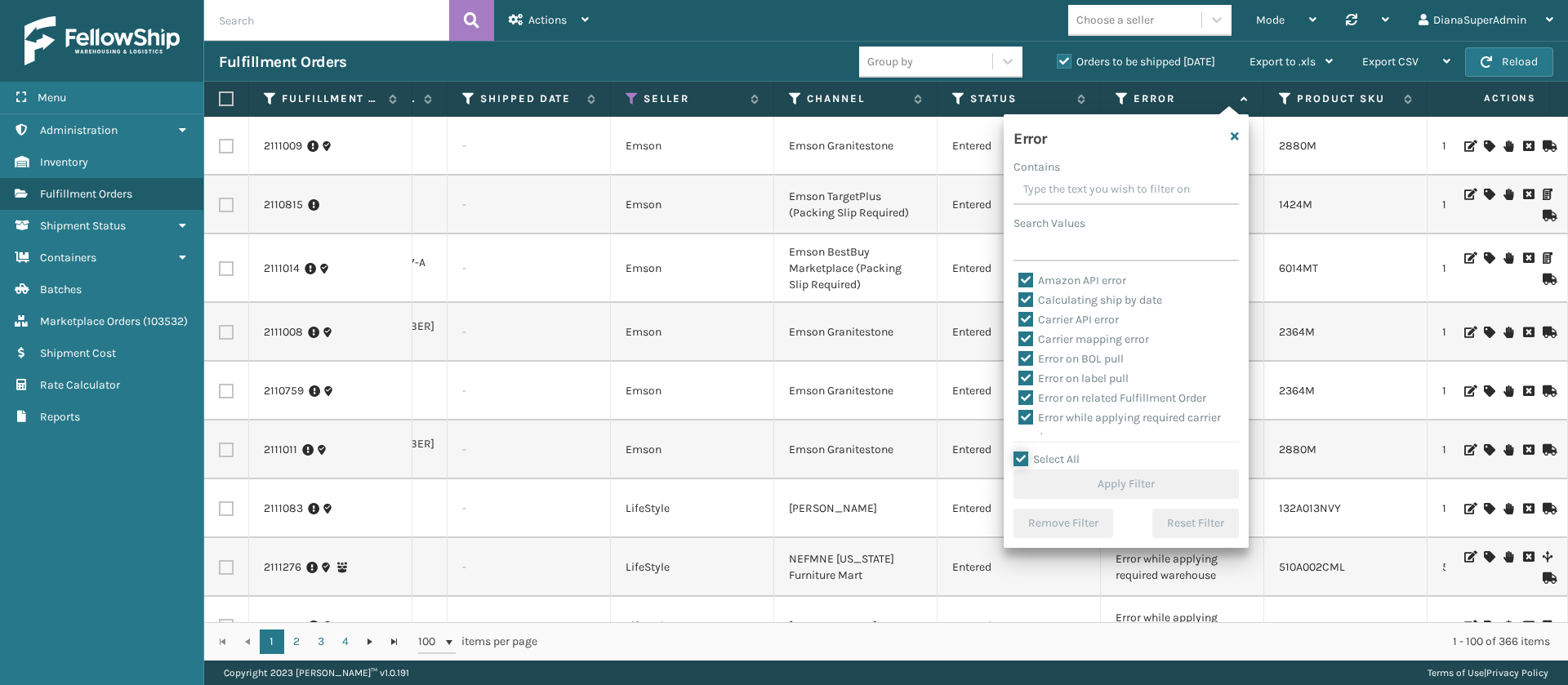
checkbox input "true"
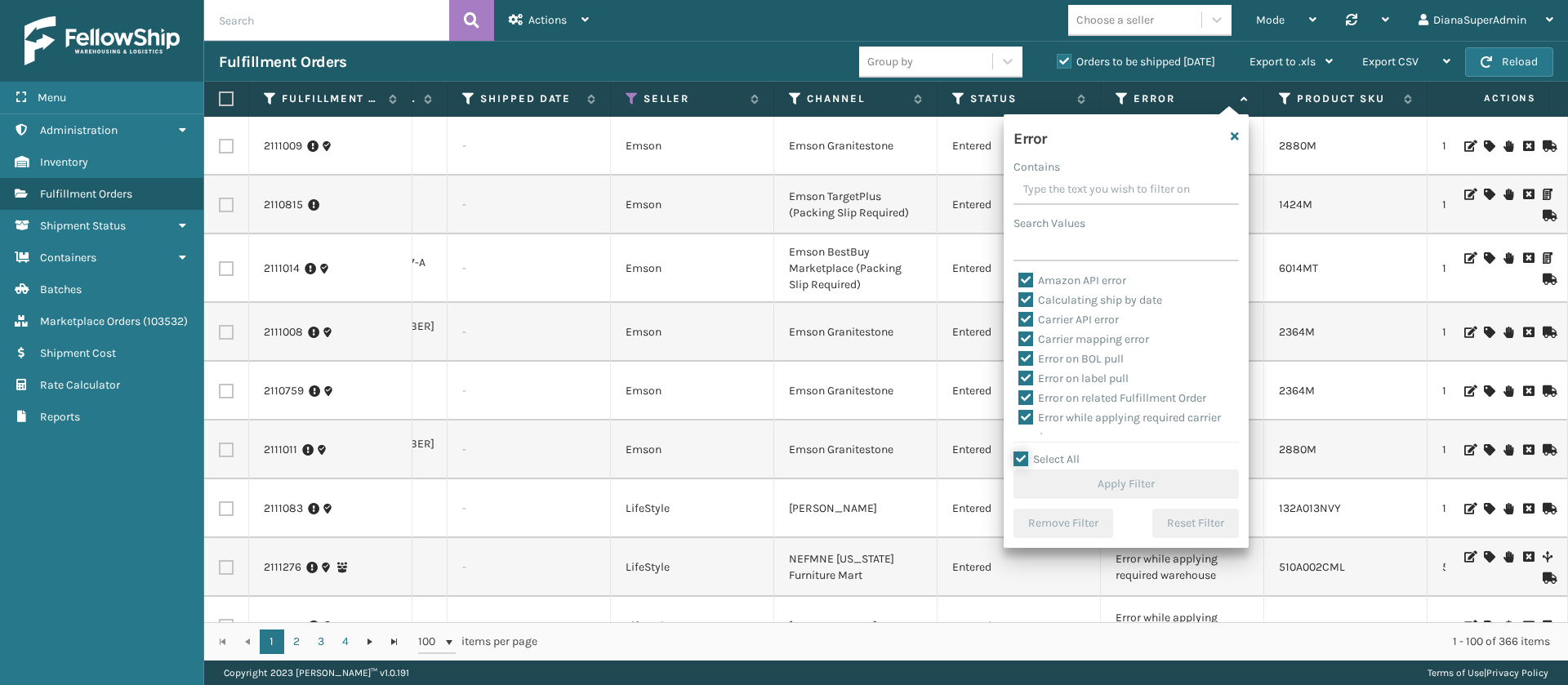
checkbox input "true"
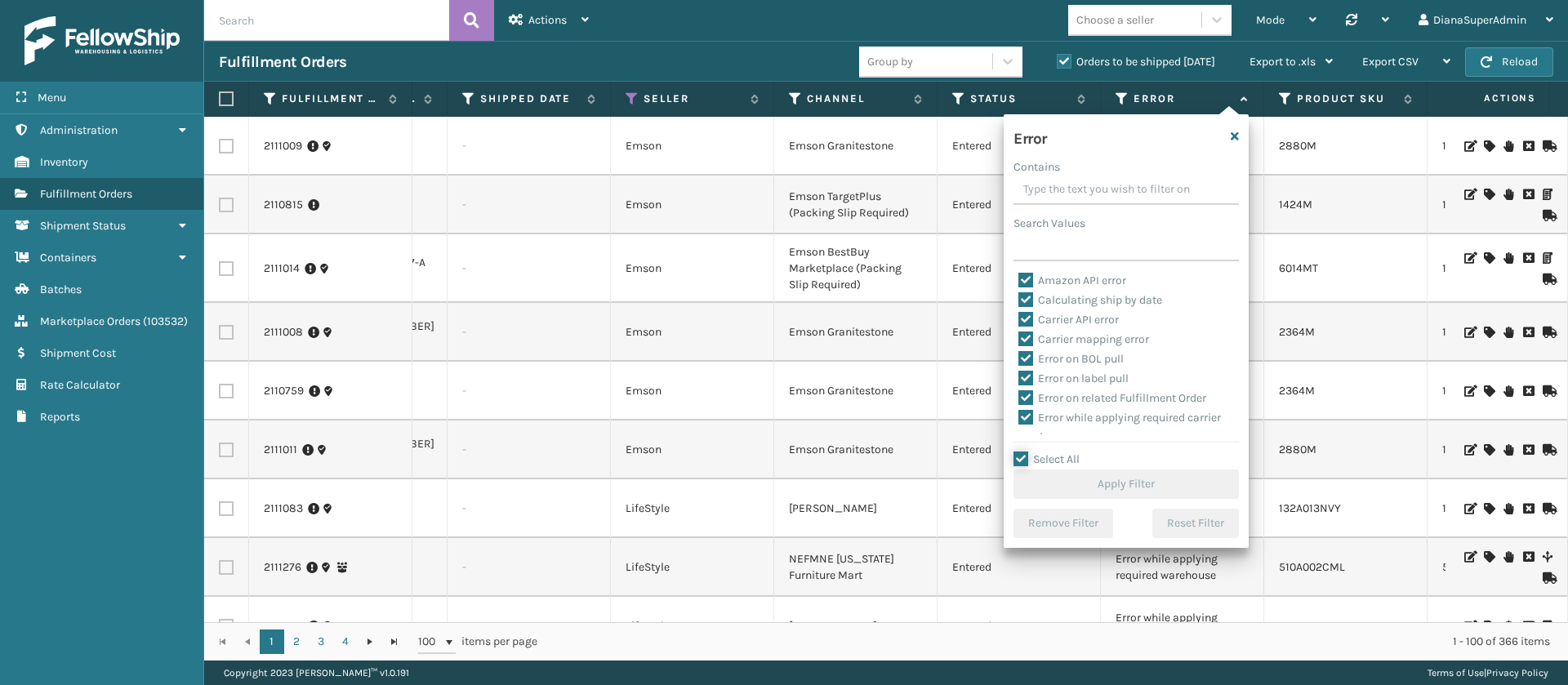
checkbox input "true"
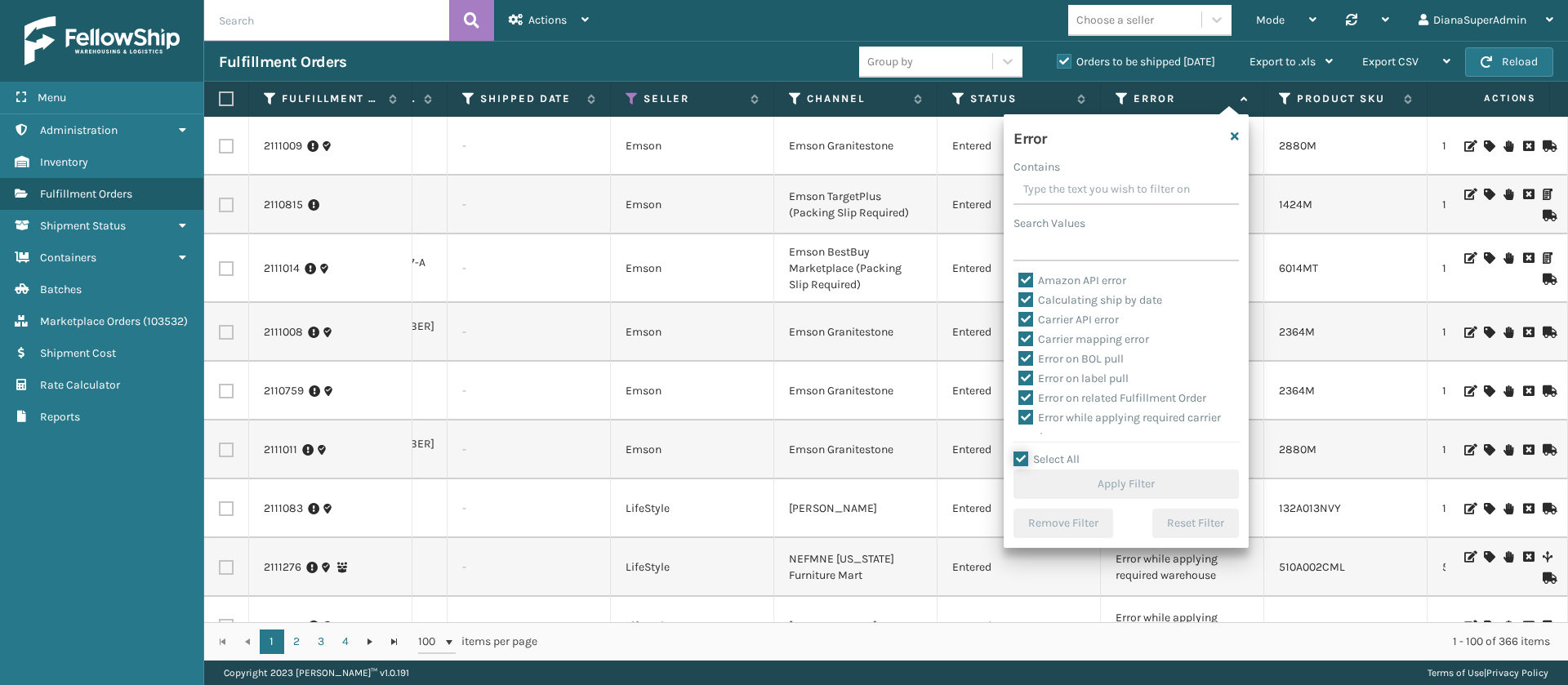
checkbox input "true"
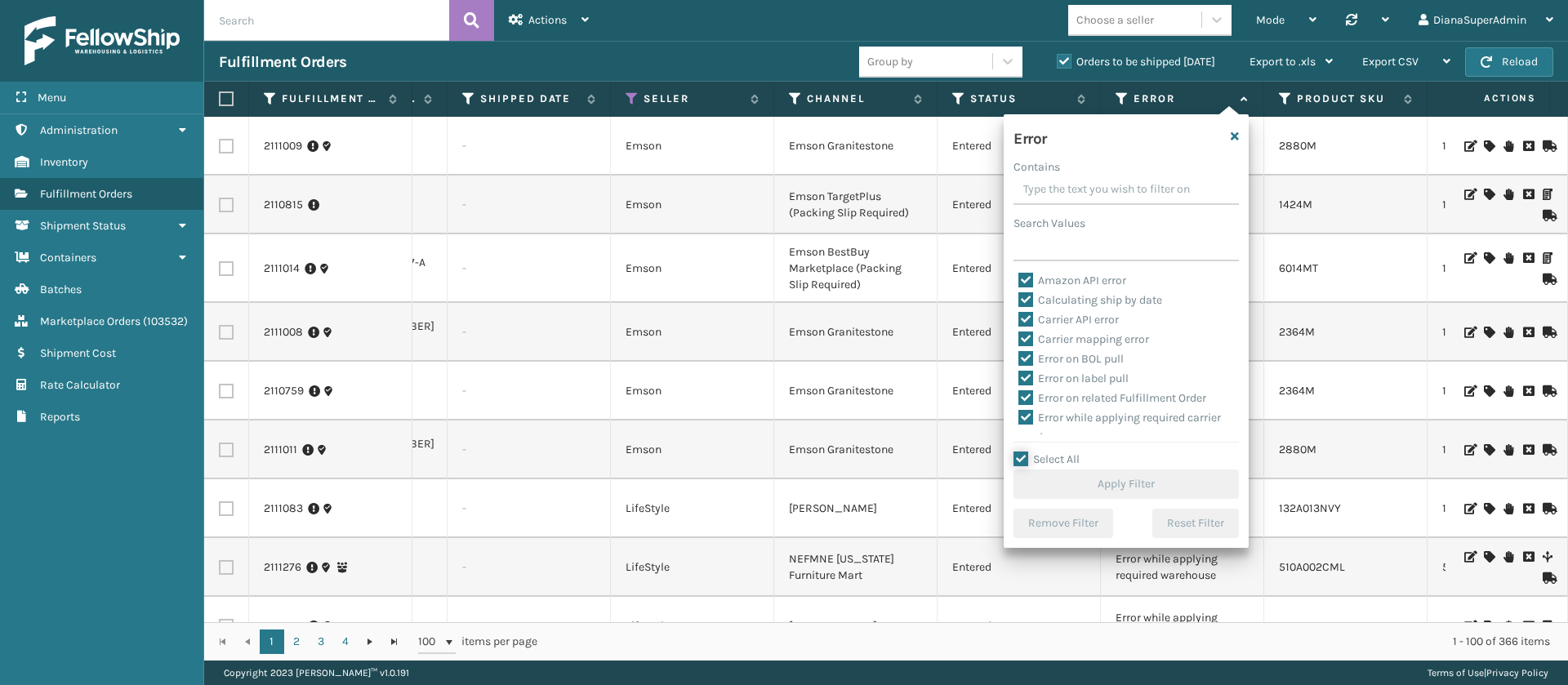
checkbox input "true"
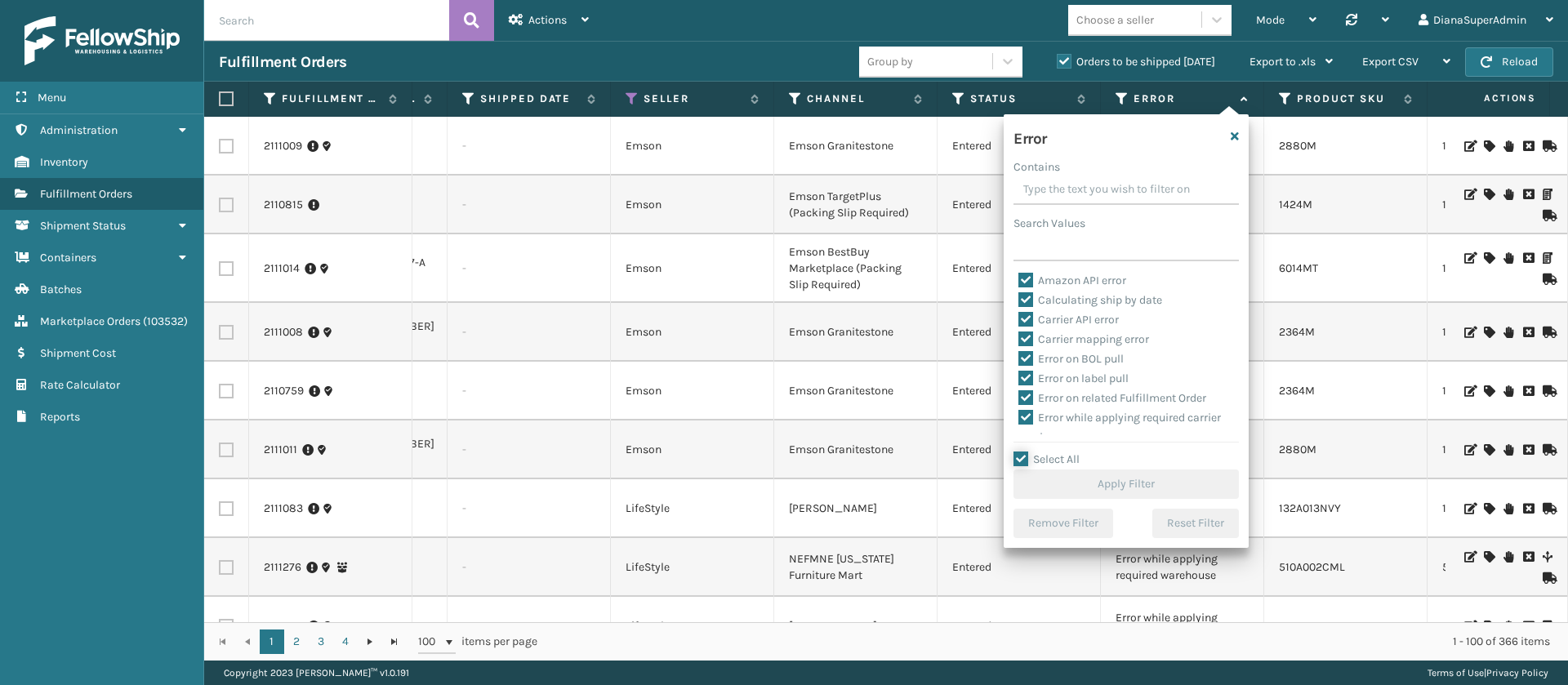
checkbox input "true"
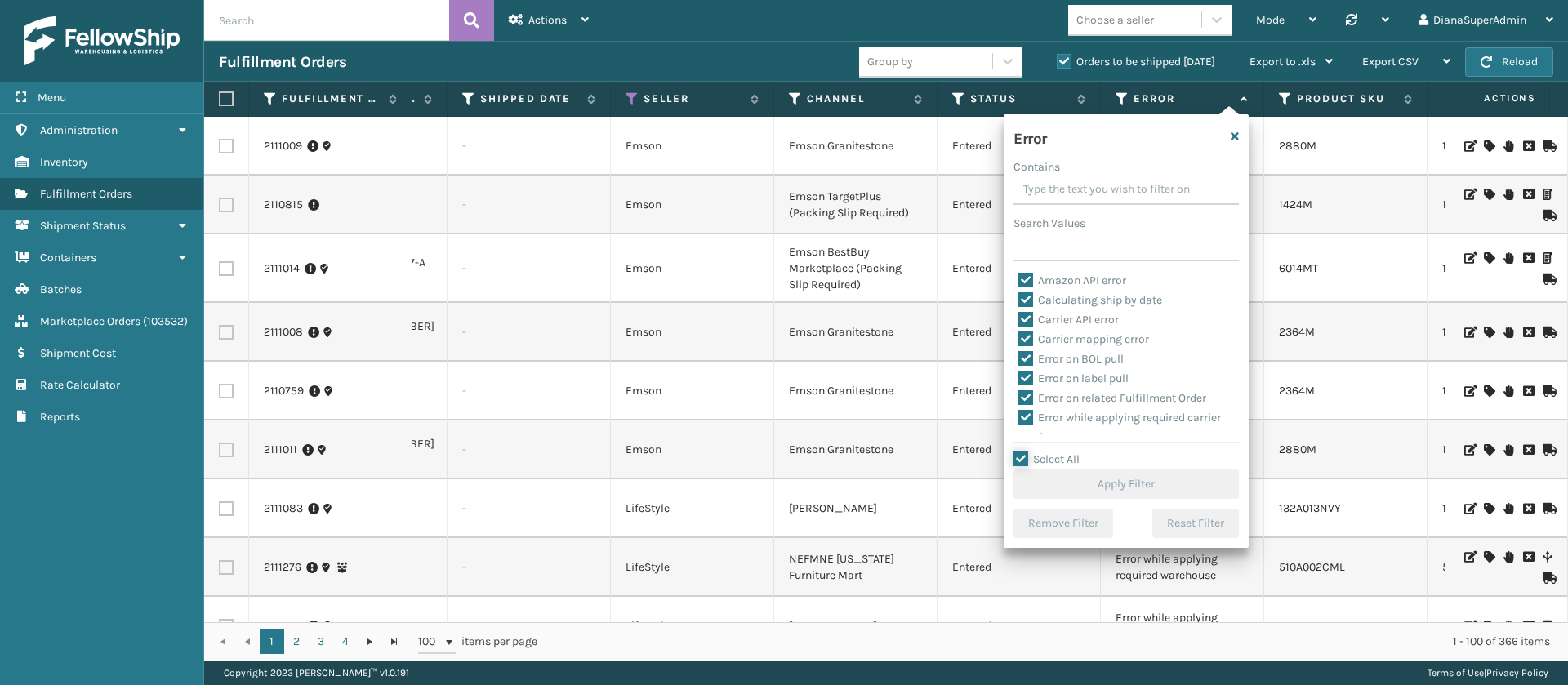
checkbox input "true"
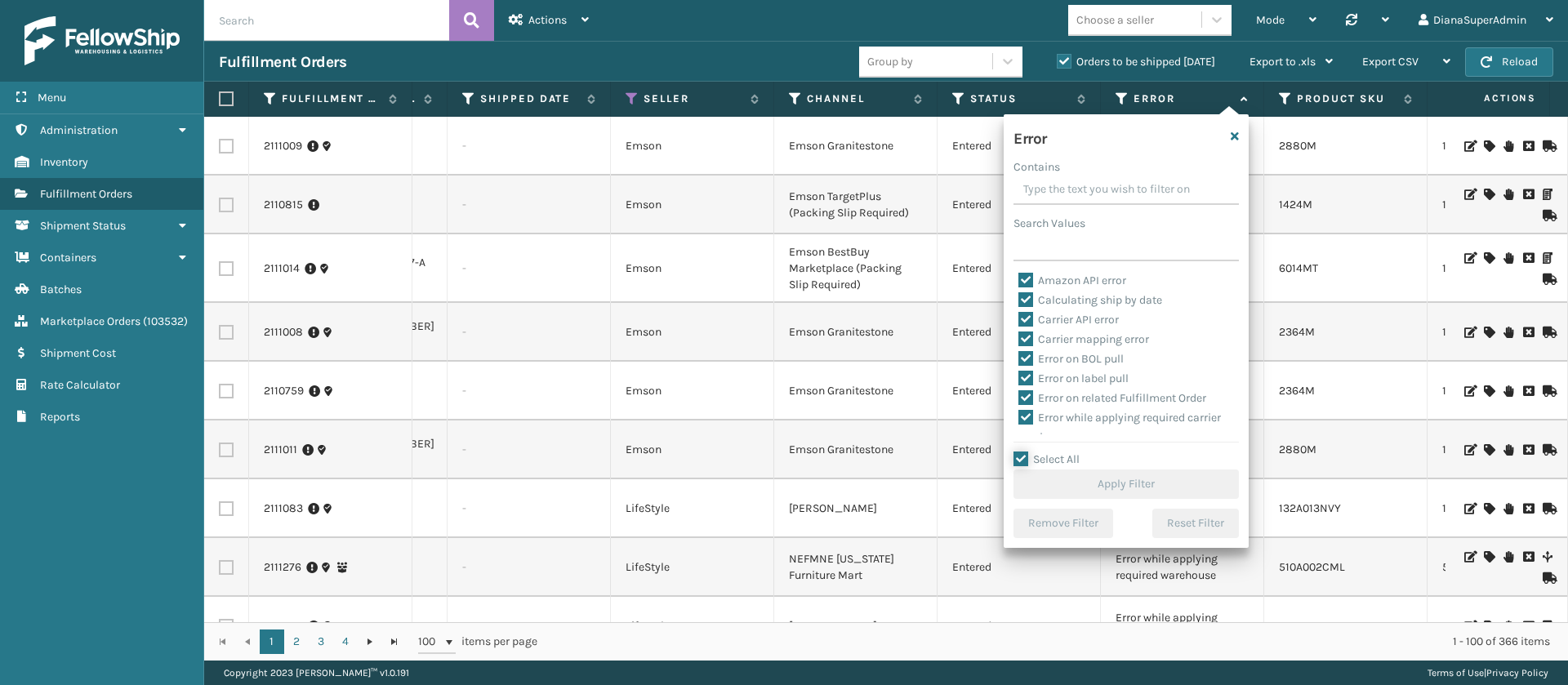
checkbox input "true"
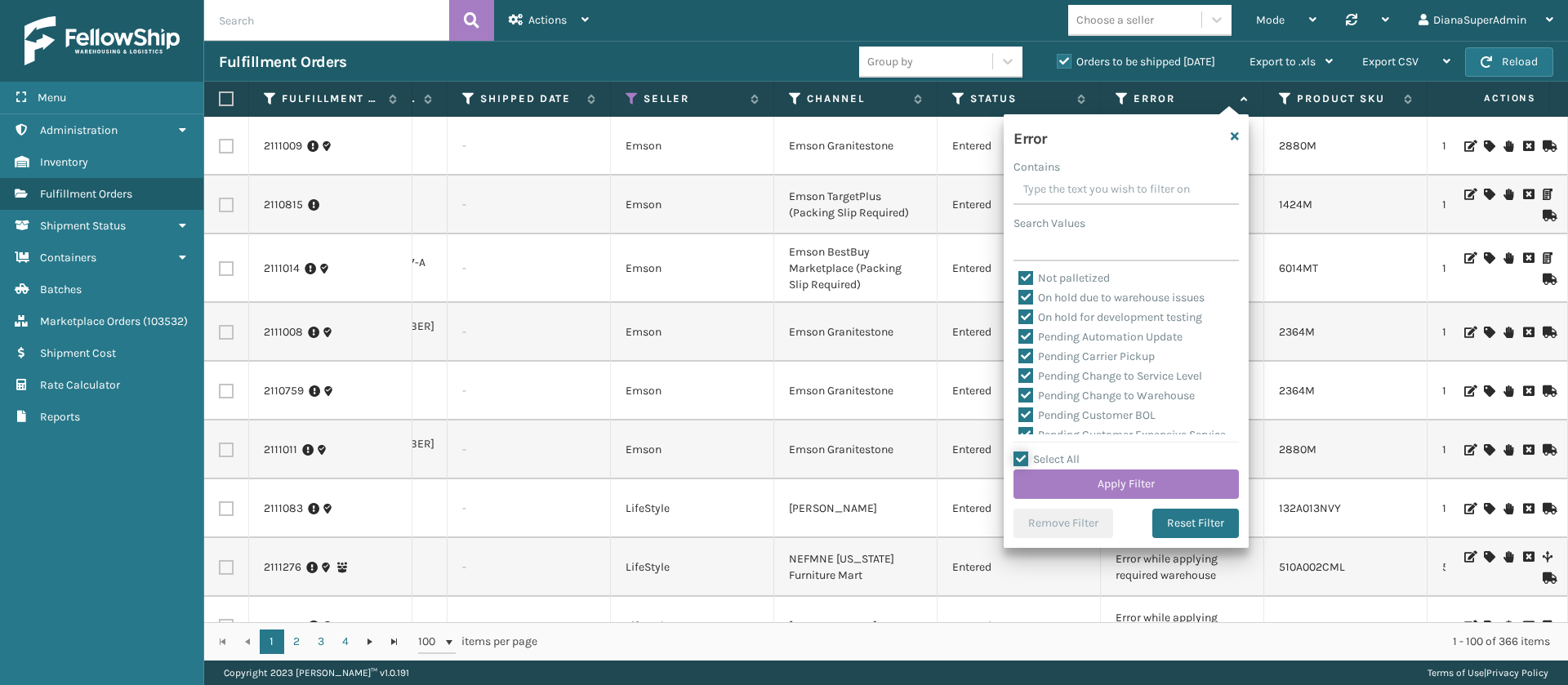
scroll to position [380, 0]
click at [1027, 325] on label "Pending Automation Update" at bounding box center [1099, 332] width 164 height 14
click at [1019, 325] on input "Pending Automation Update" at bounding box center [1018, 328] width 1 height 11
checkbox input "false"
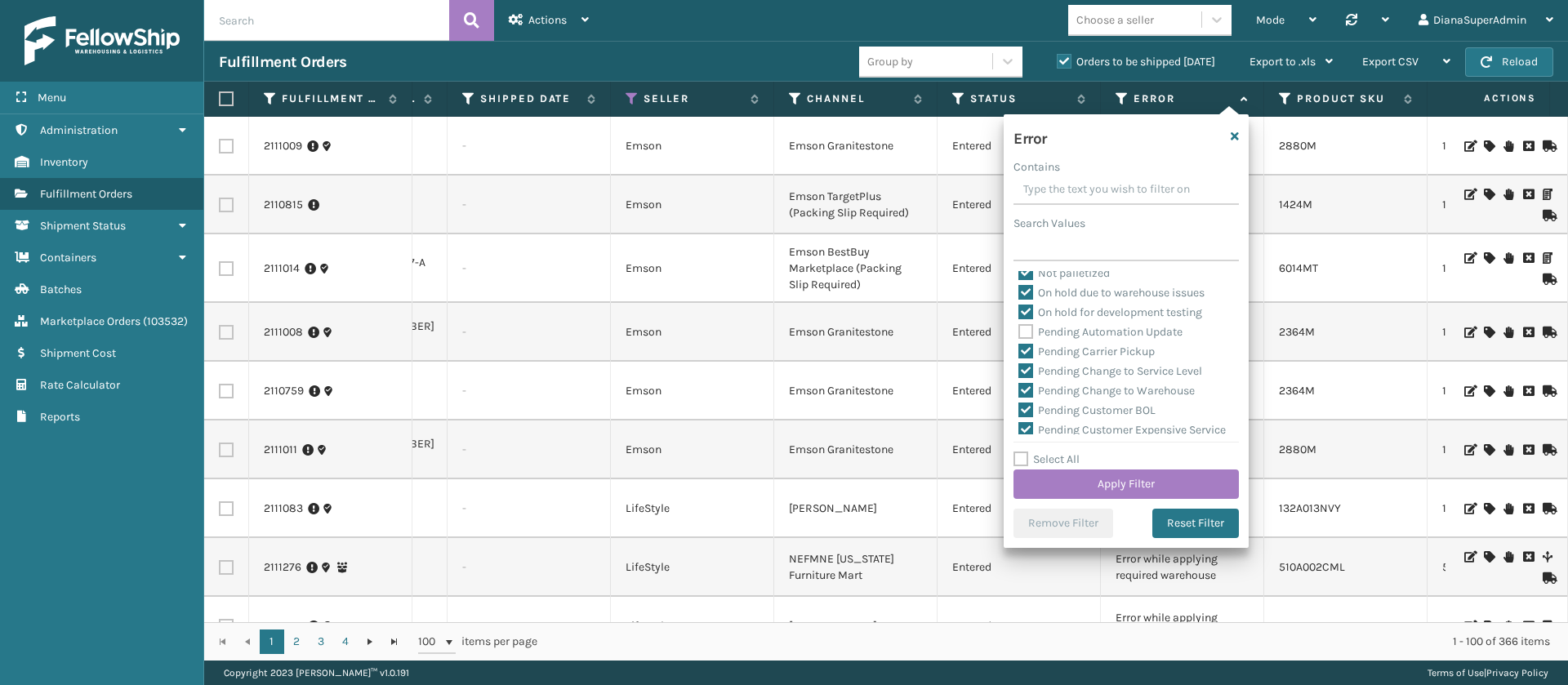
click at [1027, 346] on label "Pending Carrier Pickup" at bounding box center [1085, 352] width 136 height 14
click at [1019, 346] on input "Pending Carrier Pickup" at bounding box center [1018, 347] width 1 height 11
checkbox input "false"
click at [1027, 364] on label "Pending Change to Service Level" at bounding box center [1109, 371] width 183 height 14
click at [1019, 363] on input "Pending Change to Service Level" at bounding box center [1018, 367] width 1 height 11
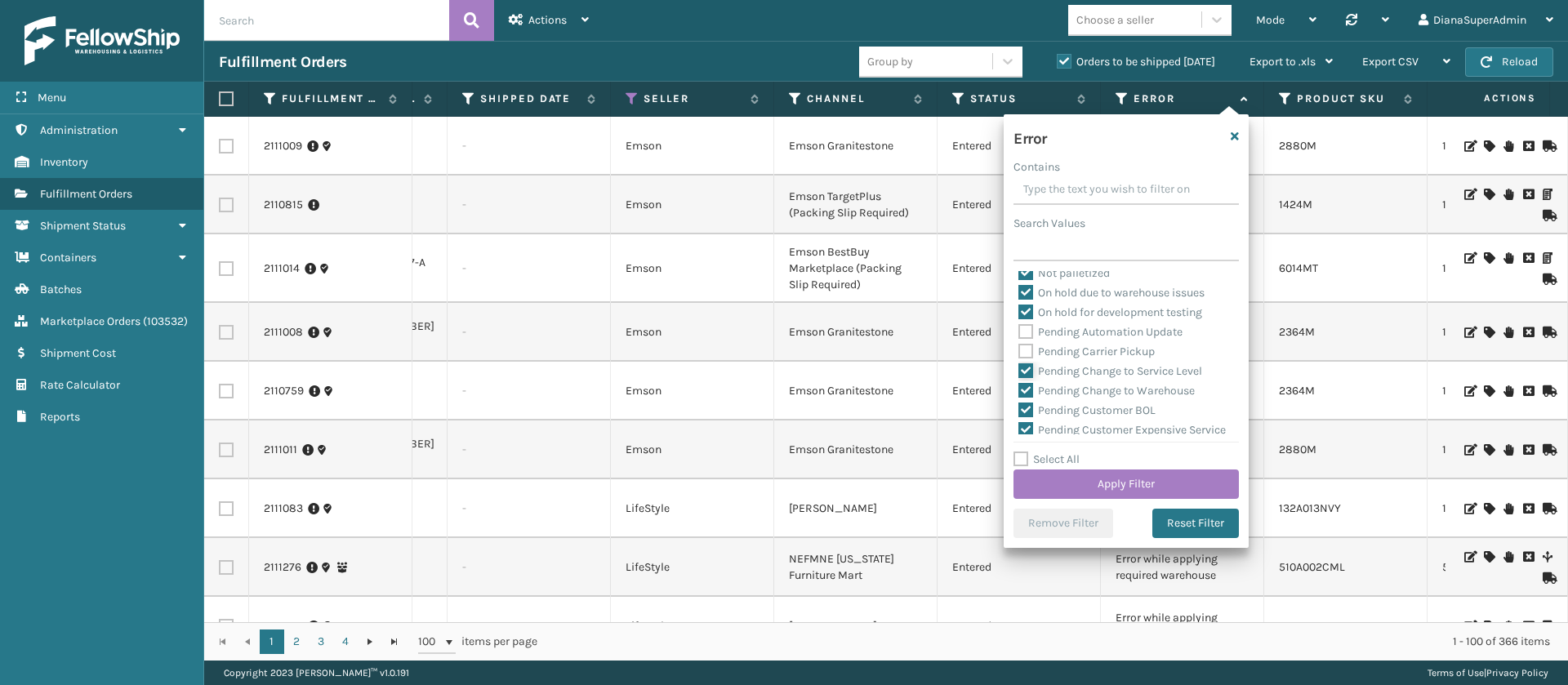
checkbox input "false"
click at [1027, 389] on label "Pending Change to Warehouse" at bounding box center [1106, 390] width 176 height 14
click at [1019, 389] on input "Pending Change to Warehouse" at bounding box center [1018, 387] width 1 height 11
checkbox input "false"
click at [1027, 407] on label "Pending Customer BOL" at bounding box center [1086, 410] width 137 height 14
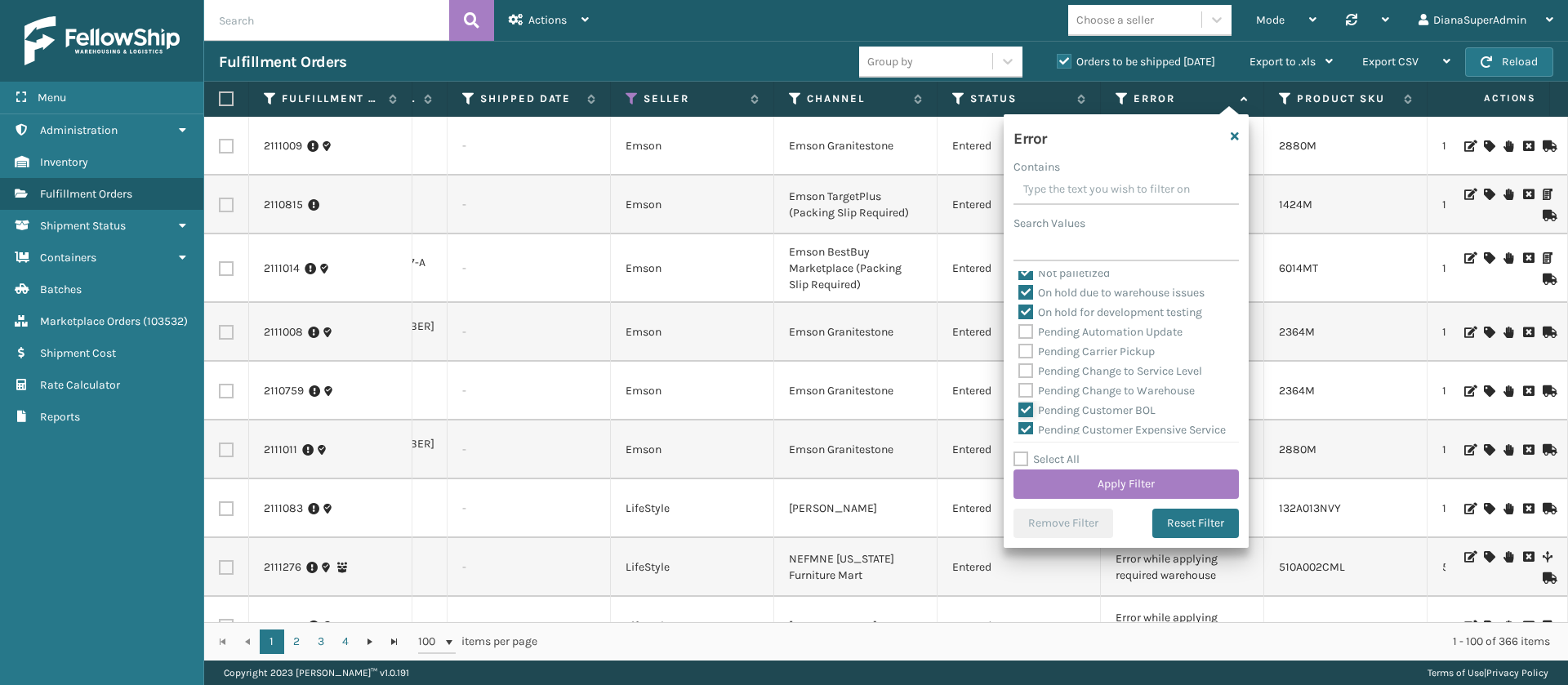
click at [1019, 407] on input "Pending Customer BOL" at bounding box center [1018, 406] width 1 height 11
checkbox input "false"
click at [1023, 293] on label "Pending Customer Expensive Service" at bounding box center [1121, 295] width 207 height 14
click at [1019, 293] on input "Pending Customer Expensive Service" at bounding box center [1018, 291] width 1 height 11
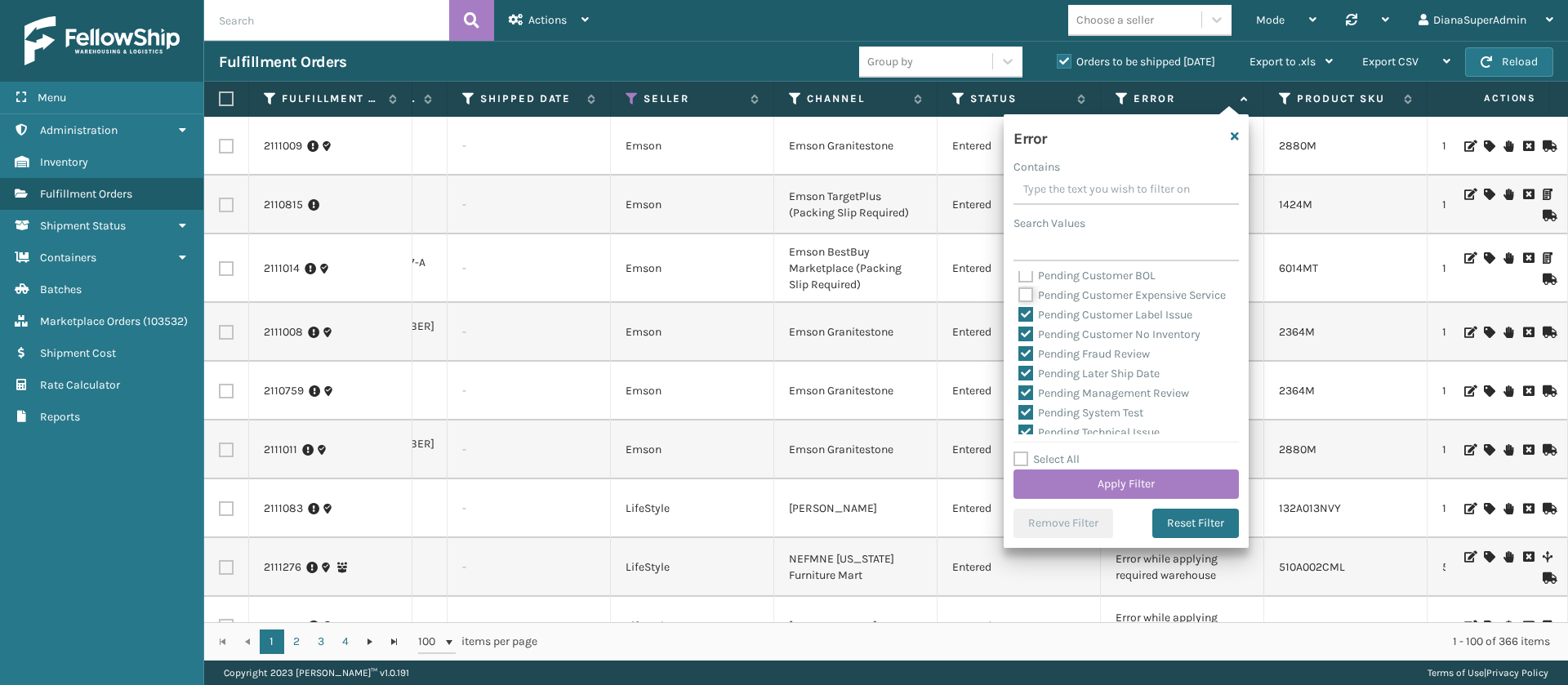
checkbox input "false"
drag, startPoint x: 1024, startPoint y: 325, endPoint x: 1029, endPoint y: 348, distance: 23.5
click at [1029, 348] on div "Amazon API error Calculating ship by date Carrier API error Carrier mapping err…" at bounding box center [1126, 353] width 226 height 163
click at [1029, 341] on label "Pending Customer No Inventory" at bounding box center [1109, 334] width 183 height 14
click at [1019, 335] on input "Pending Customer No Inventory" at bounding box center [1018, 330] width 1 height 11
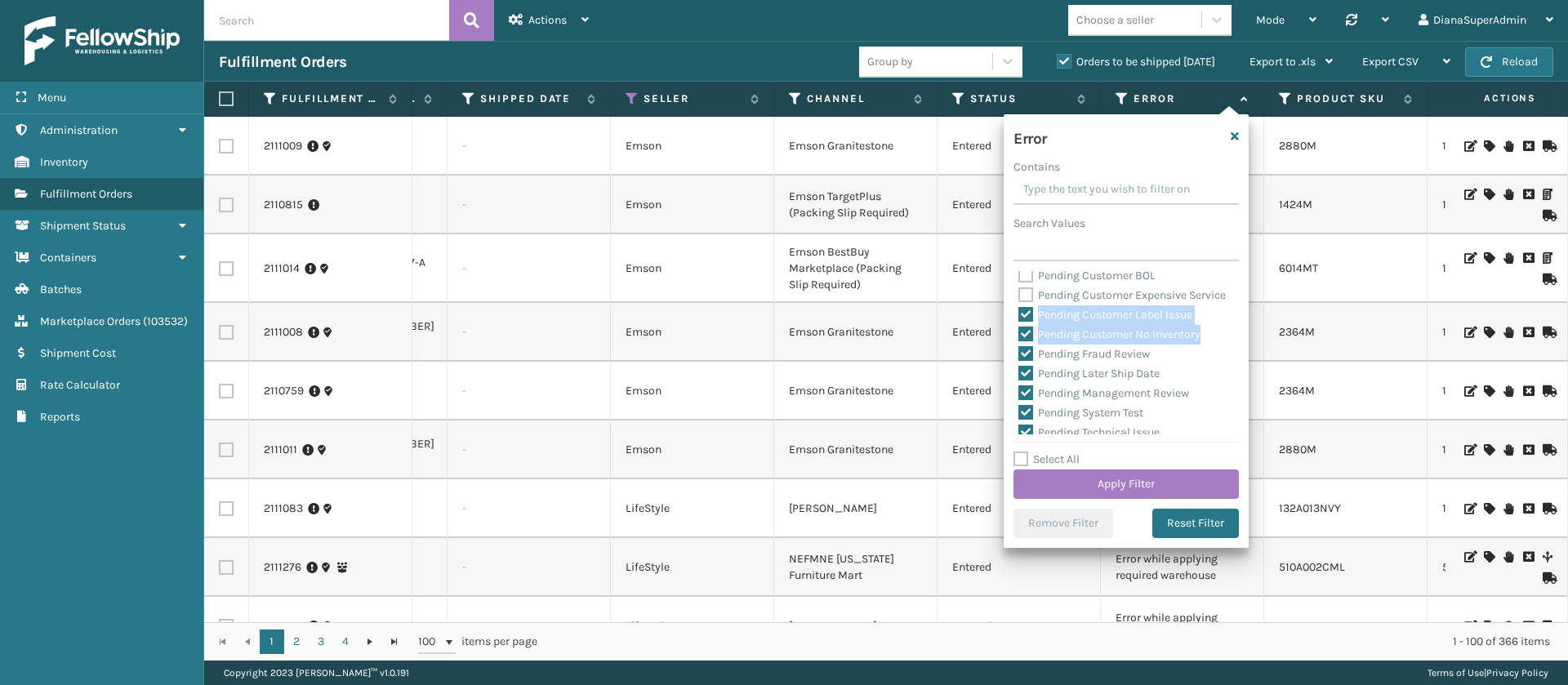
checkbox input "false"
click at [1029, 322] on label "Pending Customer Label Issue" at bounding box center [1105, 315] width 174 height 14
click at [1019, 316] on input "Pending Customer Label Issue" at bounding box center [1018, 310] width 1 height 11
checkbox input "false"
click at [1029, 360] on label "Pending Fraud Review" at bounding box center [1084, 353] width 132 height 14
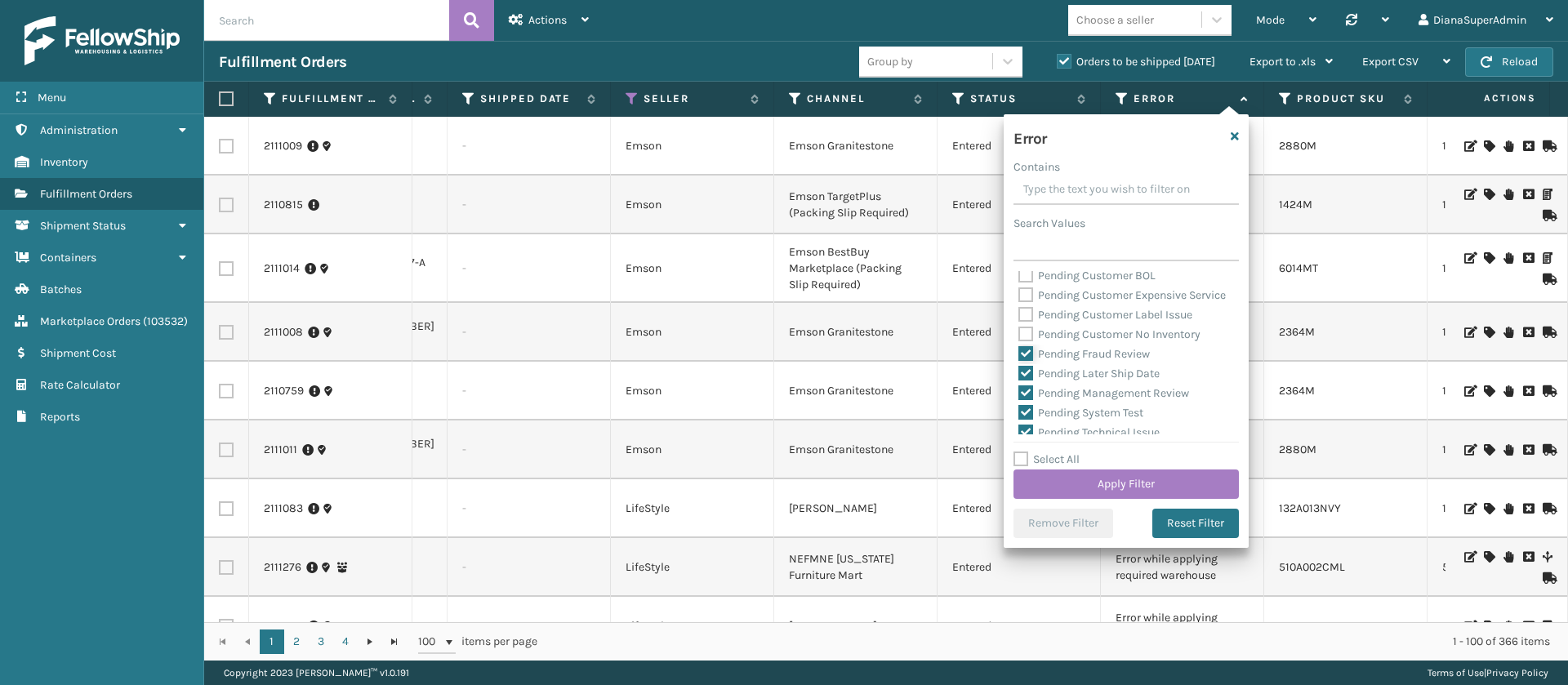
click at [1019, 355] on input "Pending Fraud Review" at bounding box center [1018, 350] width 1 height 11
checkbox input "false"
click at [1027, 302] on label "Pending Later Ship Date" at bounding box center [1088, 295] width 141 height 14
click at [1019, 296] on input "Pending Later Ship Date" at bounding box center [1018, 291] width 1 height 11
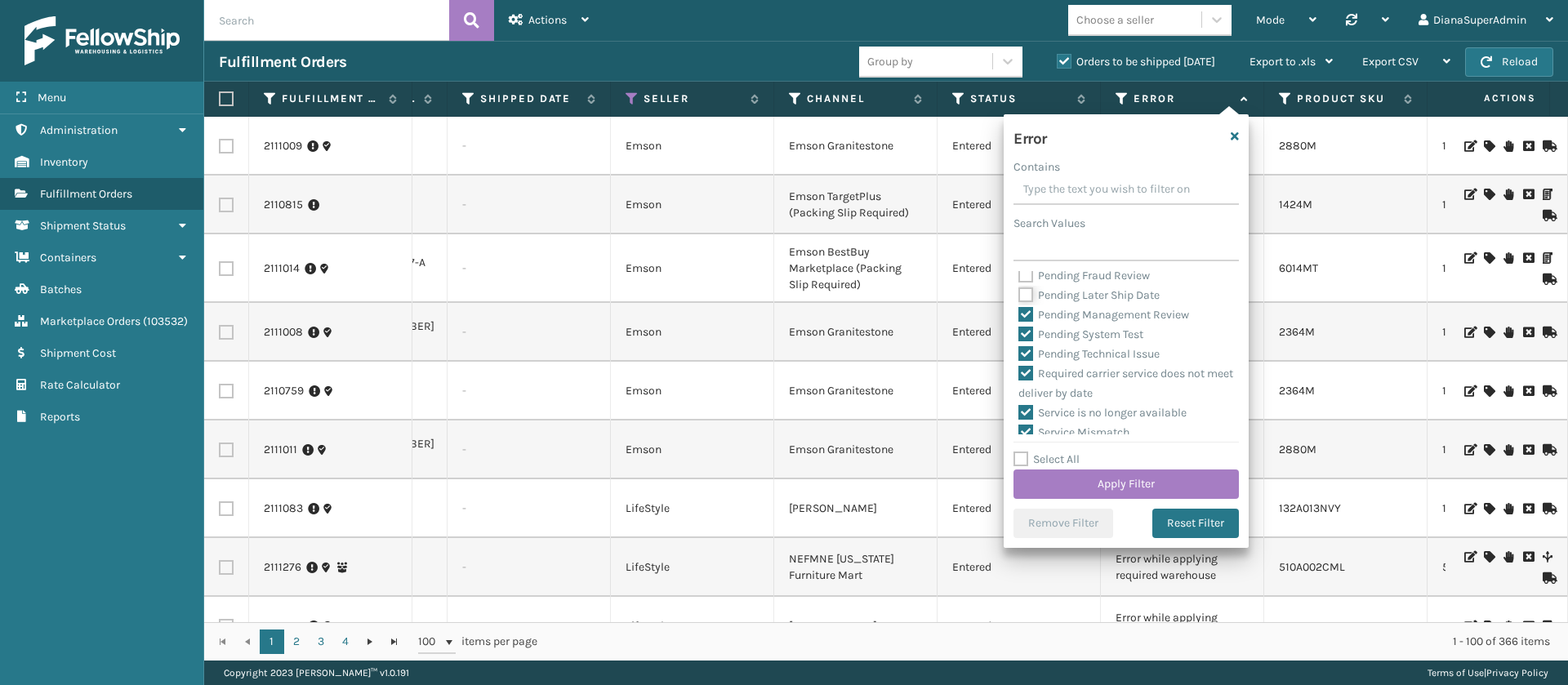
checkbox input "false"
click at [1027, 322] on label "Pending Management Review" at bounding box center [1103, 315] width 170 height 14
click at [1019, 316] on input "Pending Management Review" at bounding box center [1018, 310] width 1 height 11
checkbox input "false"
click at [1027, 341] on label "Pending System Test" at bounding box center [1080, 334] width 125 height 14
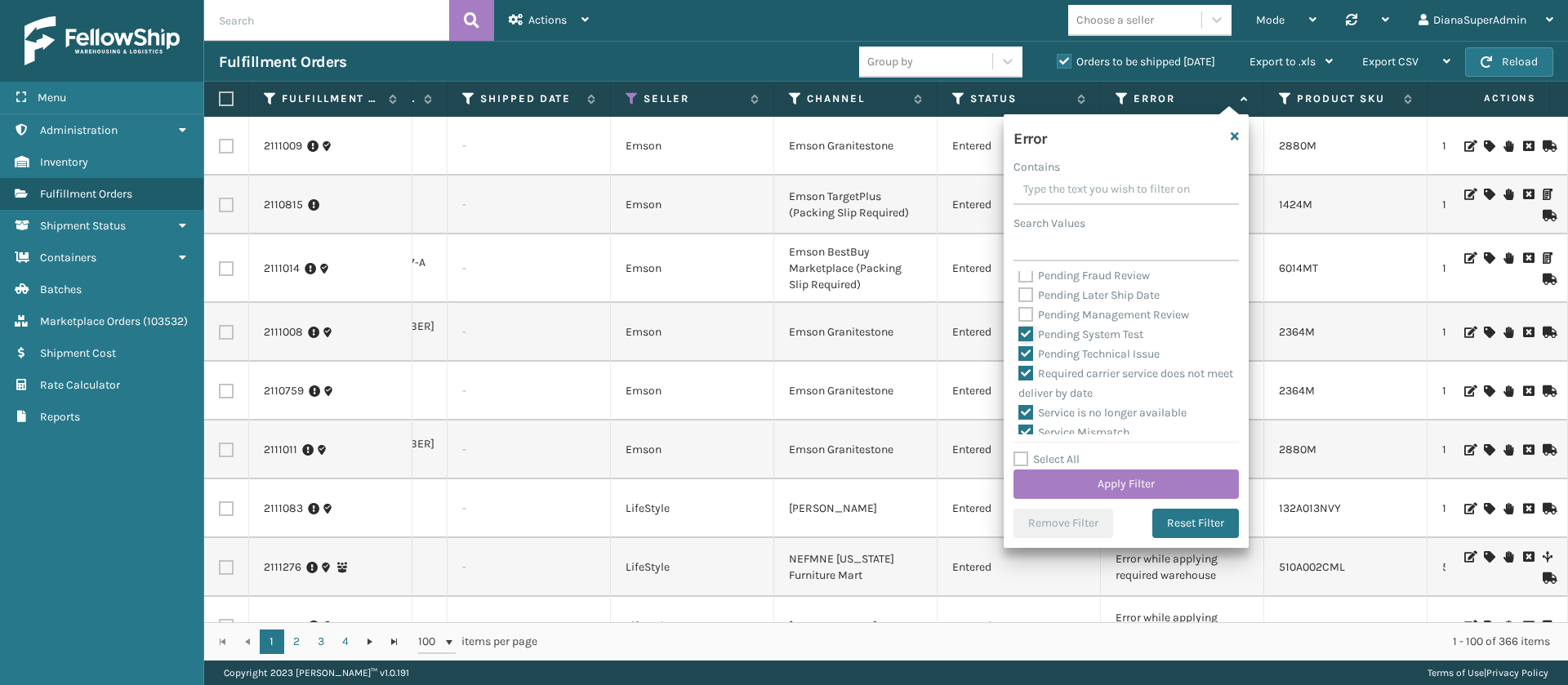
click at [1019, 335] on input "Pending System Test" at bounding box center [1018, 330] width 1 height 11
checkbox input "false"
click at [1026, 360] on label "Pending Technical Issue" at bounding box center [1088, 353] width 141 height 14
click at [1019, 355] on input "Pending Technical Issue" at bounding box center [1018, 350] width 1 height 11
checkbox input "false"
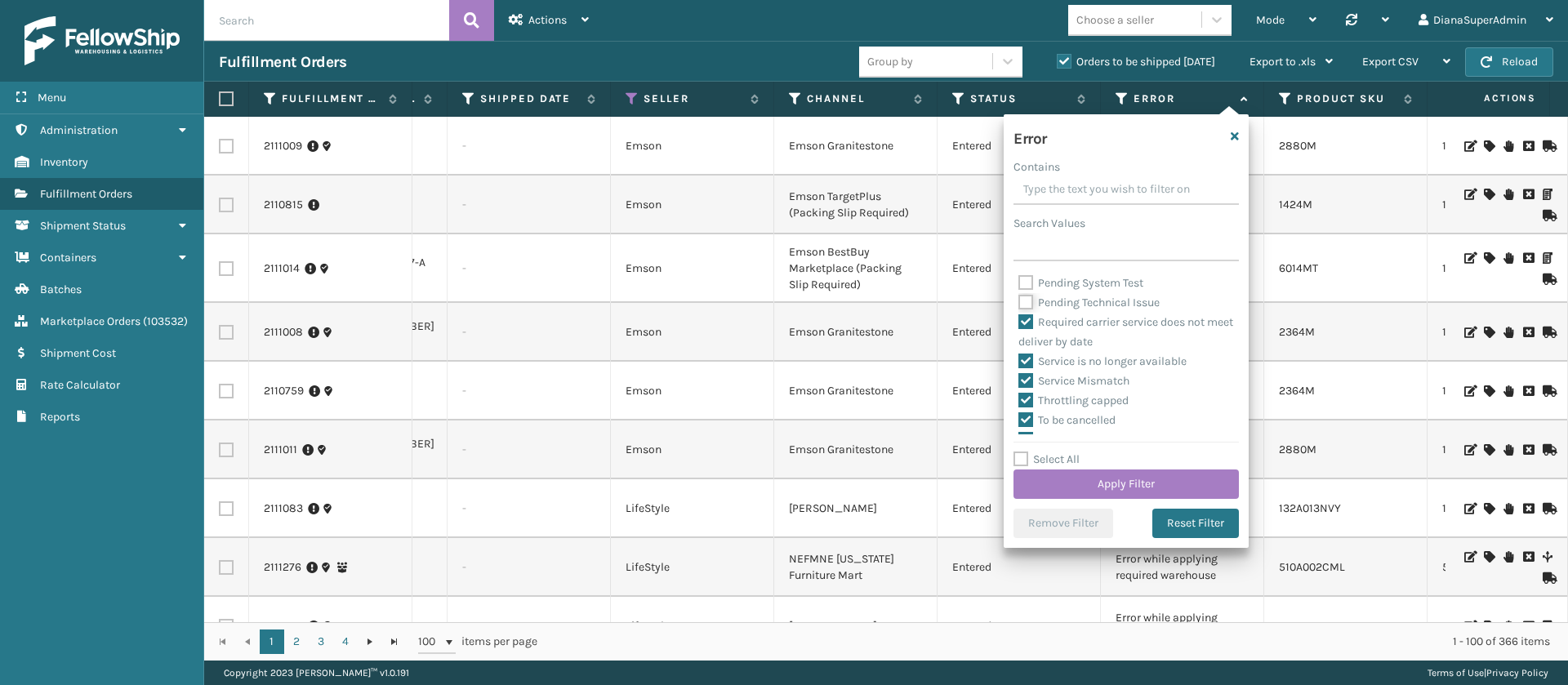
scroll to position [646, 0]
click at [1137, 475] on button "Apply Filter" at bounding box center [1126, 484] width 226 height 30
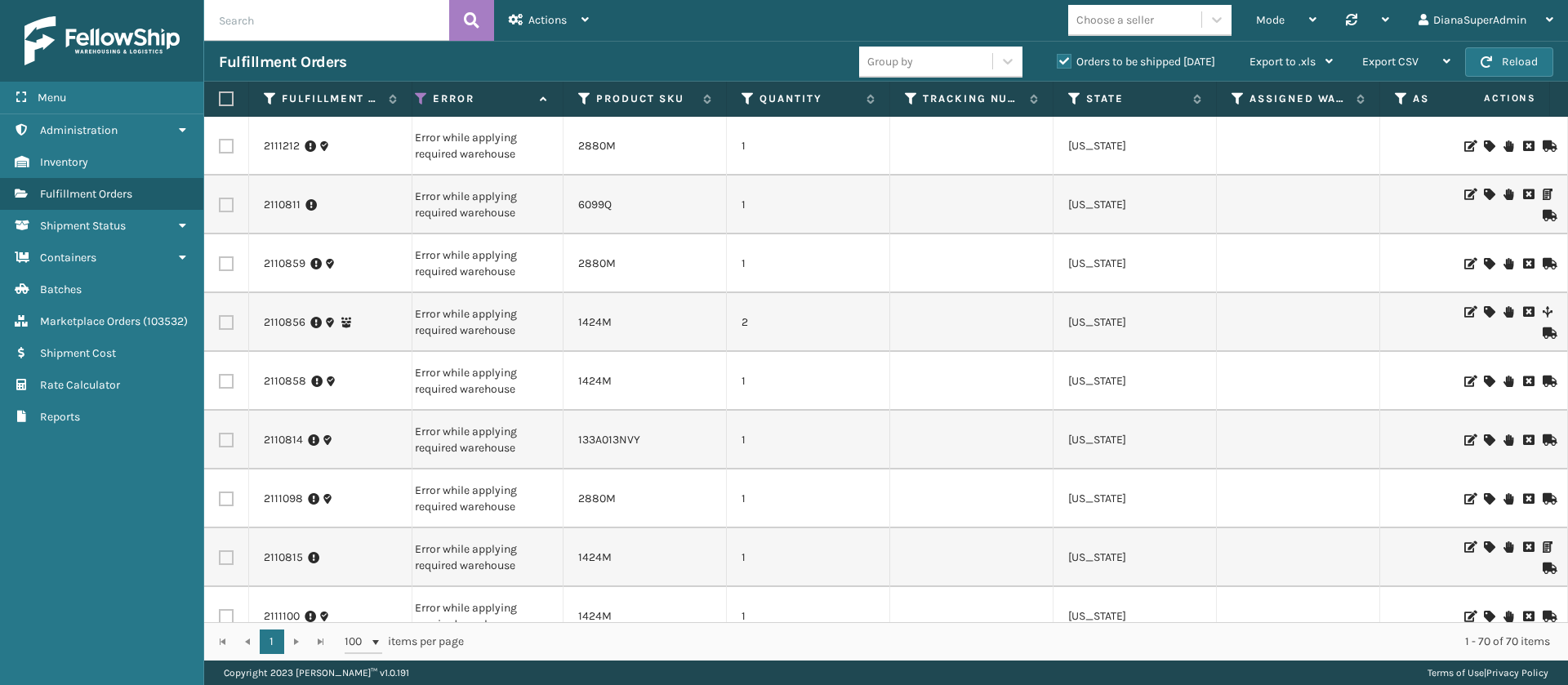
scroll to position [0, 912]
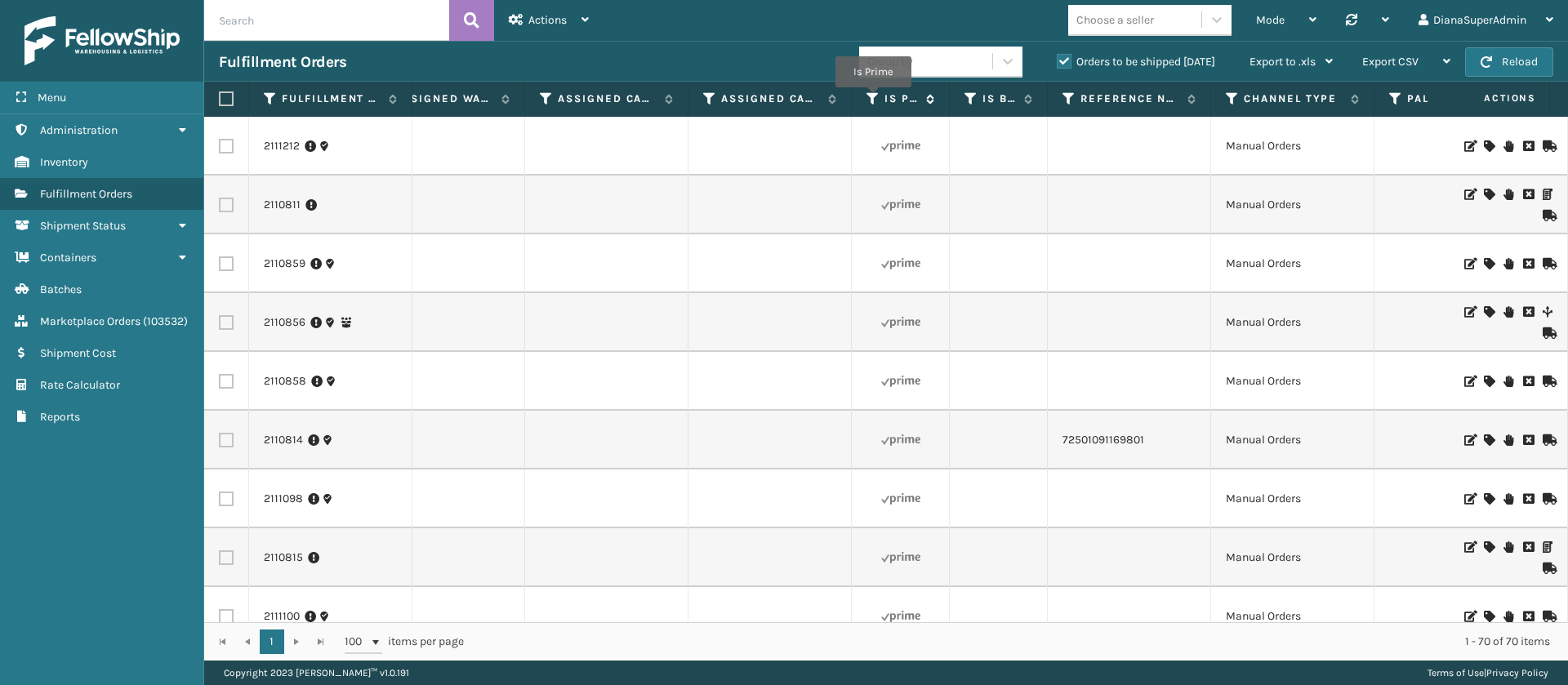
click at [873, 99] on icon at bounding box center [872, 98] width 13 height 15
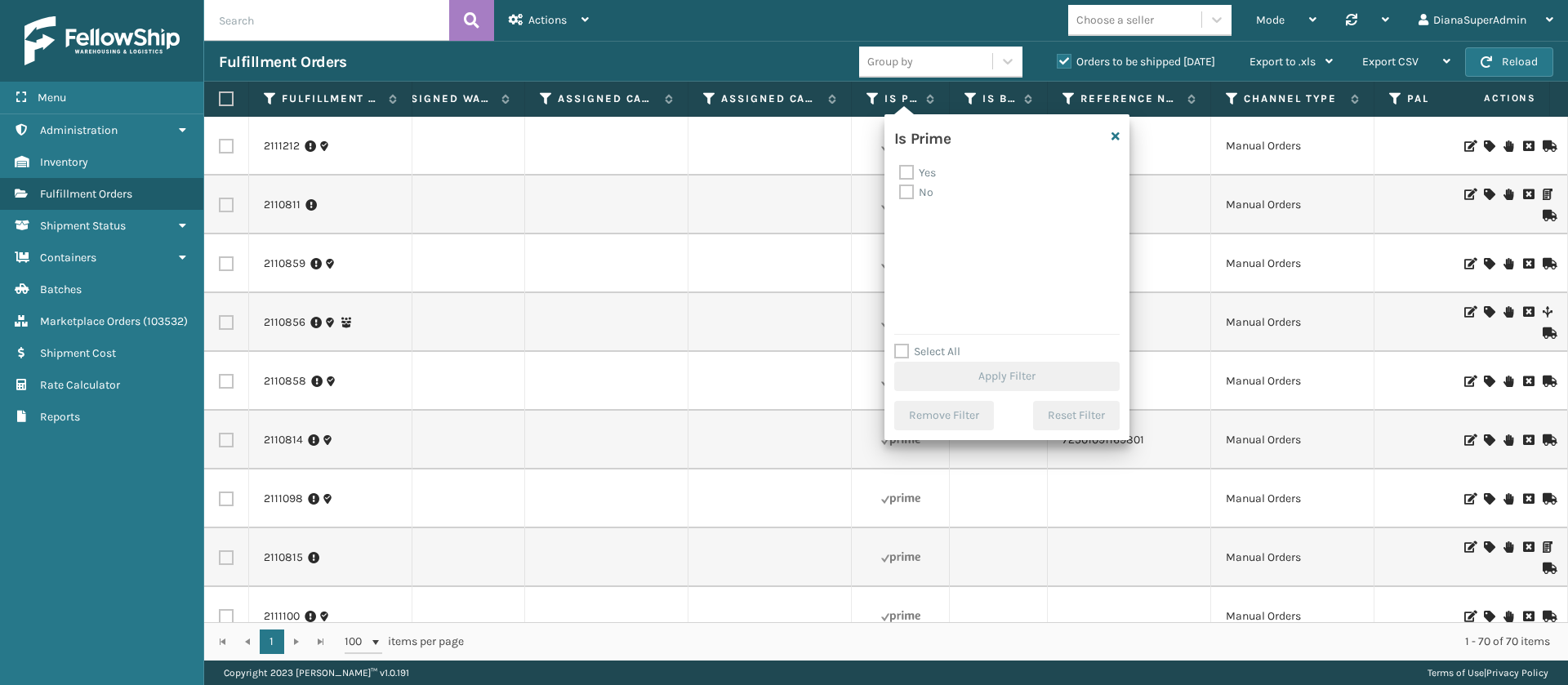
click at [904, 346] on label "Select All" at bounding box center [927, 352] width 66 height 14
click at [904, 344] on input "Select All" at bounding box center [1016, 343] width 245 height 2
checkbox input "true"
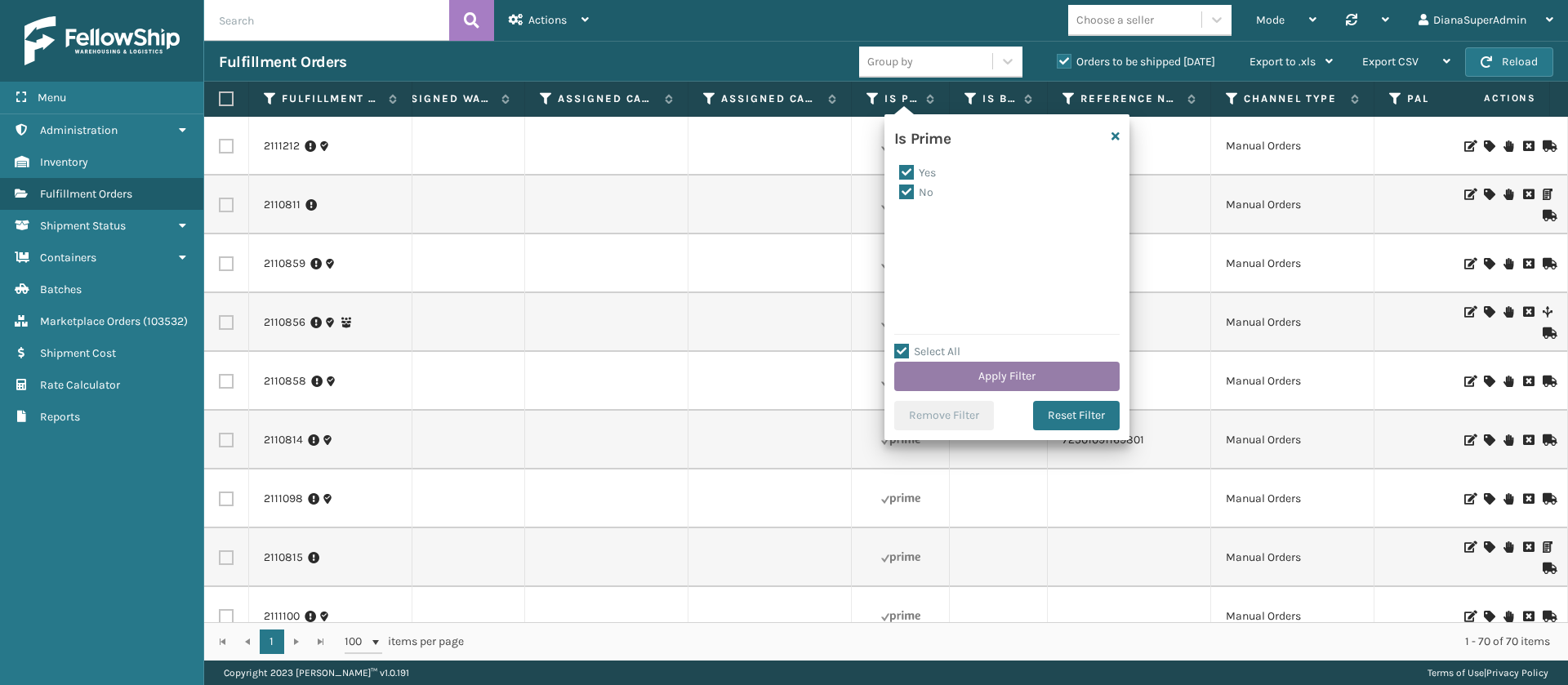
click at [1031, 374] on button "Apply Filter" at bounding box center [1006, 376] width 226 height 30
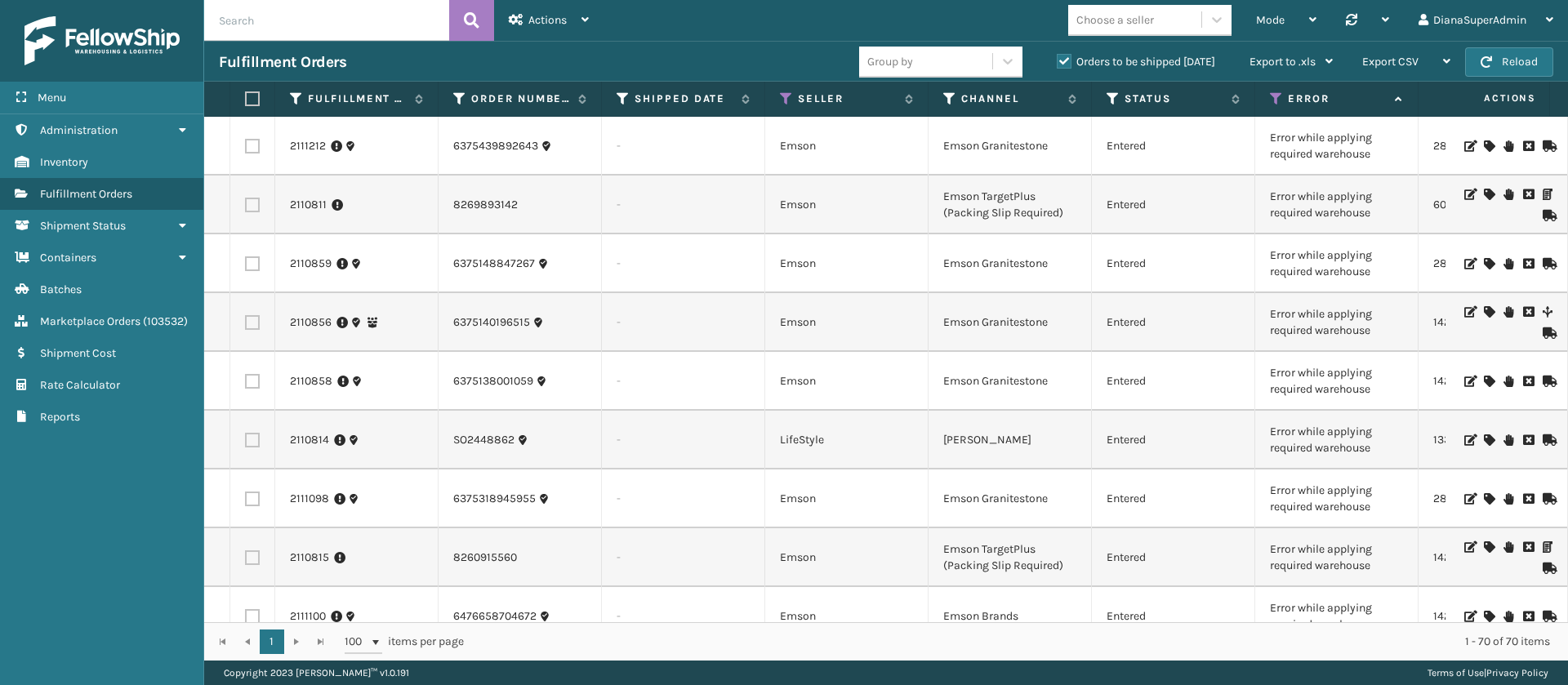
click at [1484, 146] on icon at bounding box center [1488, 146] width 10 height 11
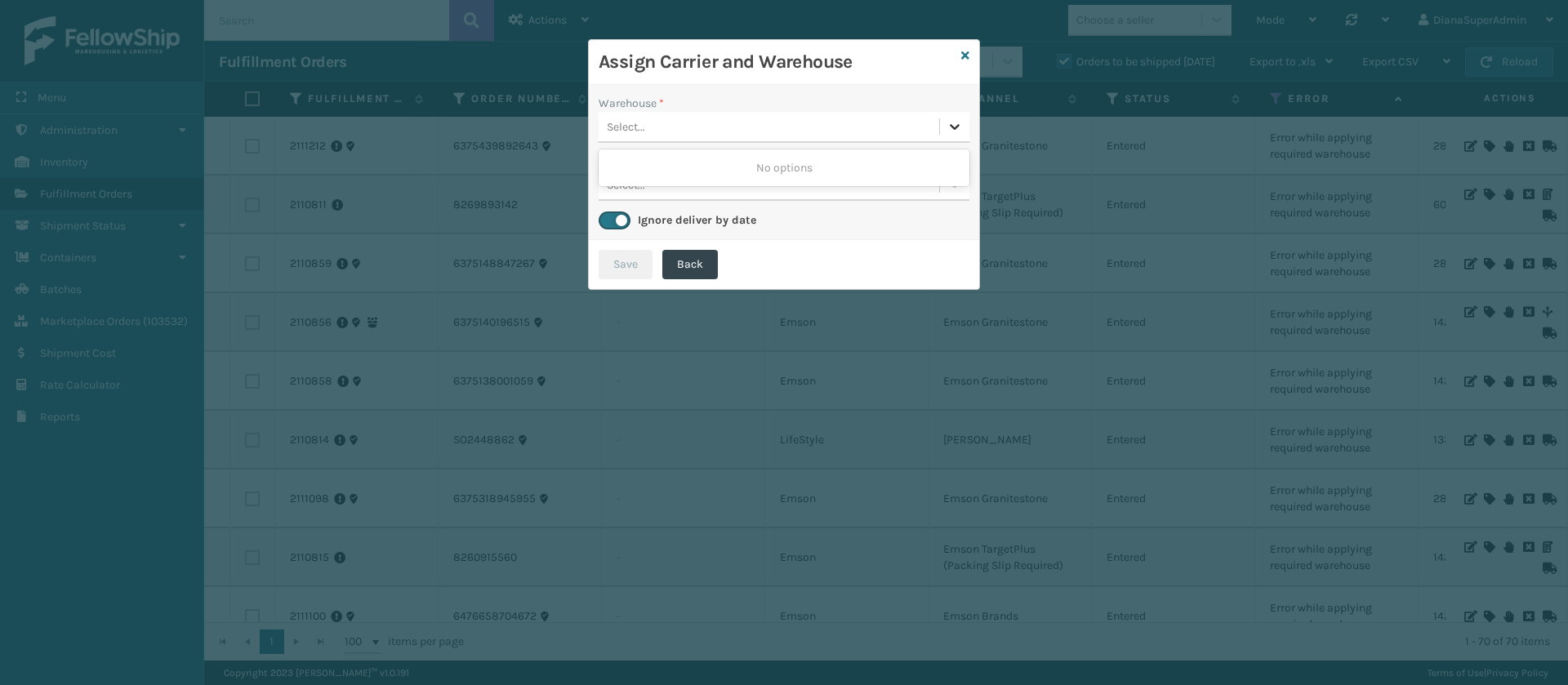
click at [948, 125] on icon at bounding box center [955, 126] width 17 height 17
click at [965, 51] on icon at bounding box center [964, 55] width 8 height 11
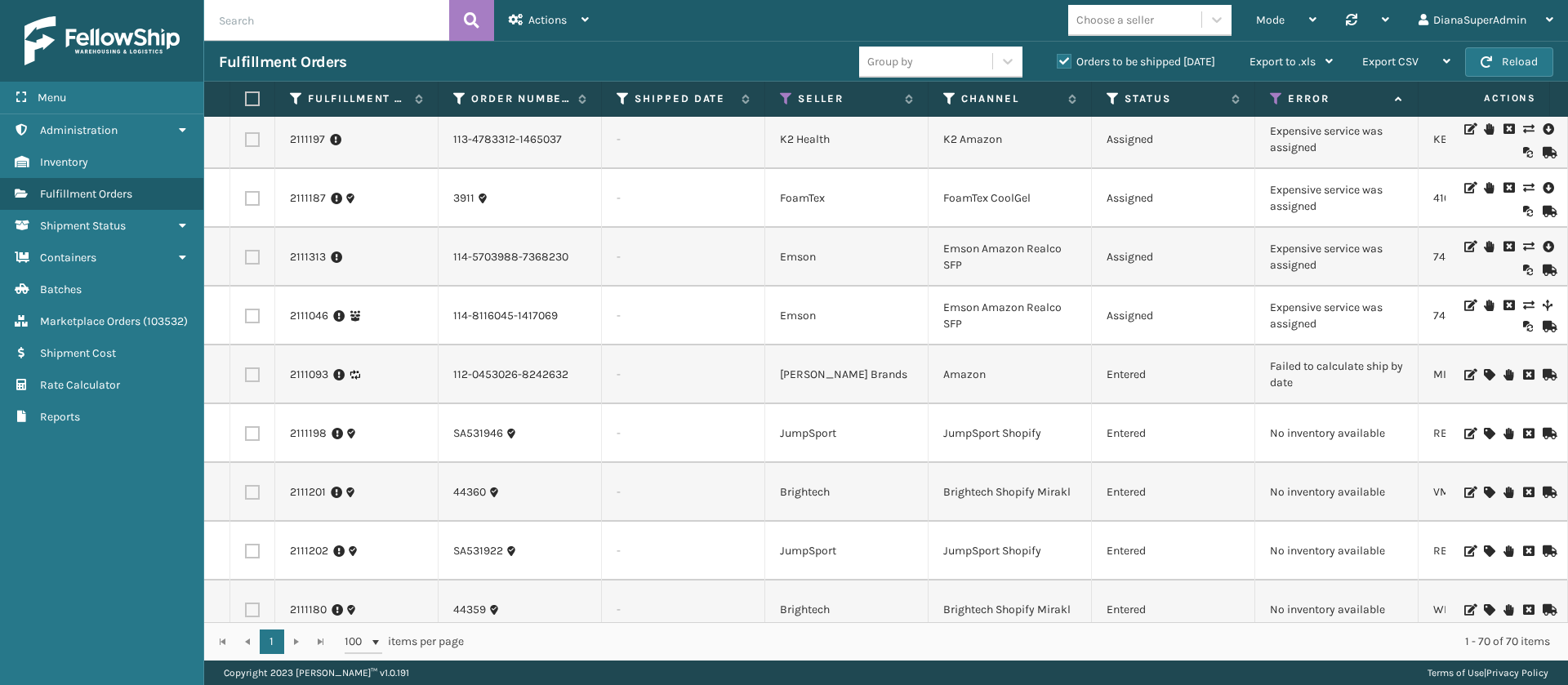
click at [1522, 300] on icon at bounding box center [1527, 305] width 10 height 11
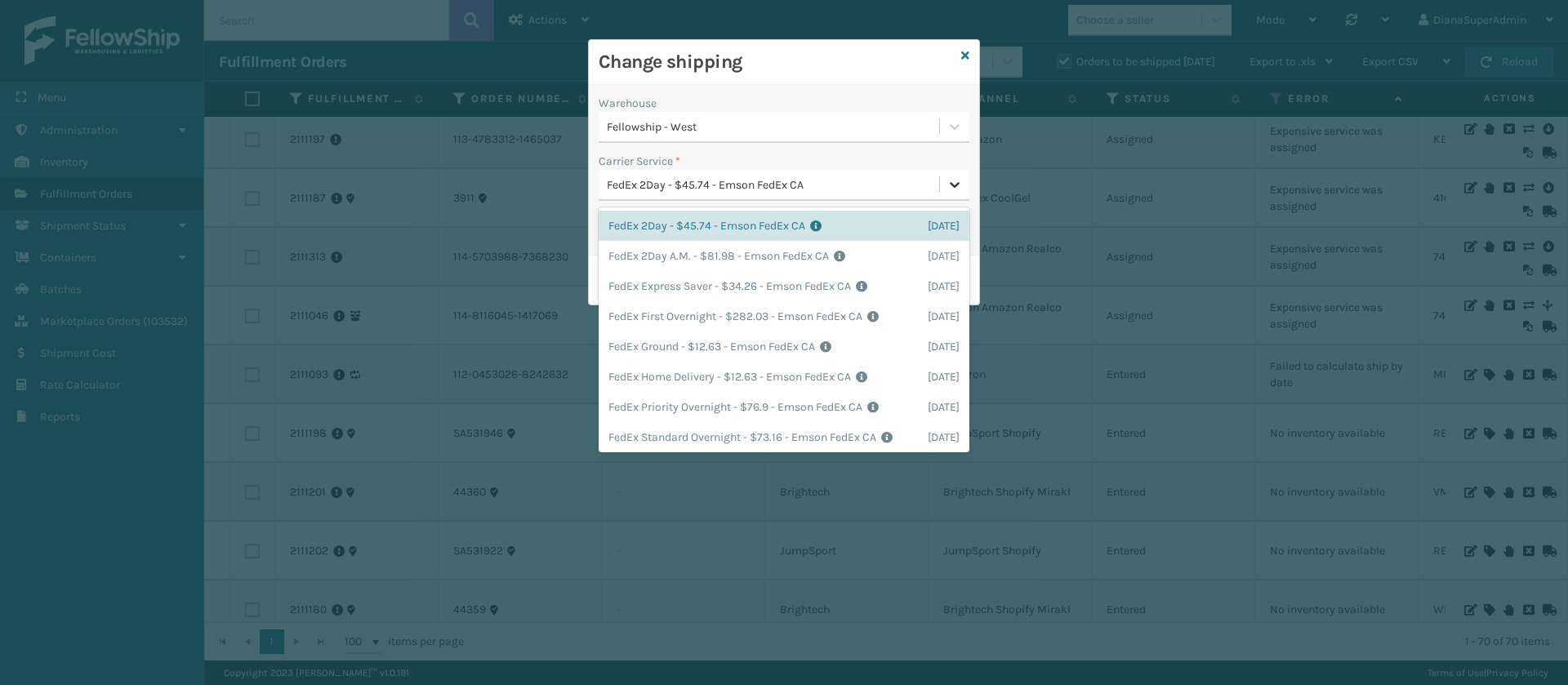
click at [956, 179] on icon at bounding box center [955, 184] width 17 height 17
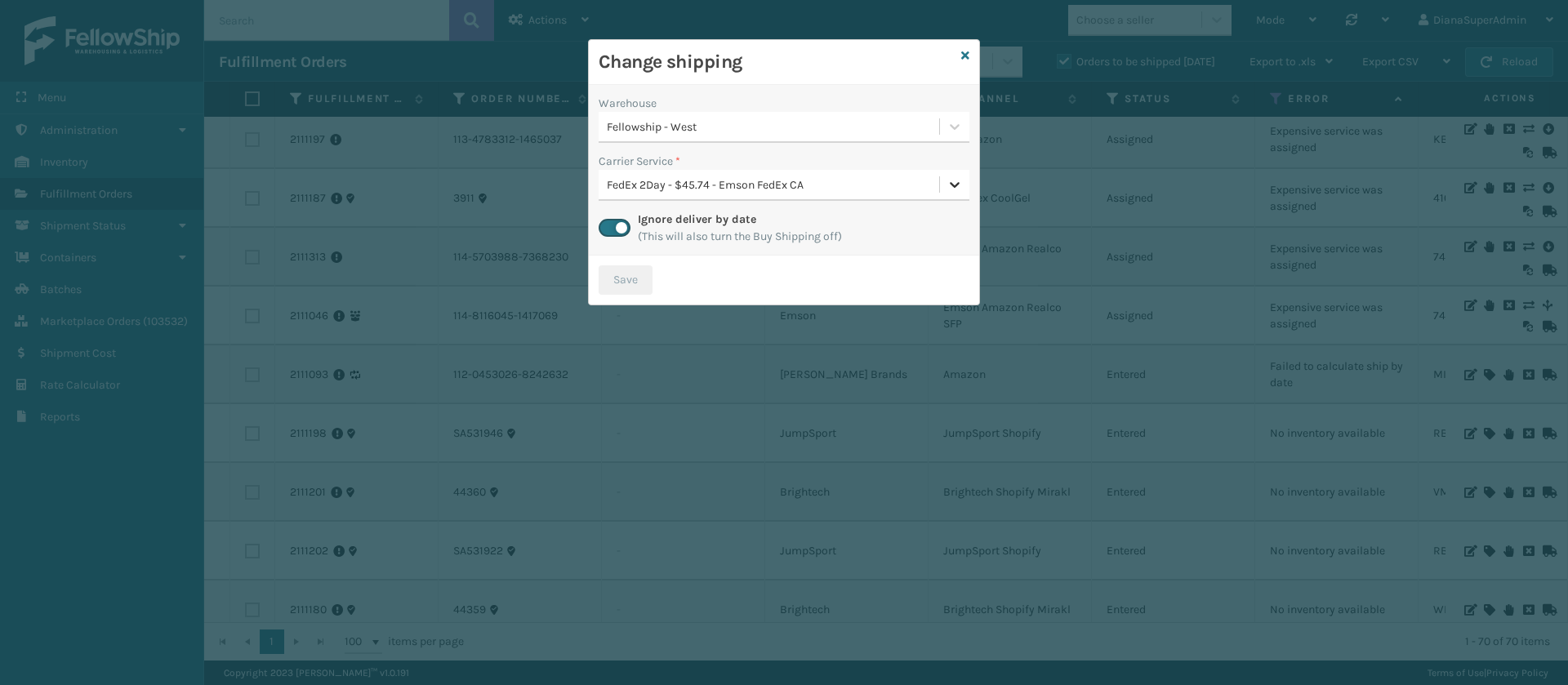
click at [956, 179] on icon at bounding box center [955, 184] width 17 height 17
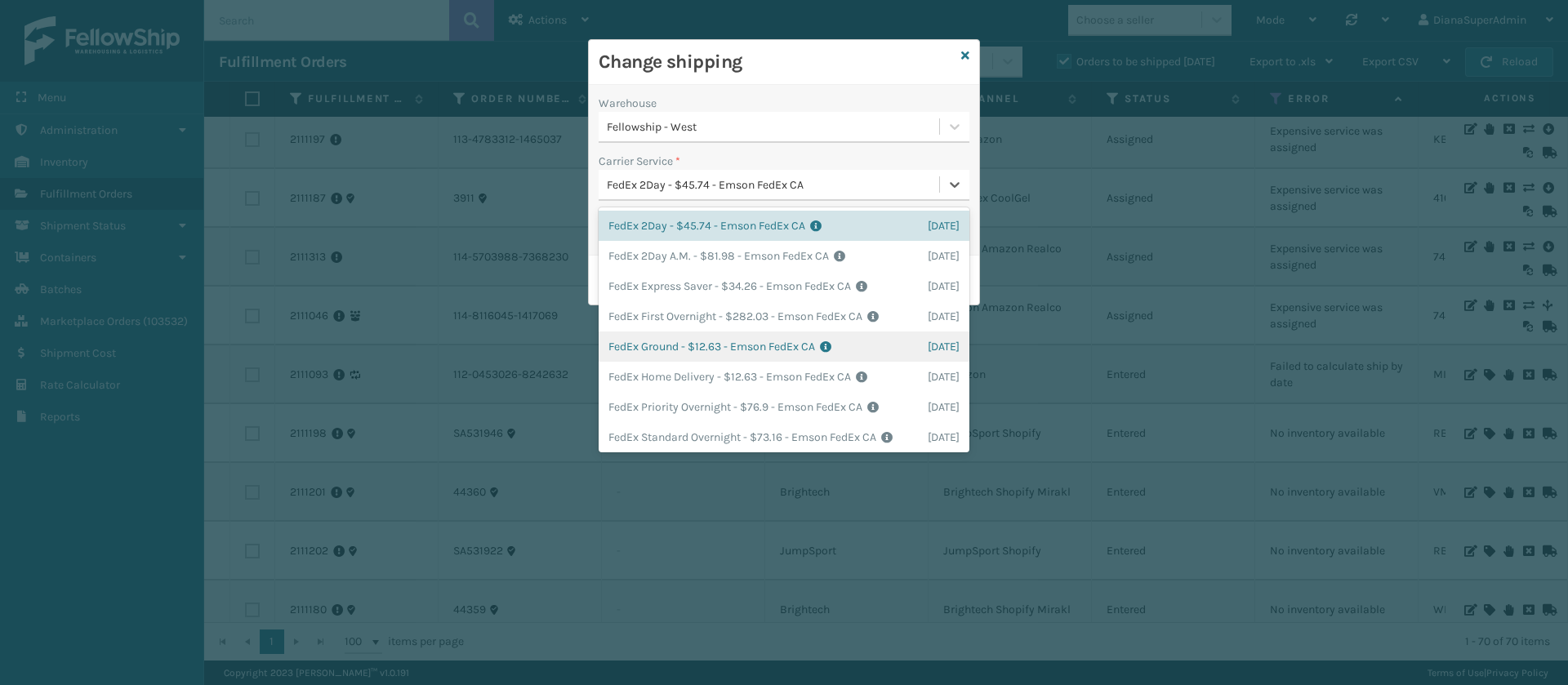
click at [664, 361] on div "FedEx Ground - $12.63 - Emson FedEx CA Shipping Cost $12.63 Surplus Cost $0 Tot…" at bounding box center [784, 346] width 370 height 30
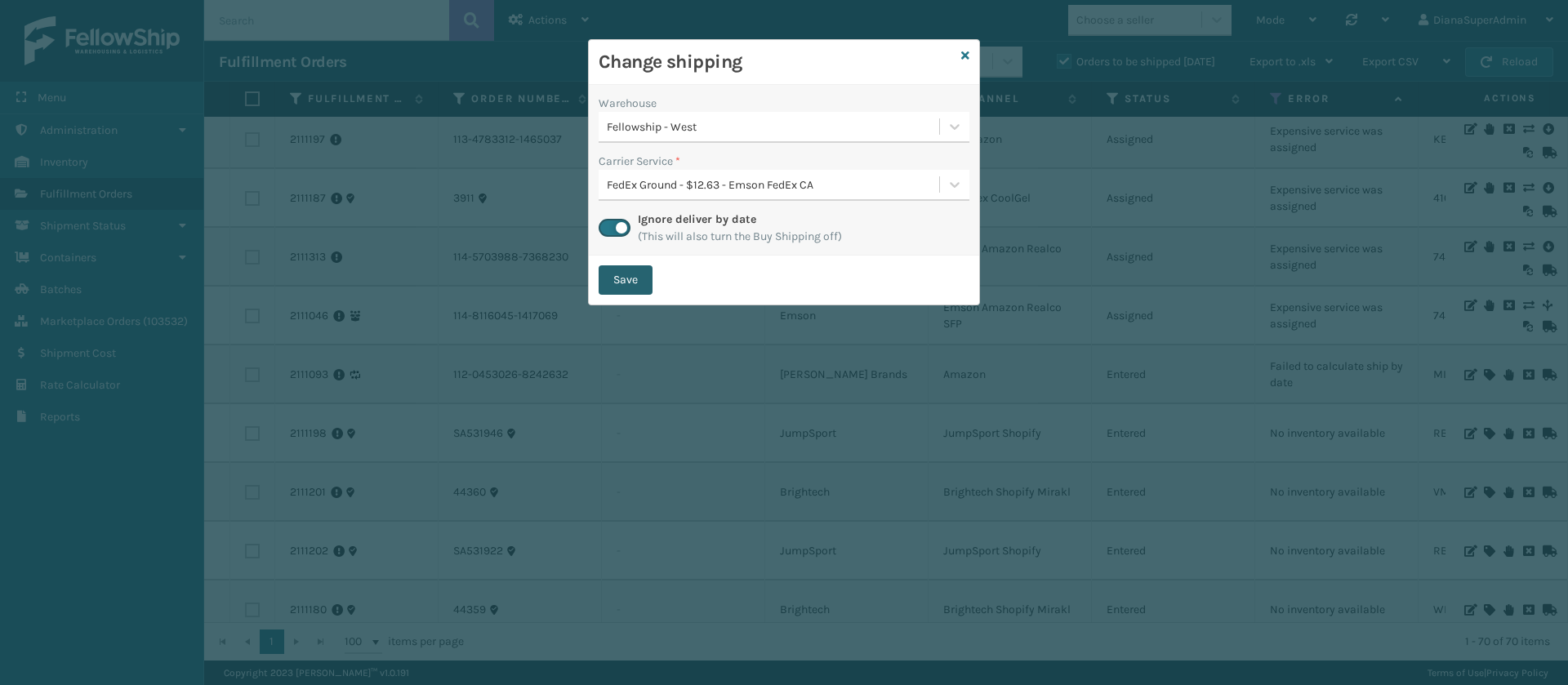
click at [641, 291] on button "Save" at bounding box center [625, 280] width 54 height 30
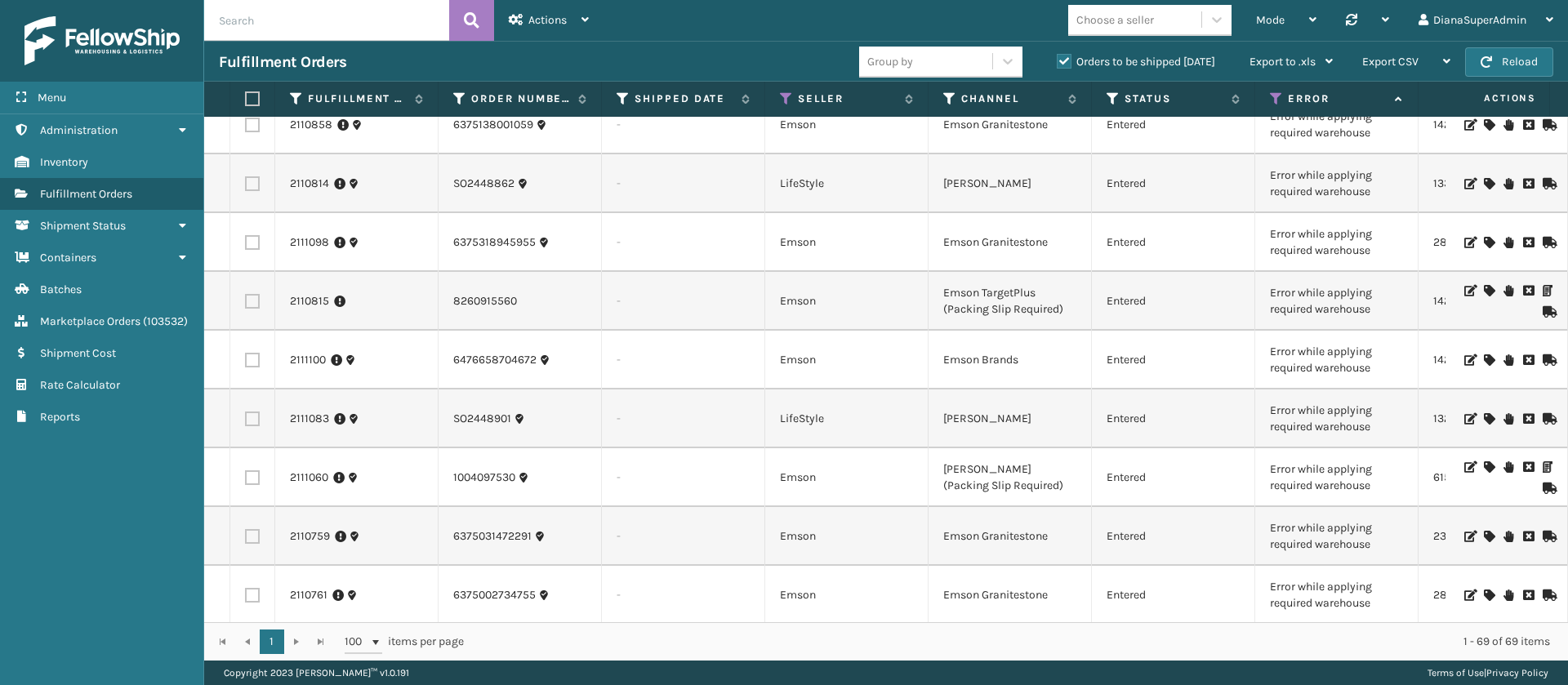
scroll to position [0, 0]
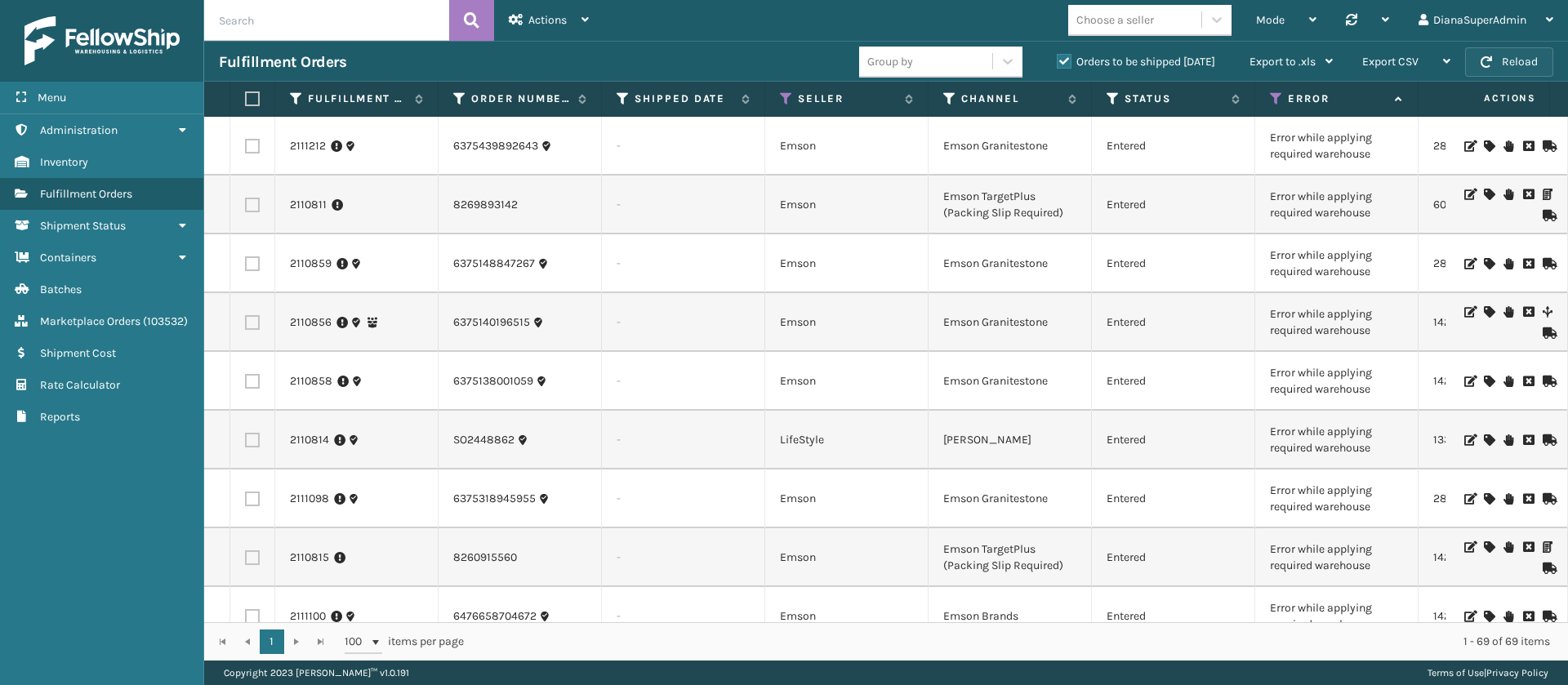
click at [1500, 61] on button "Reload" at bounding box center [1508, 62] width 89 height 30
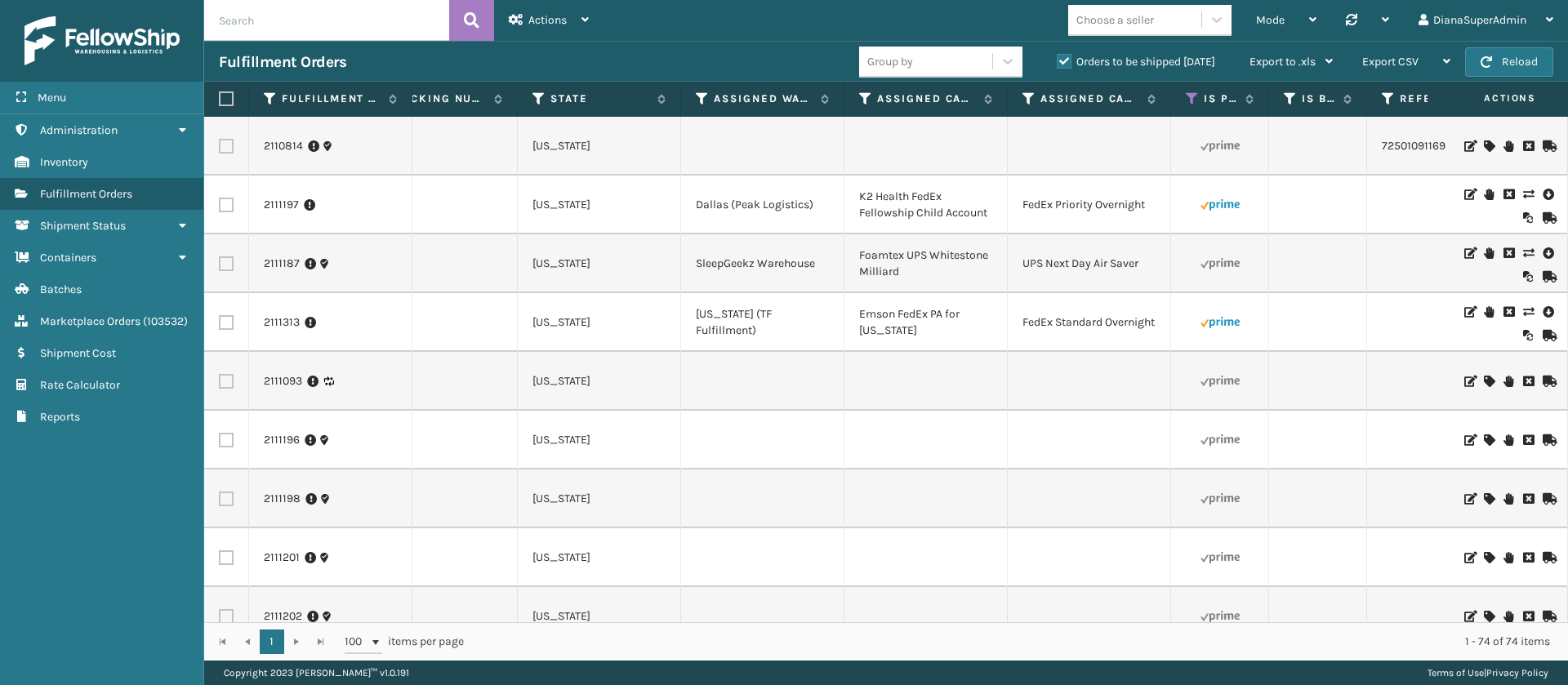
scroll to position [2321, 1391]
click at [1192, 104] on icon at bounding box center [1192, 98] width 13 height 15
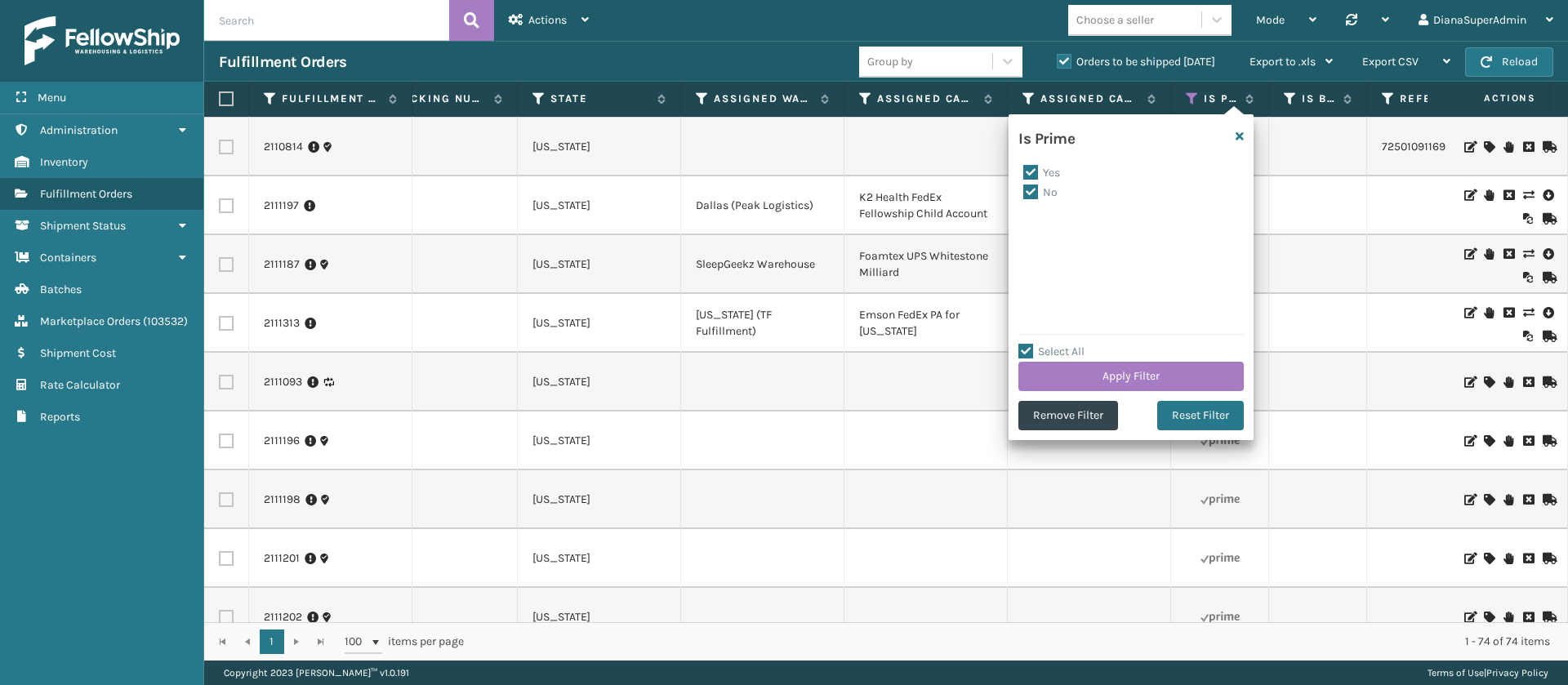
click at [1035, 169] on label "Yes" at bounding box center [1042, 173] width 37 height 14
click at [1024, 169] on input "Yes" at bounding box center [1023, 168] width 1 height 11
checkbox input "false"
click at [1150, 367] on button "Apply Filter" at bounding box center [1130, 376] width 226 height 30
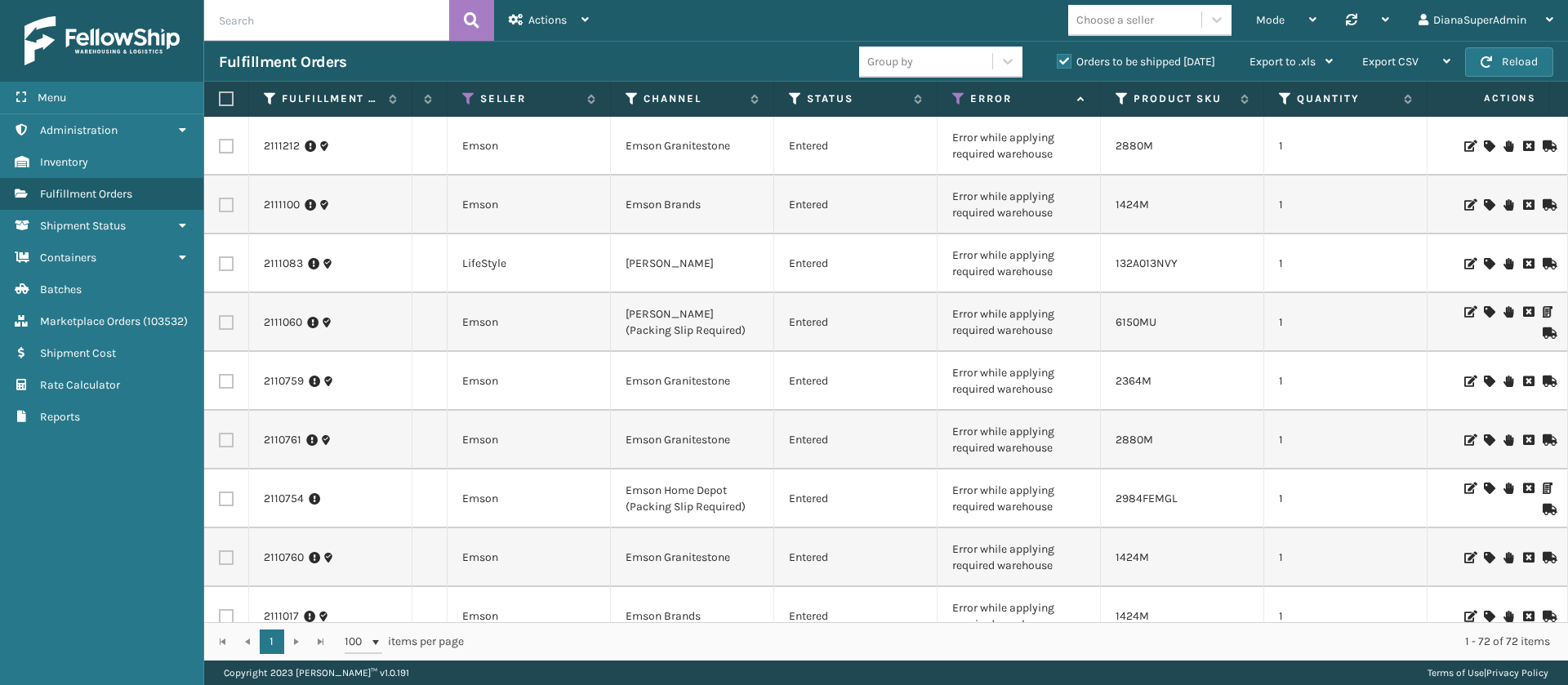
scroll to position [0, 333]
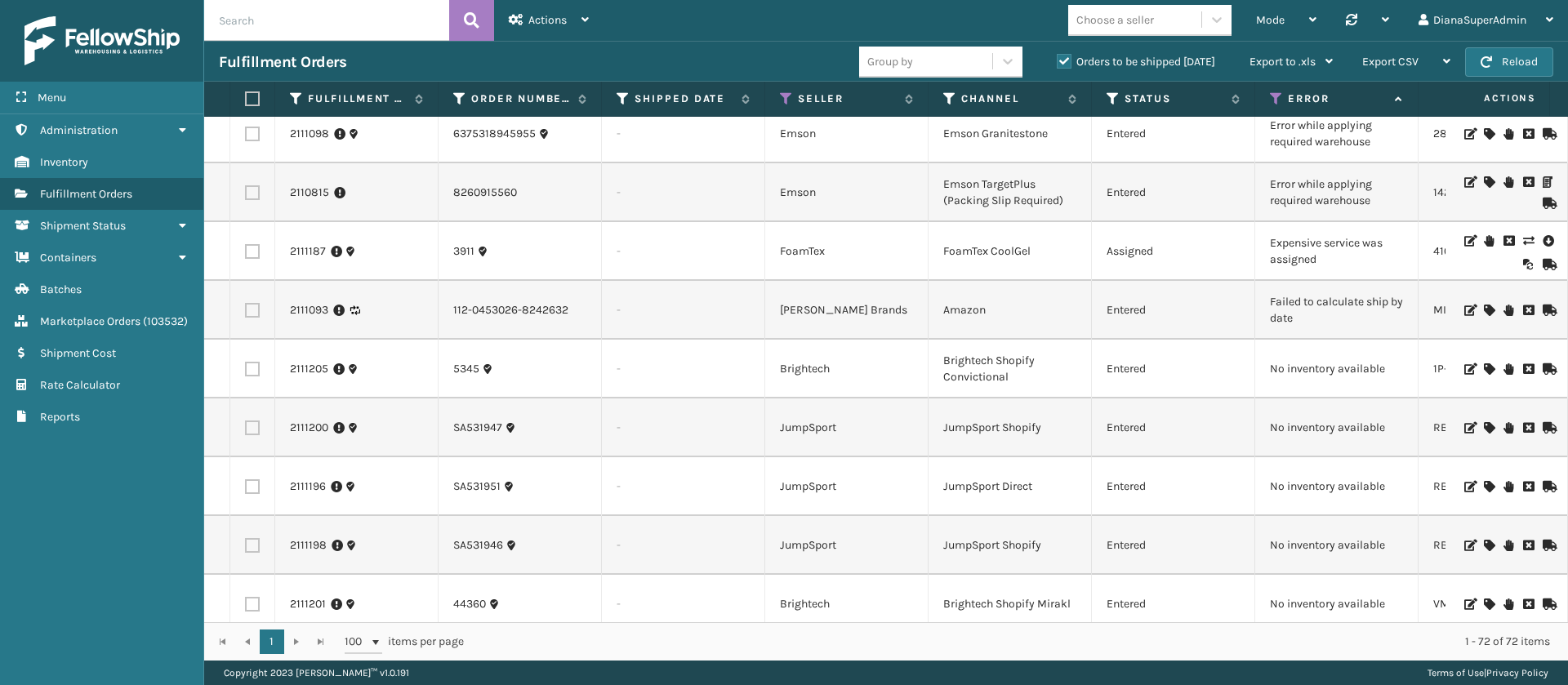
click at [1522, 235] on icon at bounding box center [1527, 240] width 10 height 11
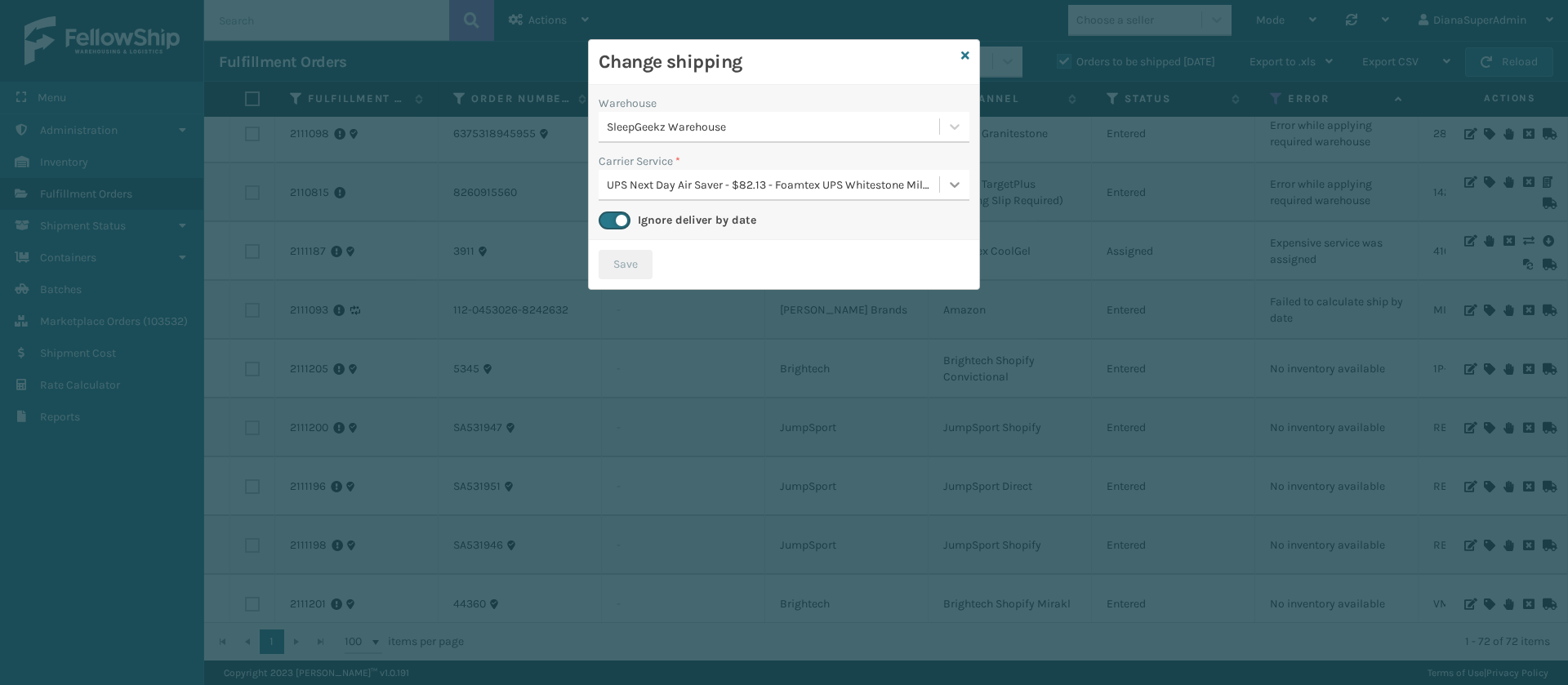
click at [955, 187] on icon at bounding box center [954, 185] width 10 height 6
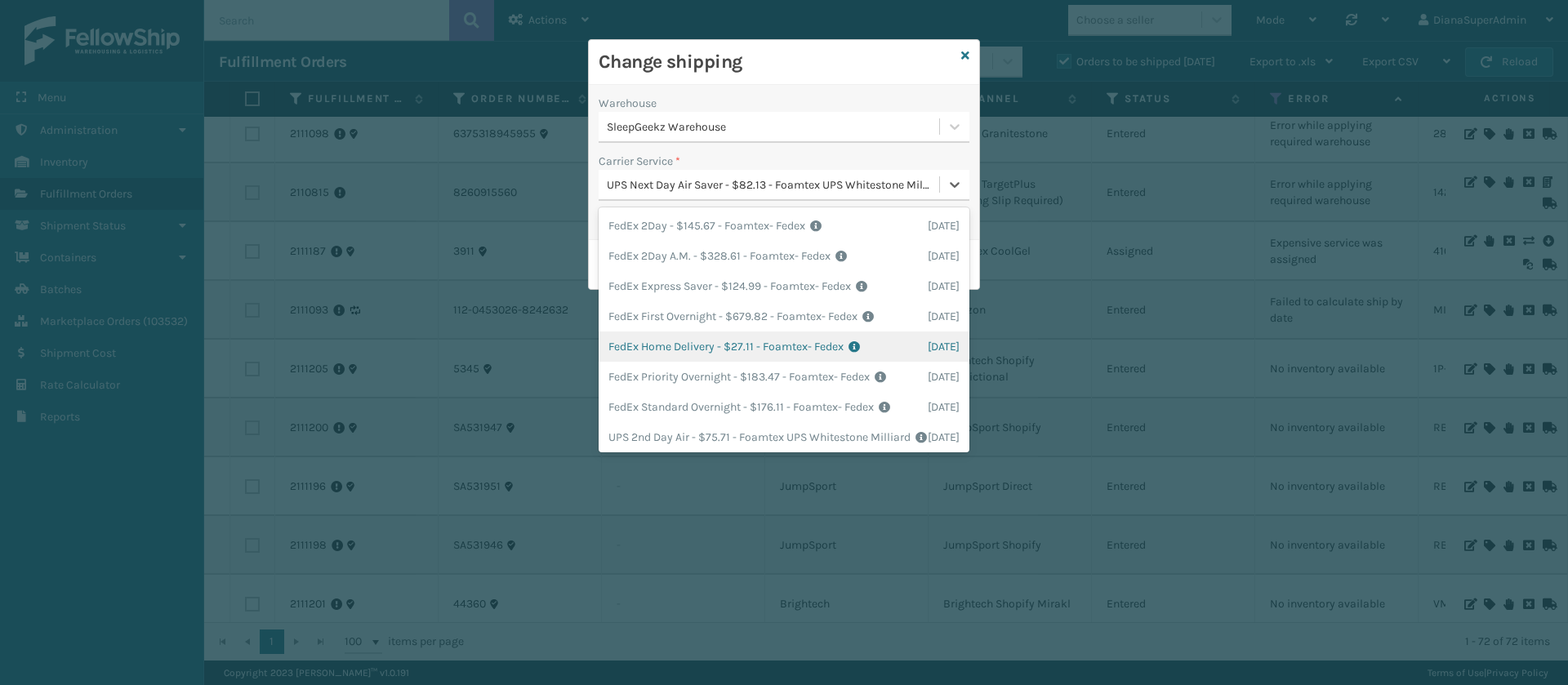
click at [677, 334] on div "FedEx Home Delivery - $27.11 - Foamtex- Fedex Shipping Cost $27.11 Surplus Cost…" at bounding box center [784, 346] width 370 height 30
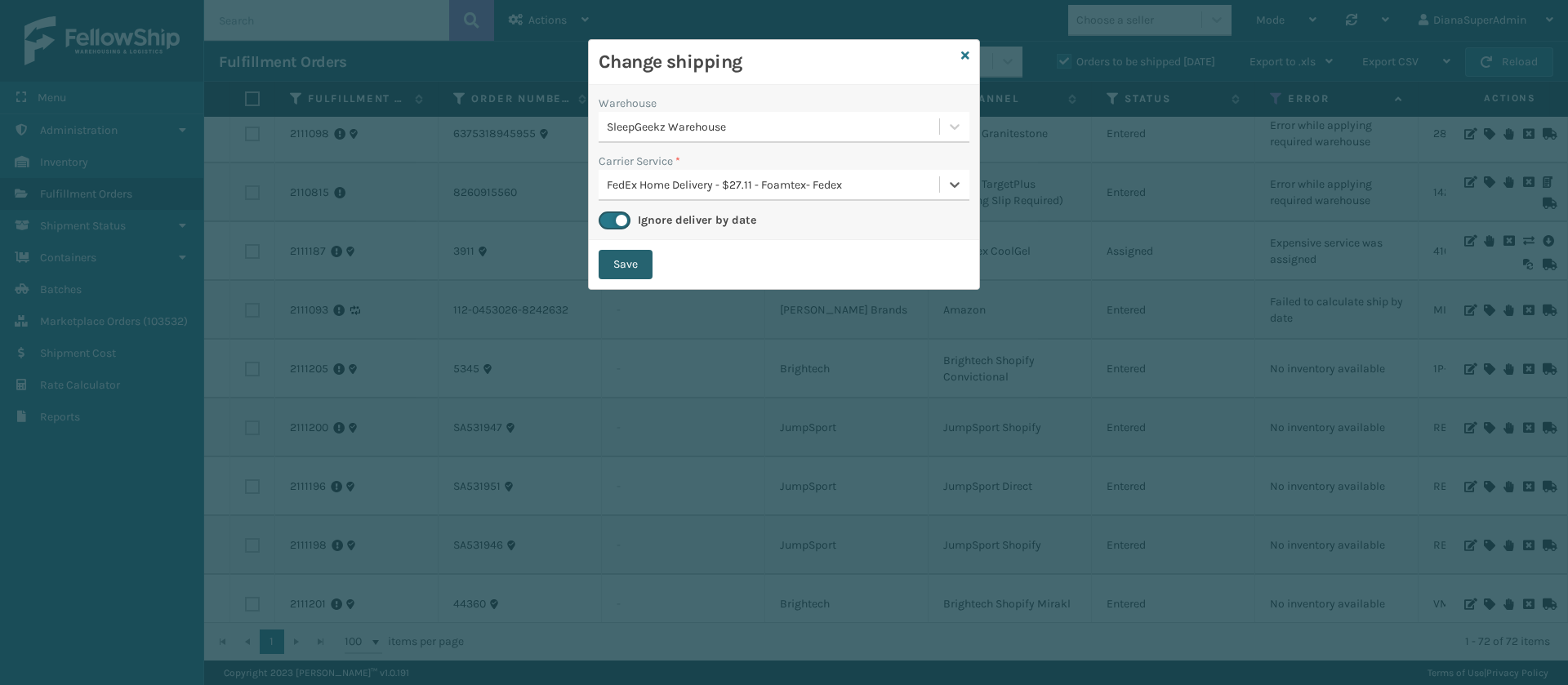
click at [638, 264] on button "Save" at bounding box center [625, 265] width 54 height 30
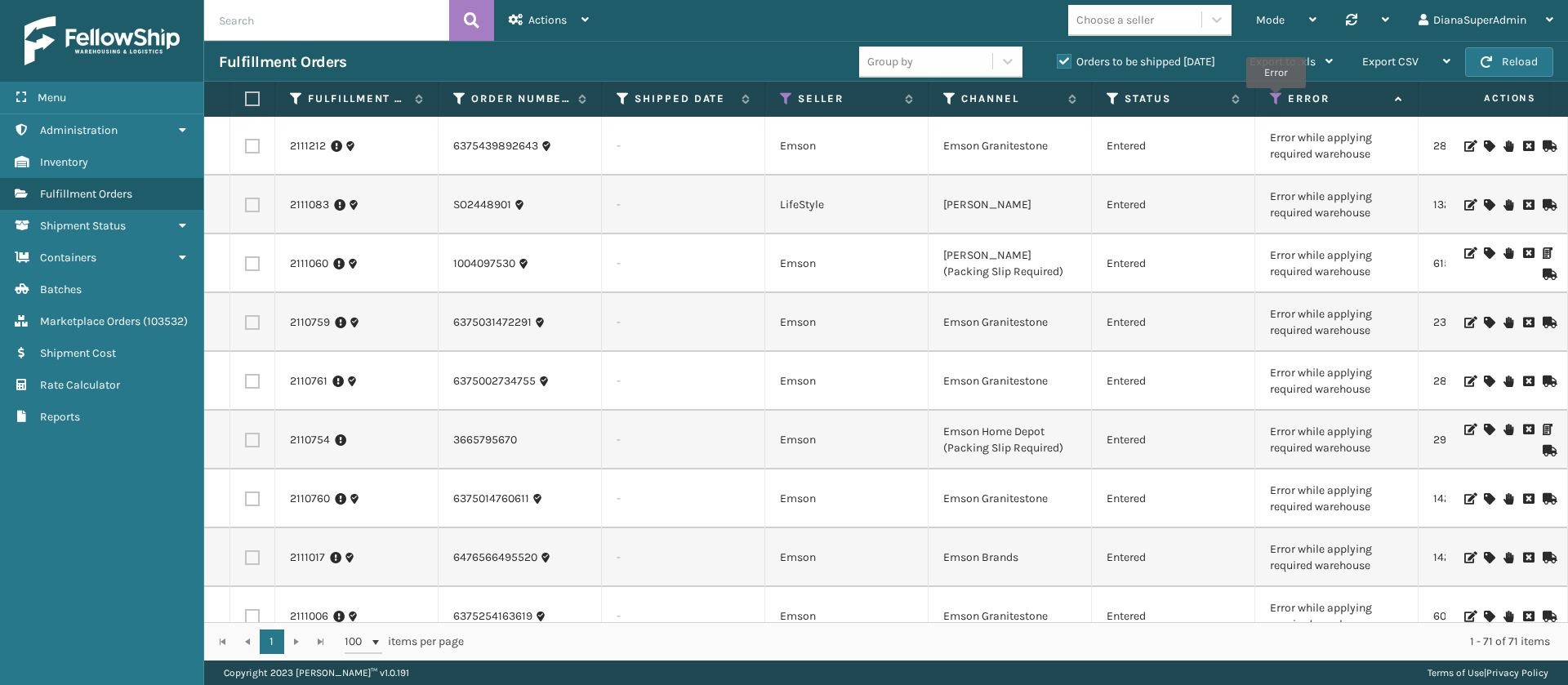
click at [1276, 100] on icon at bounding box center [1276, 98] width 13 height 15
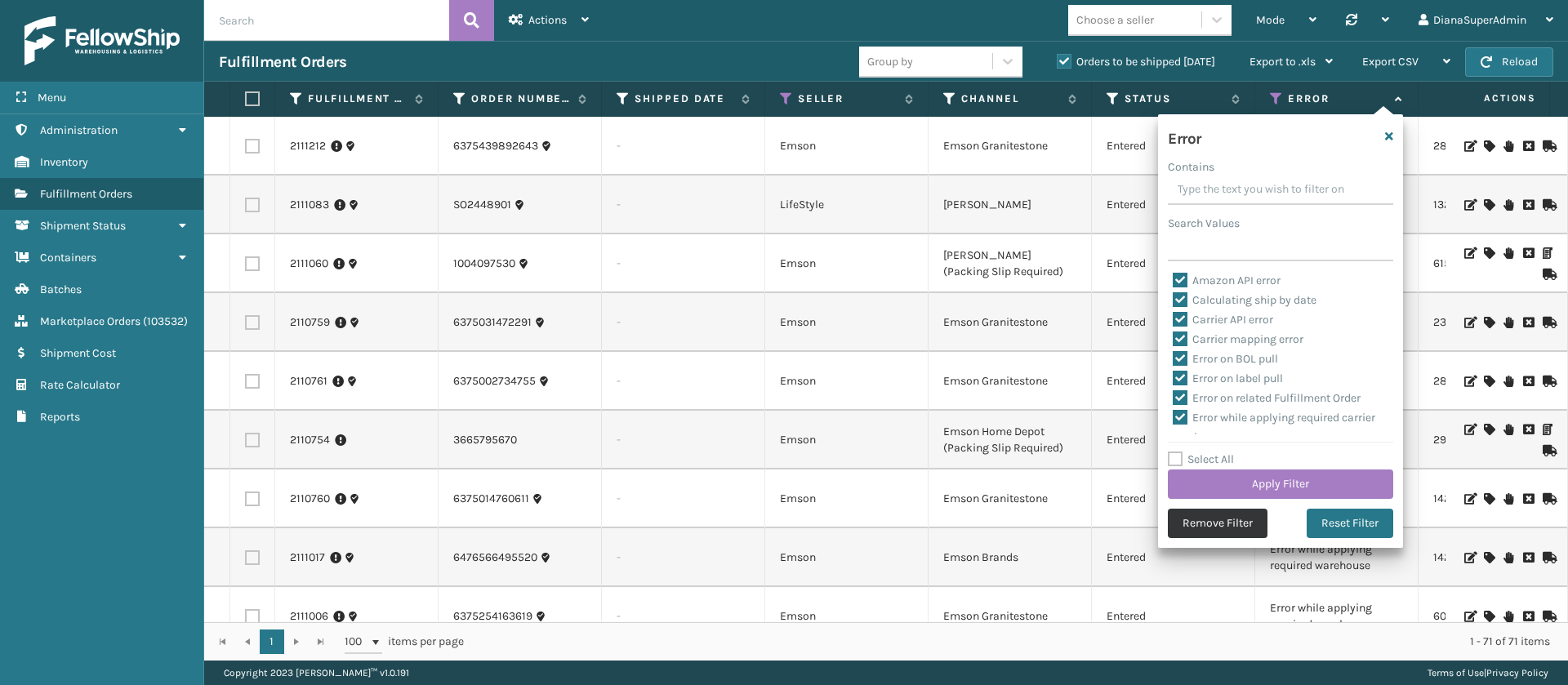
click at [1200, 517] on button "Remove Filter" at bounding box center [1218, 524] width 100 height 30
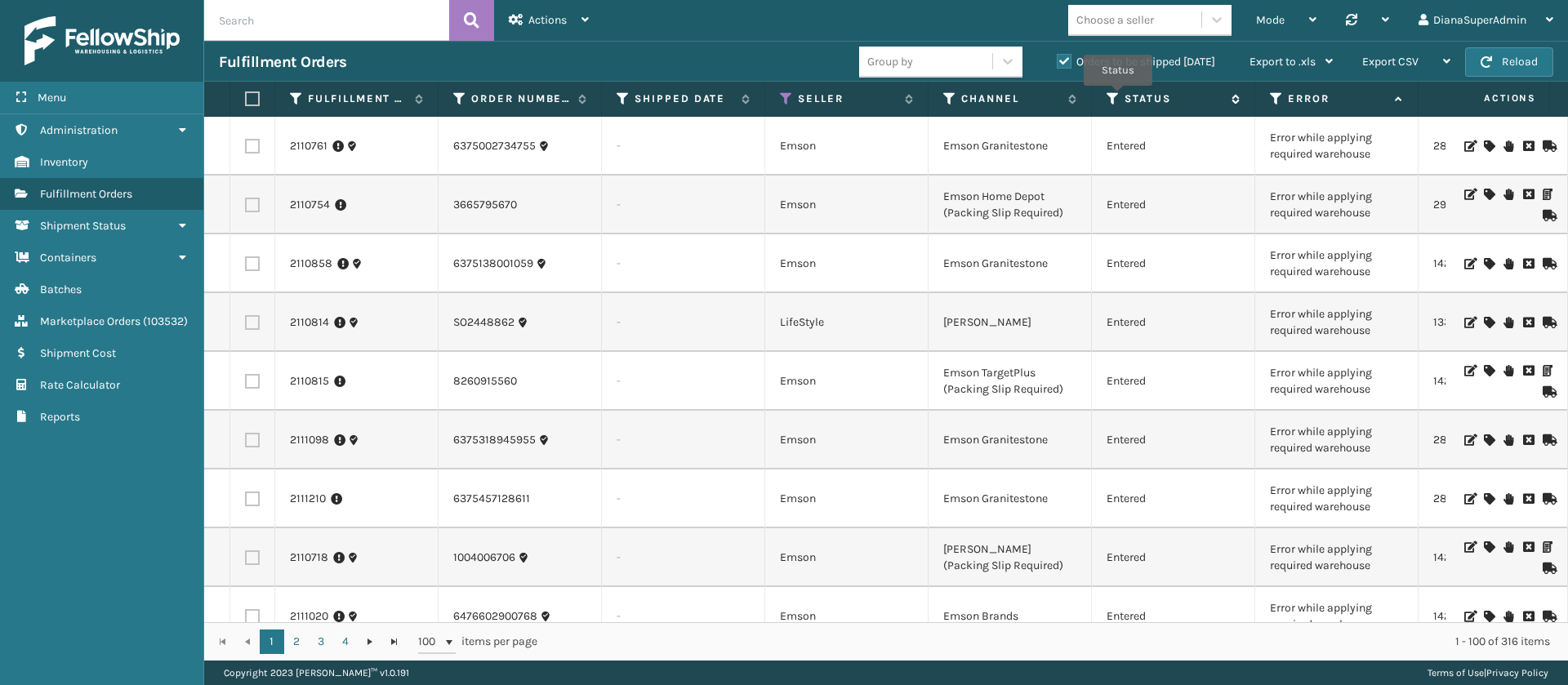
click at [1118, 97] on icon at bounding box center [1113, 98] width 13 height 15
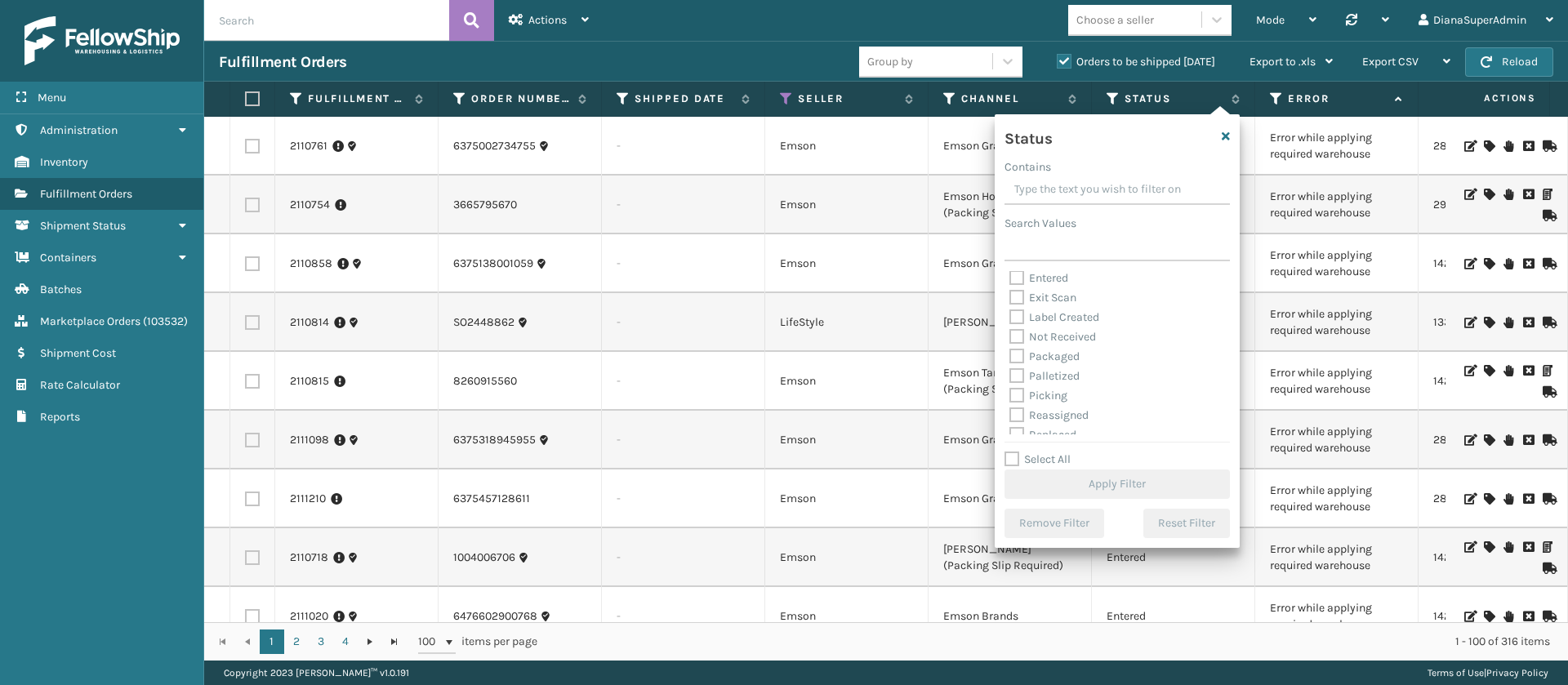
scroll to position [46, 0]
click at [1017, 311] on label "Label Created" at bounding box center [1054, 313] width 89 height 14
click at [1010, 311] on input "Label Created" at bounding box center [1009, 309] width 1 height 11
checkbox input "true"
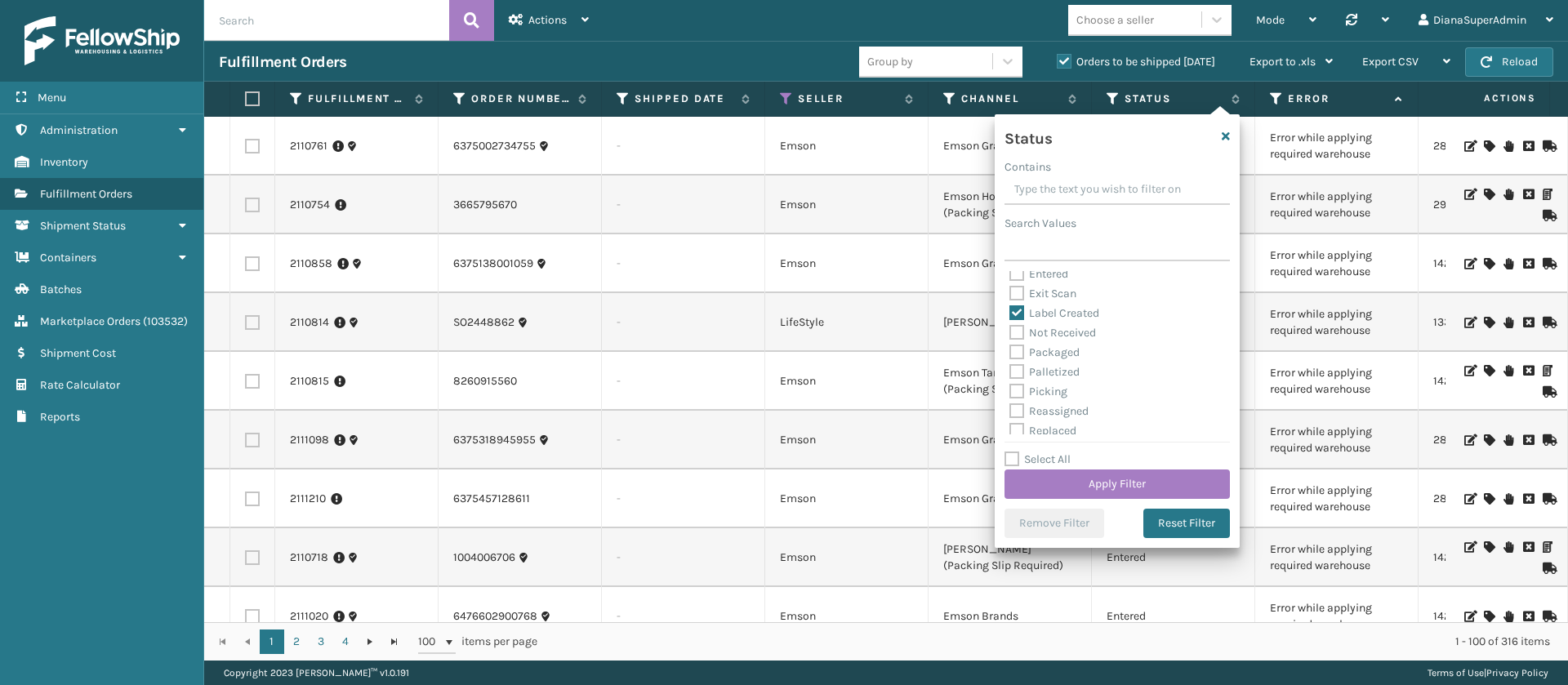
click at [1018, 348] on label "Packaged" at bounding box center [1044, 353] width 70 height 14
click at [1010, 348] on input "Packaged" at bounding box center [1009, 348] width 1 height 11
checkbox input "true"
click at [1018, 367] on label "Palletized" at bounding box center [1044, 372] width 70 height 14
click at [1010, 367] on input "Palletized" at bounding box center [1009, 367] width 1 height 11
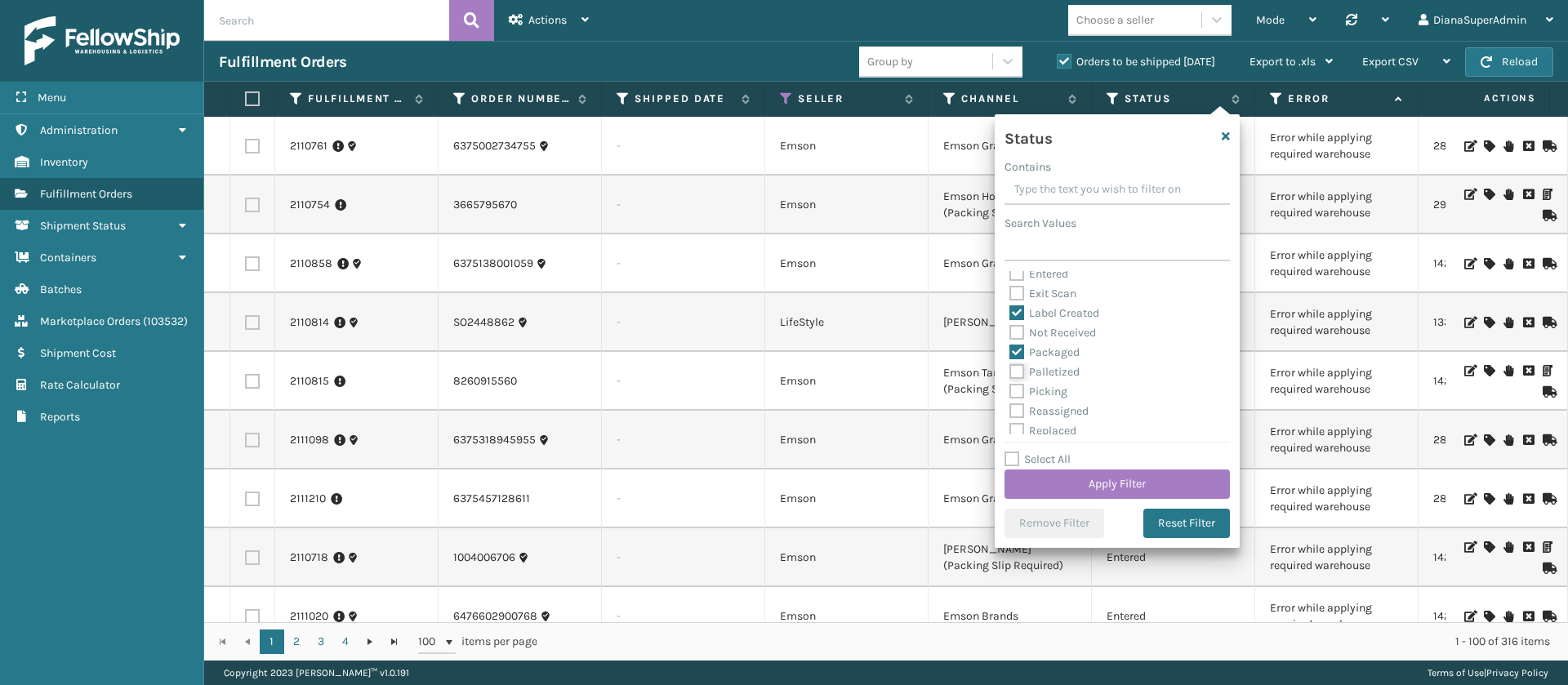
checkbox input "true"
click at [1018, 388] on label "Picking" at bounding box center [1038, 391] width 58 height 14
click at [1010, 388] on input "Picking" at bounding box center [1009, 388] width 1 height 11
checkbox input "true"
click at [1111, 482] on button "Apply Filter" at bounding box center [1117, 484] width 226 height 30
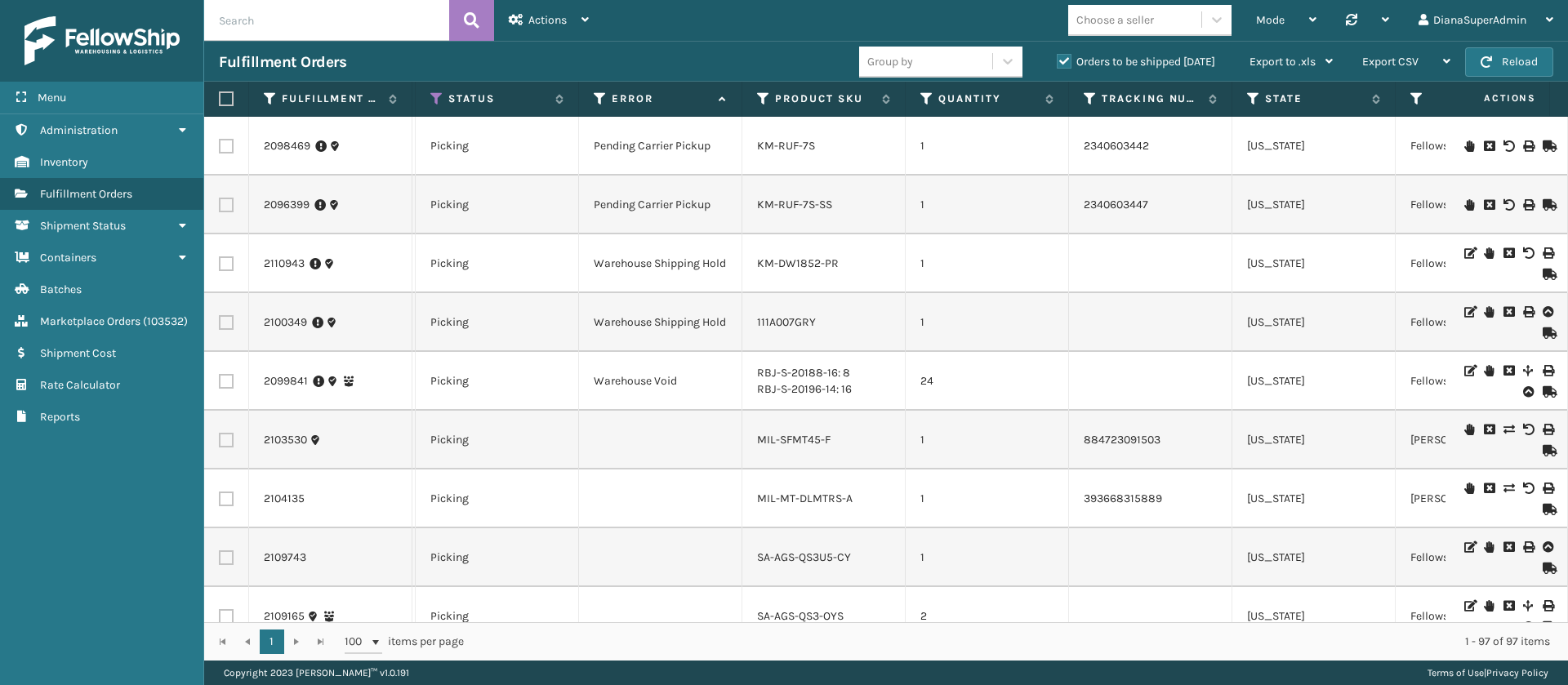
scroll to position [0, 693]
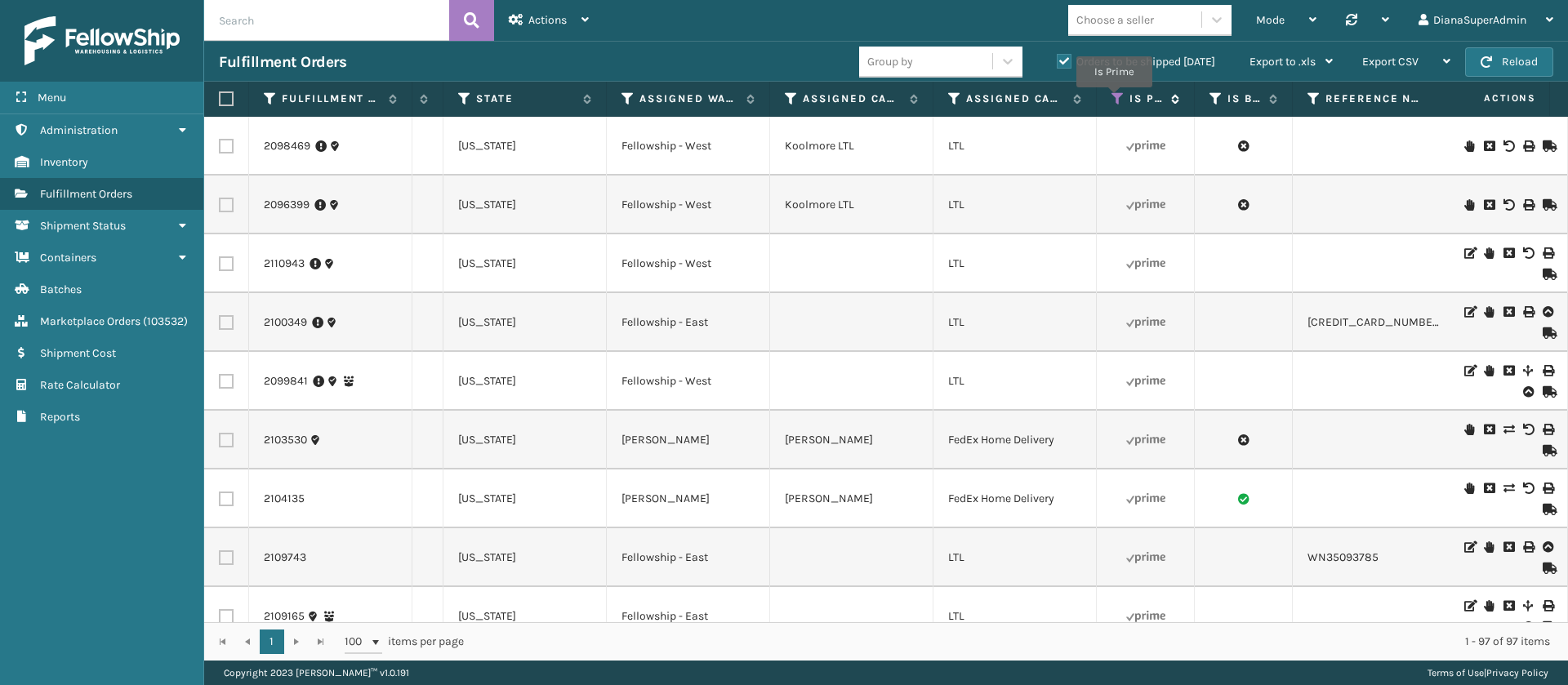
click at [1113, 100] on icon at bounding box center [1117, 98] width 13 height 15
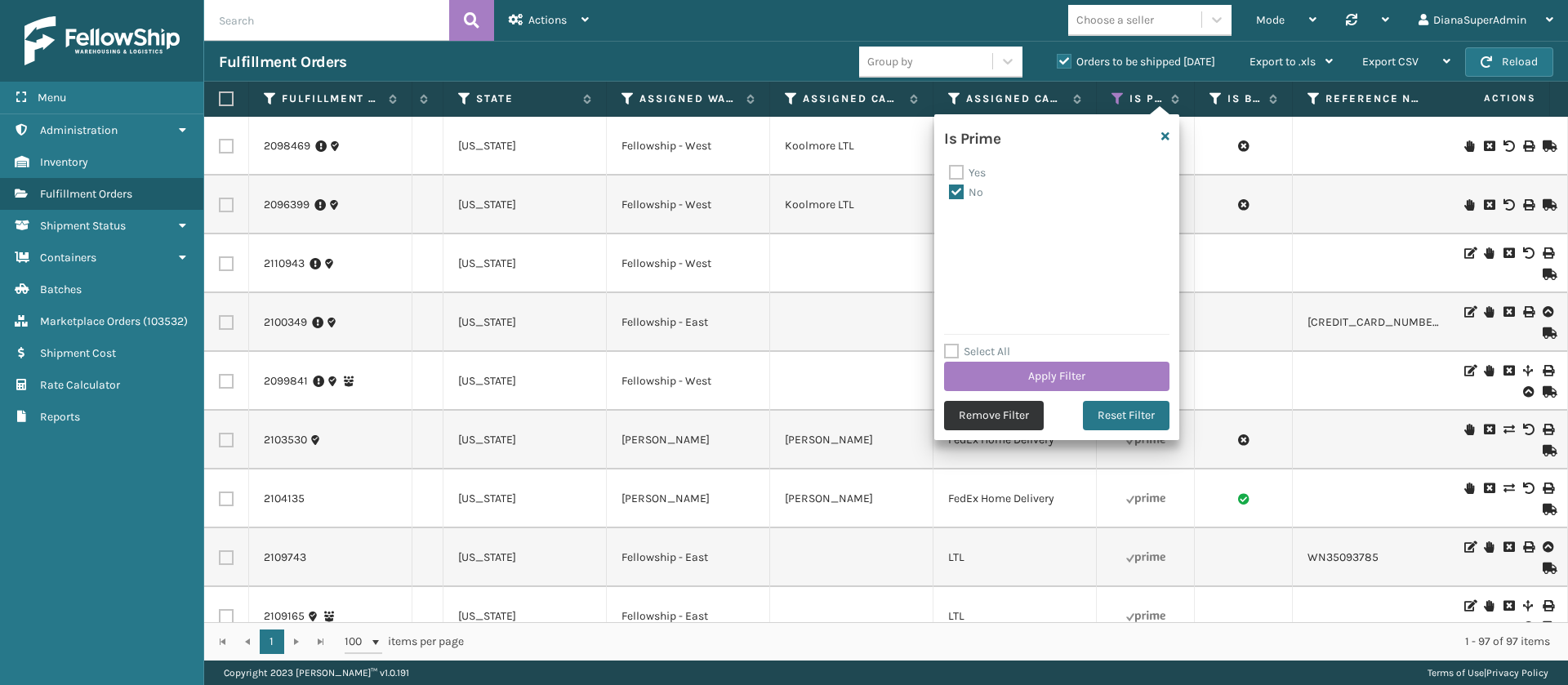
click at [995, 422] on button "Remove Filter" at bounding box center [994, 416] width 100 height 30
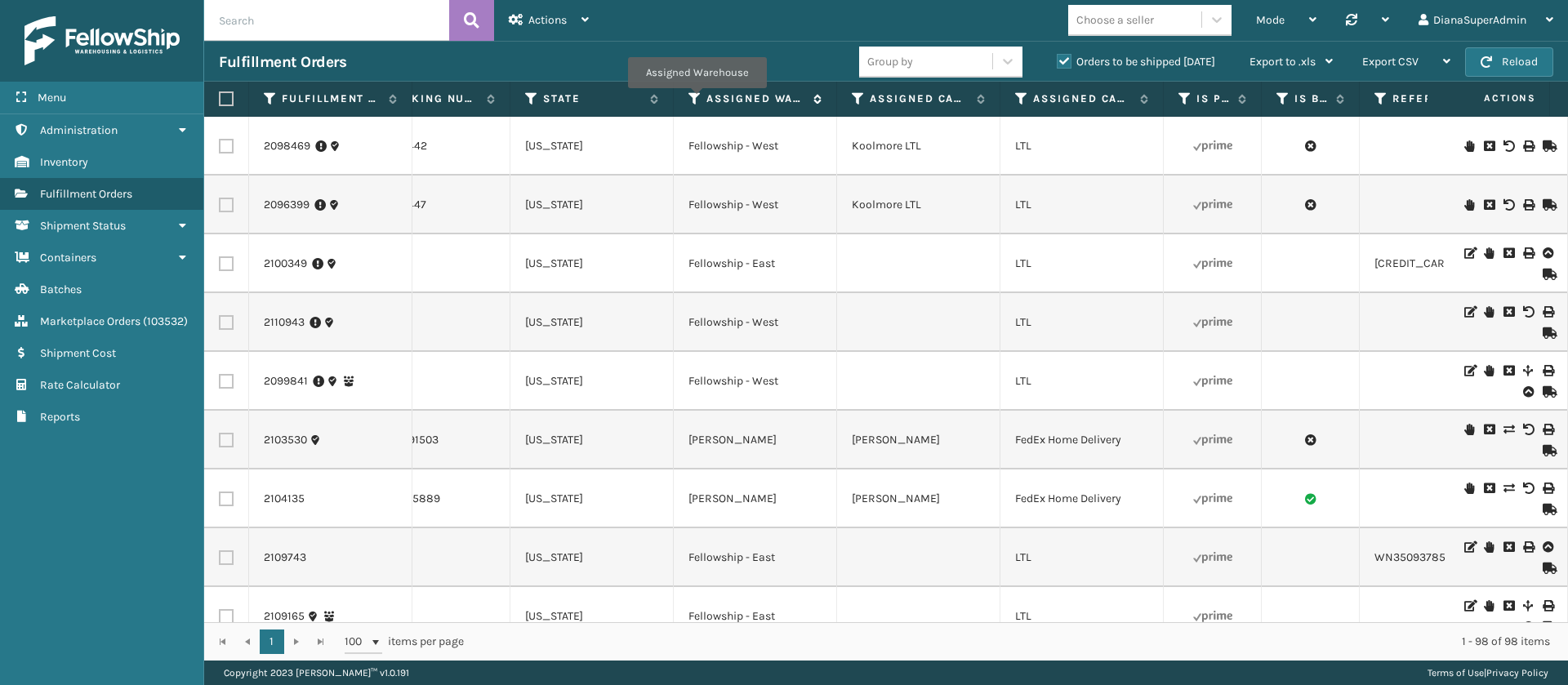
click at [697, 100] on icon at bounding box center [694, 98] width 13 height 15
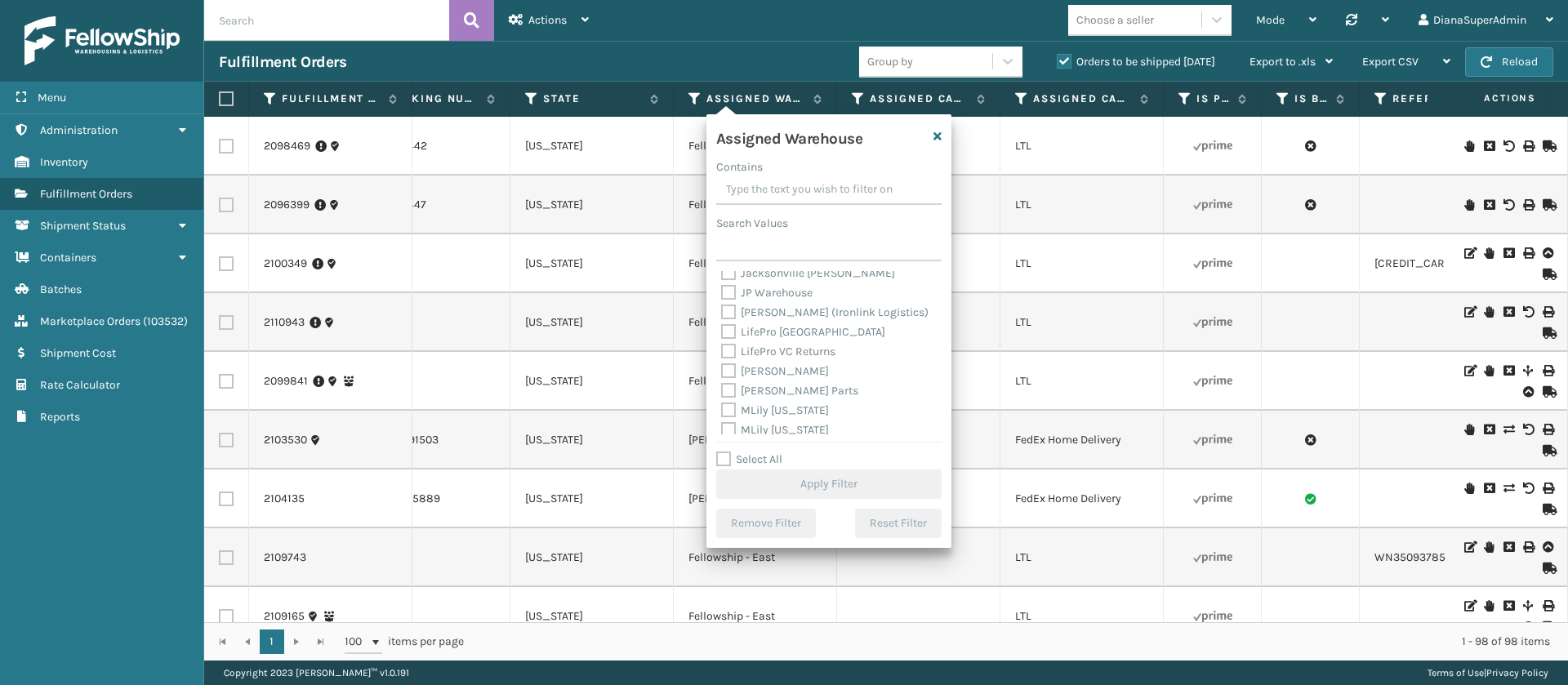
click at [727, 368] on label "[PERSON_NAME]" at bounding box center [775, 371] width 108 height 14
click at [722, 368] on input "[PERSON_NAME]" at bounding box center [721, 367] width 1 height 11
checkbox input "true"
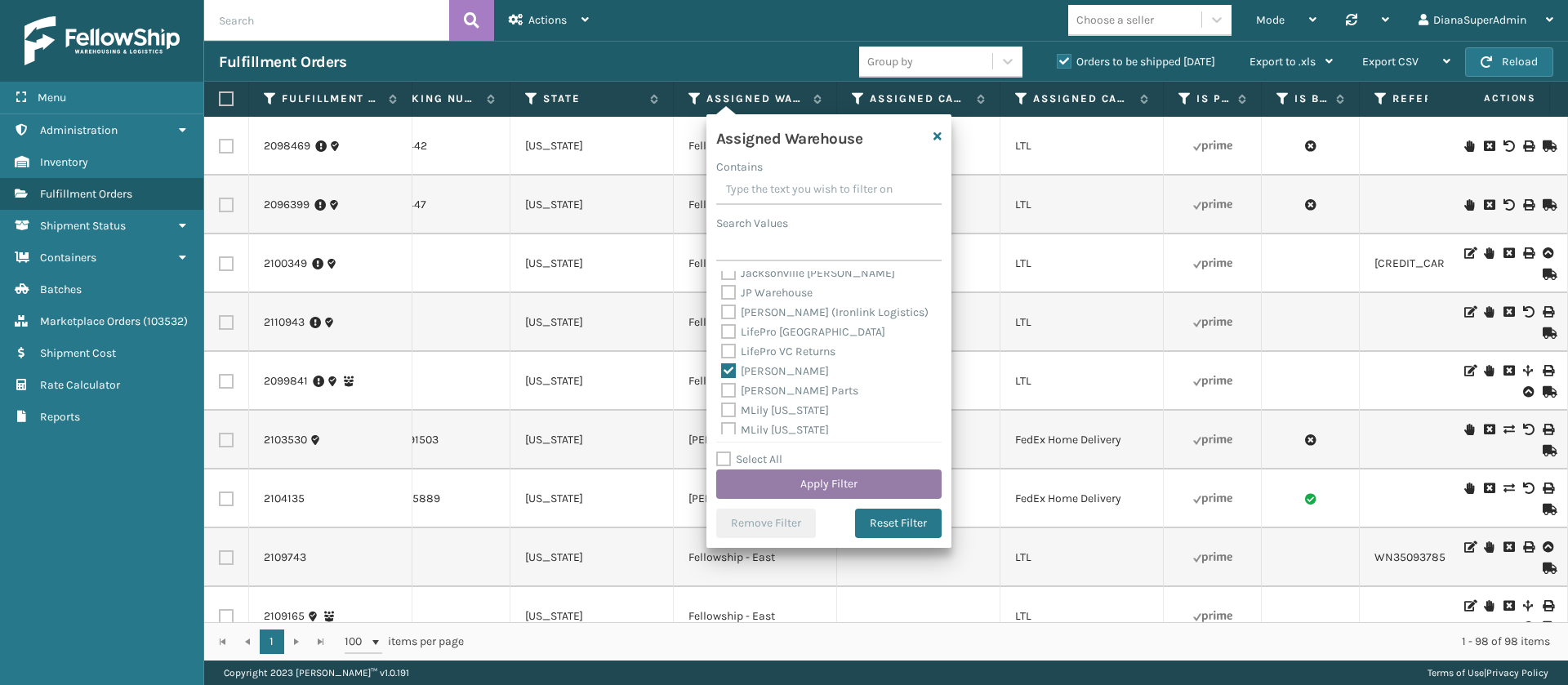
click at [848, 481] on button "Apply Filter" at bounding box center [828, 484] width 226 height 30
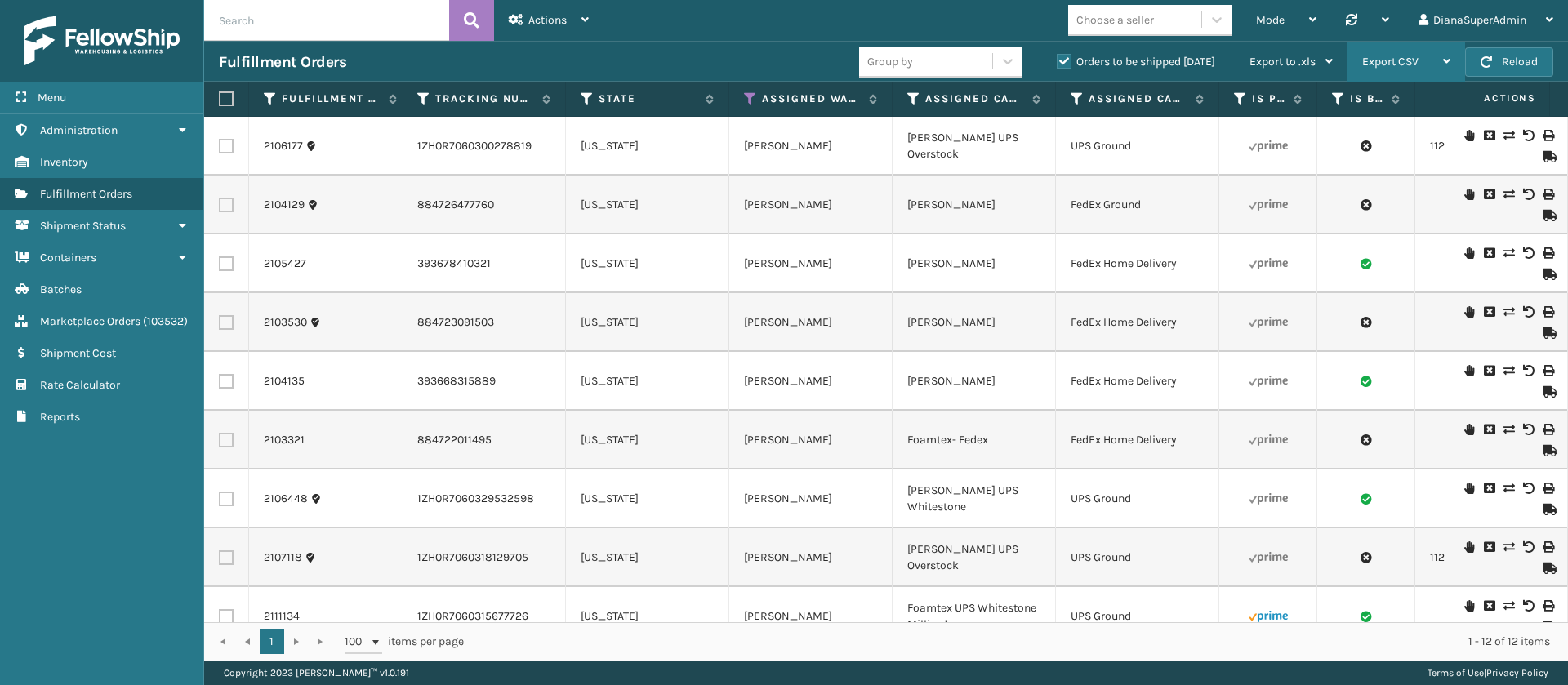
click at [1405, 64] on span "Export CSV" at bounding box center [1390, 61] width 56 height 14
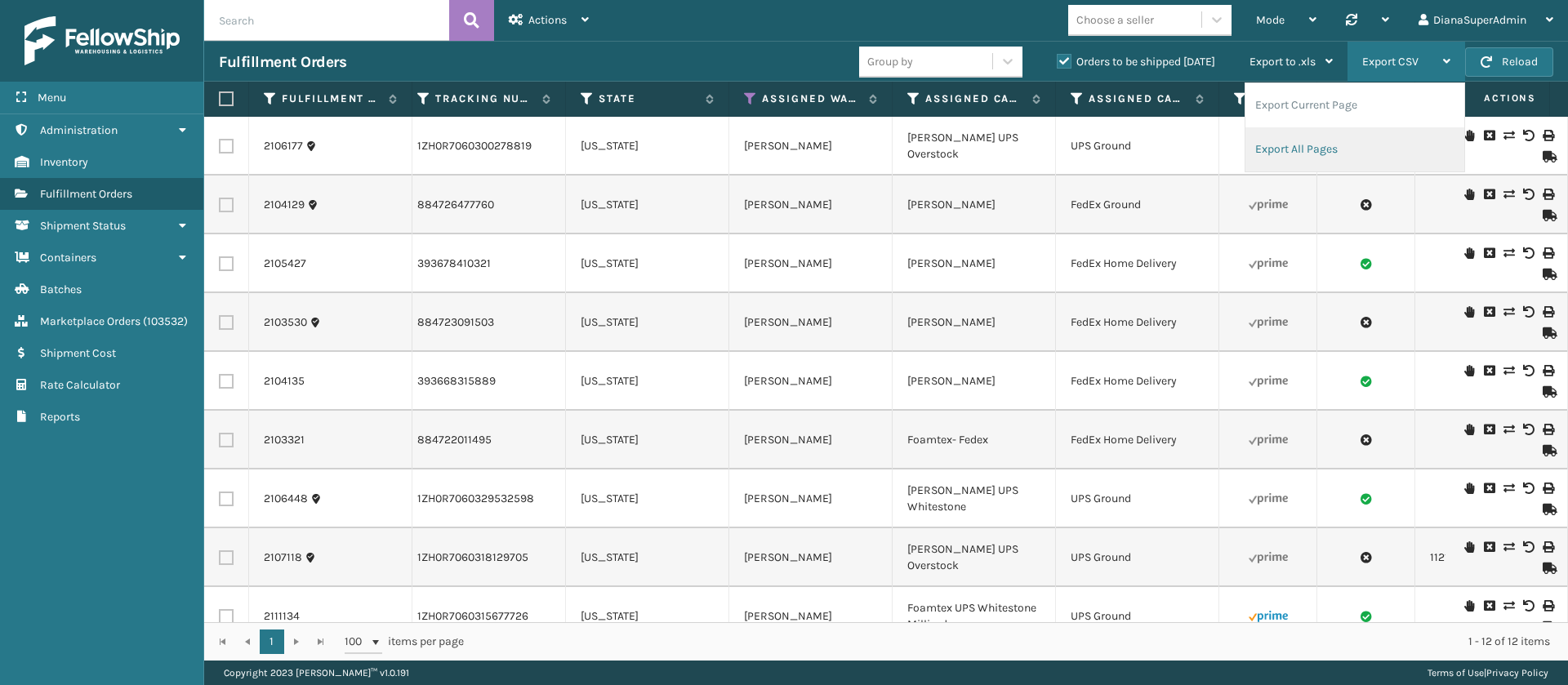
click at [1312, 145] on li "Export All Pages" at bounding box center [1354, 149] width 218 height 44
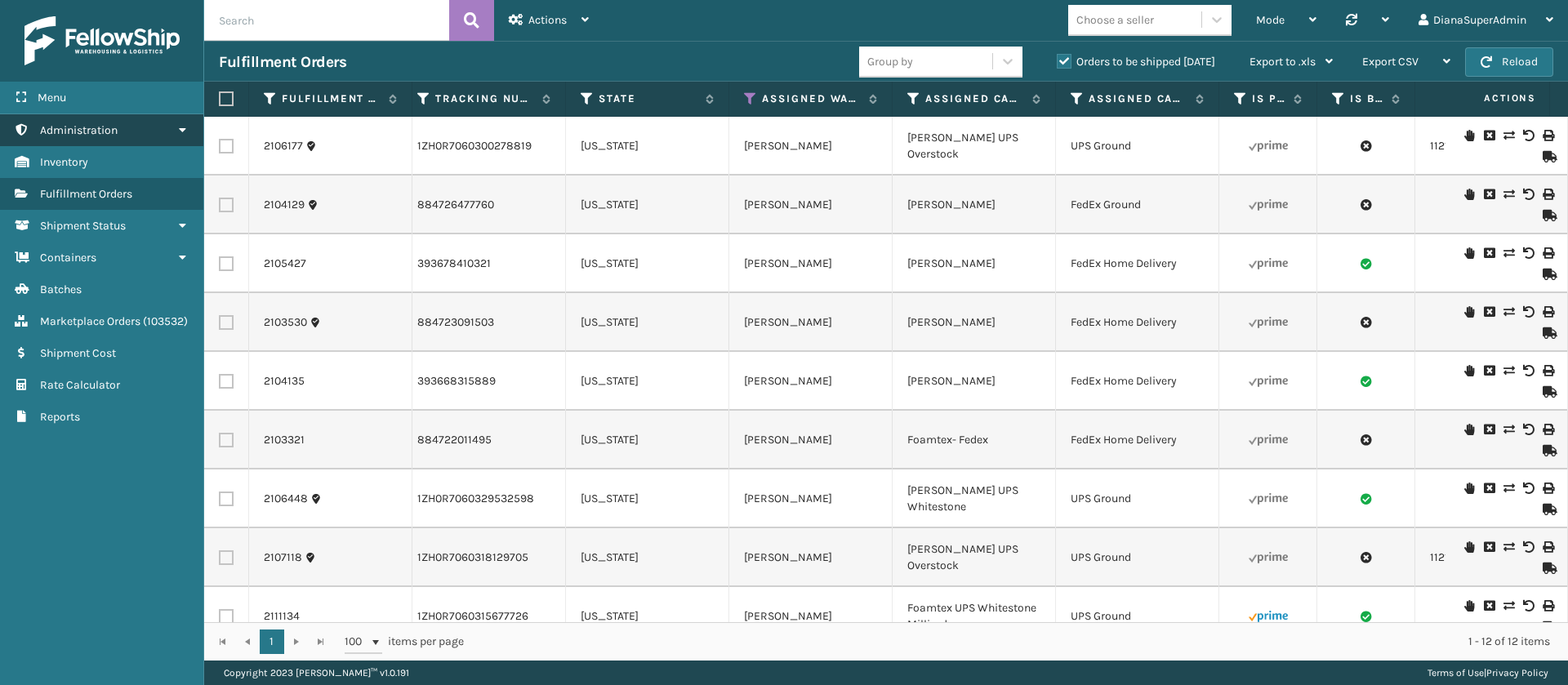
click at [154, 125] on link "Administration" at bounding box center [102, 130] width 204 height 32
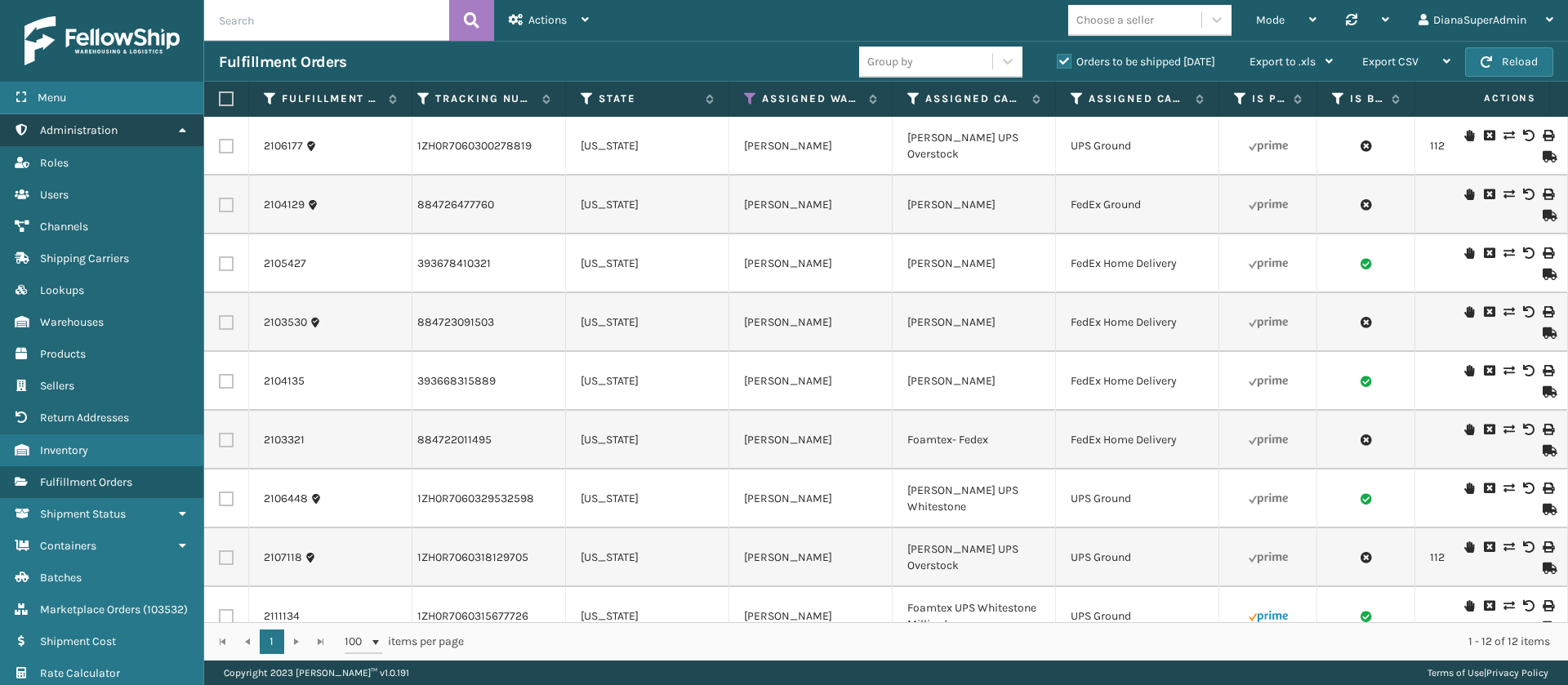
click at [154, 125] on link "Administration" at bounding box center [102, 130] width 204 height 32
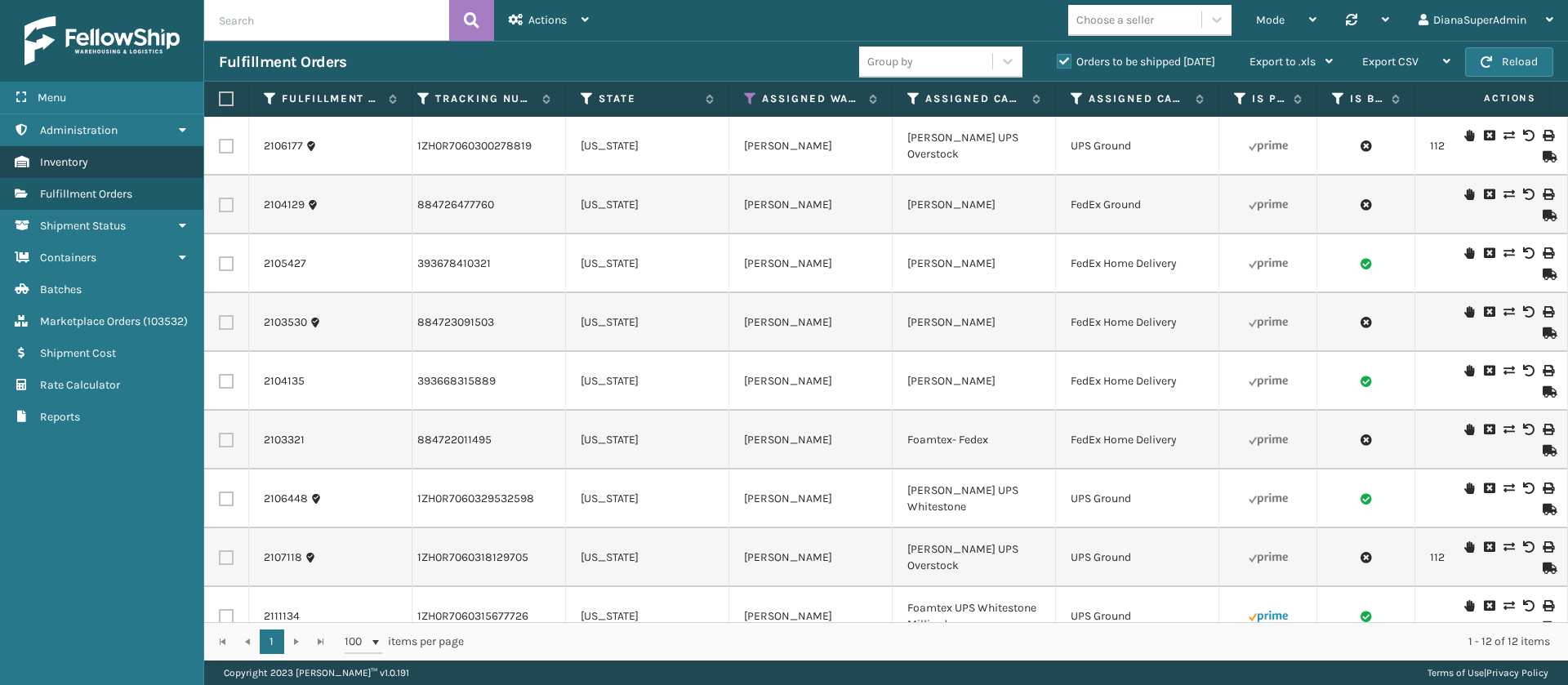
click at [85, 165] on span "Inventory" at bounding box center [64, 162] width 48 height 14
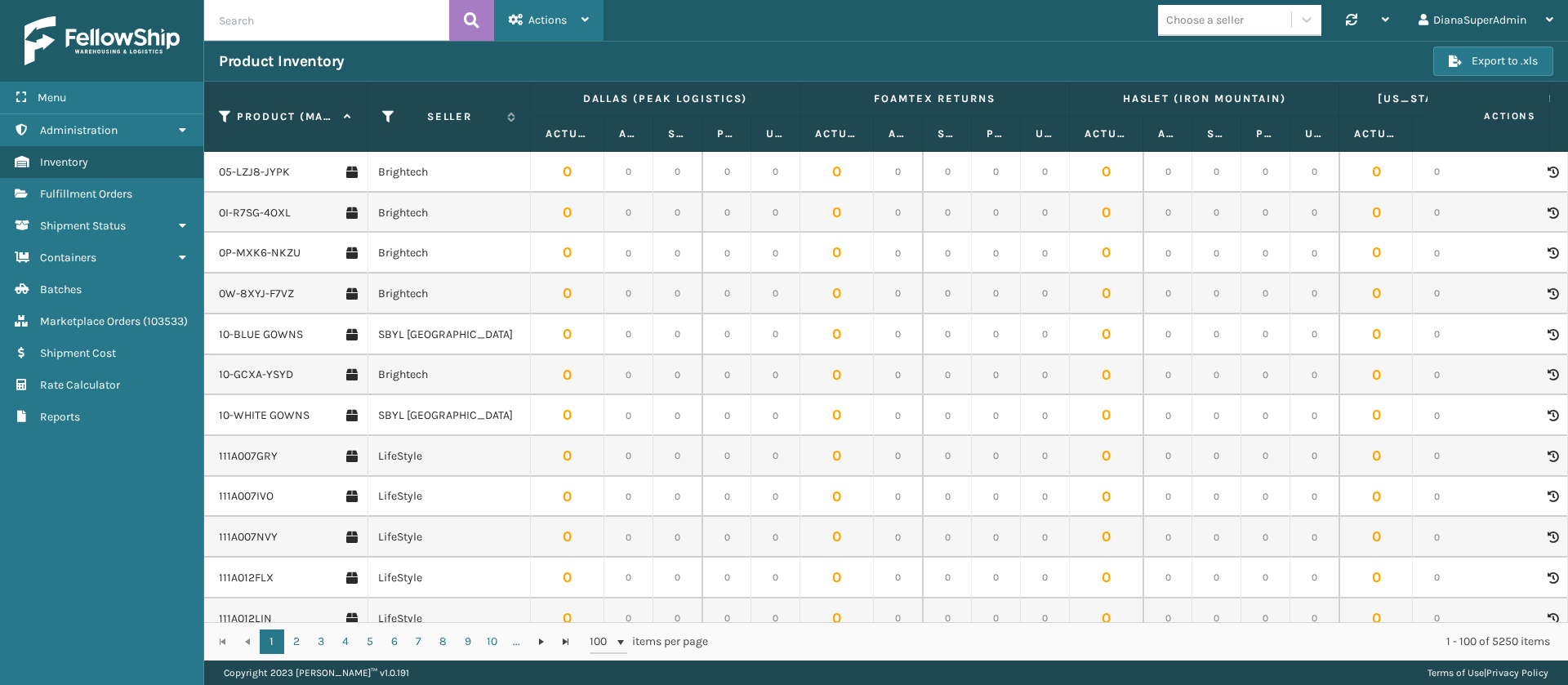
click at [584, 26] on div "Actions" at bounding box center [548, 20] width 80 height 41
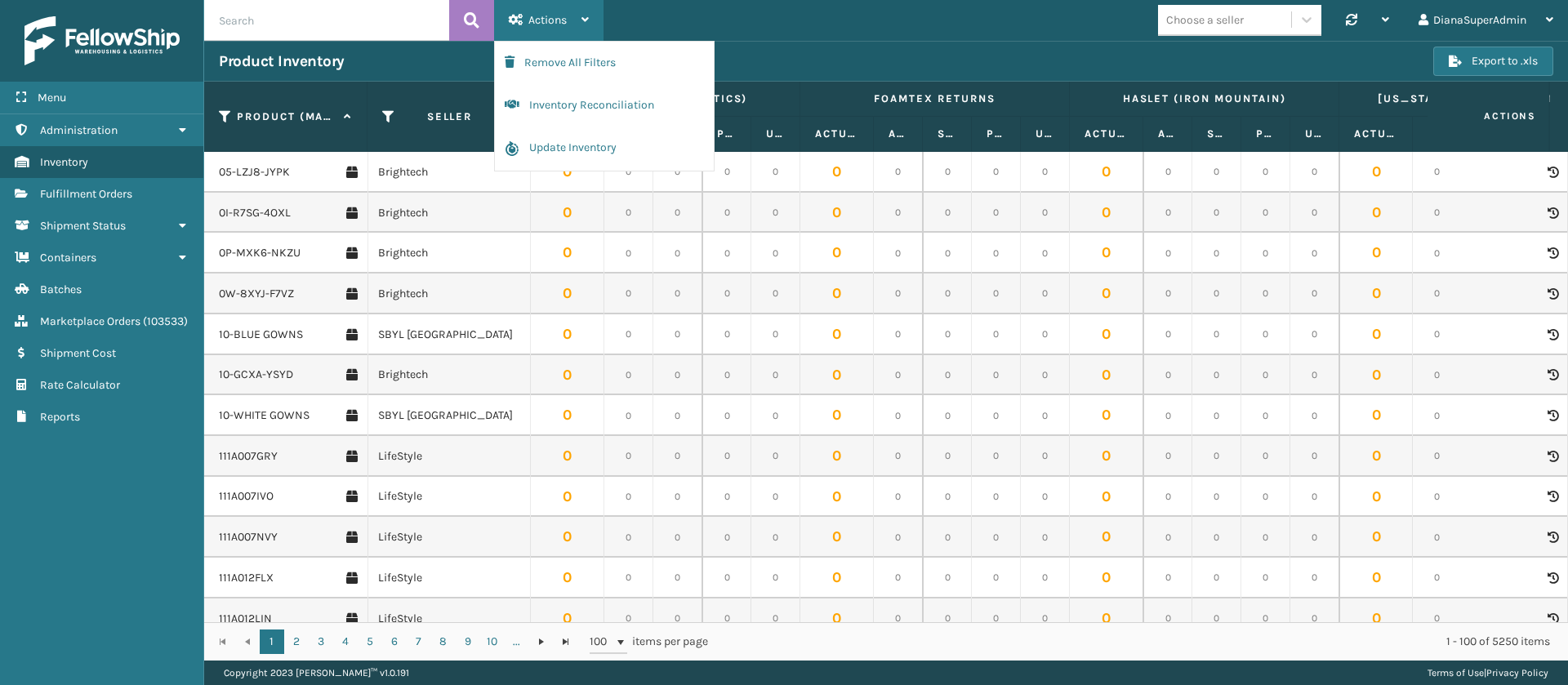
click at [584, 26] on div "Actions" at bounding box center [548, 20] width 80 height 41
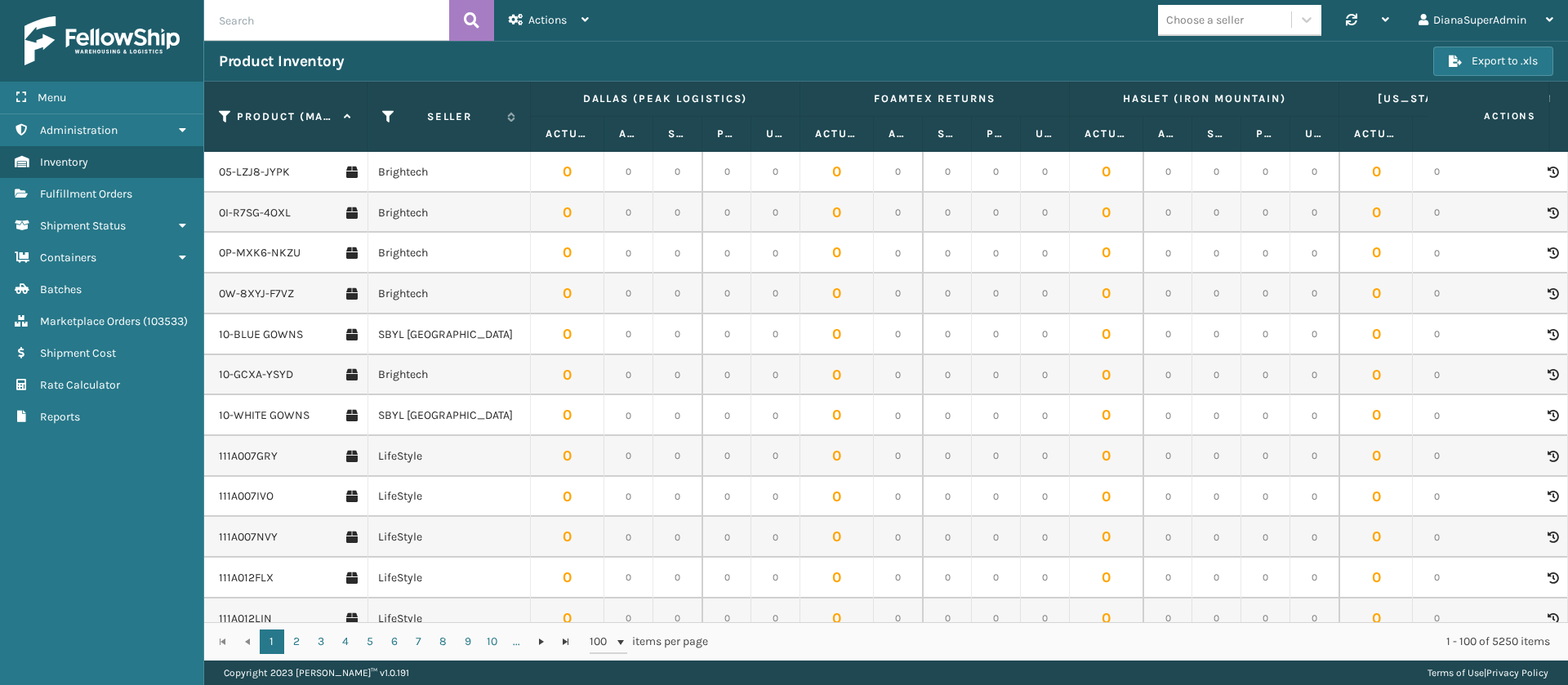
click at [1500, 111] on span "Actions" at bounding box center [1488, 116] width 113 height 27
click at [167, 126] on link "Administration" at bounding box center [102, 130] width 204 height 32
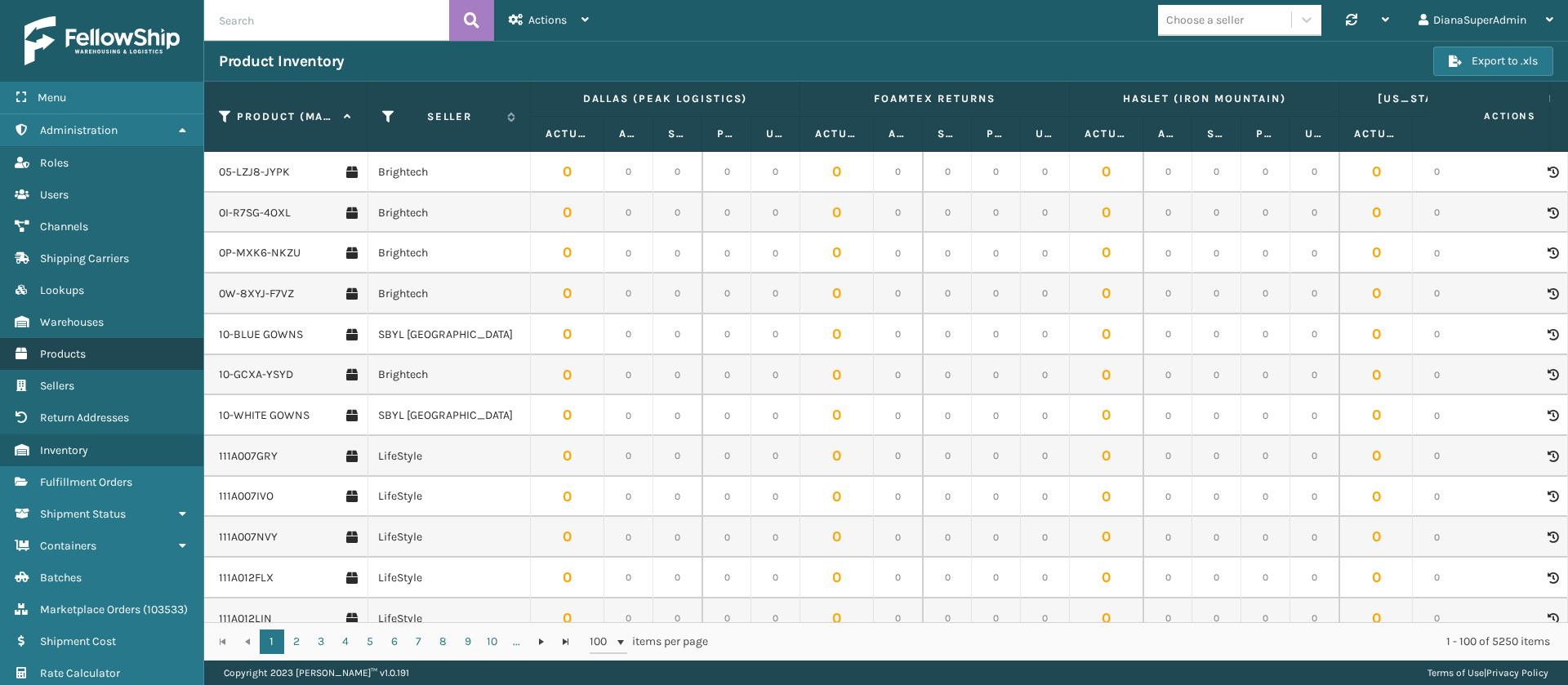
click at [91, 347] on link "Products" at bounding box center [102, 353] width 204 height 32
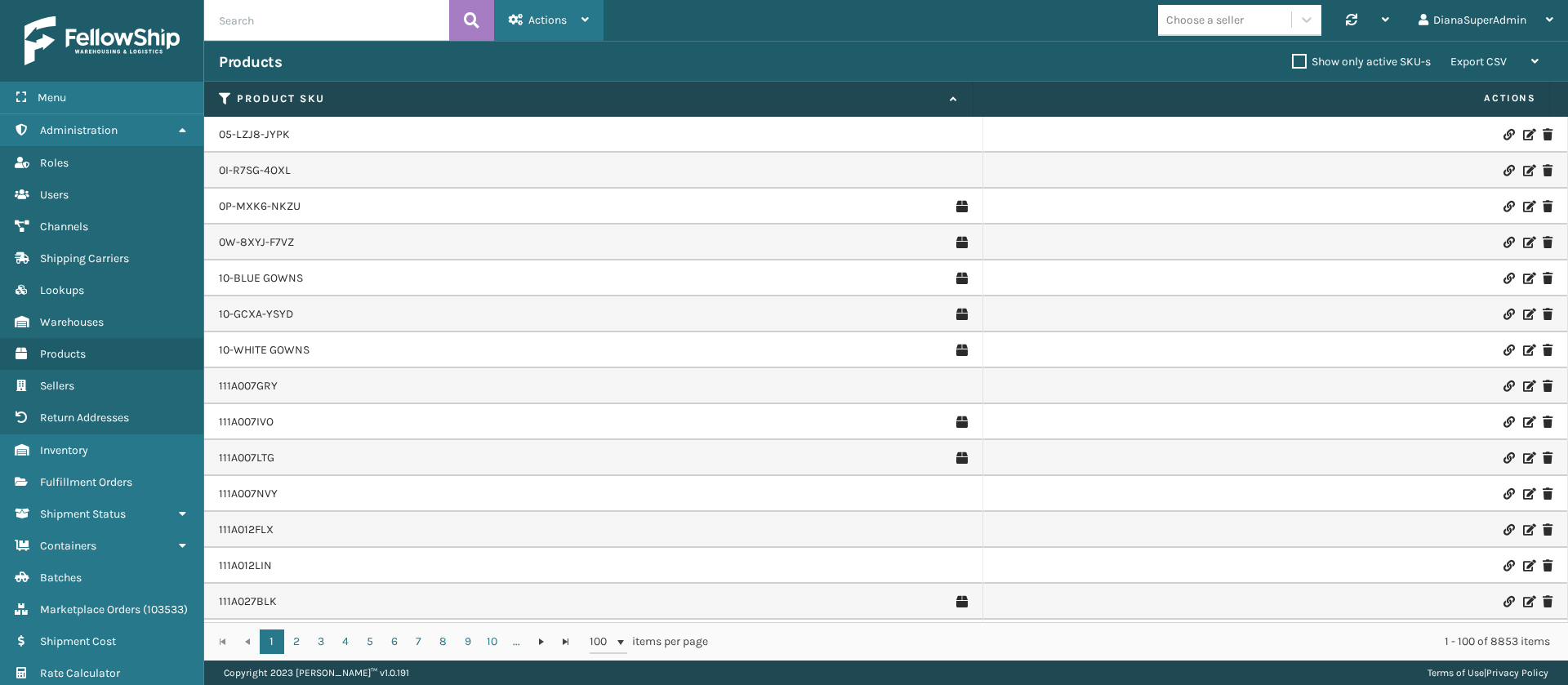
click at [572, 7] on div "Actions" at bounding box center [548, 20] width 80 height 41
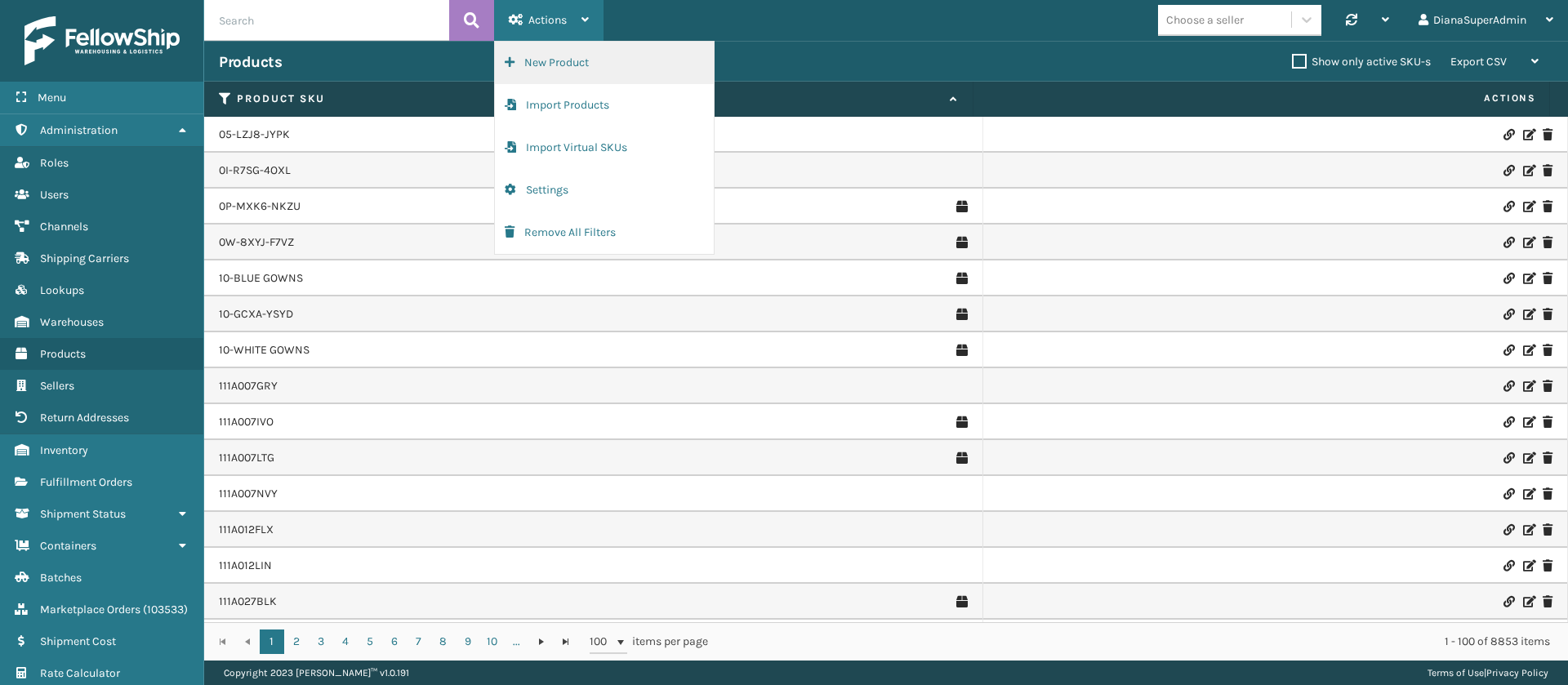
click at [571, 65] on button "New Product" at bounding box center [604, 62] width 218 height 42
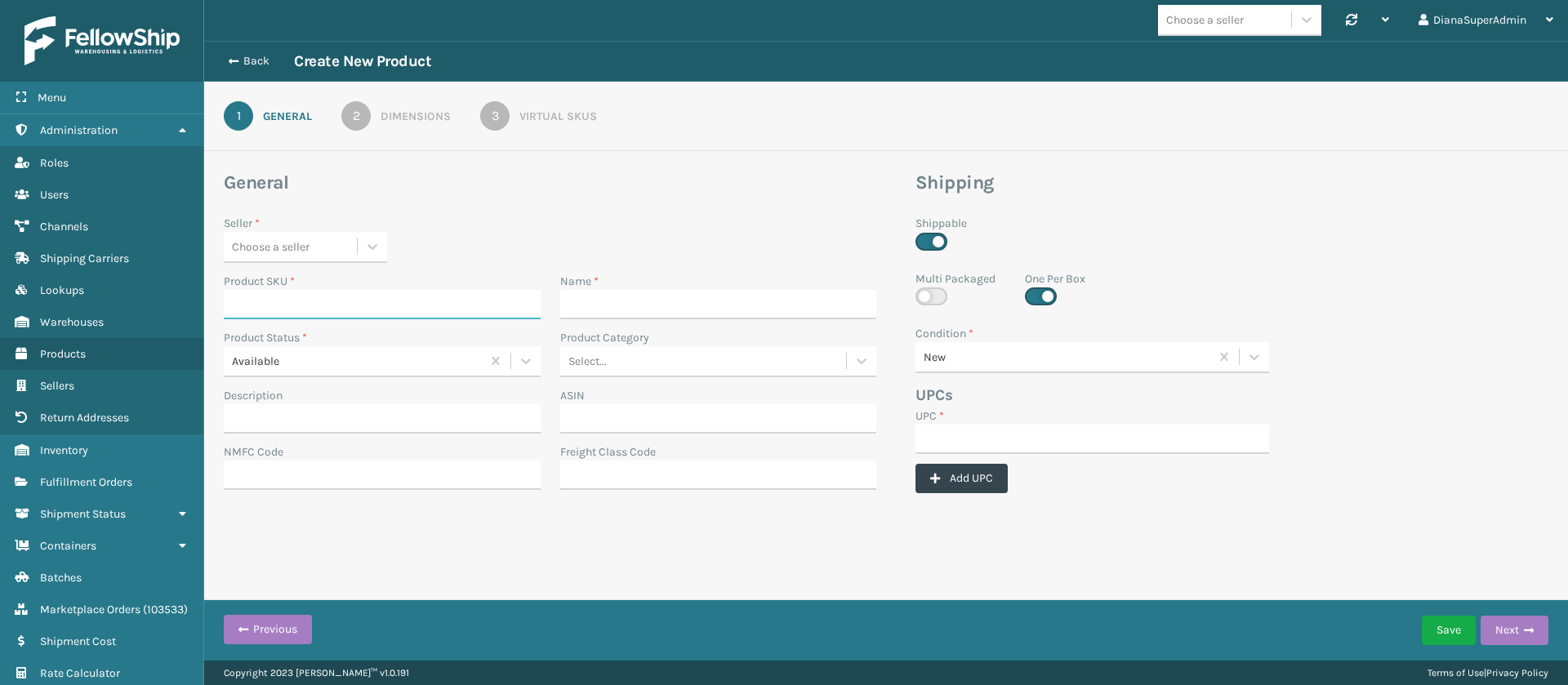
click at [369, 314] on input "Product SKU *" at bounding box center [382, 304] width 317 height 30
paste input "KM-RUF-7S"
type input "KM-RUF-7S"
click at [373, 247] on icon at bounding box center [372, 246] width 10 height 6
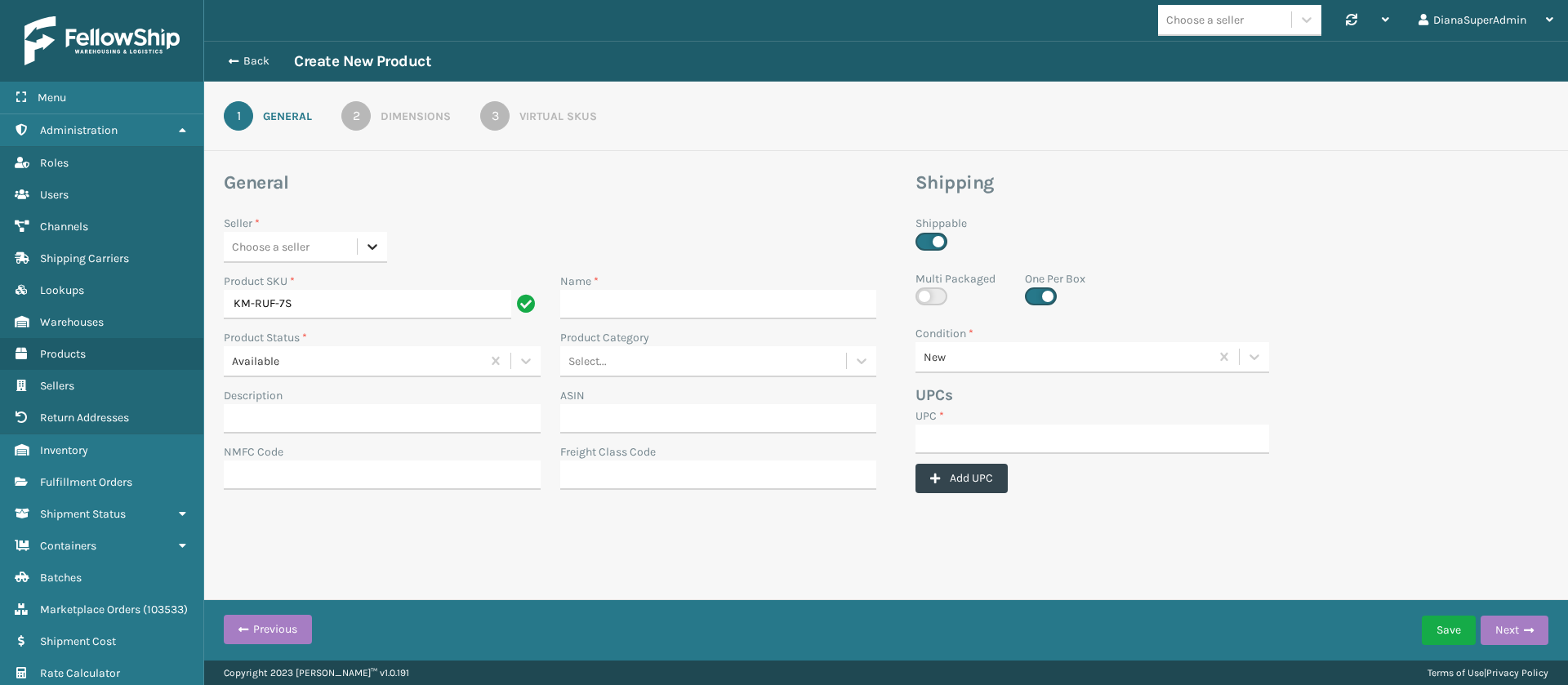
click at [379, 244] on icon at bounding box center [372, 246] width 17 height 17
click at [293, 434] on div "Koolmore" at bounding box center [305, 433] width 163 height 30
click at [577, 217] on div "Seller * Koolmore" at bounding box center [550, 239] width 653 height 48
click at [519, 365] on icon at bounding box center [526, 360] width 17 height 17
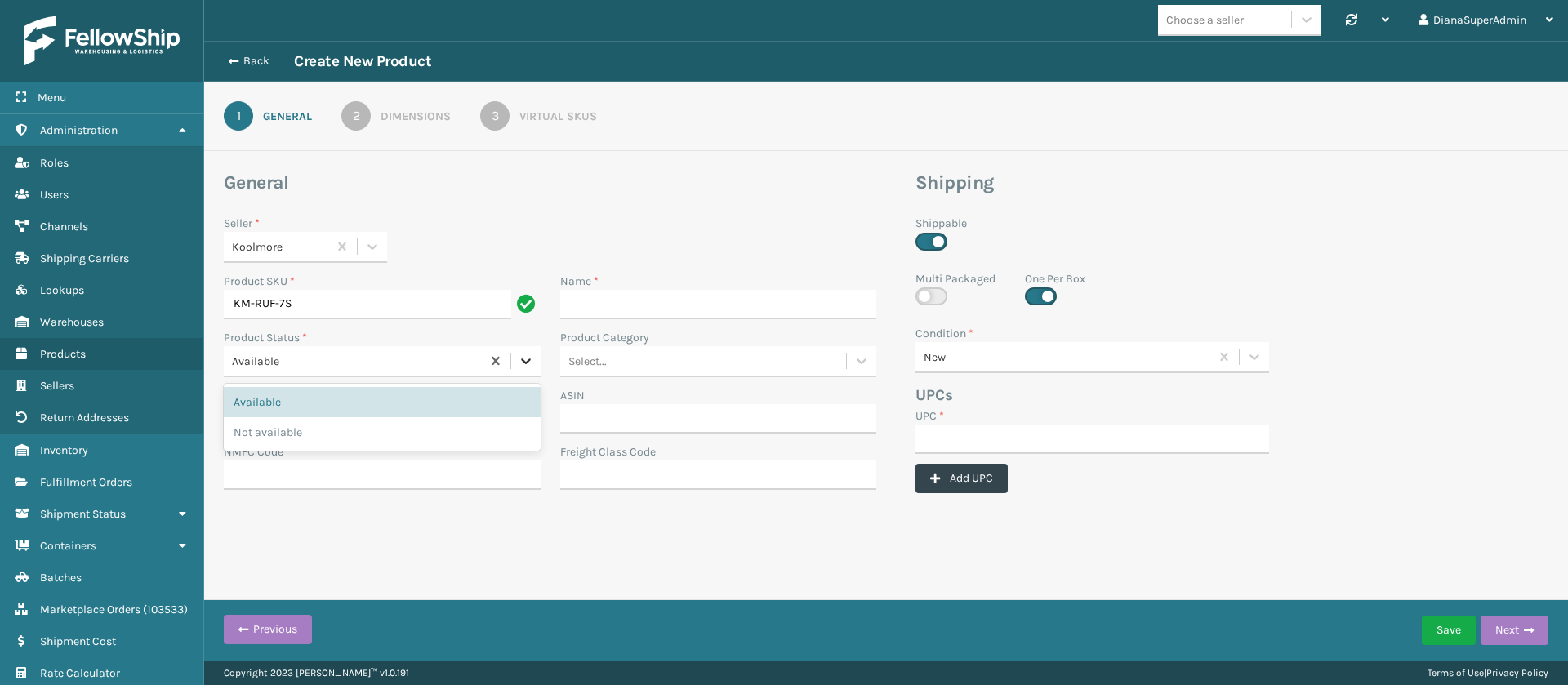
click at [519, 365] on icon at bounding box center [526, 360] width 17 height 17
click at [864, 359] on icon at bounding box center [861, 361] width 10 height 6
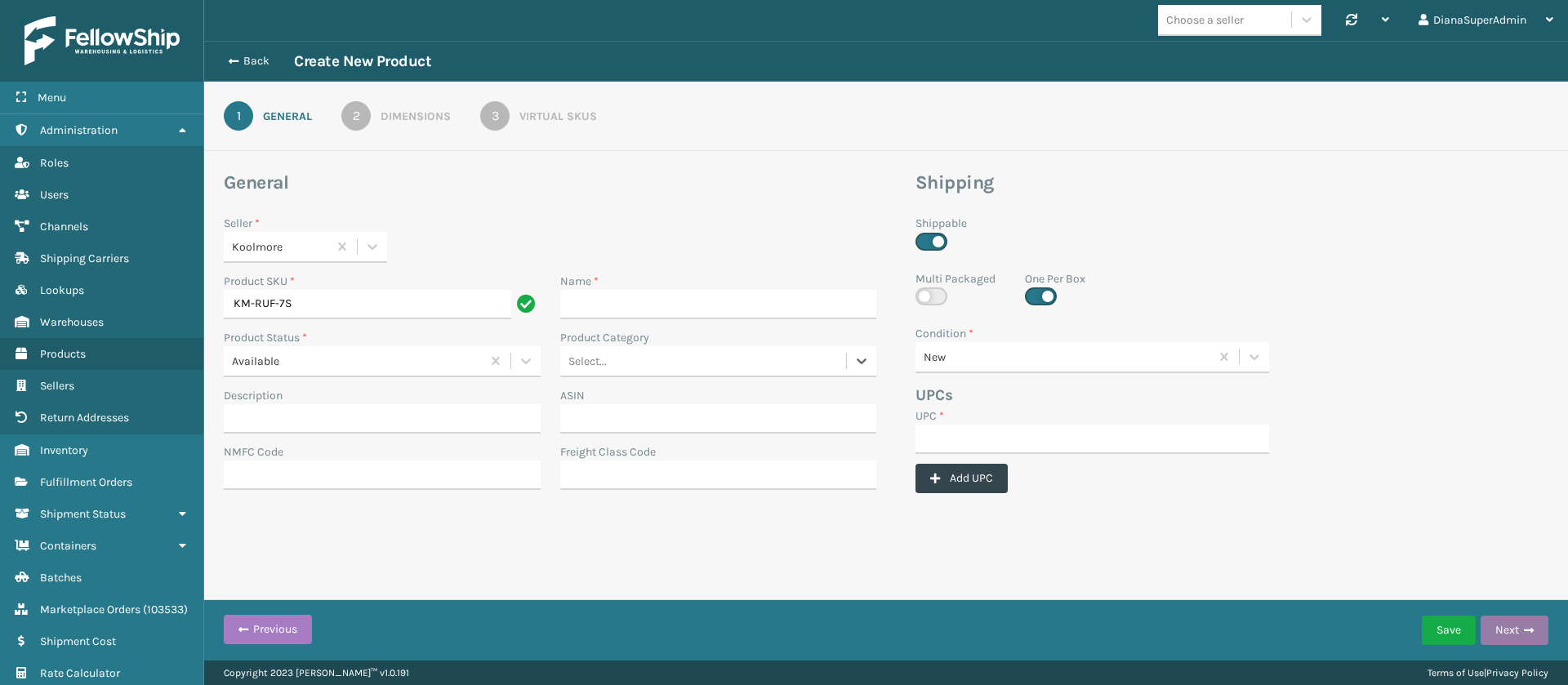
click at [1532, 627] on span "button" at bounding box center [1528, 630] width 10 height 11
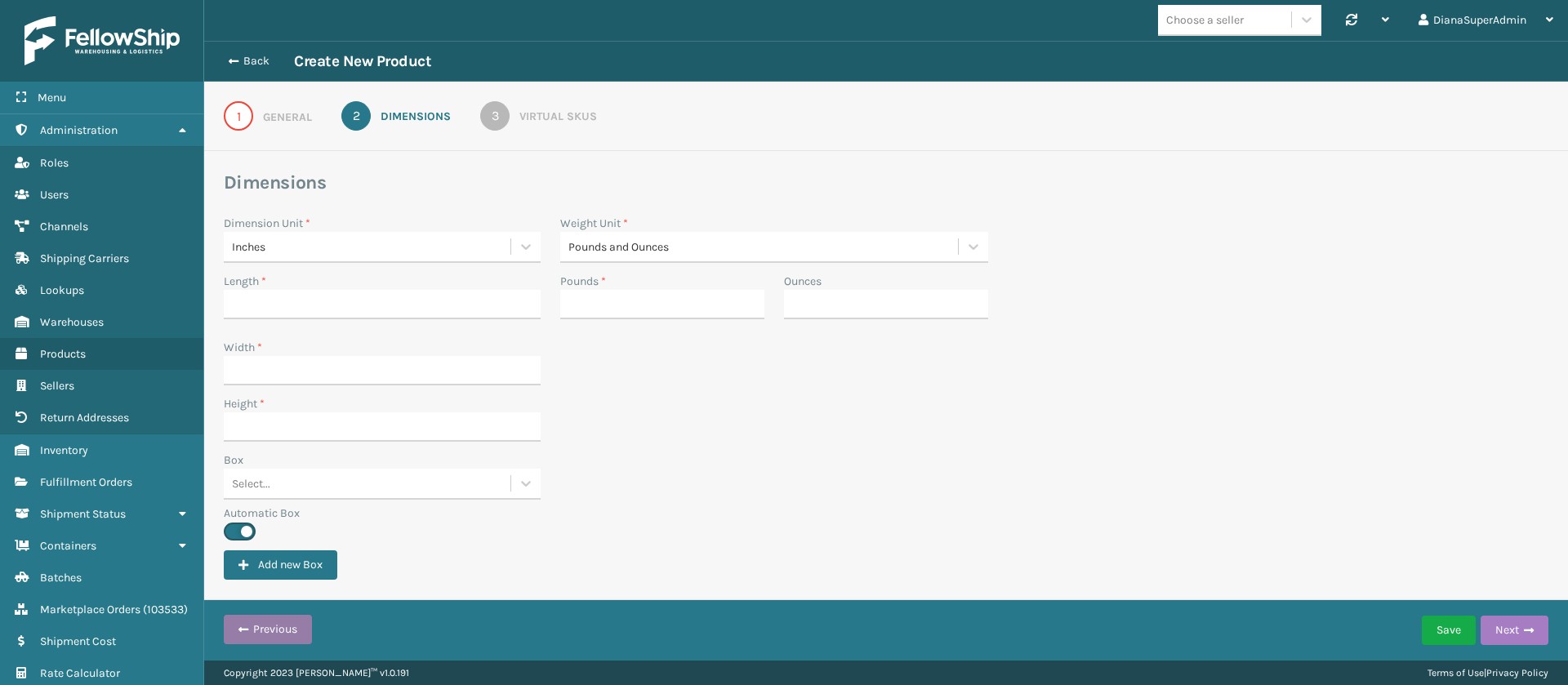
click at [282, 631] on button "Previous" at bounding box center [268, 630] width 89 height 30
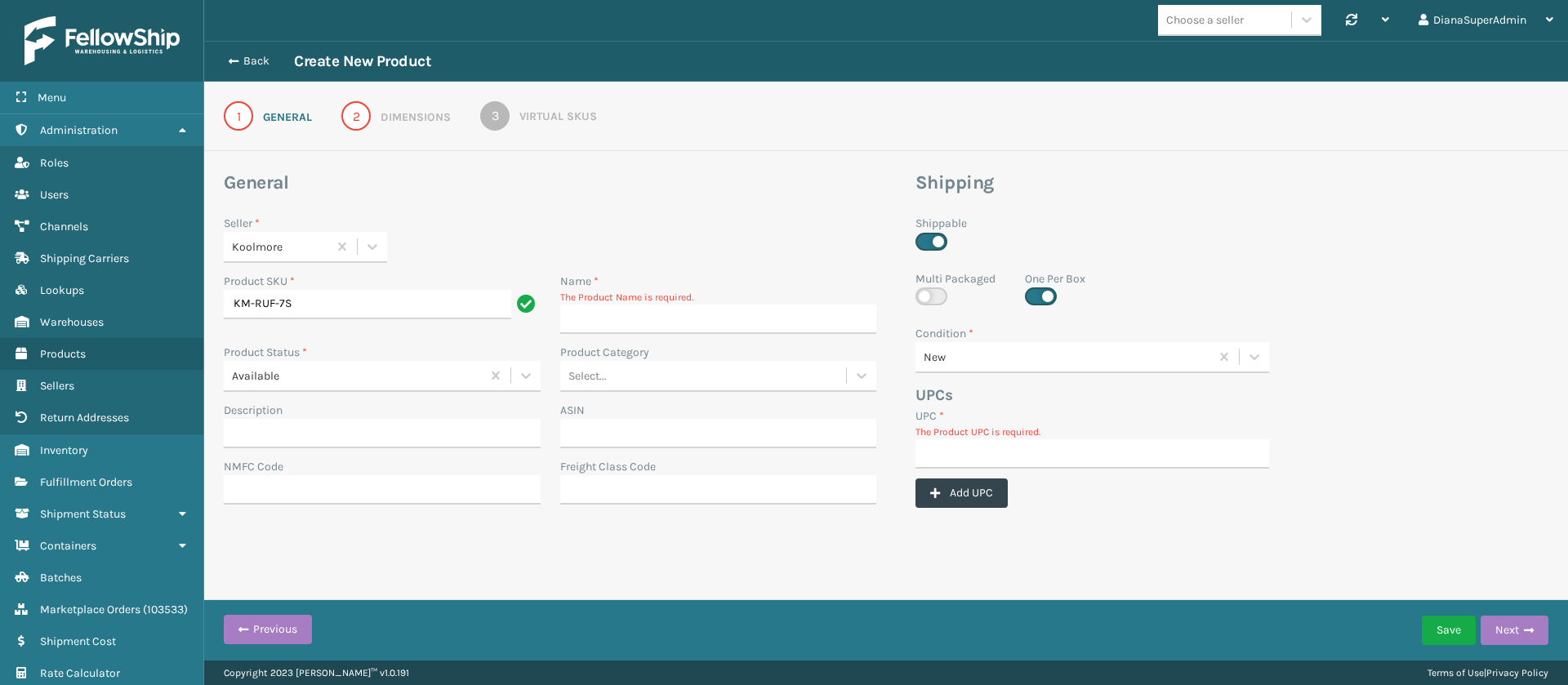
click at [638, 242] on div "Seller * Koolmore" at bounding box center [550, 239] width 653 height 48
click at [243, 65] on button "Back" at bounding box center [256, 61] width 75 height 15
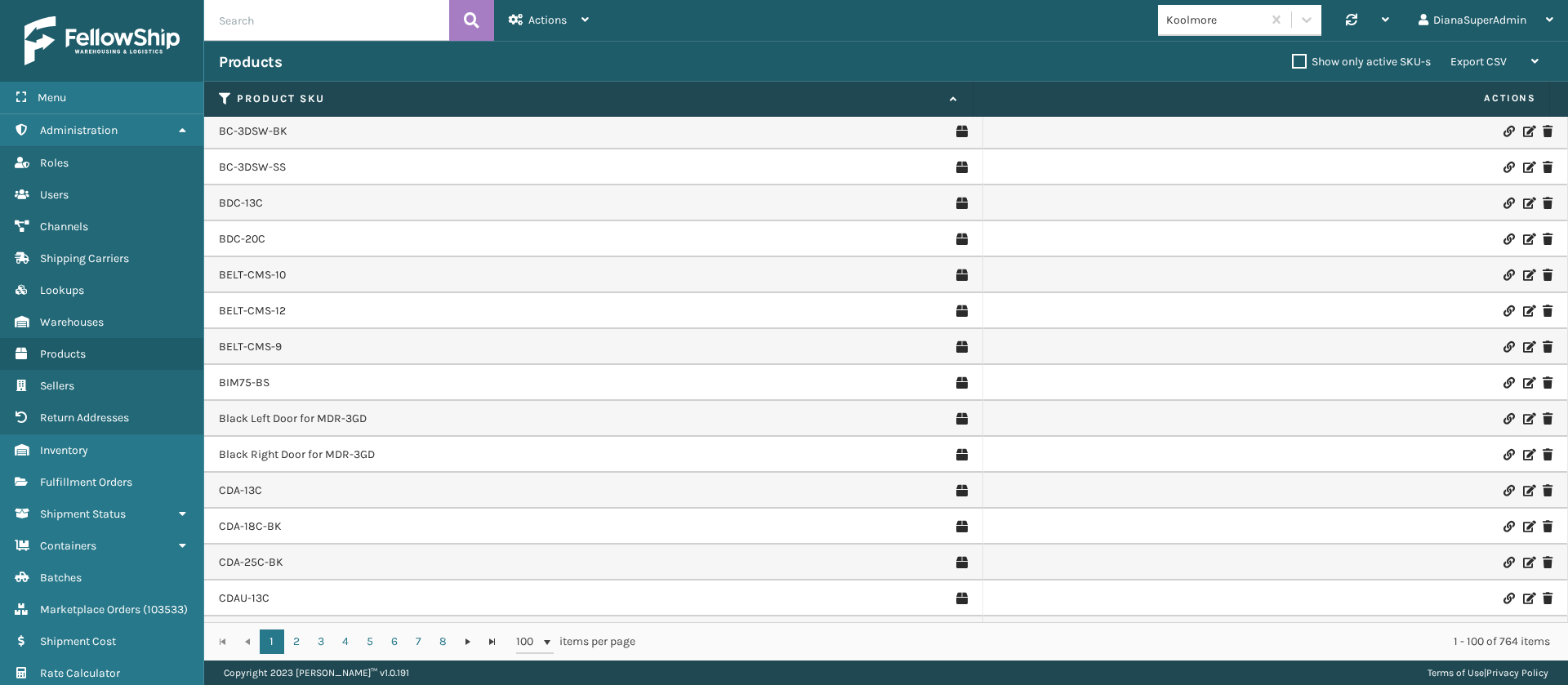
scroll to position [309, 0]
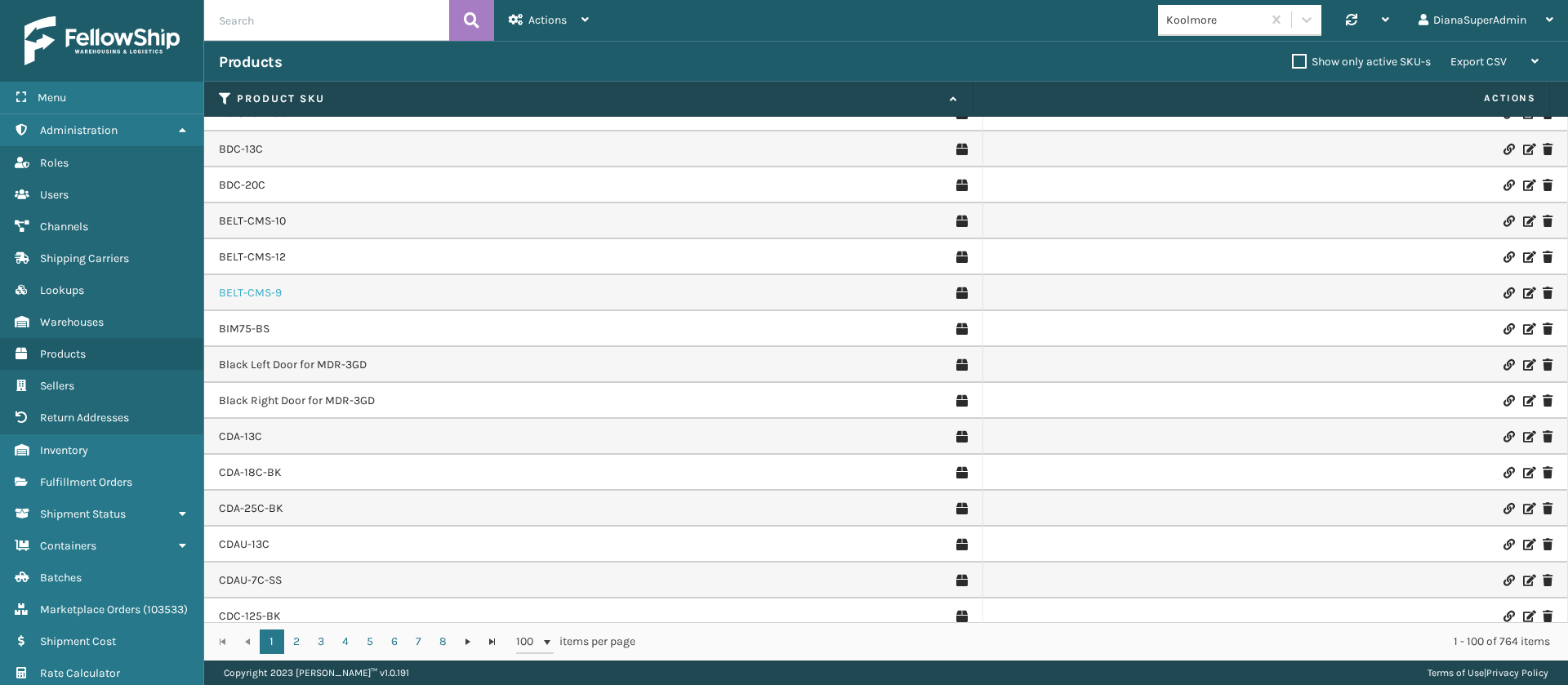
click at [251, 289] on link "BELT-CMS-9" at bounding box center [250, 293] width 63 height 17
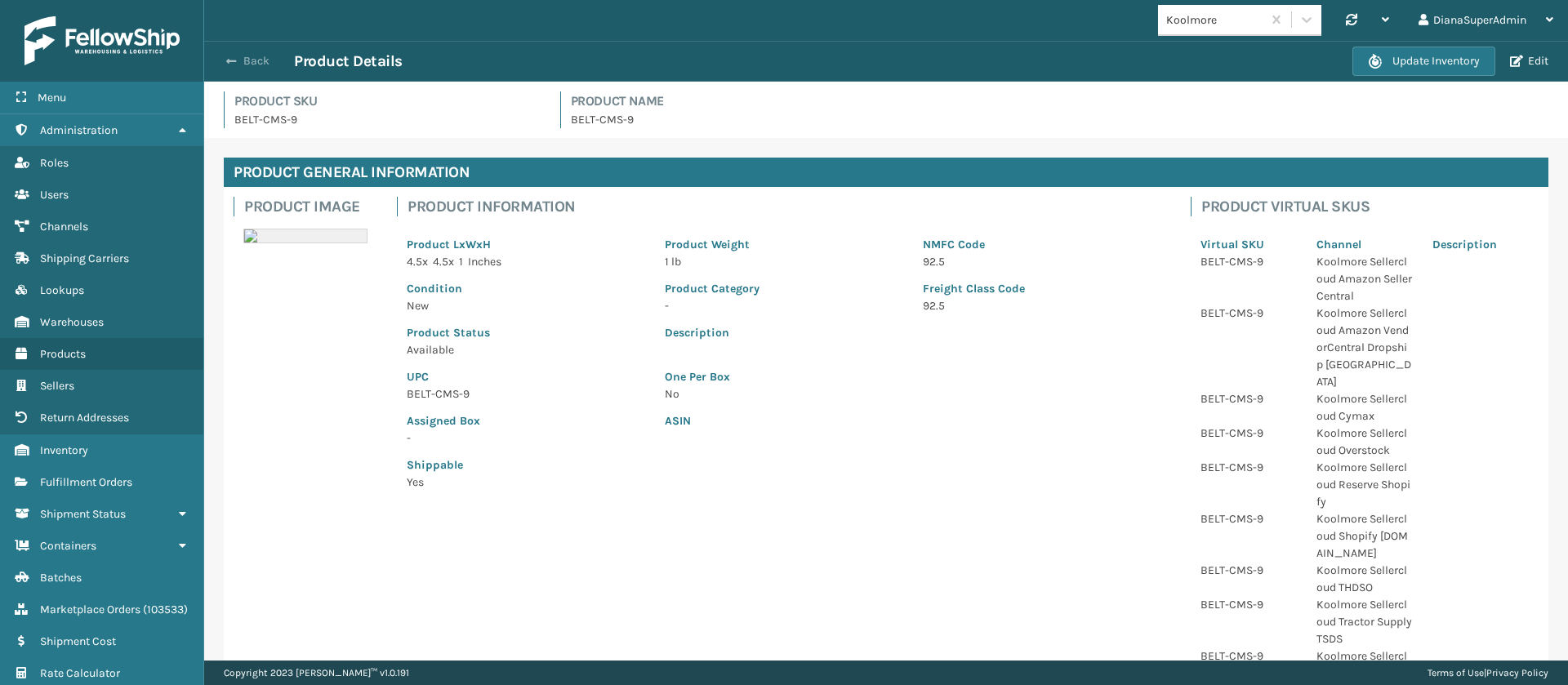
click at [240, 61] on button "Back" at bounding box center [256, 61] width 75 height 15
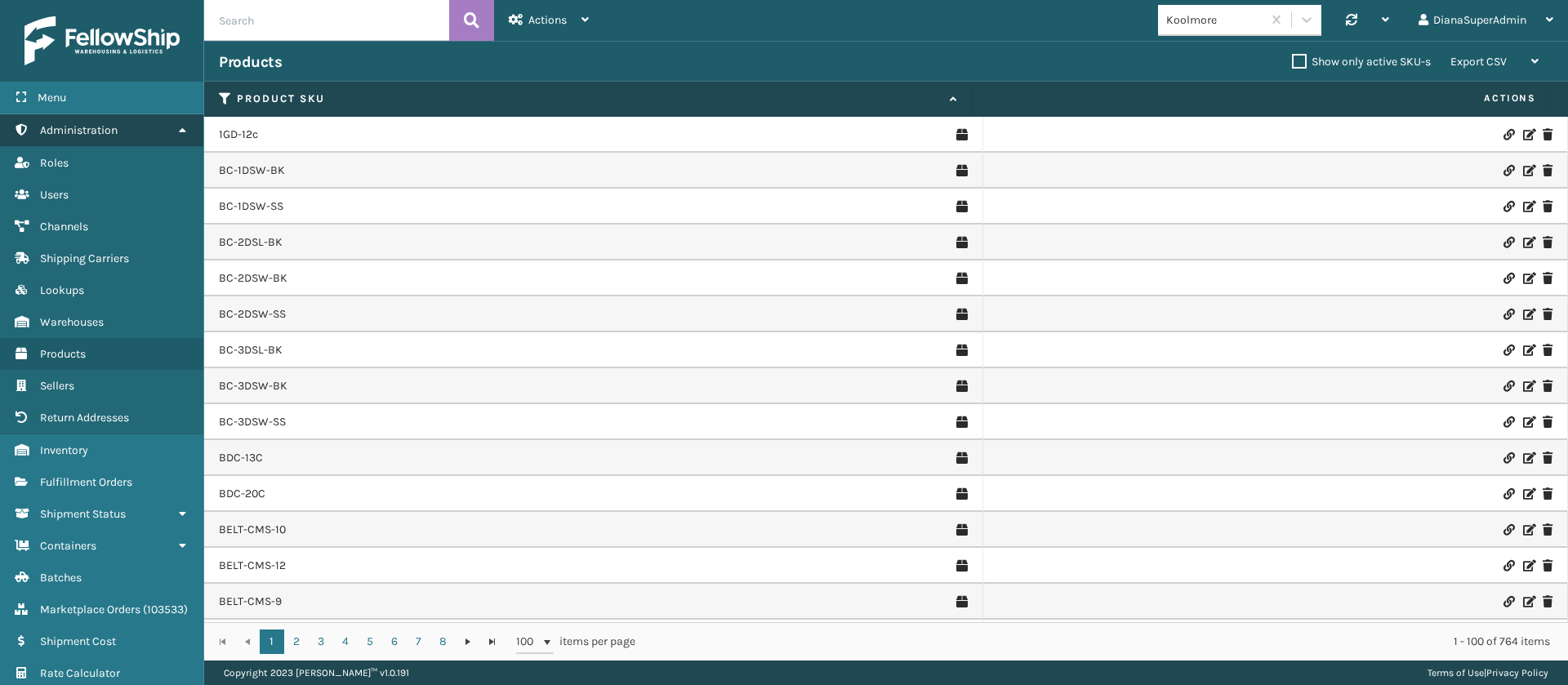
click at [170, 126] on link "Administration" at bounding box center [102, 130] width 204 height 32
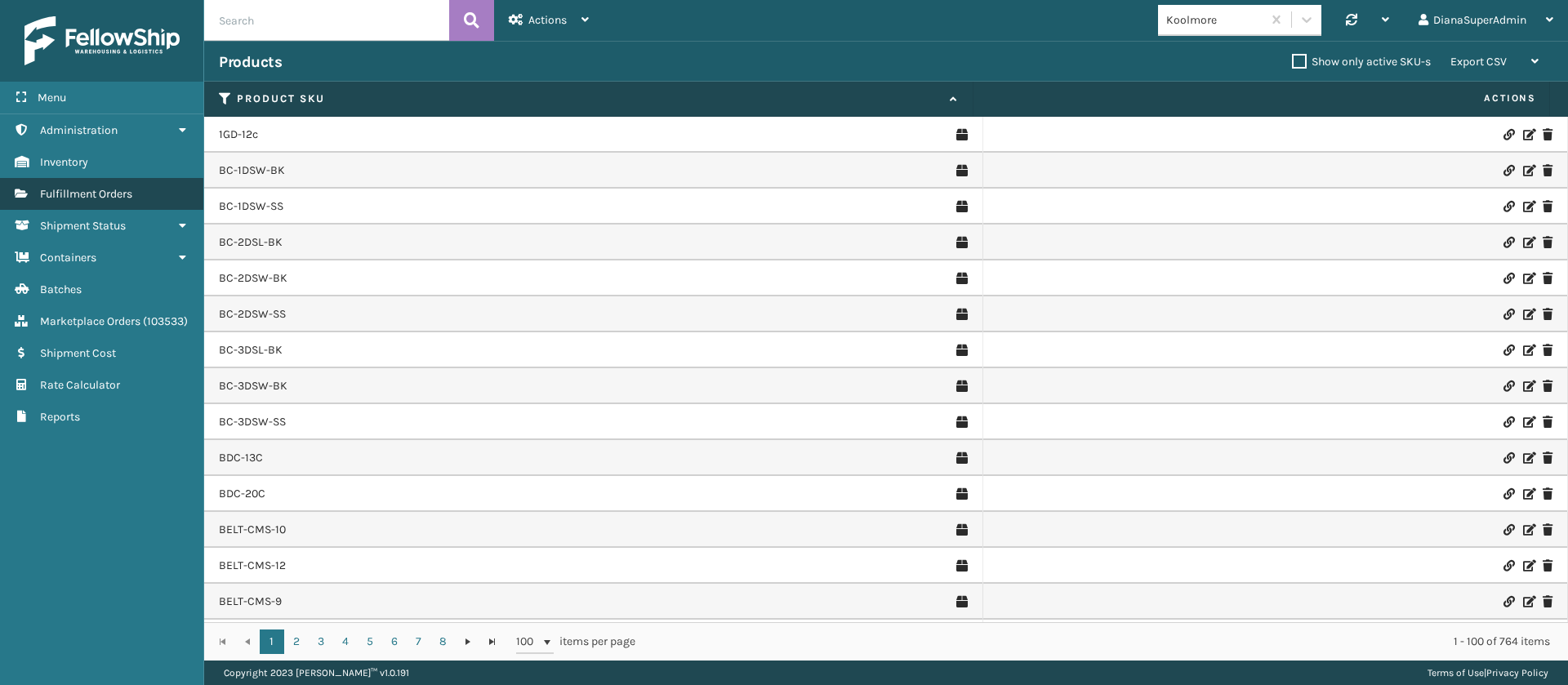
click at [132, 179] on link "Fulfillment Orders" at bounding box center [102, 194] width 204 height 32
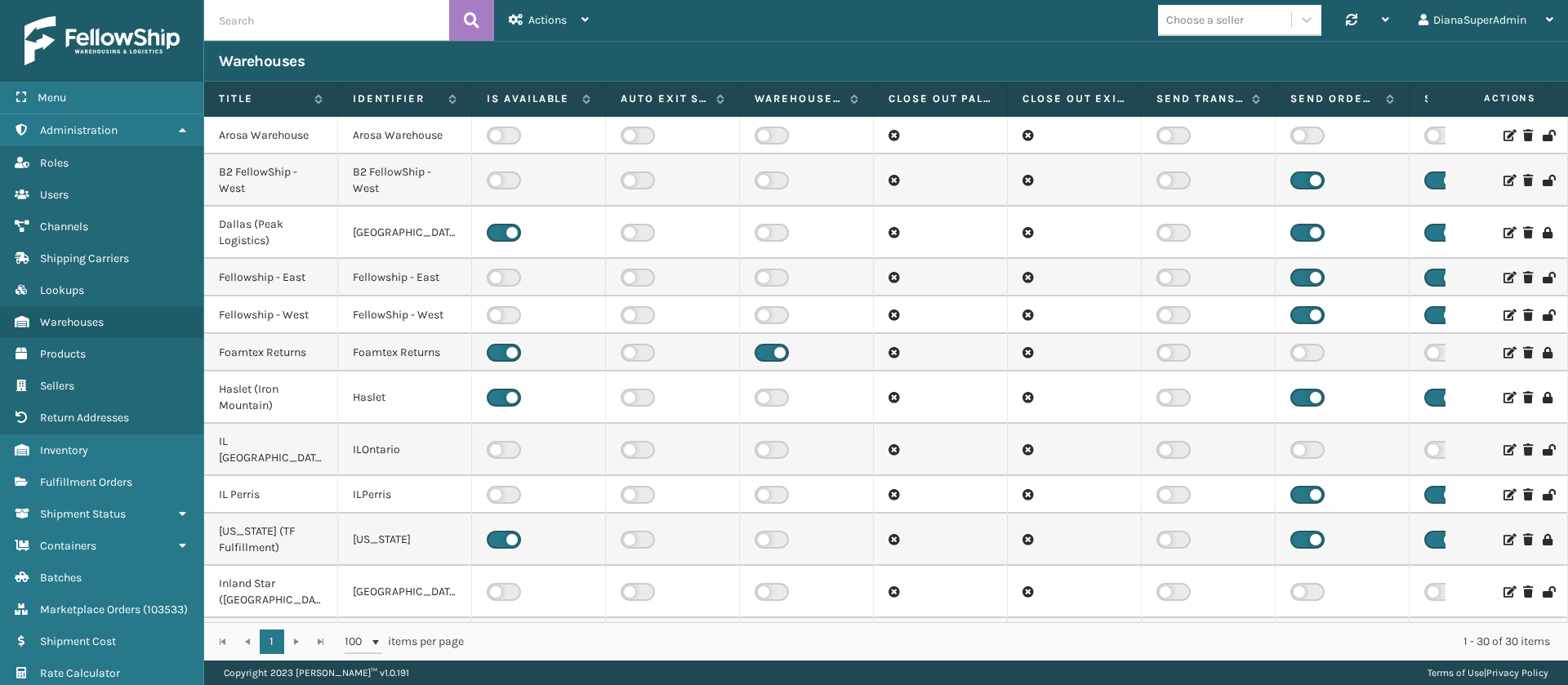
click at [1503, 313] on icon at bounding box center [1507, 315] width 10 height 11
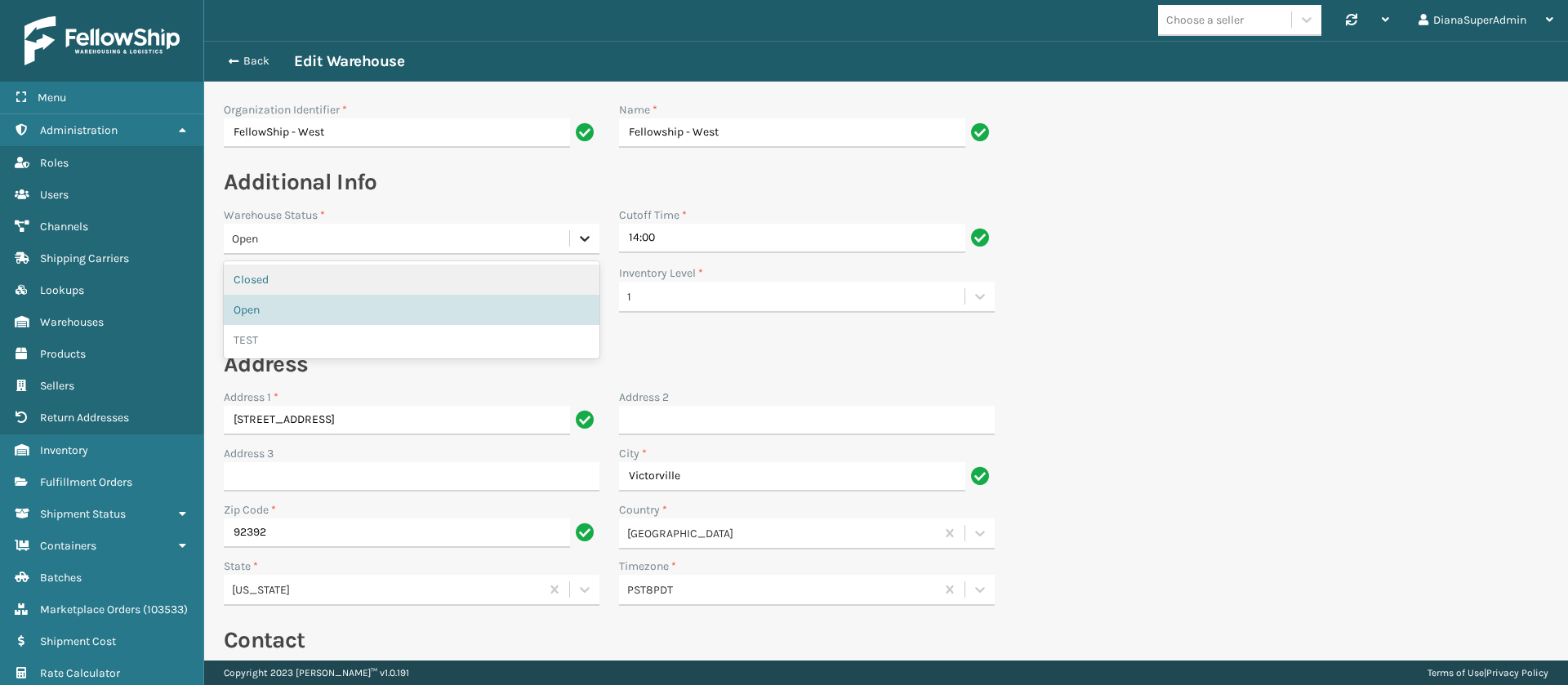
click at [586, 234] on icon at bounding box center [584, 238] width 17 height 17
click at [347, 284] on div "Closed" at bounding box center [412, 280] width 376 height 30
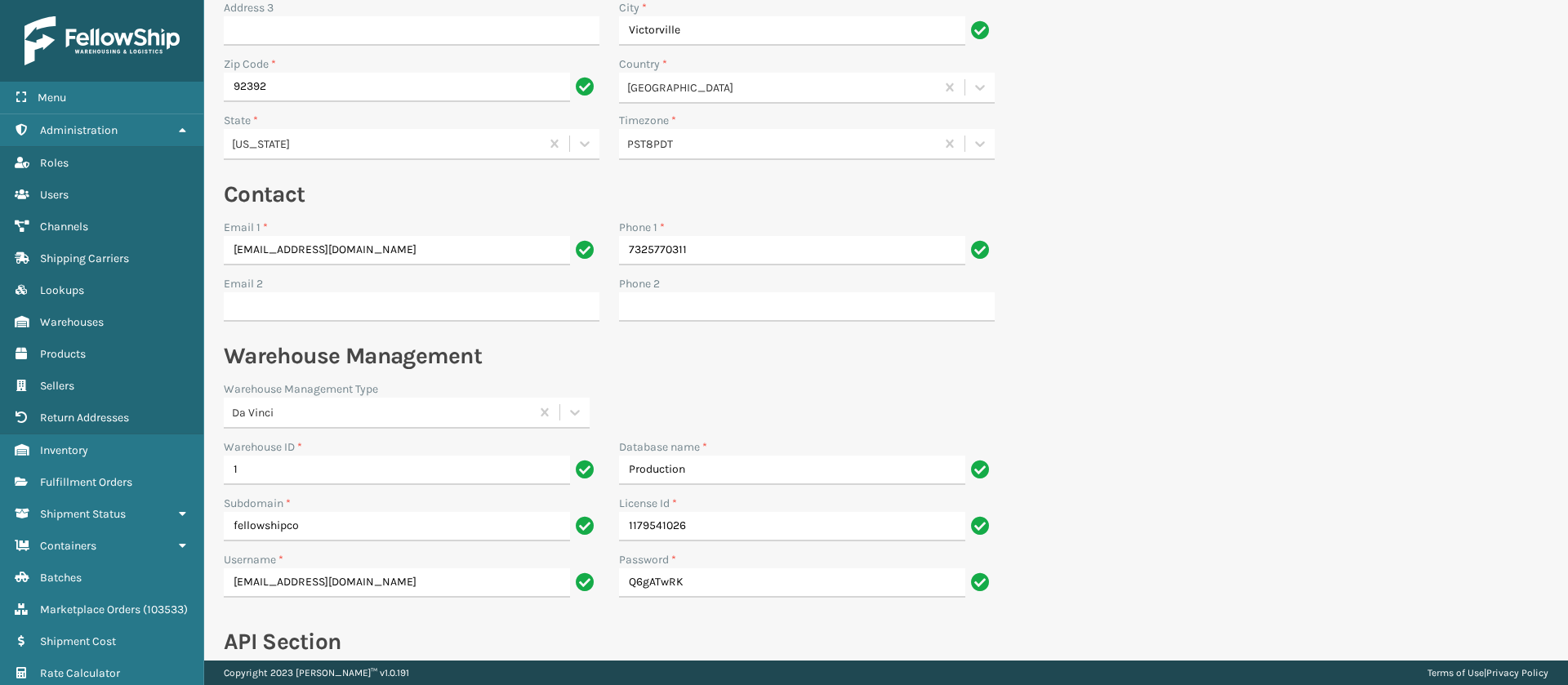
scroll to position [625, 0]
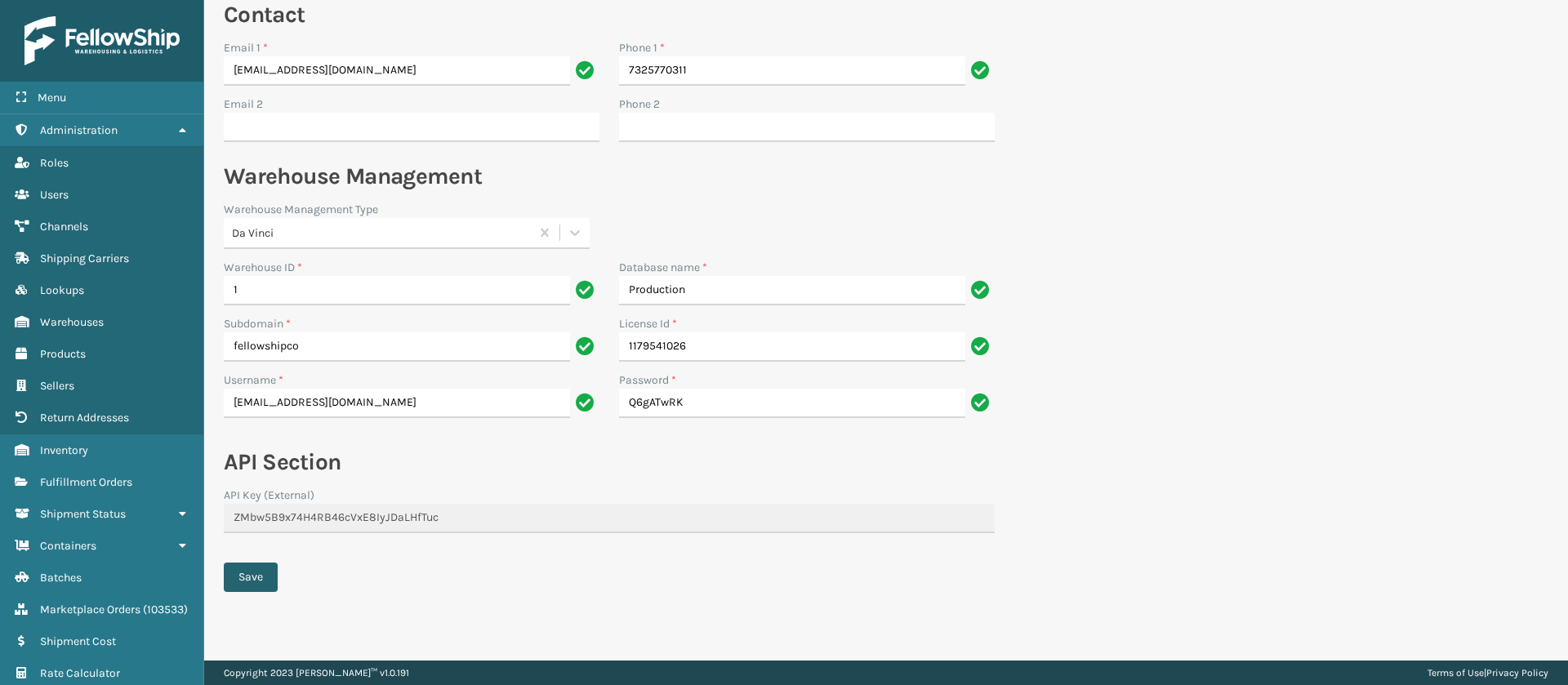
click at [267, 579] on button "Save" at bounding box center [250, 577] width 54 height 30
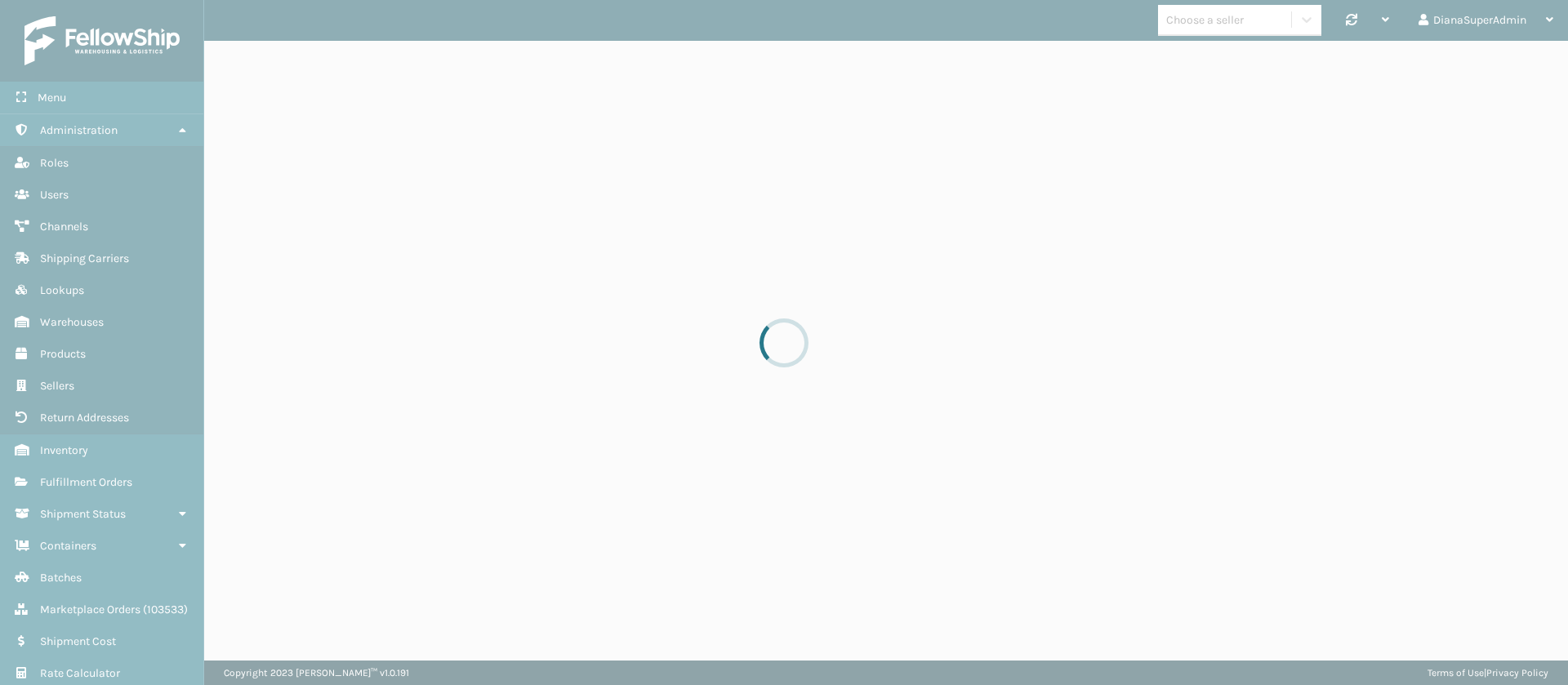
scroll to position [0, 0]
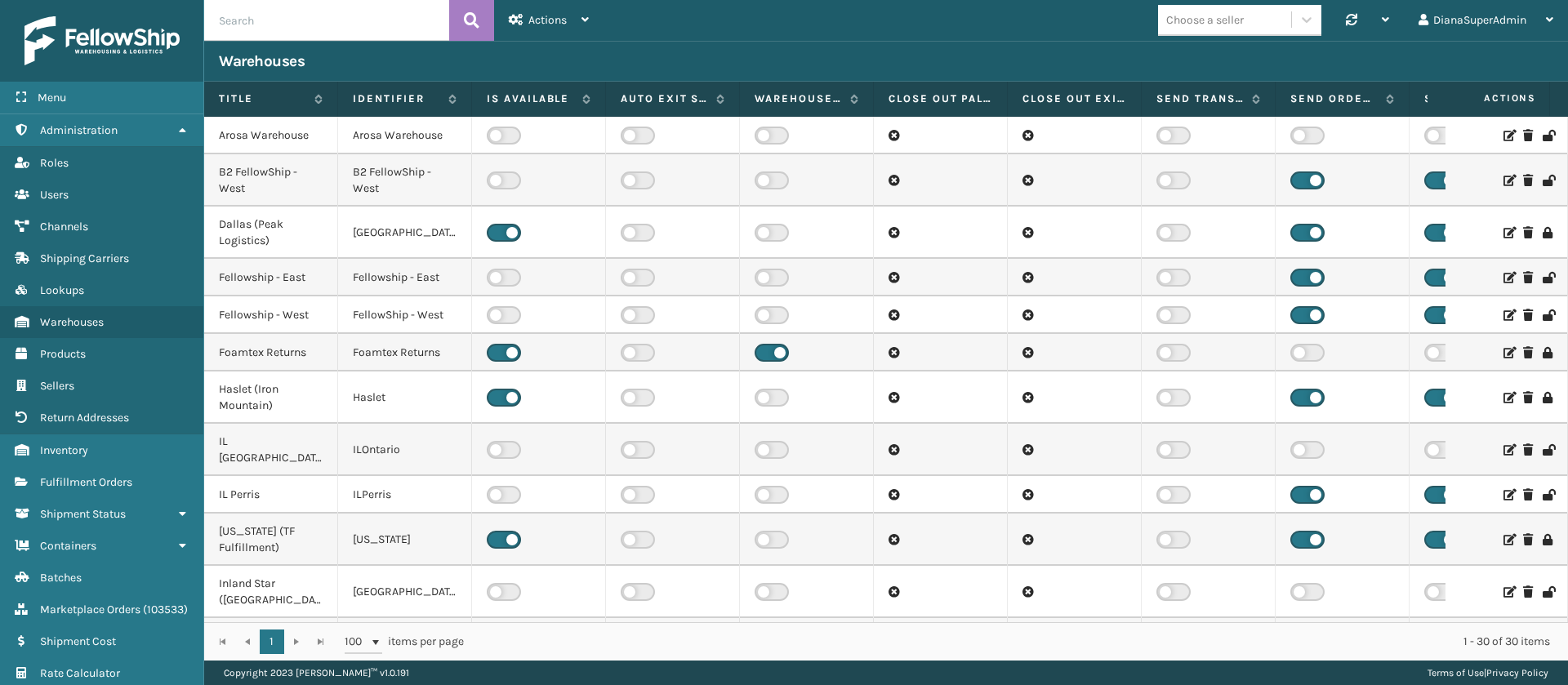
click at [1503, 317] on icon at bounding box center [1507, 315] width 10 height 11
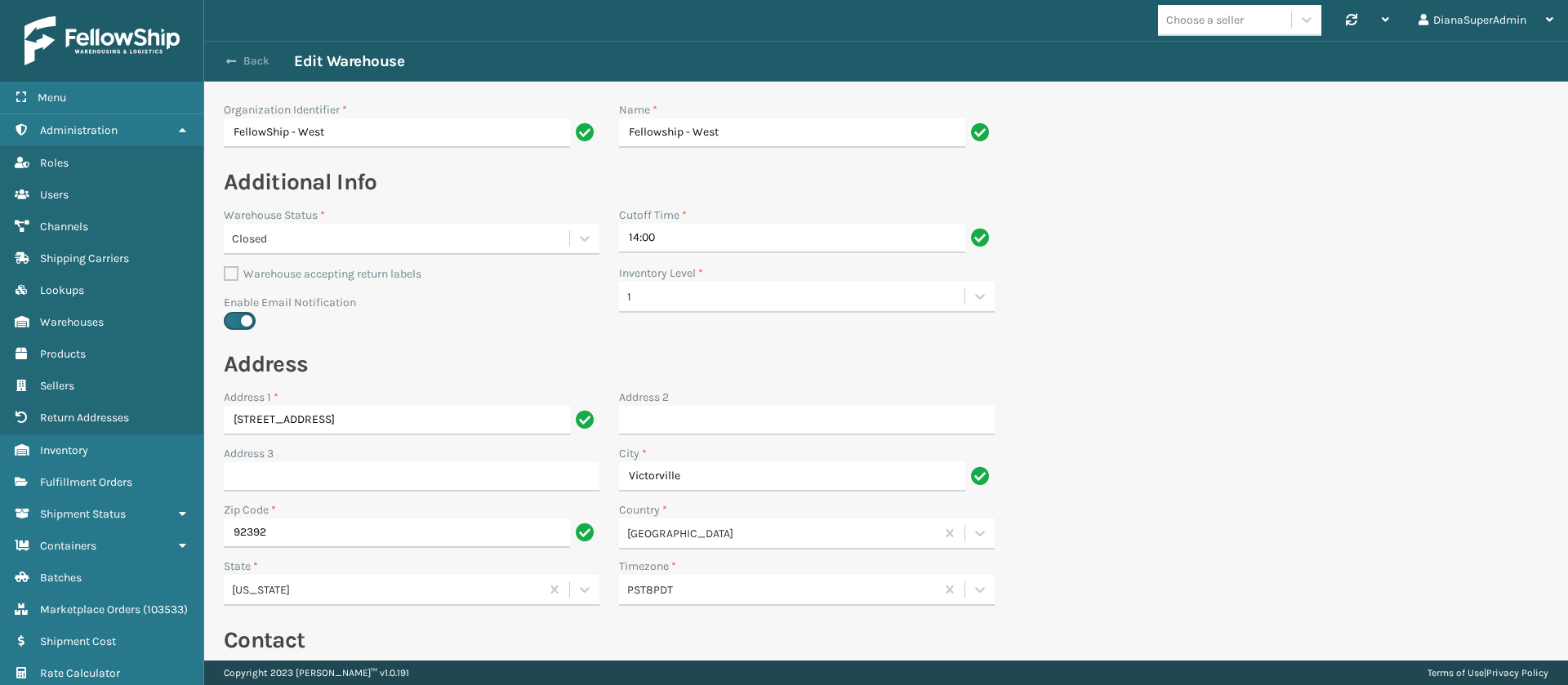
click at [232, 58] on span "button" at bounding box center [231, 61] width 10 height 11
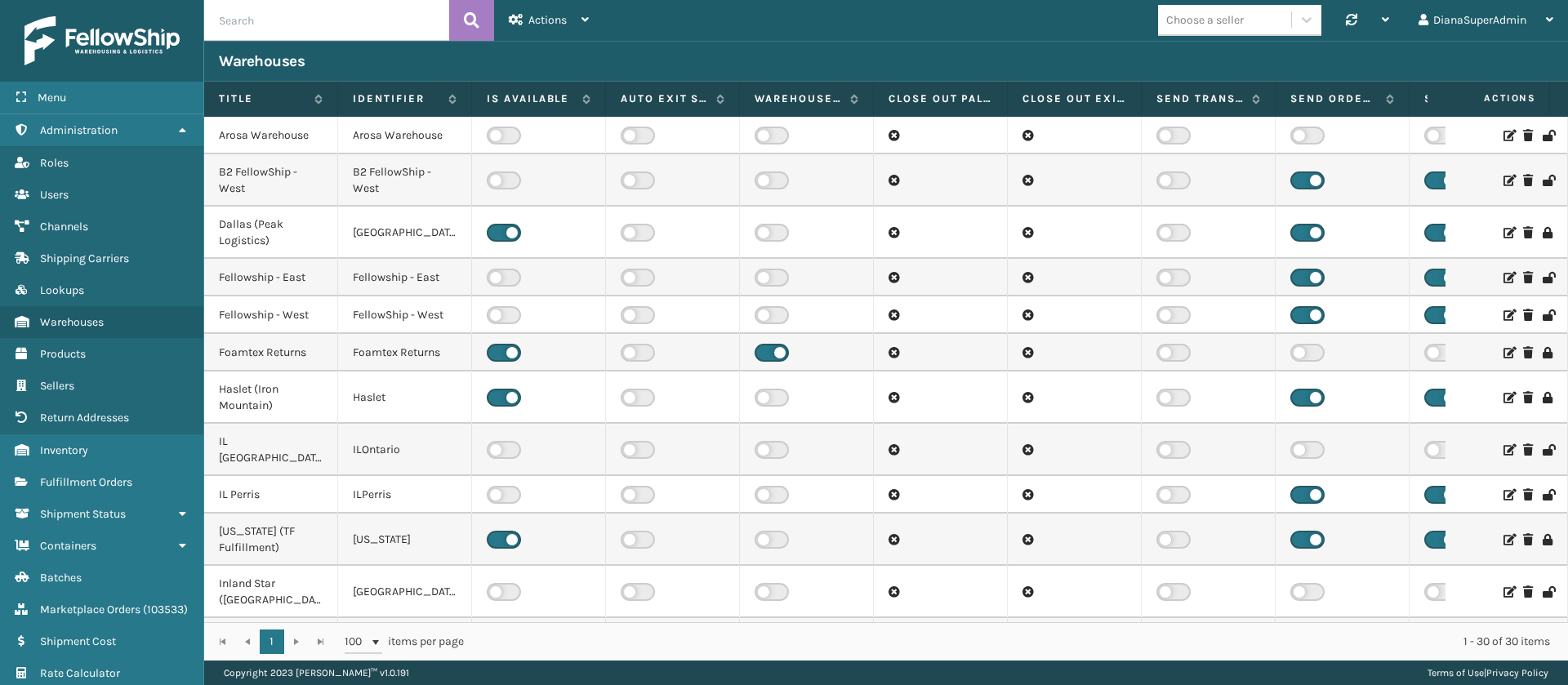
click at [1503, 276] on icon at bounding box center [1507, 277] width 10 height 11
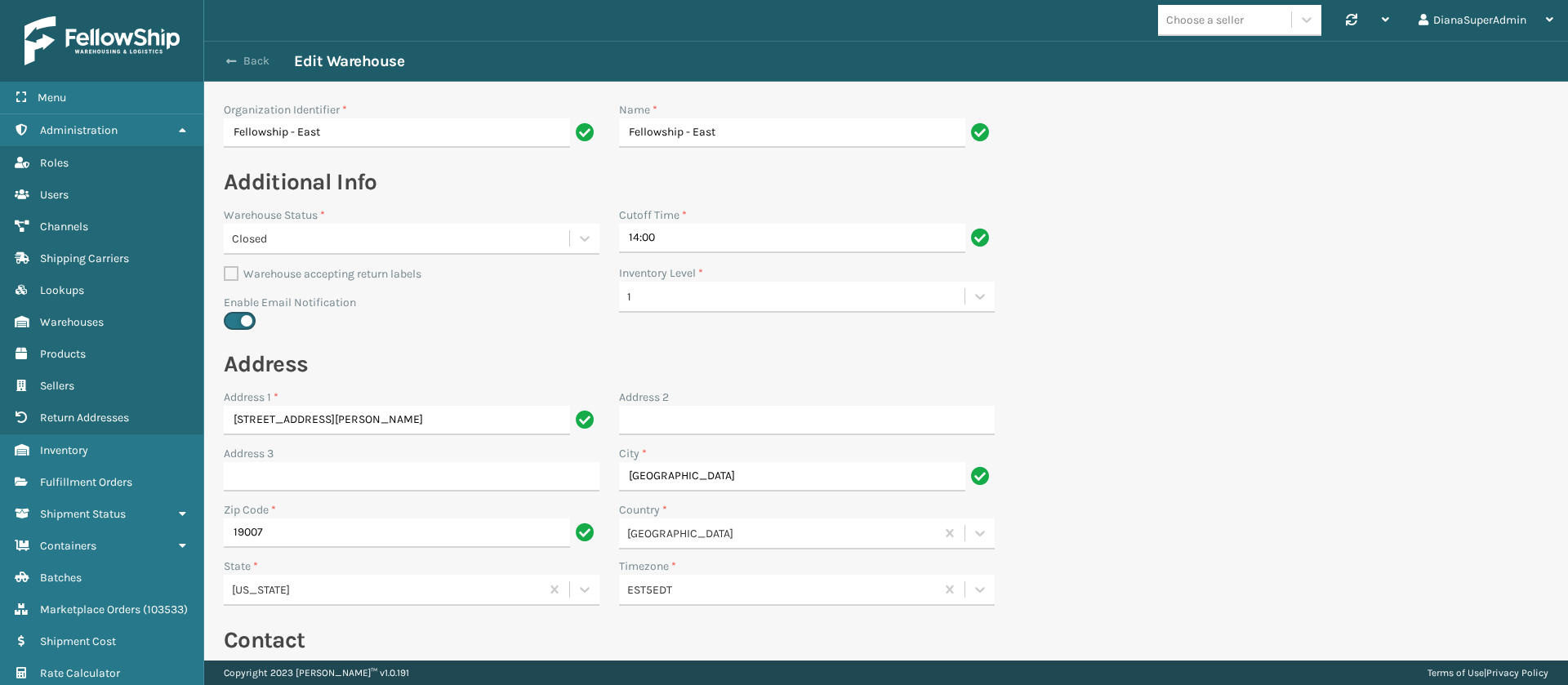
click at [237, 56] on button "Back" at bounding box center [256, 61] width 75 height 15
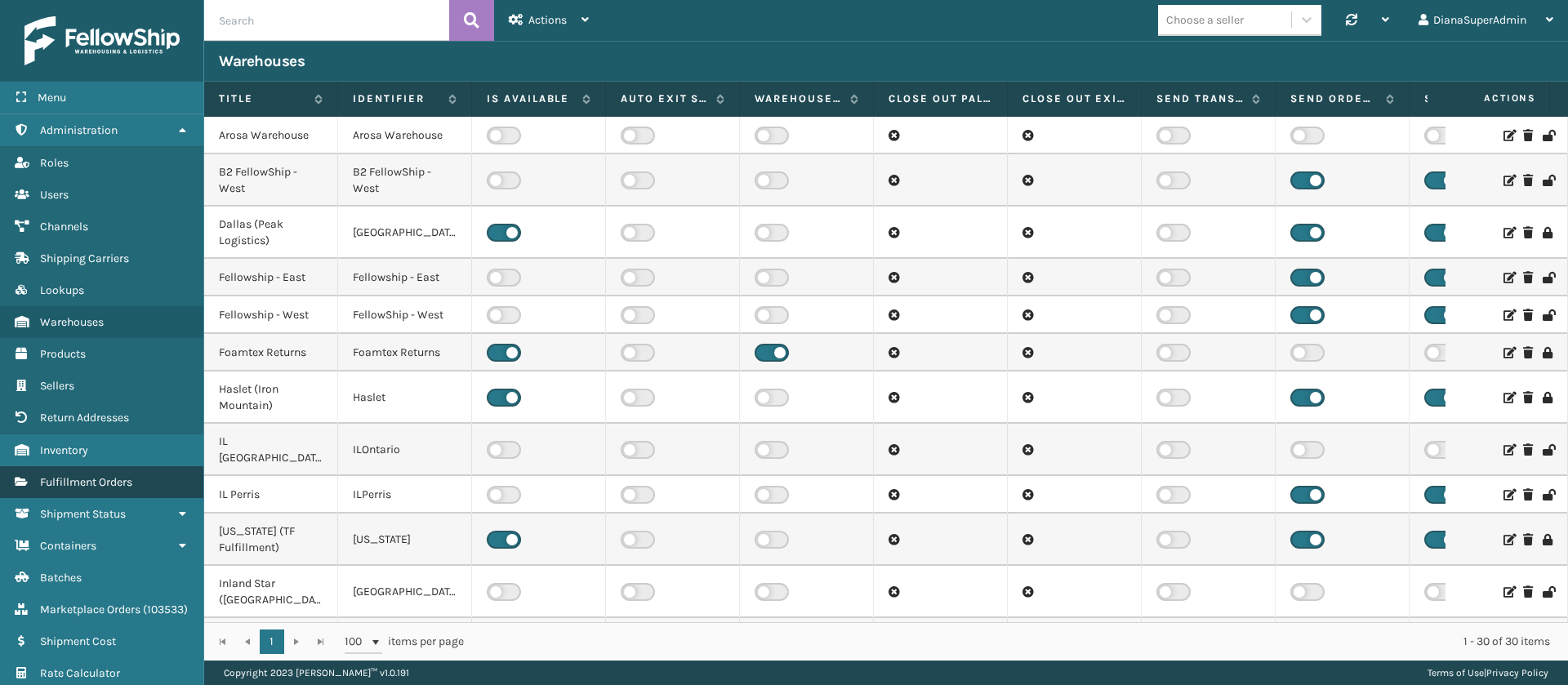
click at [114, 477] on span "Fulfillment Orders" at bounding box center [86, 482] width 92 height 14
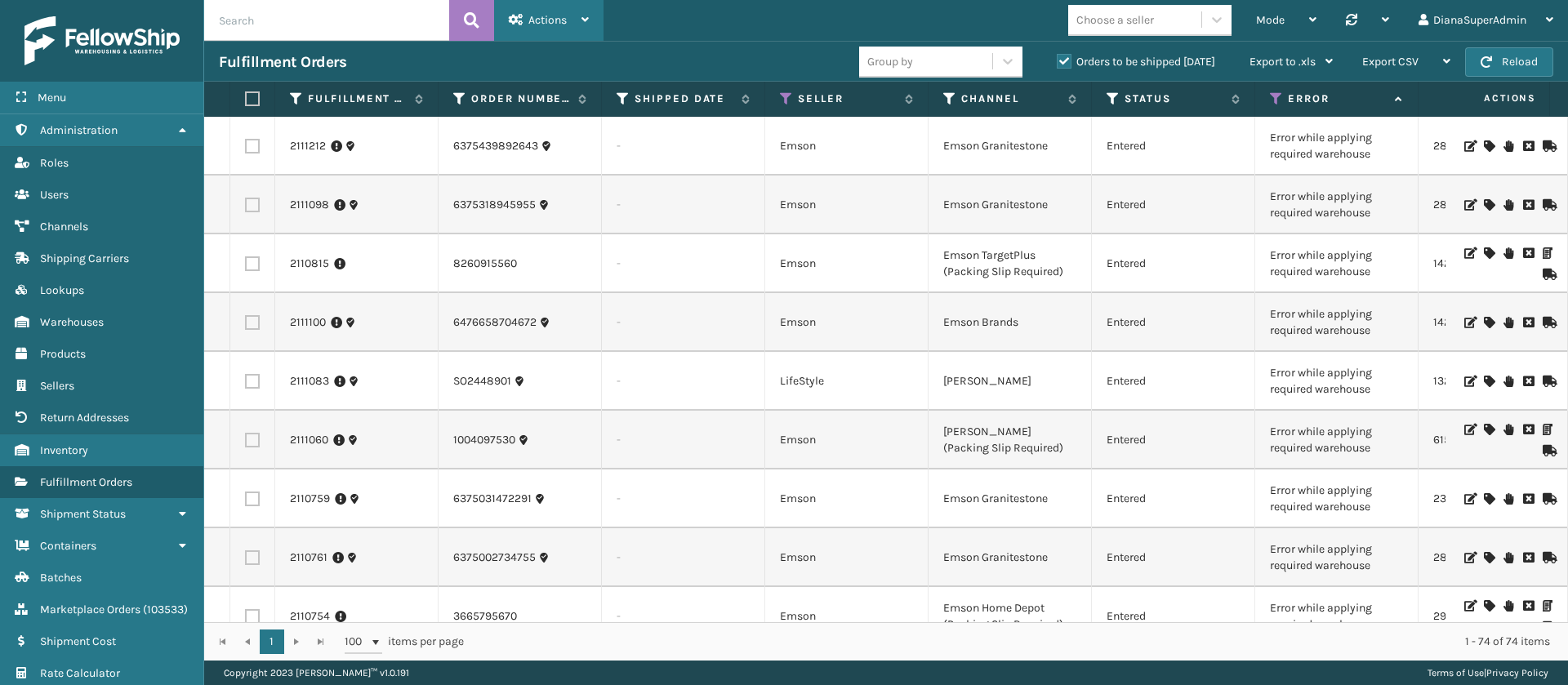
click at [563, 16] on span "Actions" at bounding box center [548, 20] width 39 height 14
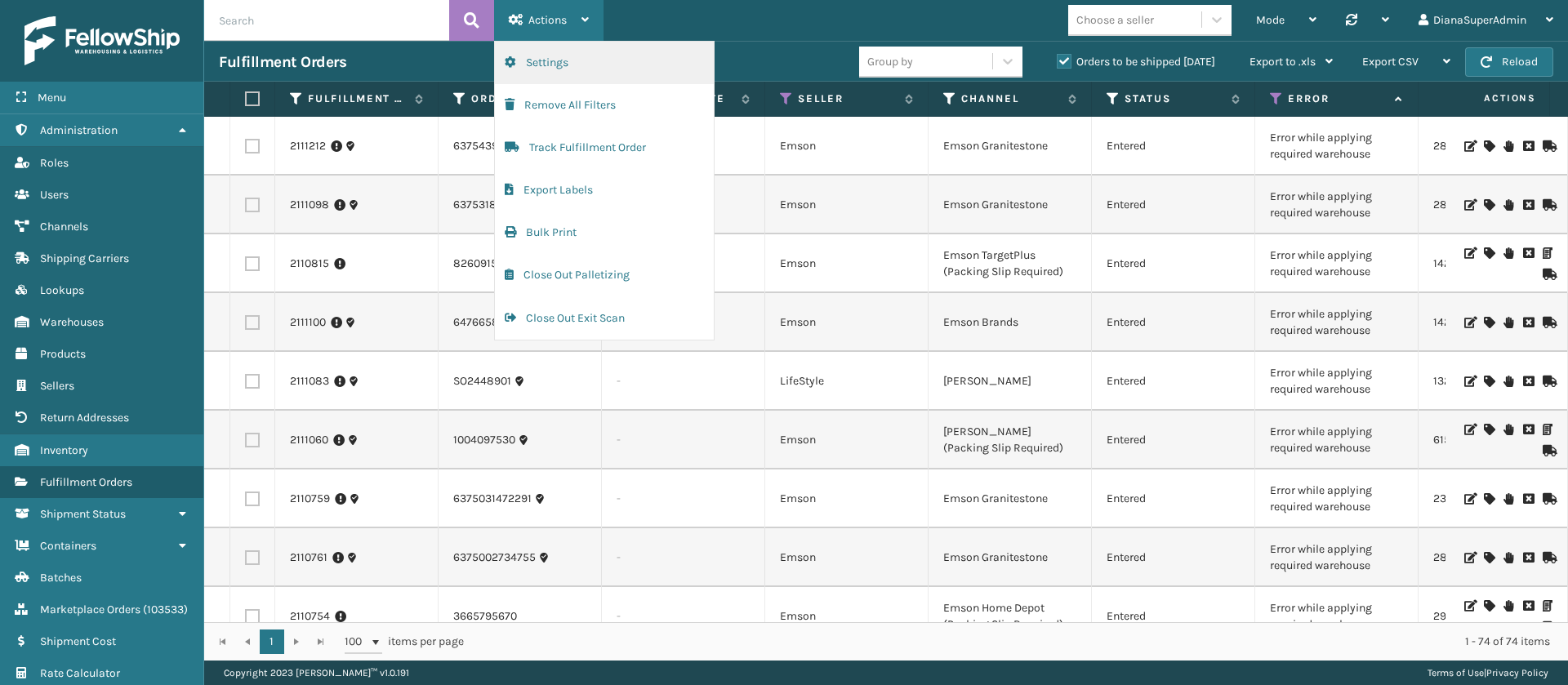
click at [590, 56] on button "Settings" at bounding box center [604, 62] width 218 height 42
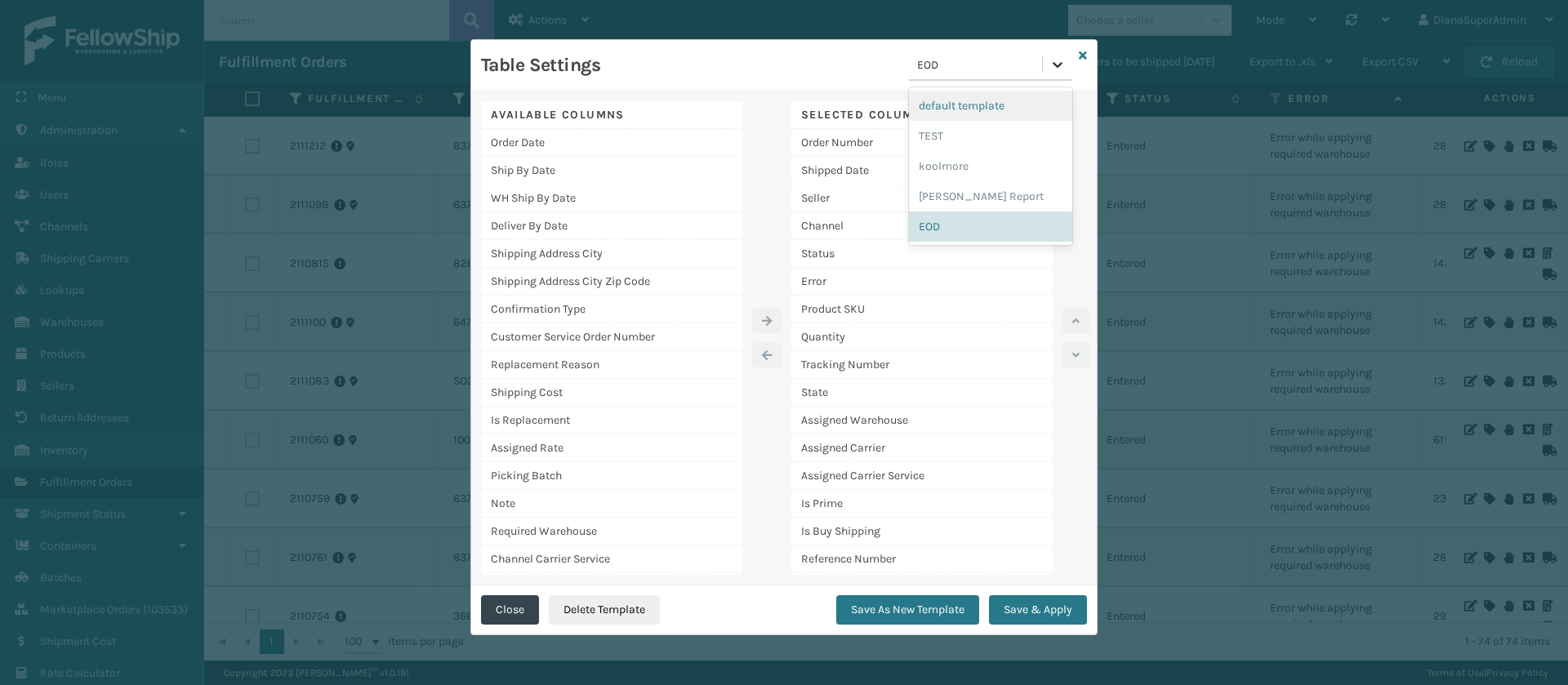
click at [1056, 66] on icon at bounding box center [1056, 65] width 10 height 6
click at [945, 197] on div "[PERSON_NAME] Report" at bounding box center [991, 196] width 163 height 30
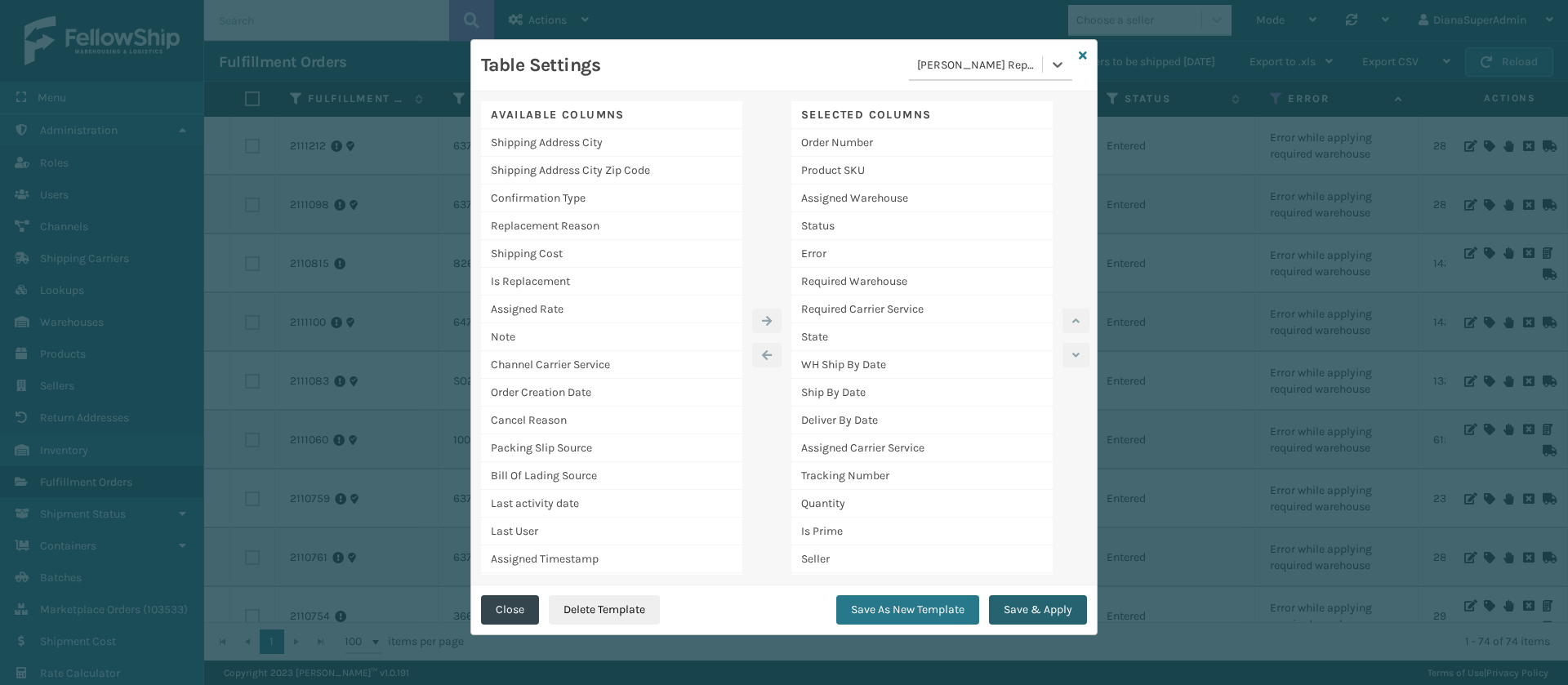
click at [1044, 609] on button "Save & Apply" at bounding box center [1038, 610] width 98 height 30
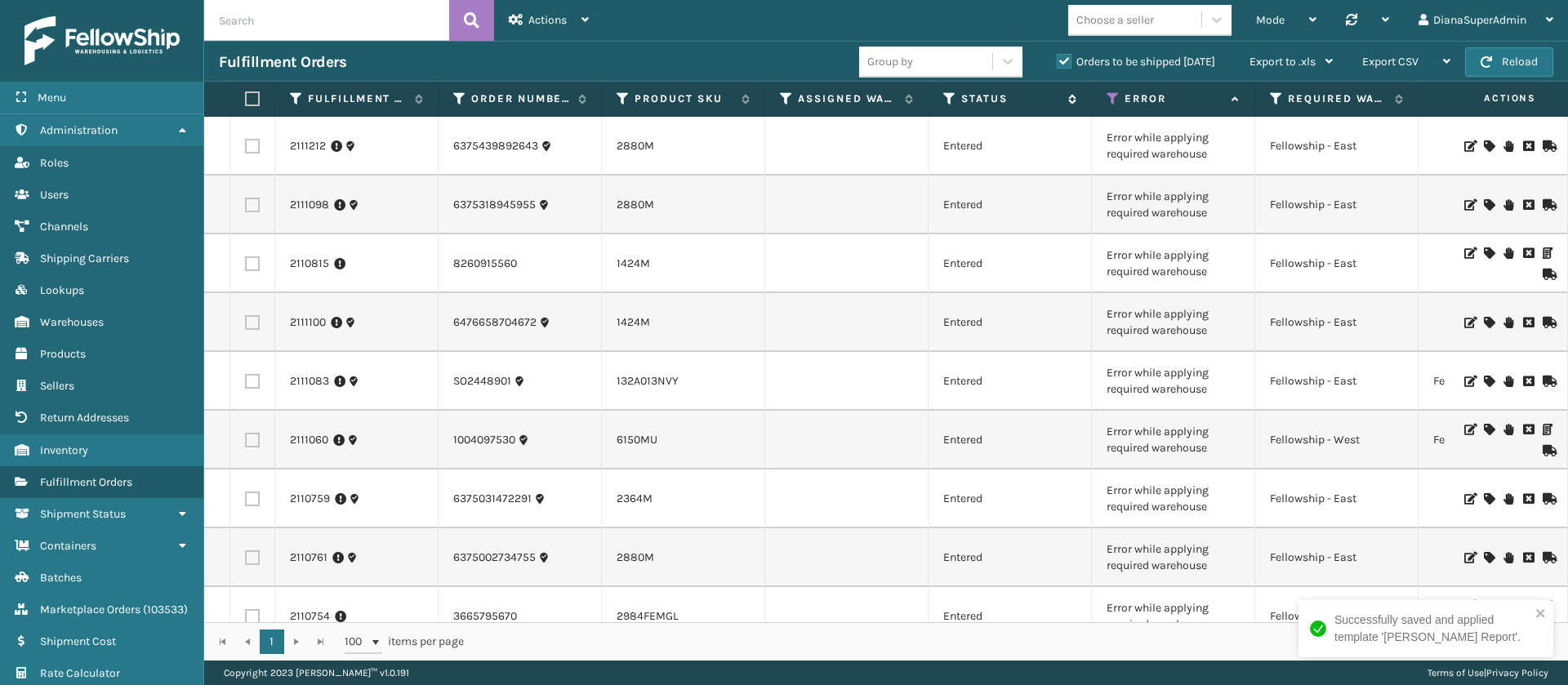
click at [949, 91] on icon at bounding box center [949, 98] width 13 height 15
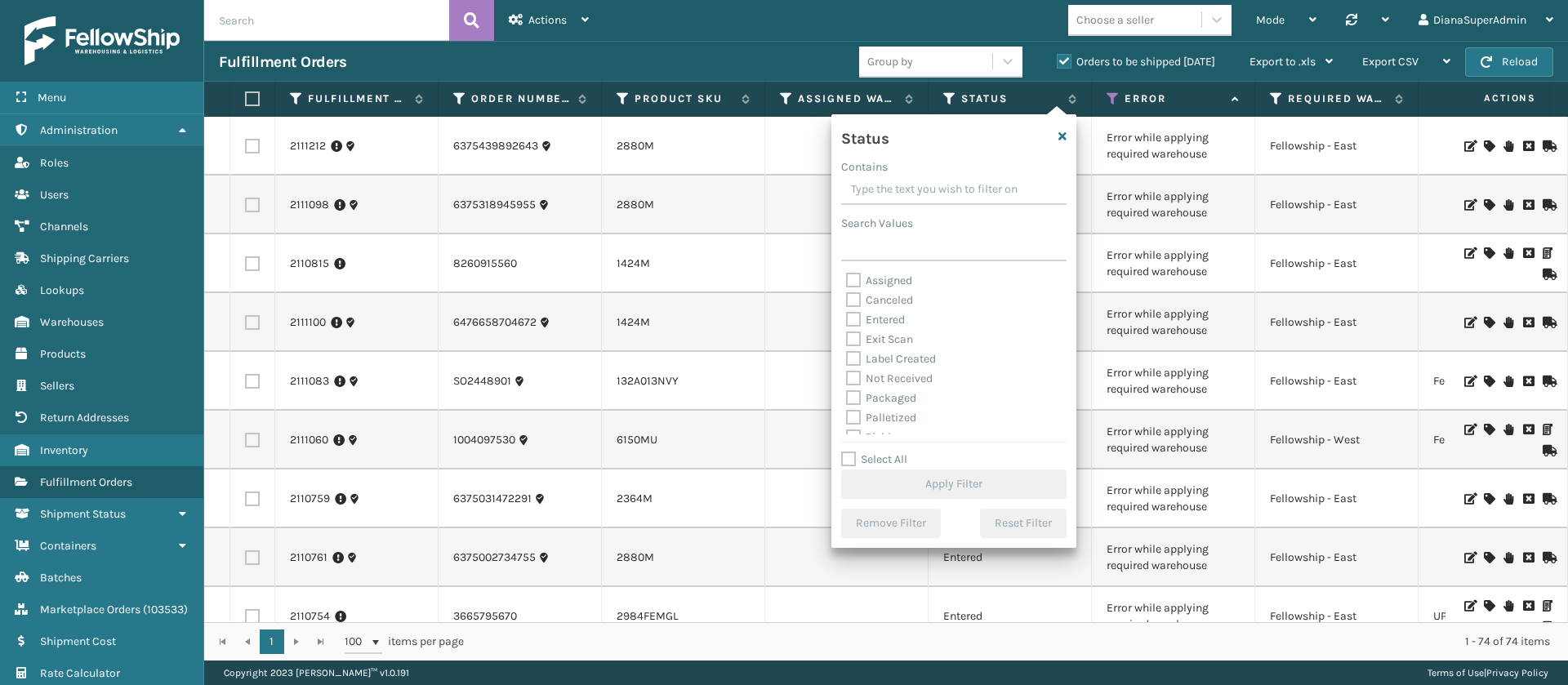
click at [854, 279] on label "Assigned" at bounding box center [878, 281] width 66 height 14
click at [847, 279] on input "Assigned" at bounding box center [846, 276] width 1 height 11
checkbox input "true"
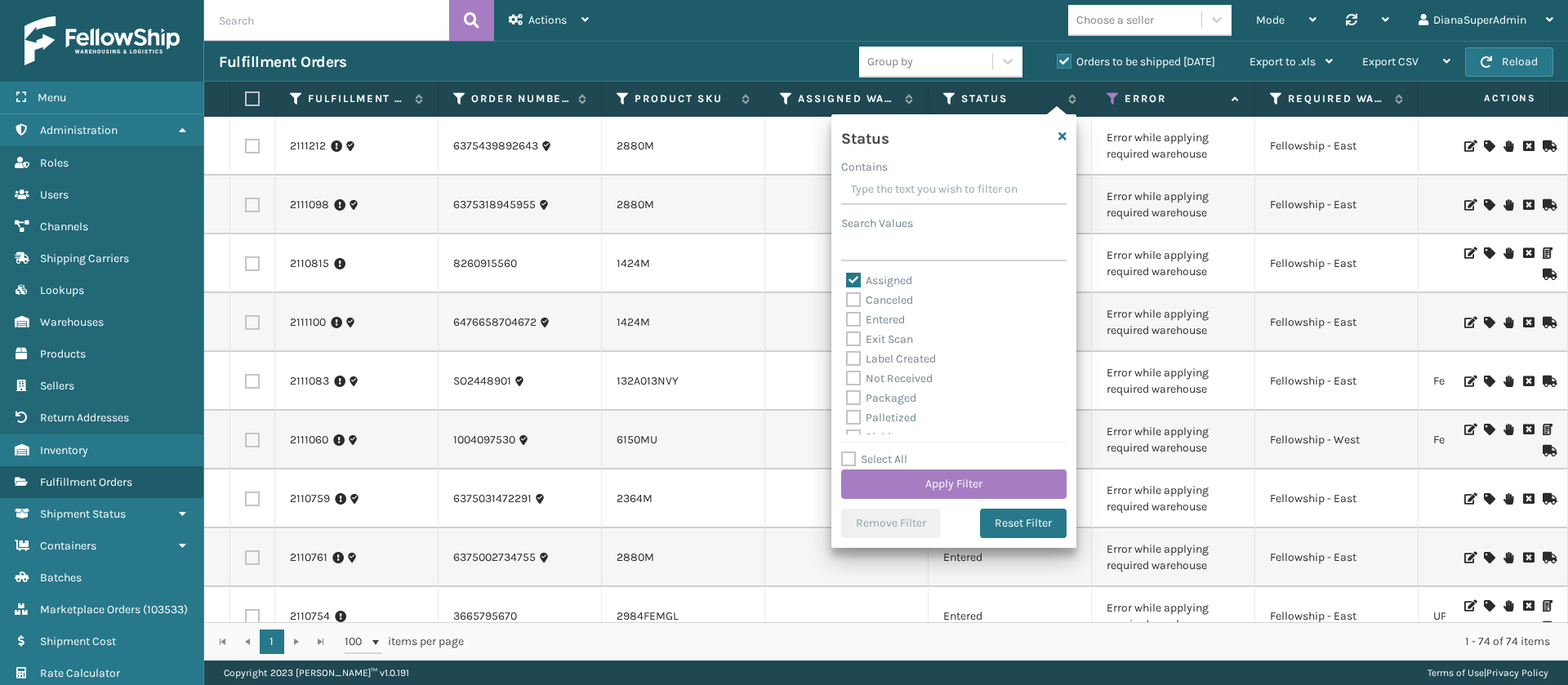
click at [851, 314] on label "Entered" at bounding box center [875, 319] width 59 height 14
click at [847, 314] on input "Entered" at bounding box center [846, 316] width 1 height 11
checkbox input "true"
click at [953, 481] on button "Apply Filter" at bounding box center [953, 484] width 226 height 30
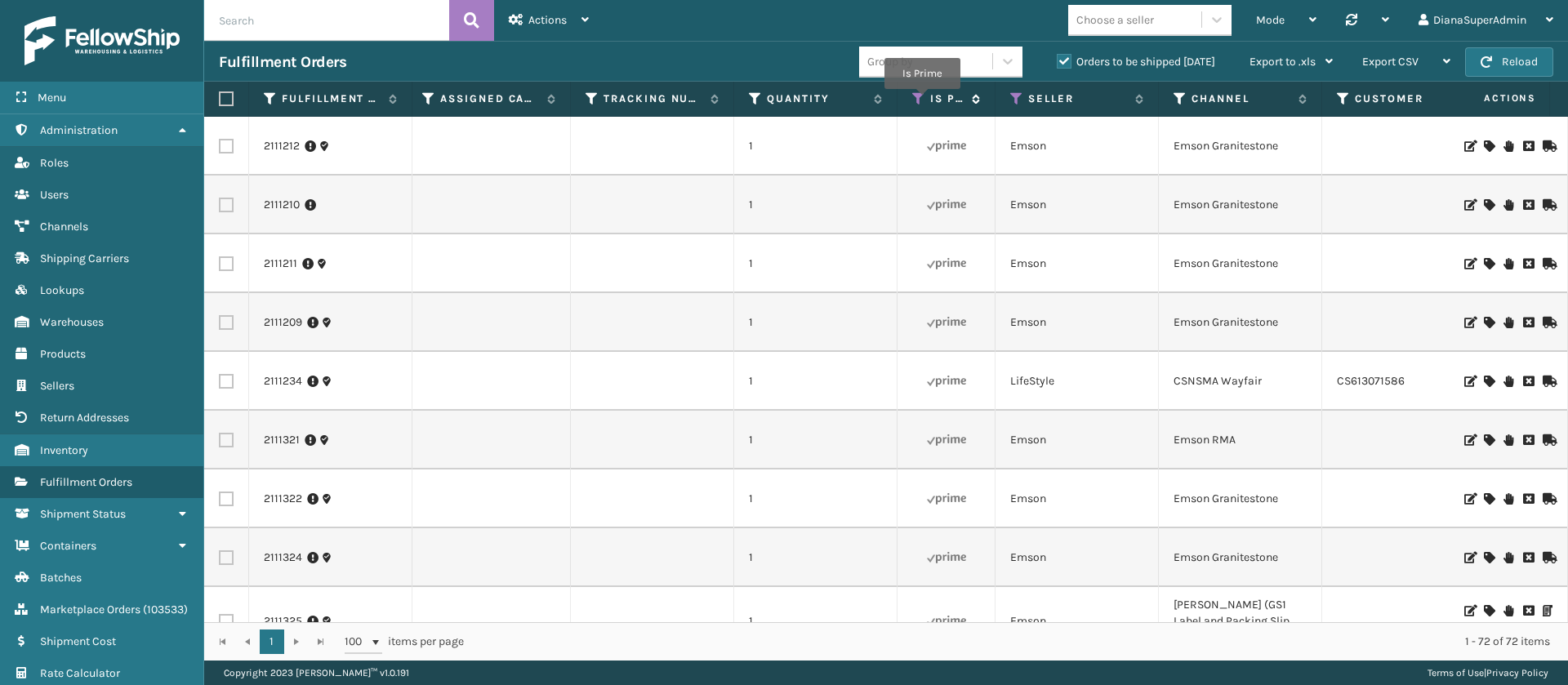
click at [921, 100] on icon at bounding box center [918, 98] width 13 height 15
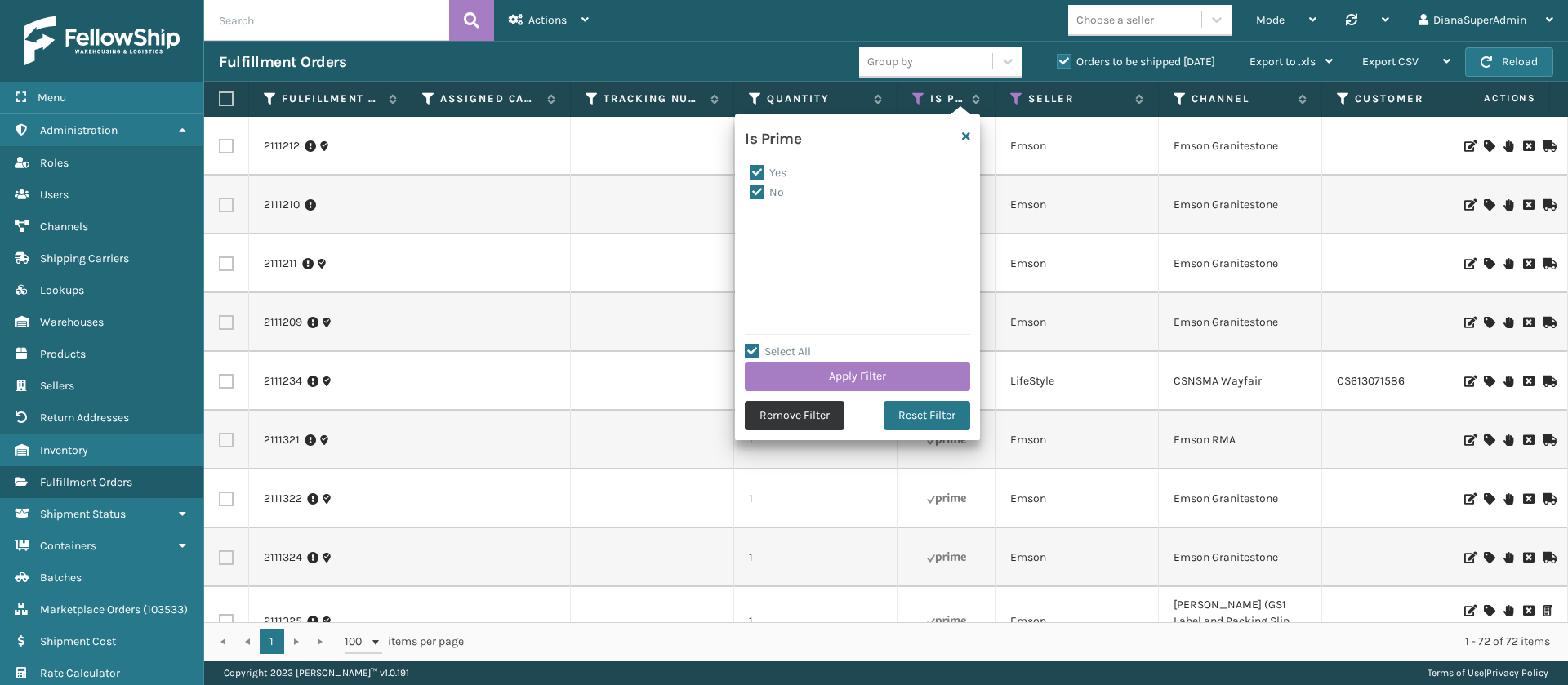
click at [801, 411] on button "Remove Filter" at bounding box center [795, 416] width 100 height 30
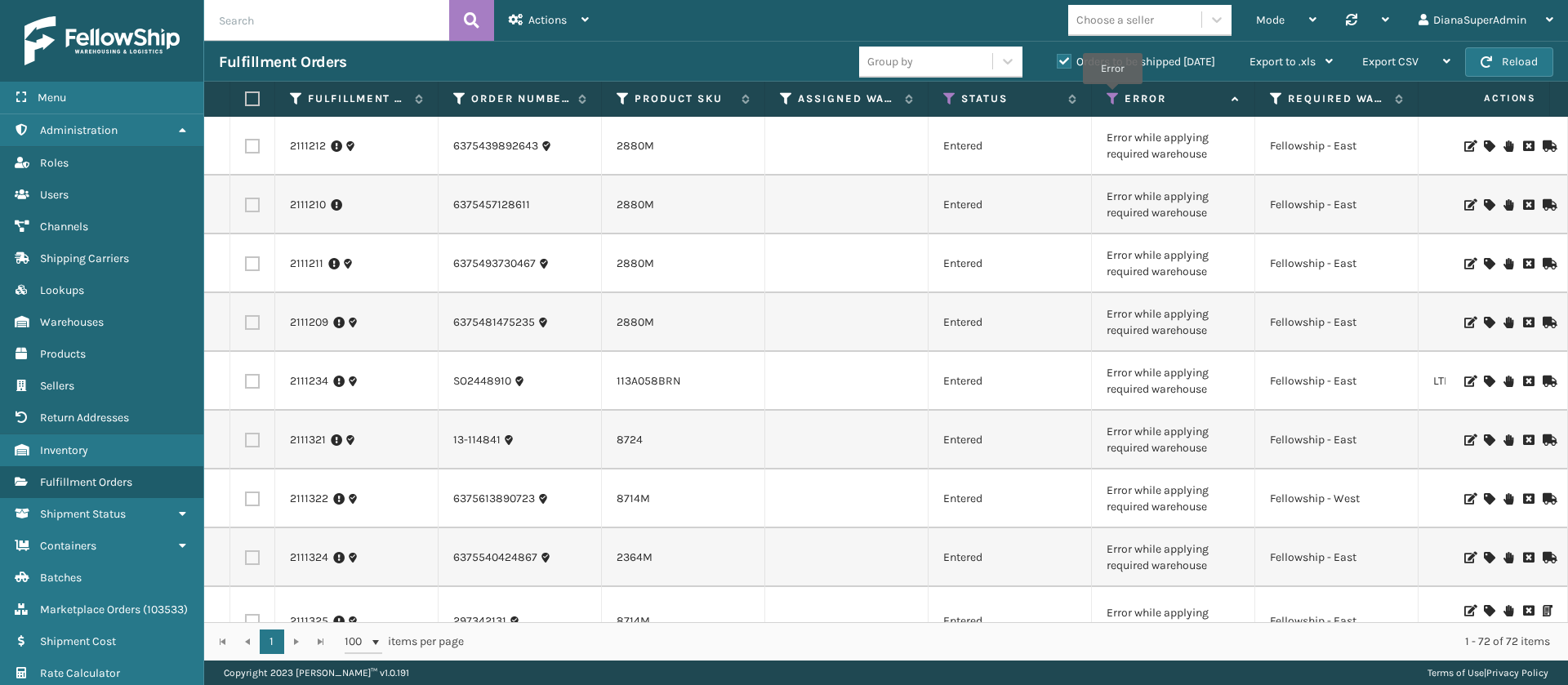
click at [1112, 96] on icon at bounding box center [1113, 98] width 13 height 15
click at [1038, 38] on div "Mode Regular Mode Picking Mode Labeling Mode Palletizing Mode Exit Scan Mode Ch…" at bounding box center [1085, 20] width 964 height 41
click at [1060, 62] on label "Orders to be shipped [DATE]" at bounding box center [1135, 61] width 159 height 14
click at [1057, 62] on input "Orders to be shipped [DATE]" at bounding box center [1056, 58] width 1 height 11
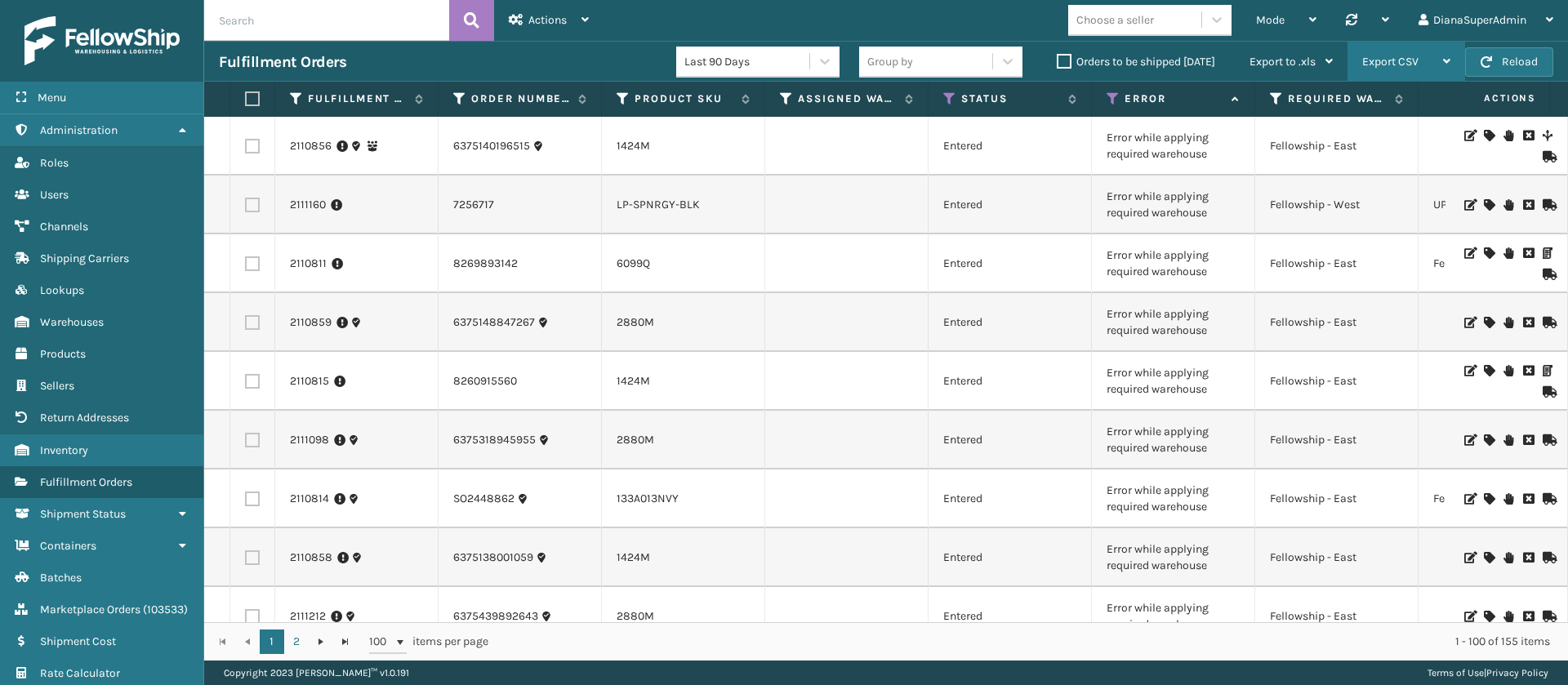
click at [1437, 68] on div "Export CSV" at bounding box center [1406, 61] width 89 height 41
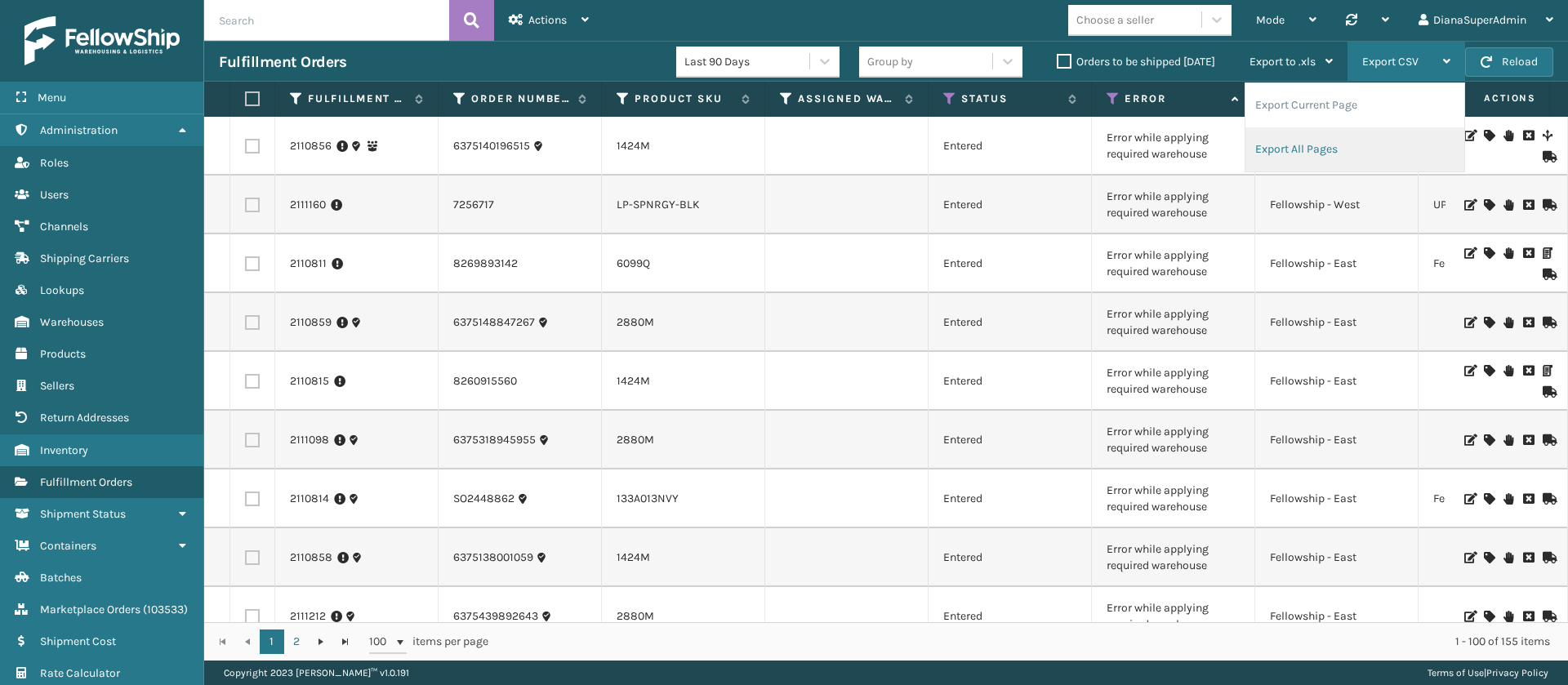
click at [1310, 146] on li "Export All Pages" at bounding box center [1354, 149] width 218 height 44
